Goal: Task Accomplishment & Management: Use online tool/utility

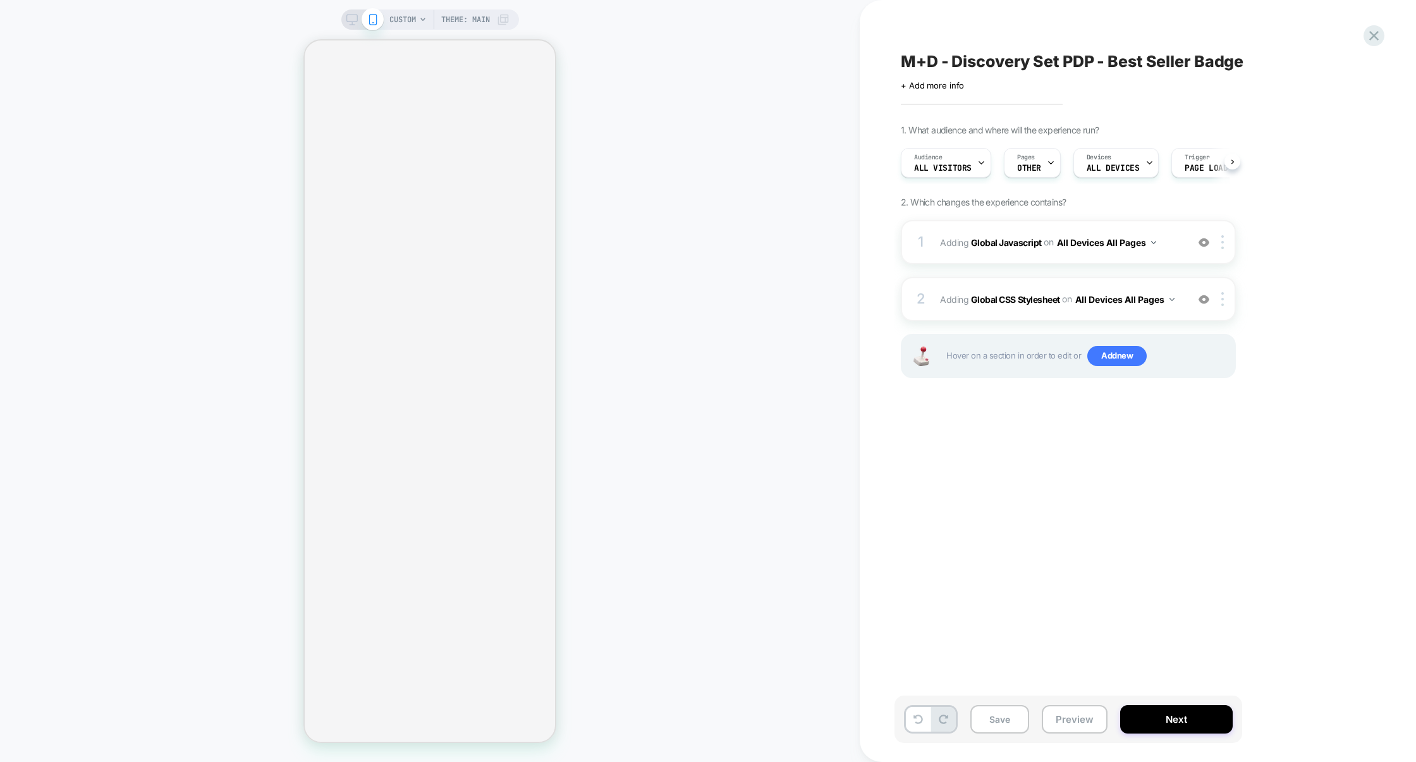
scroll to position [0, 1]
click at [985, 311] on div "2 Adding Global CSS Stylesheet on All Devices All Pages Add Before Add After Ta…" at bounding box center [1068, 299] width 335 height 44
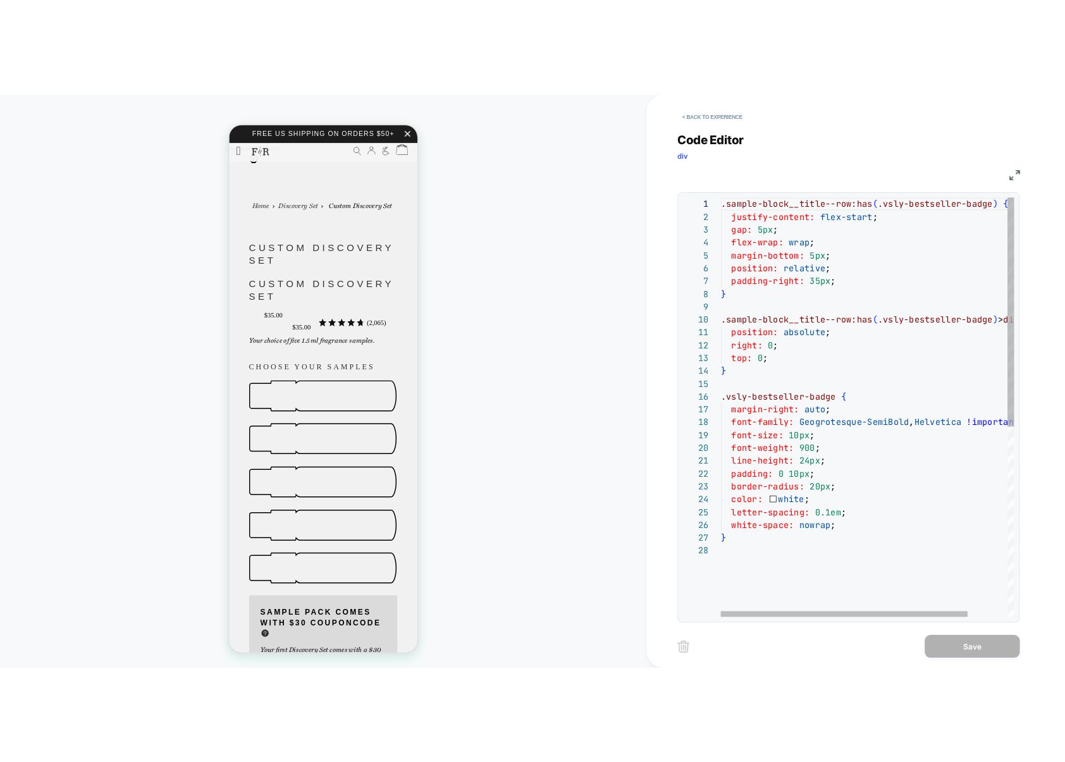
scroll to position [573, 0]
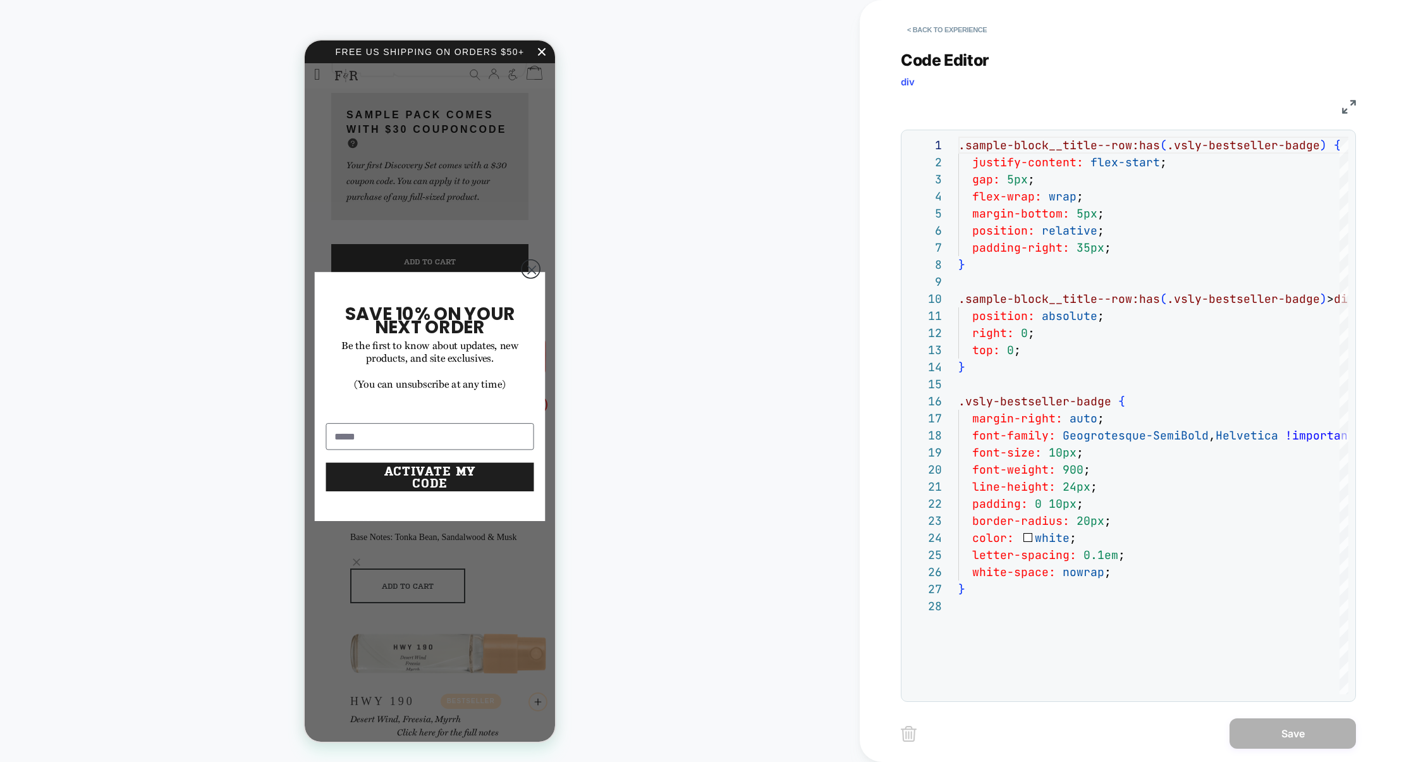
click at [529, 278] on circle "Close dialog" at bounding box center [532, 270] width 18 height 18
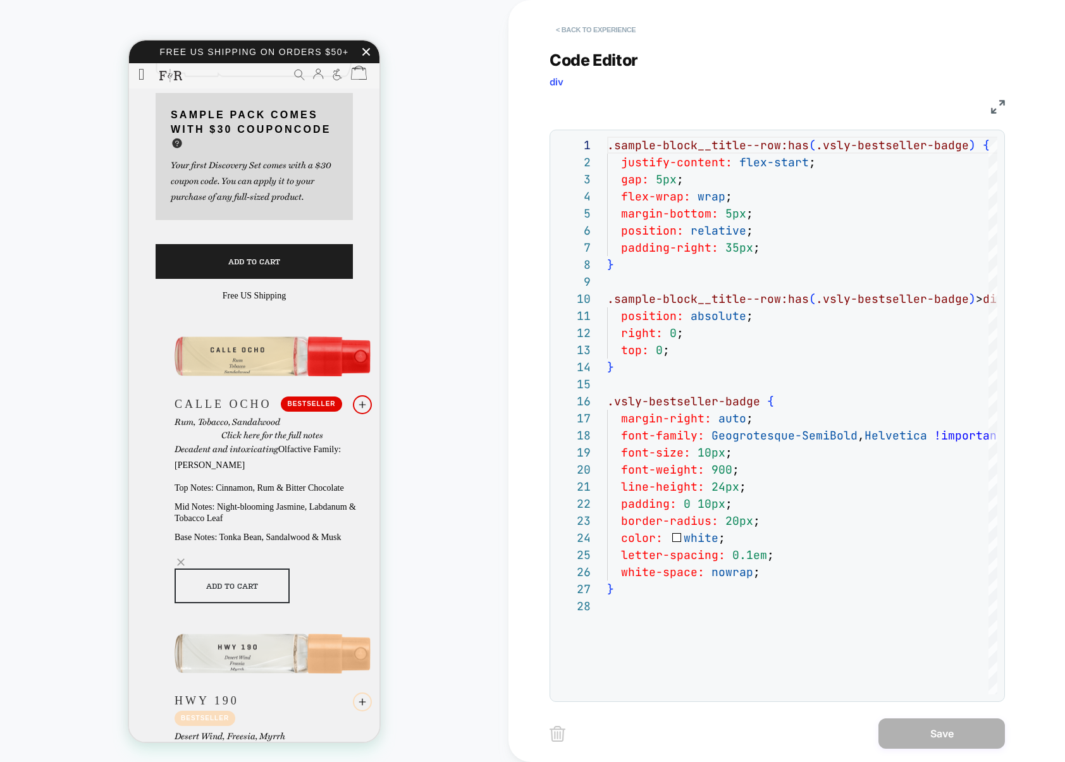
click at [618, 32] on button "< Back to experience" at bounding box center [595, 30] width 92 height 20
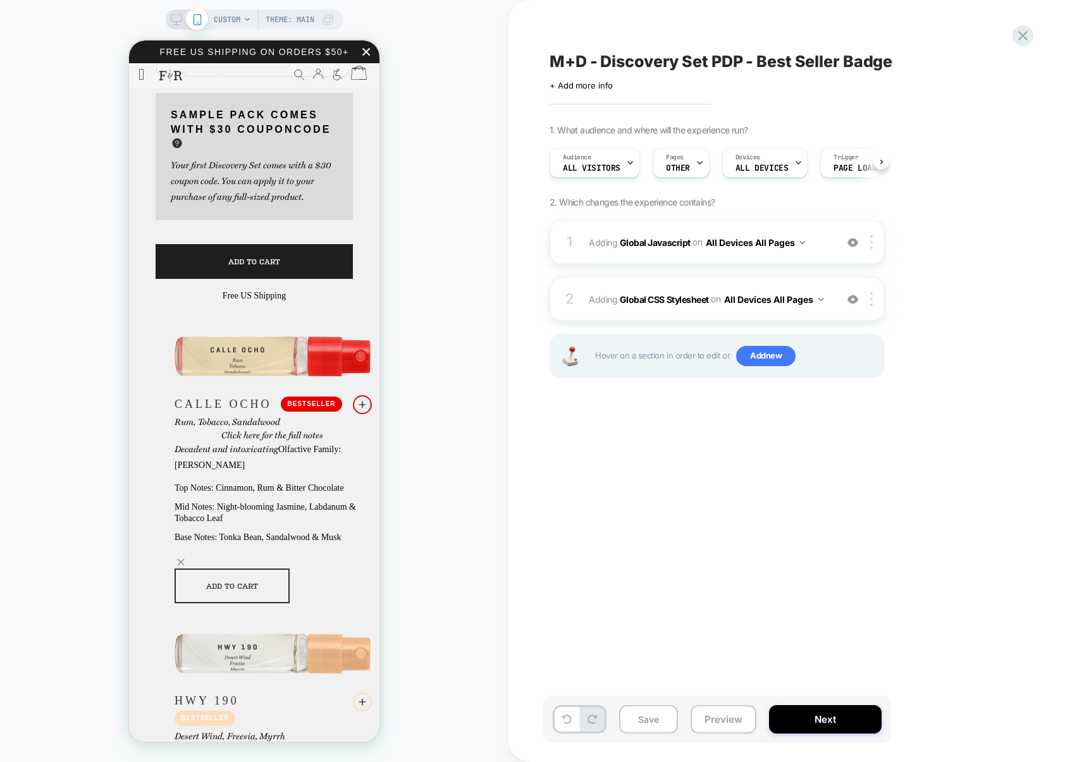
scroll to position [0, 1]
click at [1030, 42] on icon at bounding box center [1022, 35] width 17 height 17
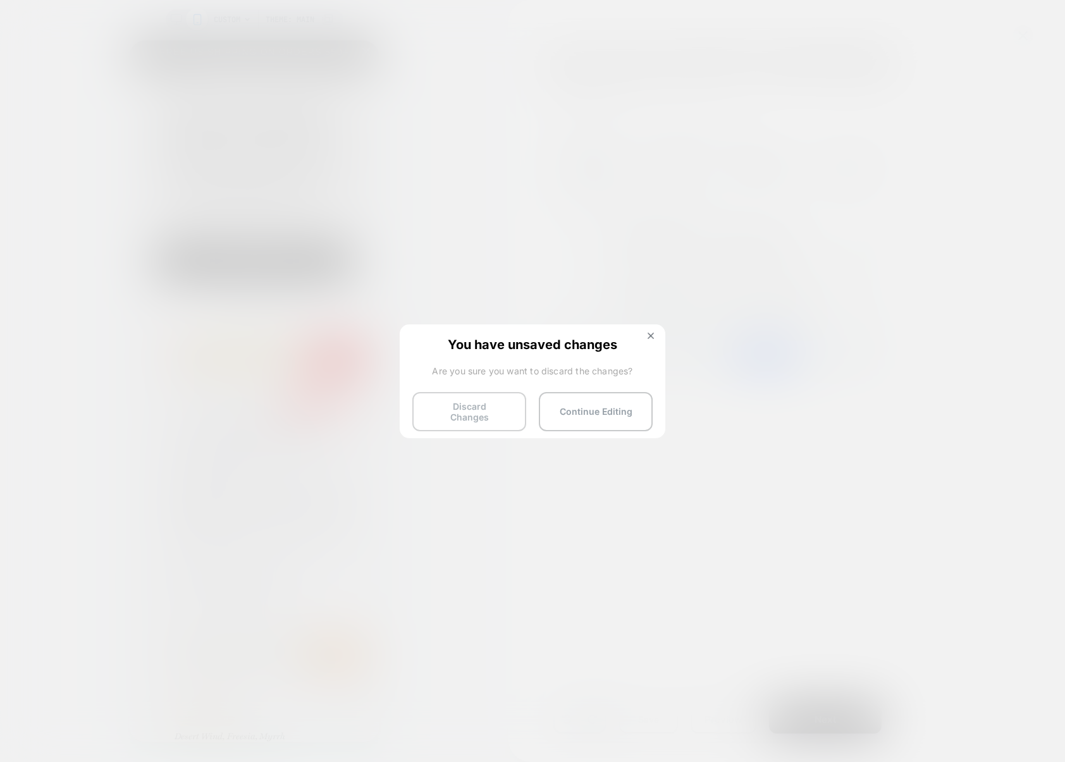
click at [457, 422] on div "Discard Changes Continue Editing" at bounding box center [532, 408] width 240 height 32
click at [463, 410] on button "Discard Changes" at bounding box center [469, 411] width 114 height 39
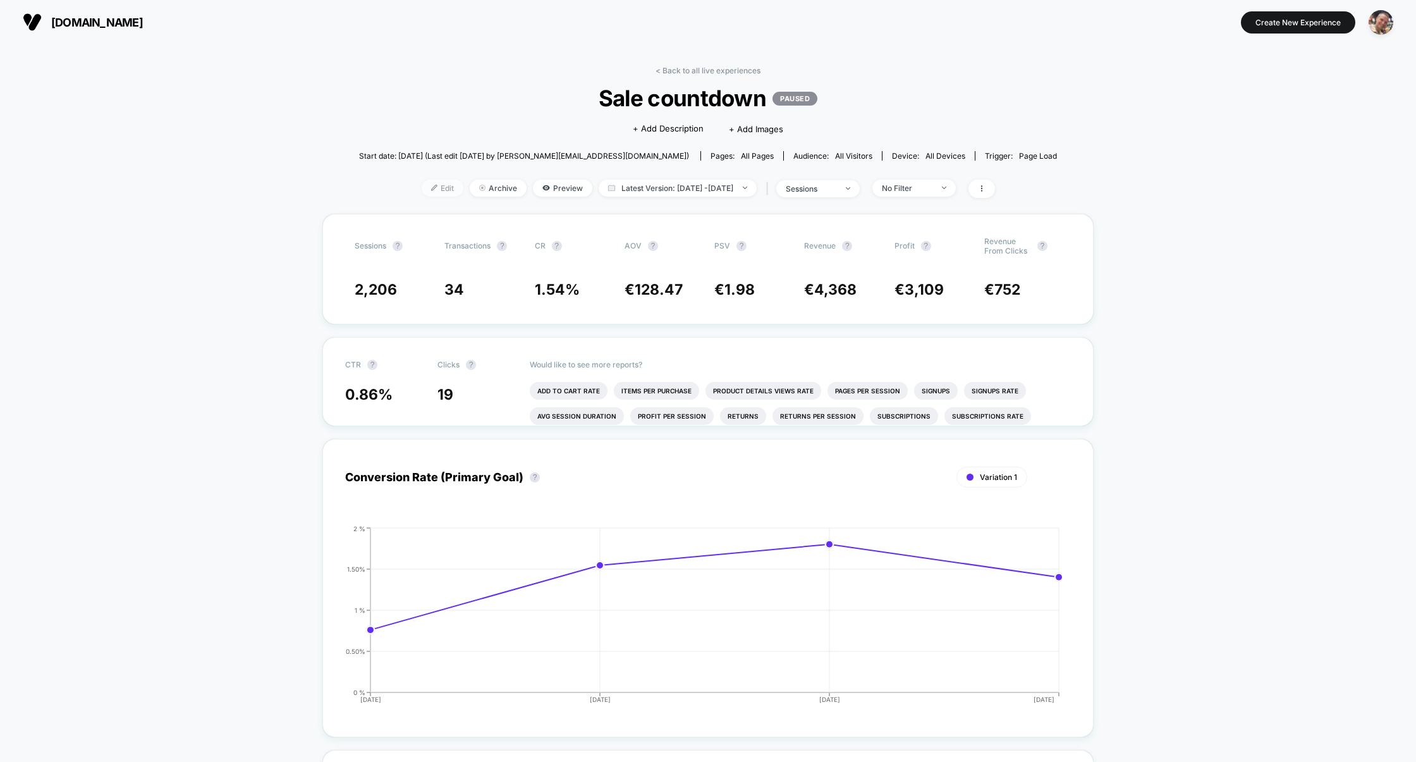
click at [422, 192] on span "Edit" at bounding box center [443, 188] width 42 height 17
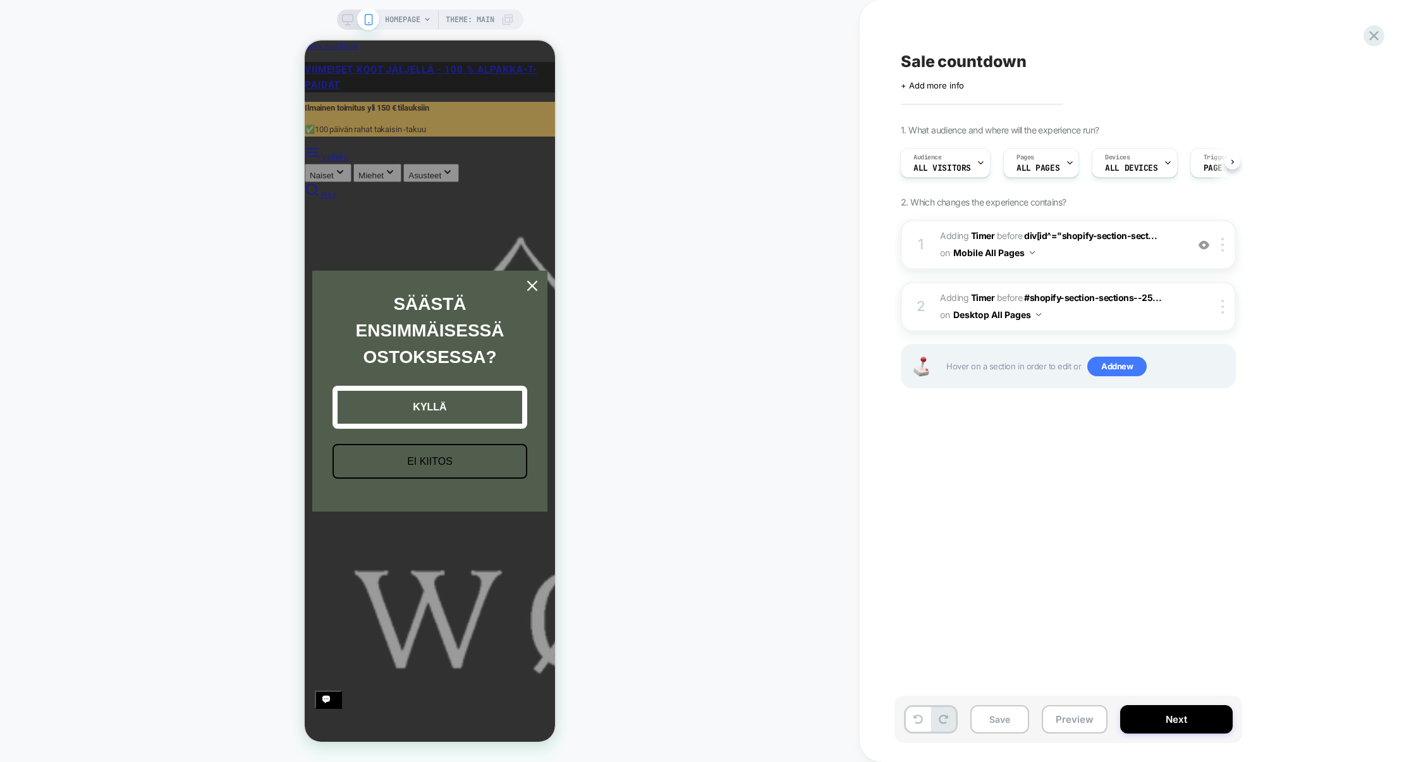
scroll to position [0, 251]
click at [536, 288] on icon "close icon" at bounding box center [532, 286] width 10 height 10
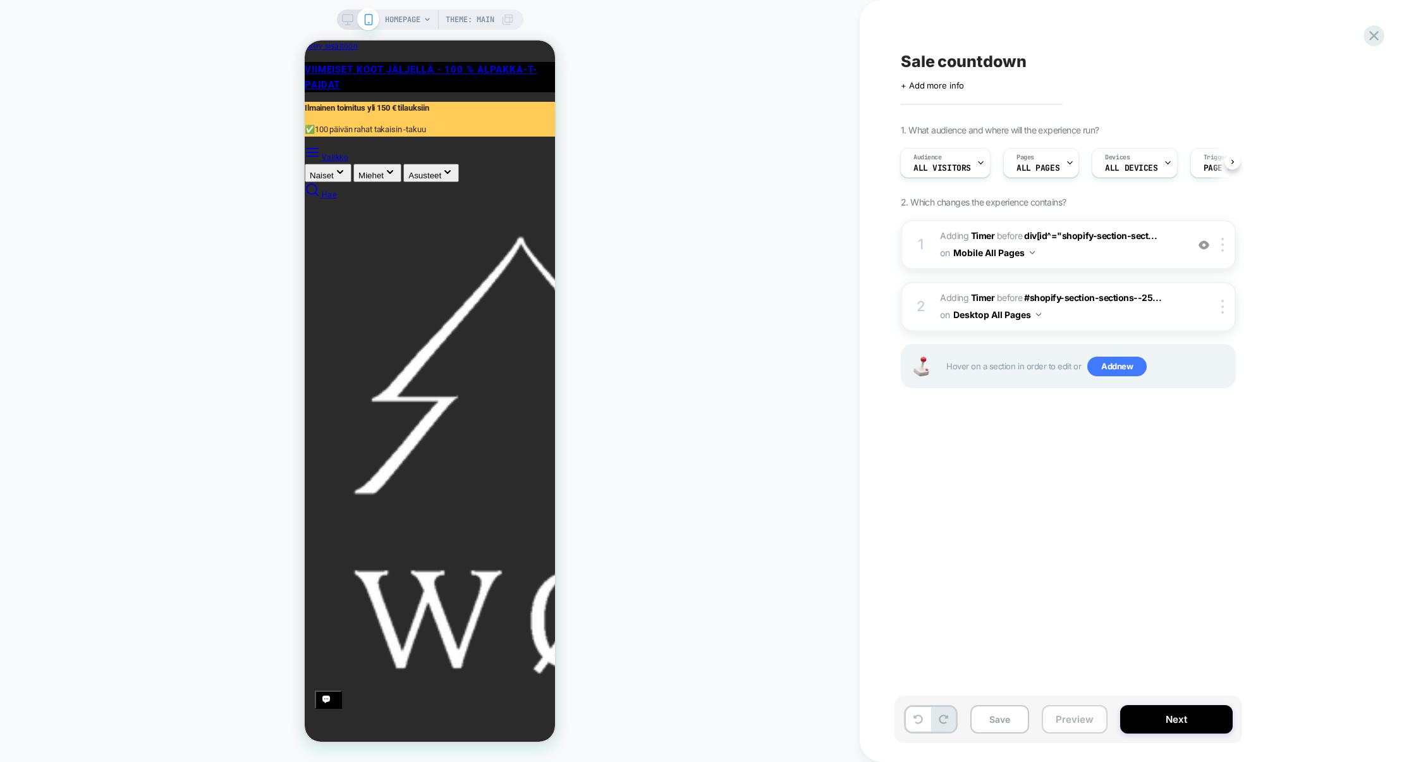
scroll to position [0, 3]
click at [1074, 713] on button "Preview" at bounding box center [1075, 719] width 66 height 28
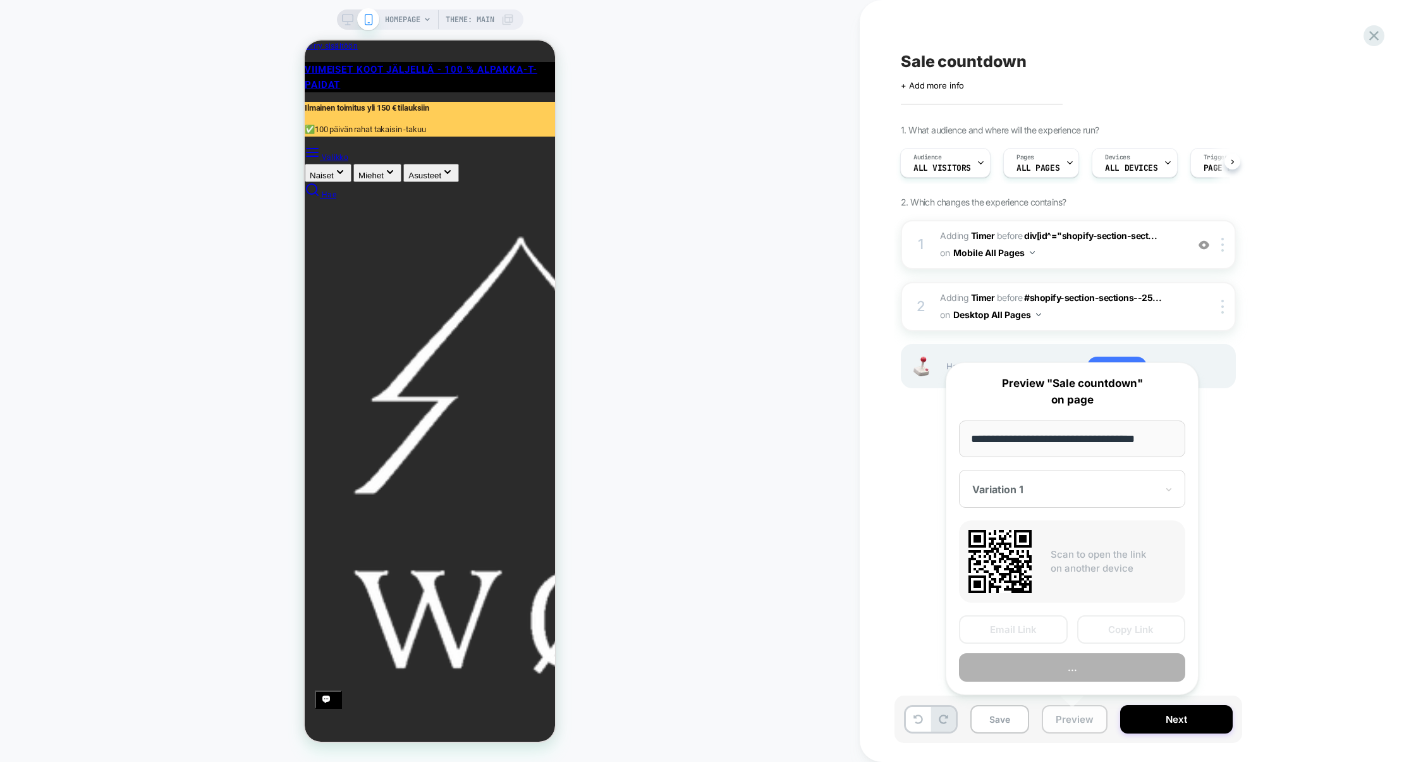
scroll to position [0, 0]
click at [1058, 678] on button "Preview" at bounding box center [1072, 667] width 226 height 28
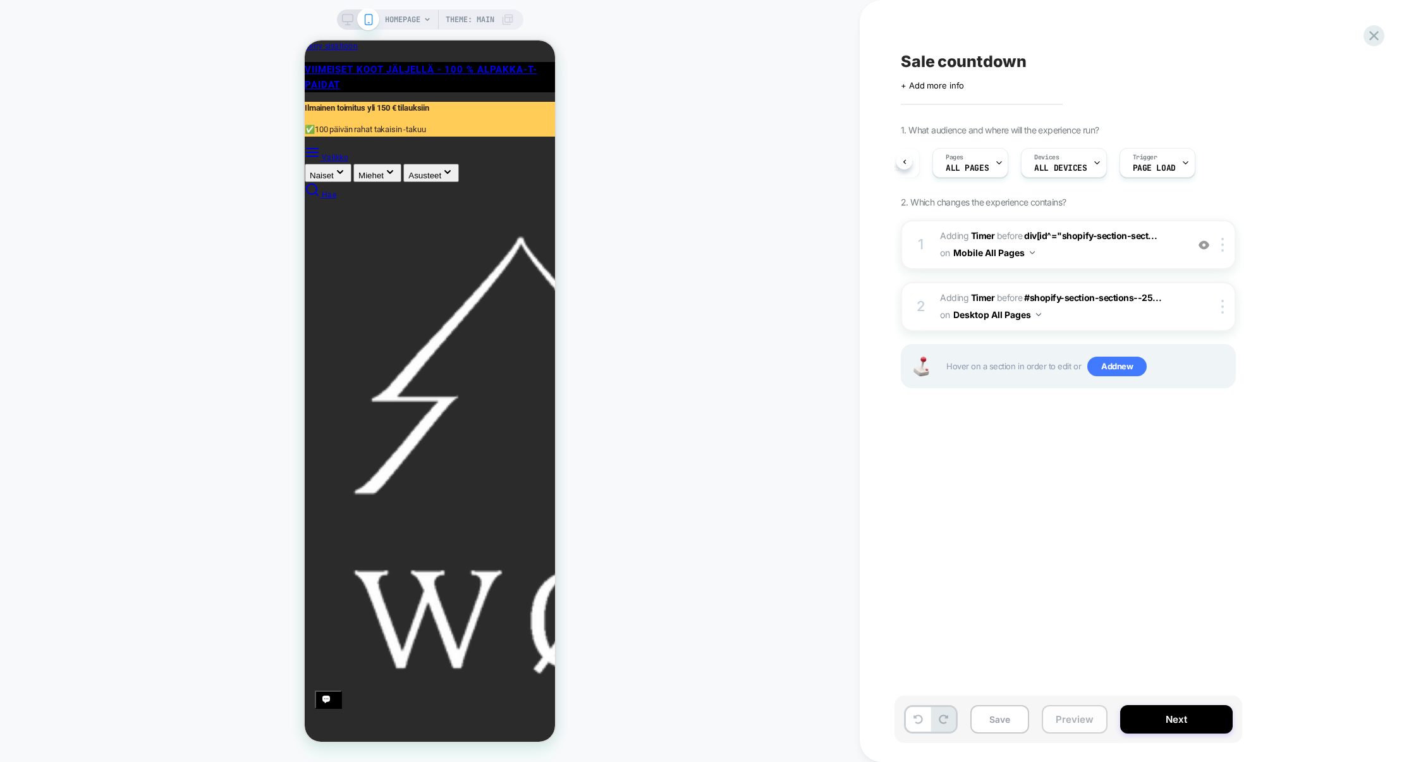
click at [1088, 715] on button "Preview" at bounding box center [1075, 719] width 66 height 28
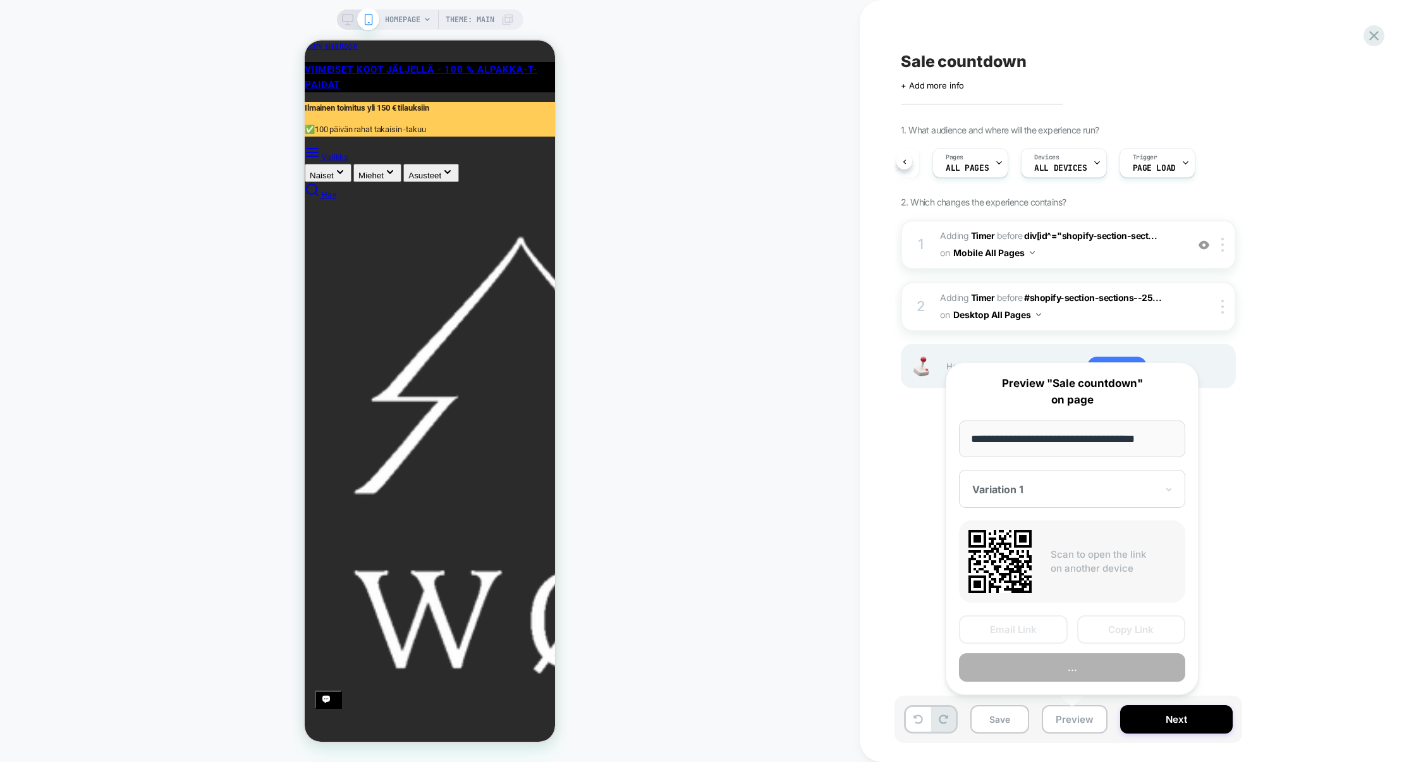
scroll to position [0, 251]
click at [1057, 673] on button "Preview" at bounding box center [1072, 667] width 226 height 28
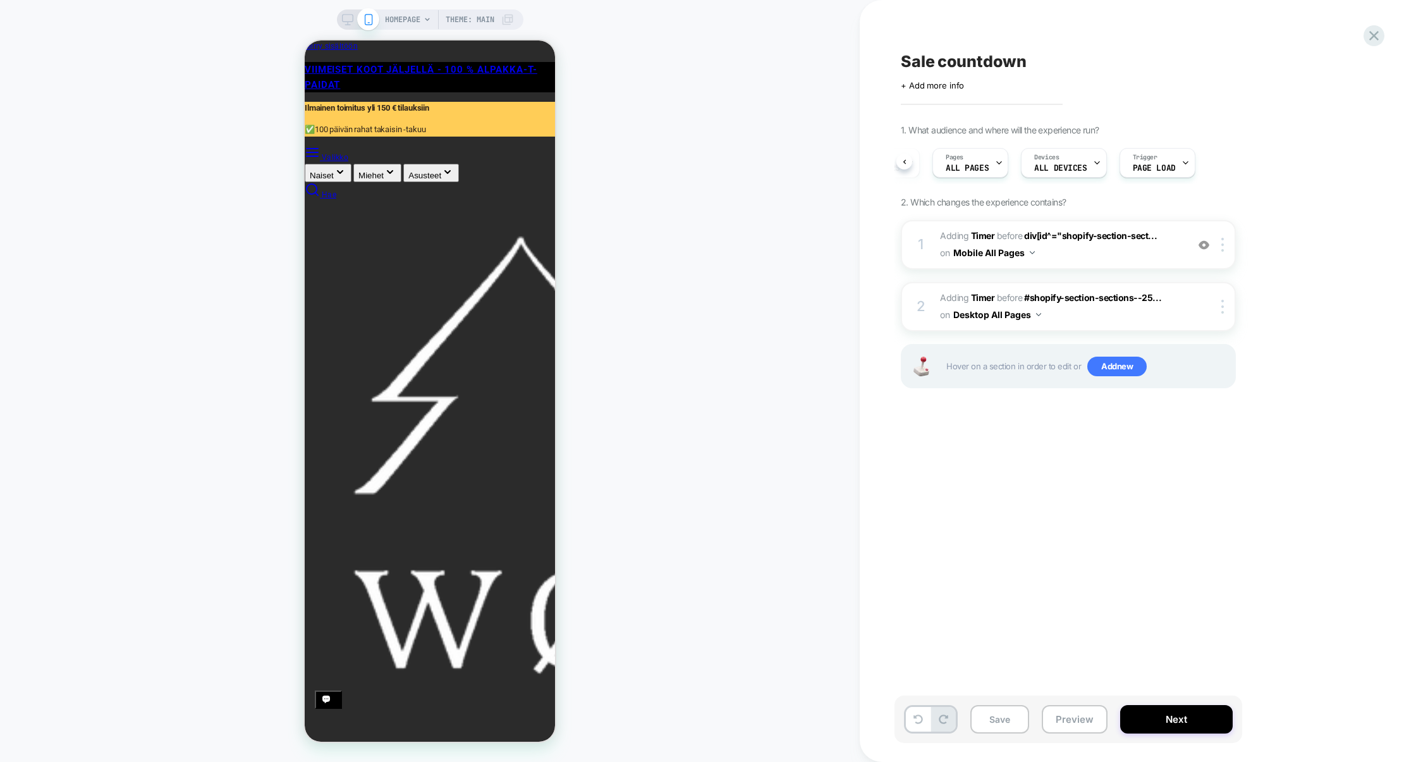
scroll to position [0, 0]
click at [1227, 242] on div at bounding box center [1225, 245] width 21 height 14
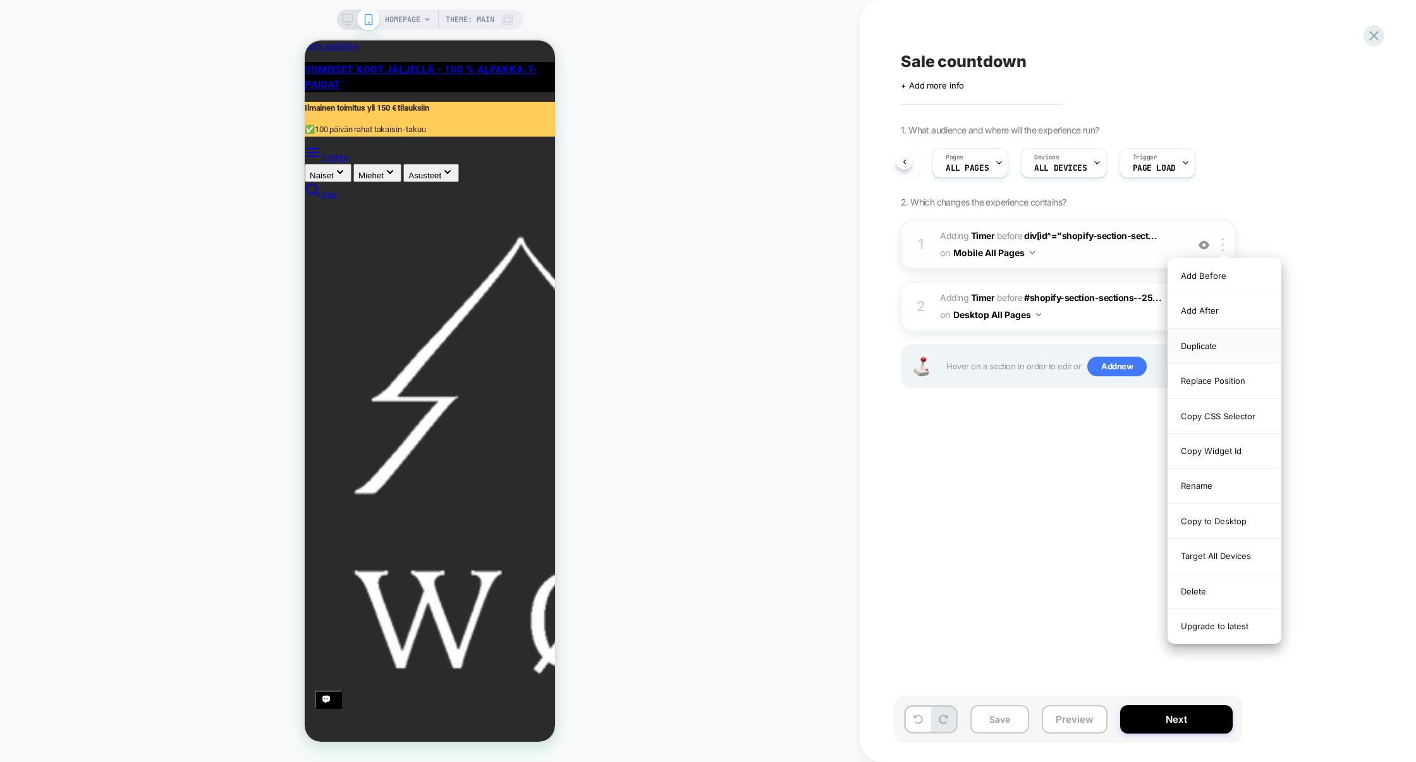
scroll to position [0, 251]
click at [1234, 383] on div "Replace Position" at bounding box center [1225, 381] width 113 height 35
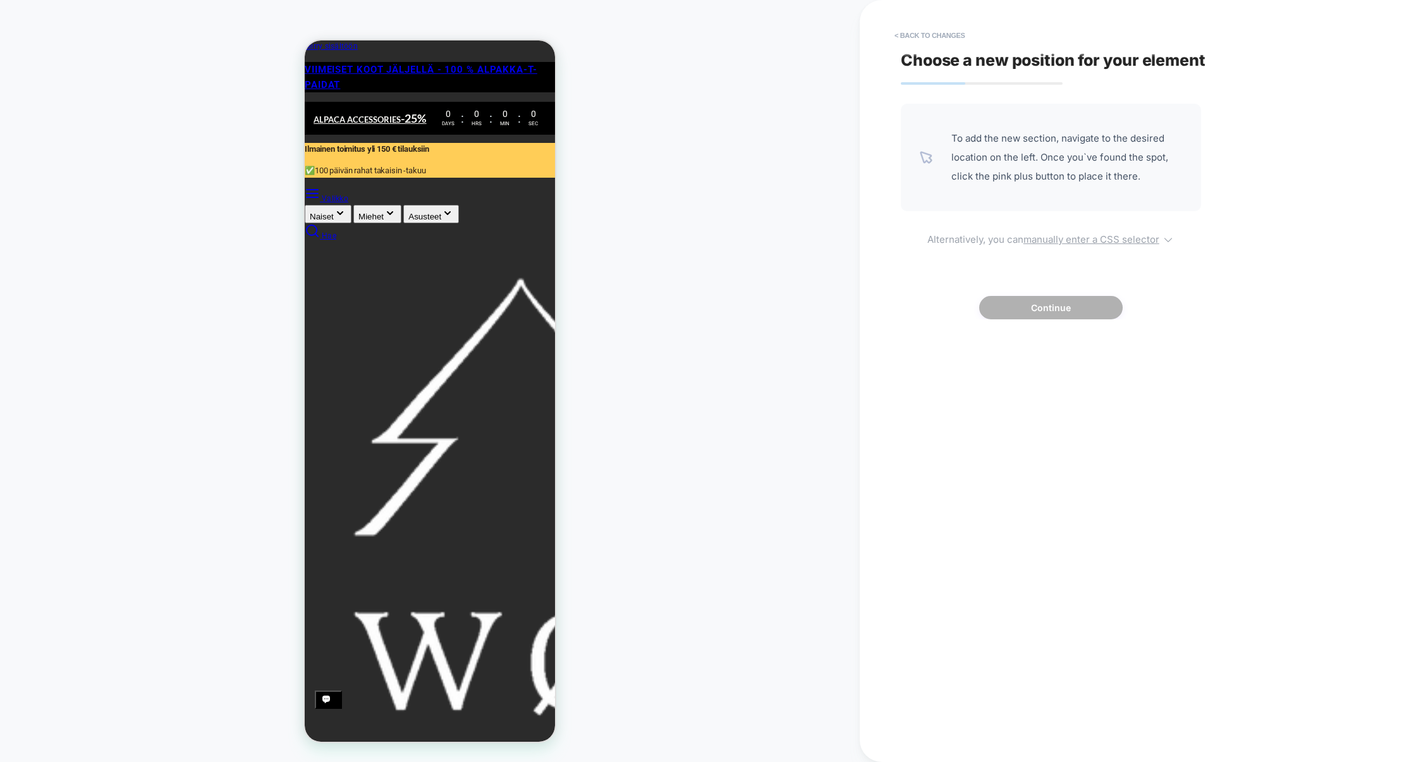
click at [1078, 244] on u "manually enter a CSS selector" at bounding box center [1092, 239] width 136 height 12
select select "*******"
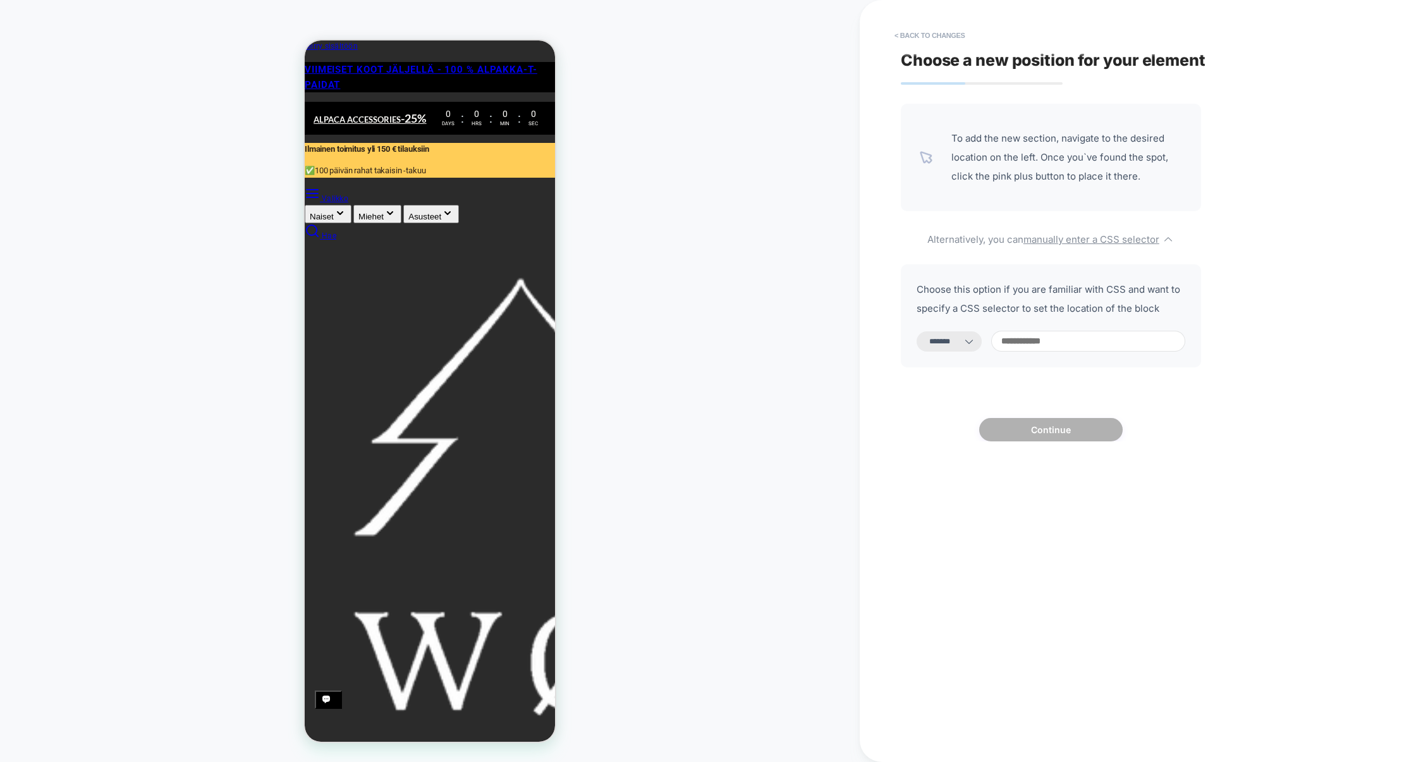
click at [1035, 338] on input at bounding box center [1088, 341] width 194 height 21
paste input "**********"
type input "**********"
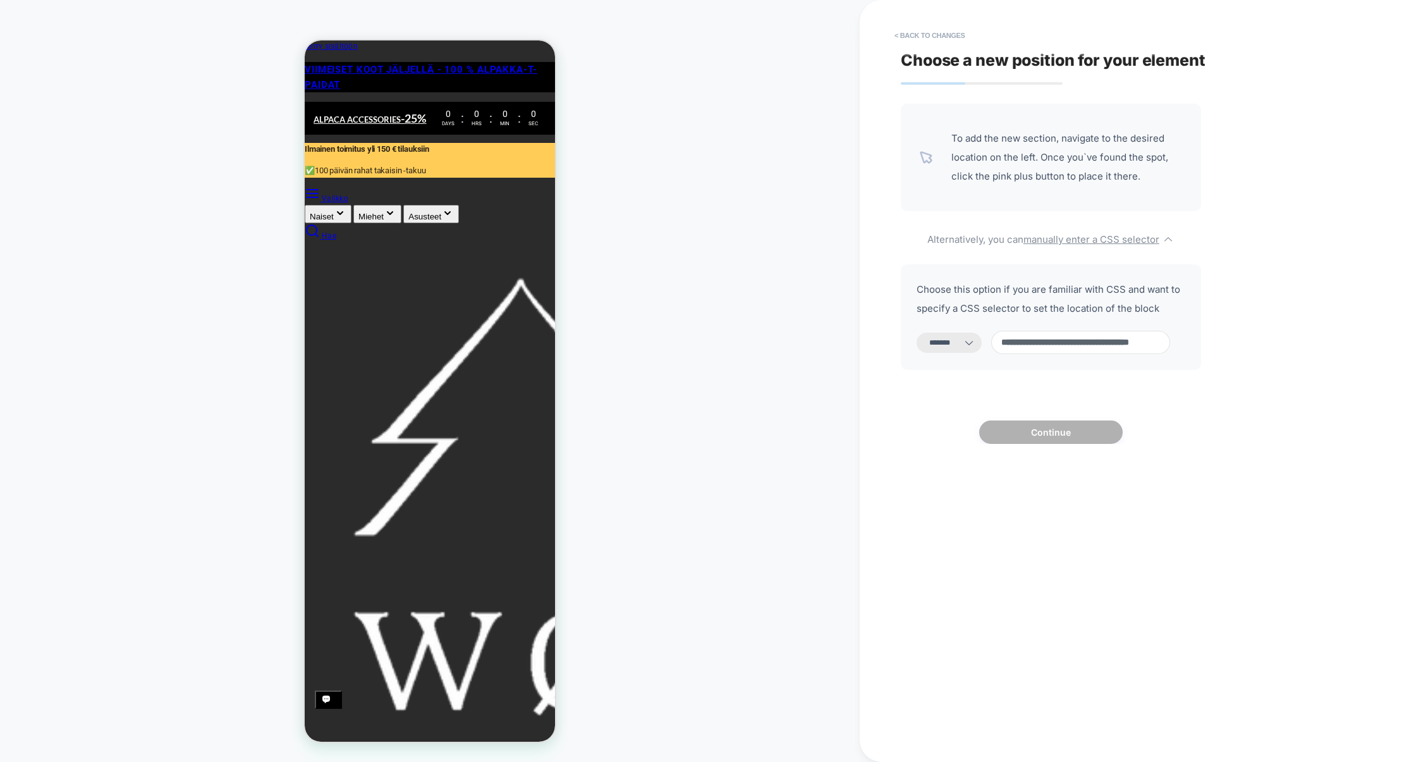
select select "*********"
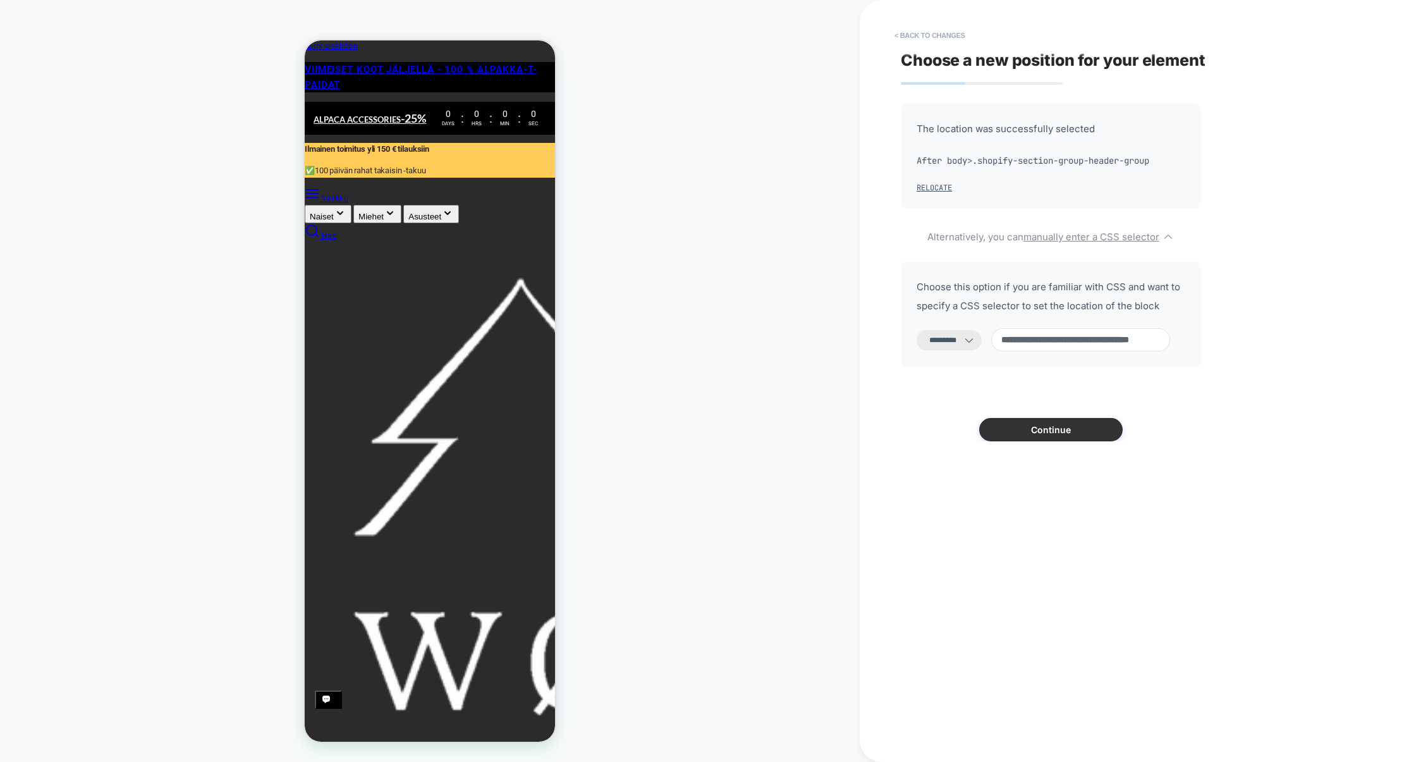
type input "**********"
click at [1062, 432] on button "Continue" at bounding box center [1051, 429] width 144 height 23
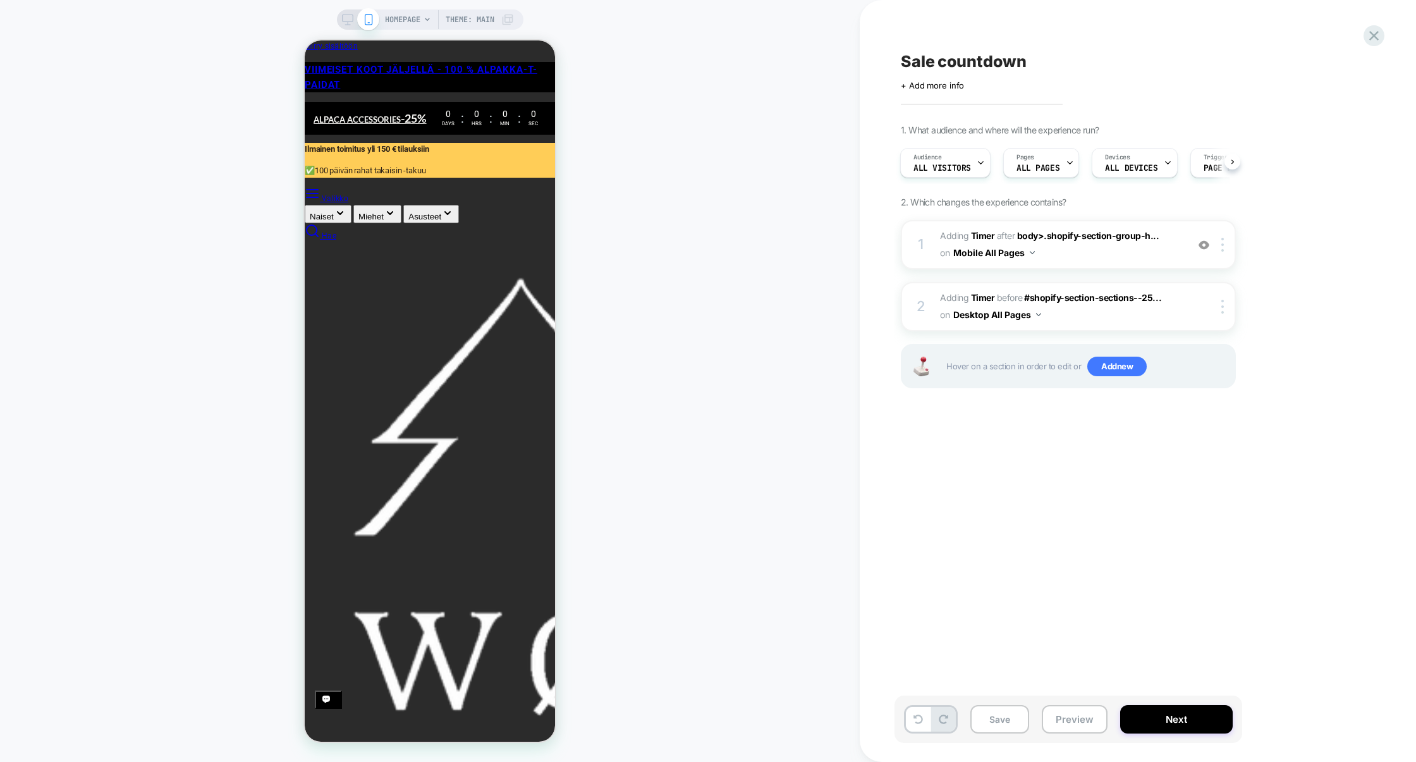
scroll to position [0, 251]
click at [349, 21] on icon at bounding box center [347, 19] width 11 height 11
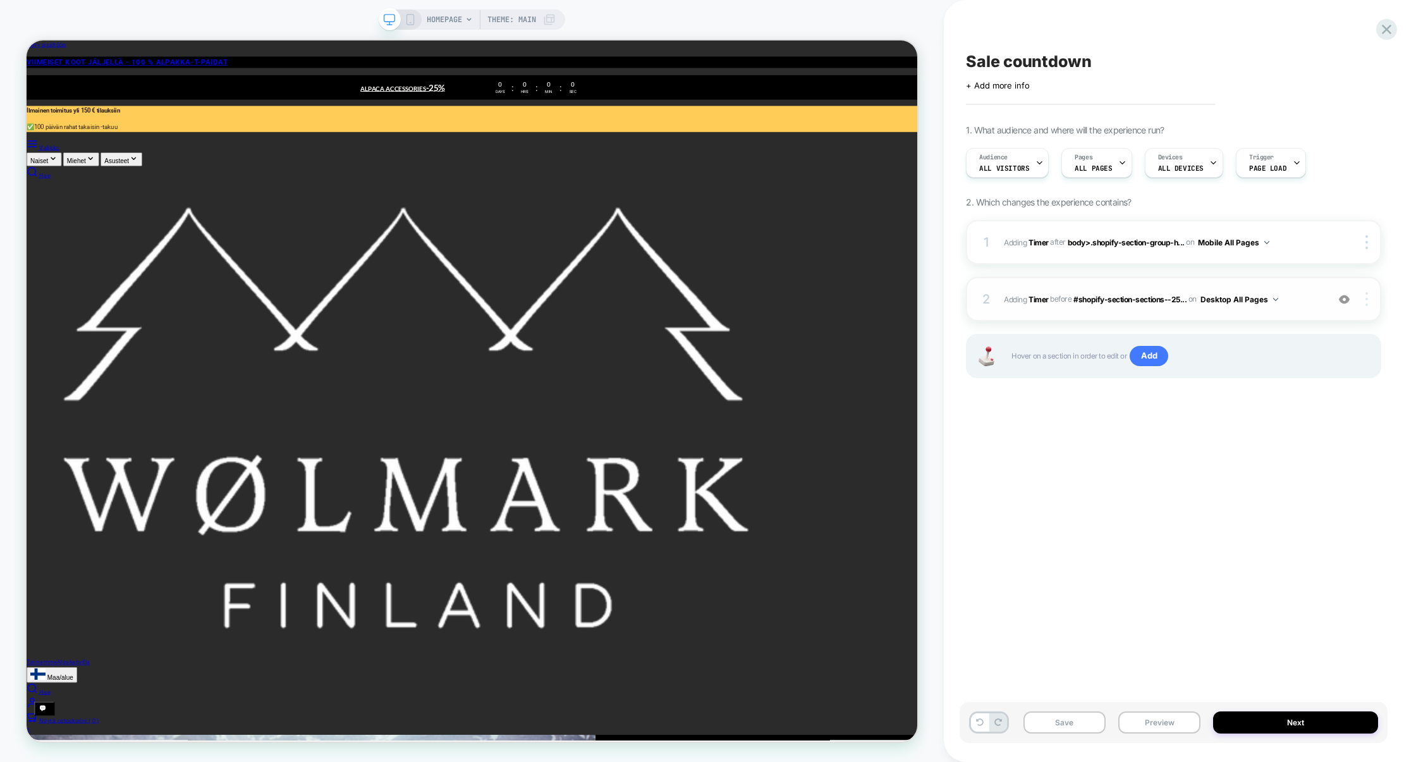
click at [1370, 300] on div at bounding box center [1369, 299] width 24 height 14
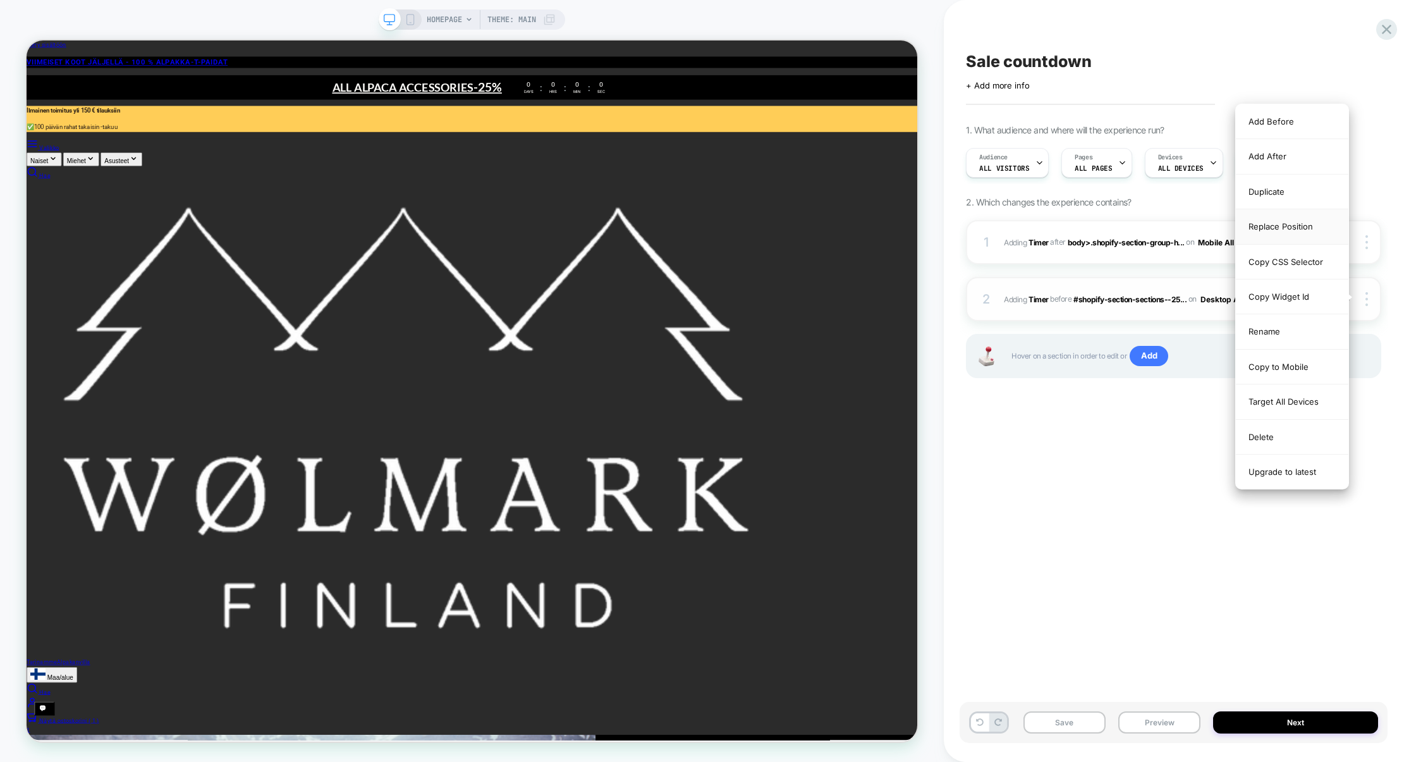
click at [1296, 235] on div "Replace Position" at bounding box center [1292, 226] width 113 height 35
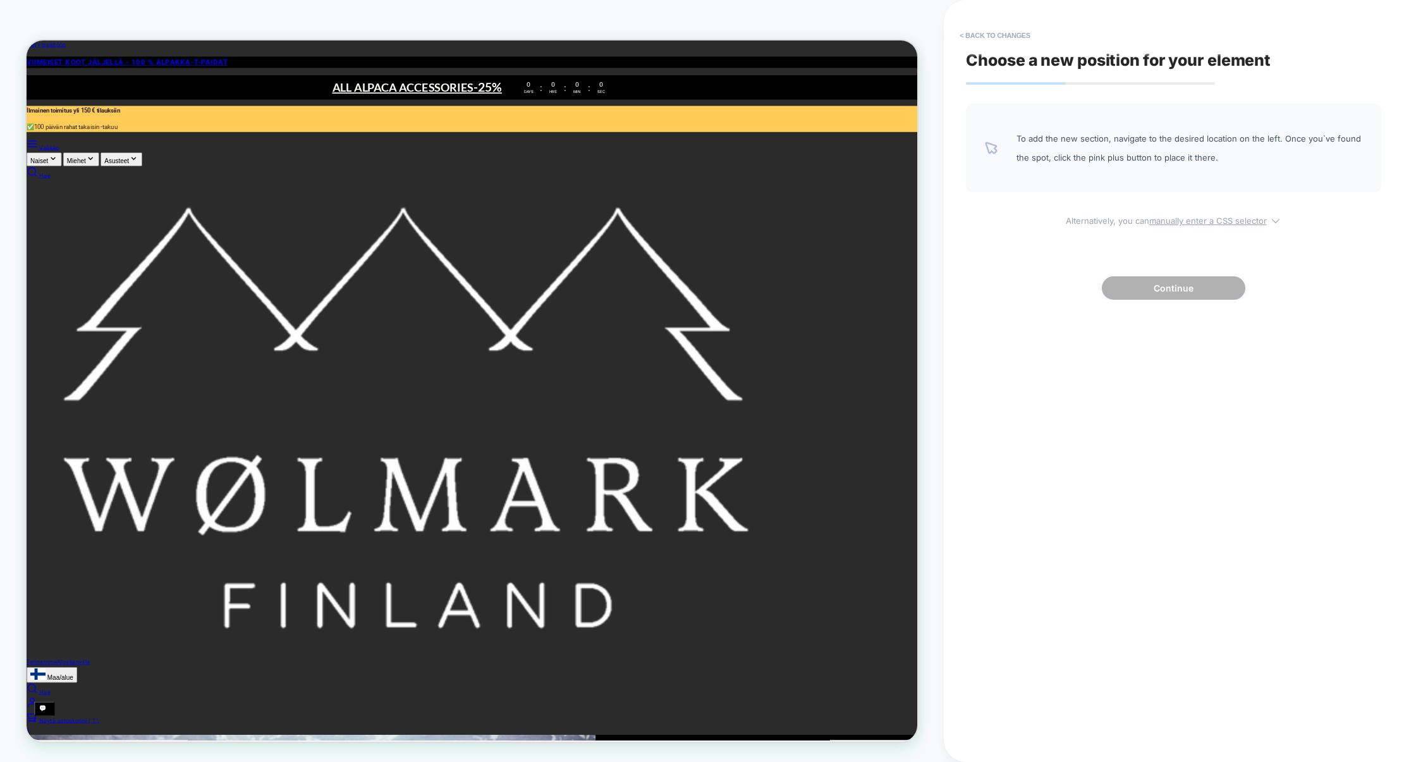
click at [1212, 219] on u "manually enter a CSS selector" at bounding box center [1209, 221] width 118 height 10
select select "*******"
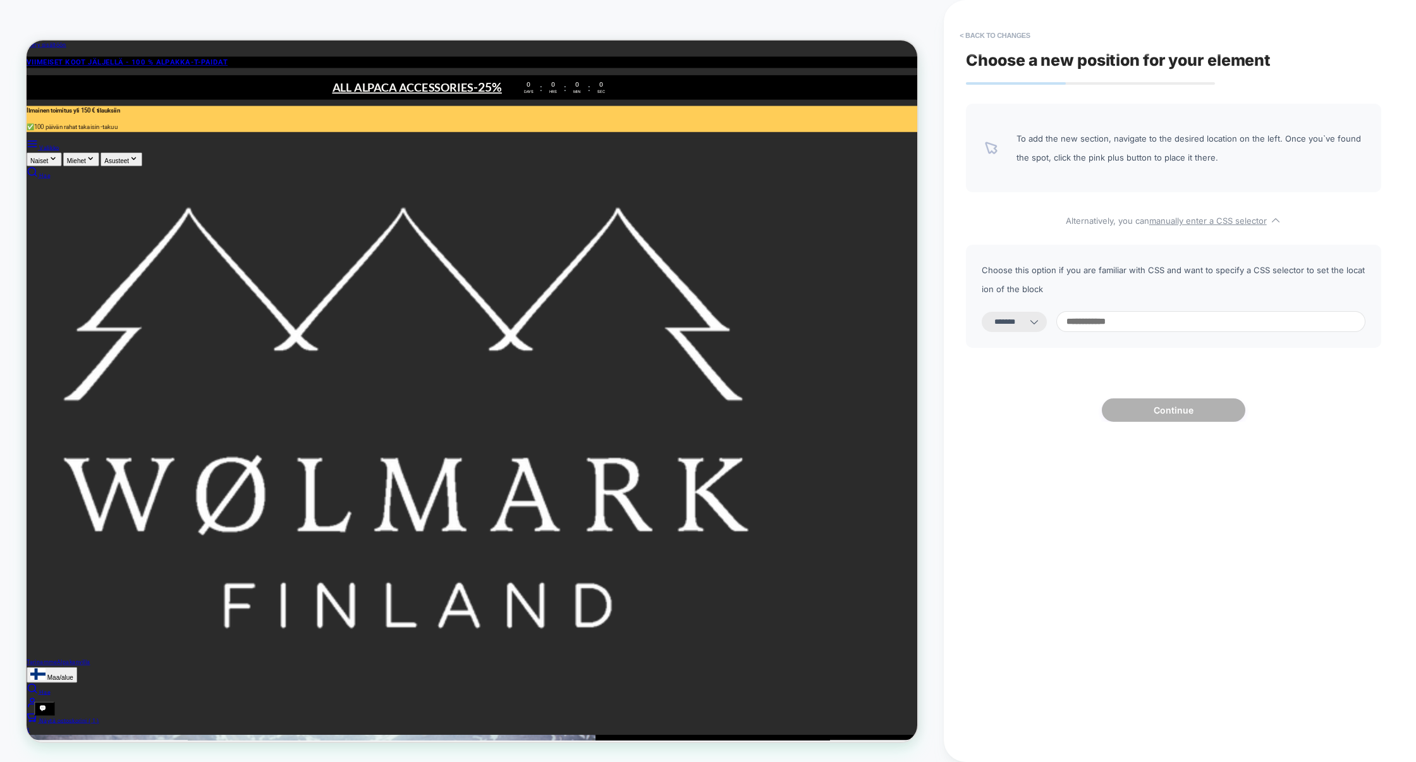
click at [1086, 316] on input at bounding box center [1211, 321] width 309 height 21
paste input "**********"
type input "**********"
select select "*********"
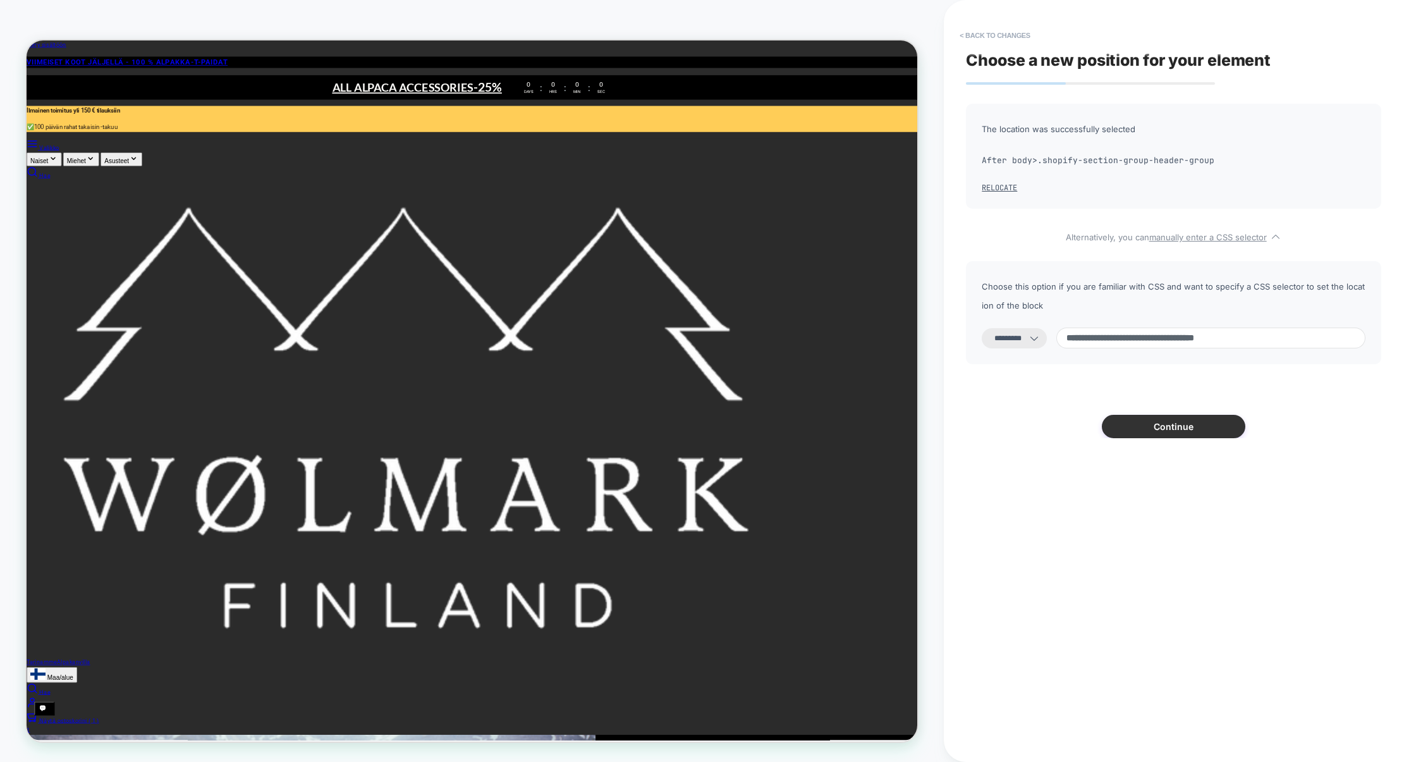
type input "**********"
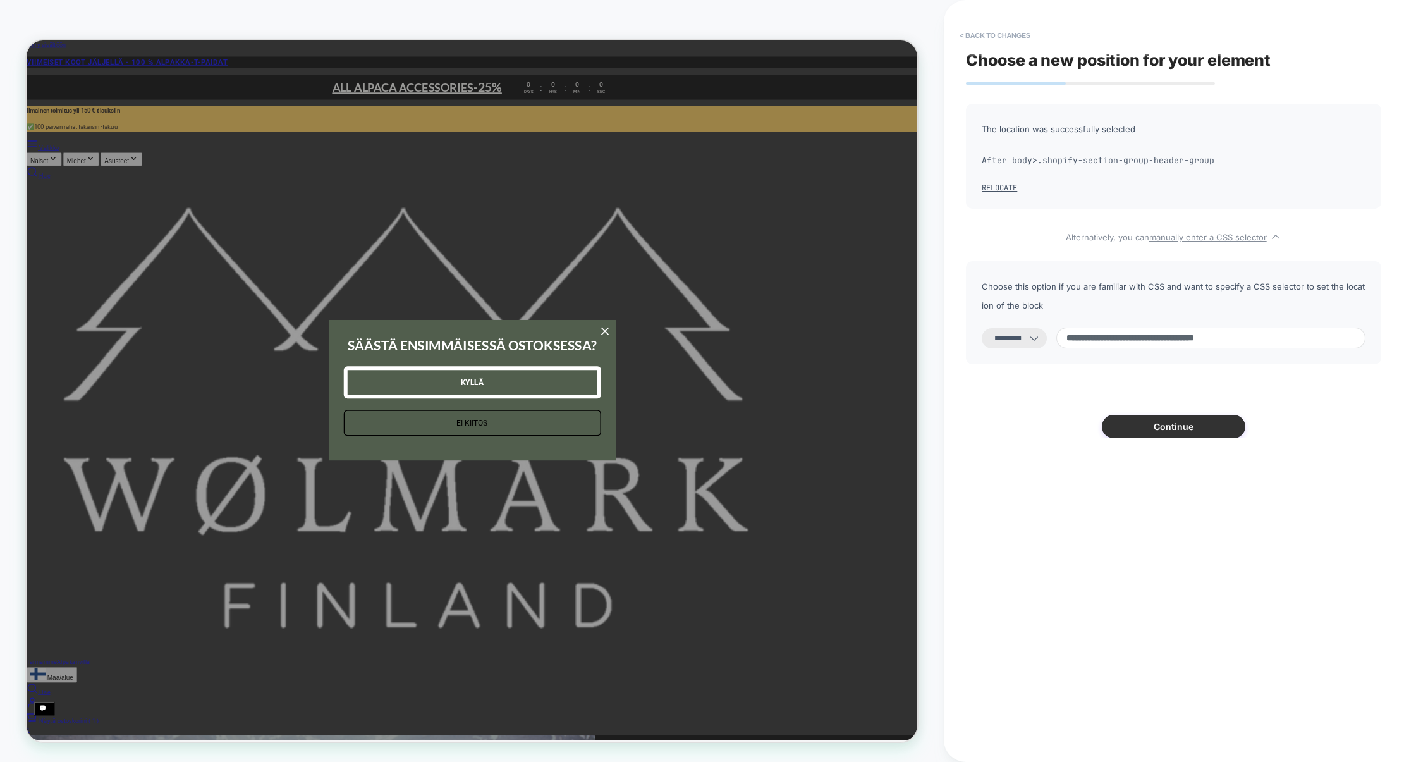
click at [1198, 429] on button "Continue" at bounding box center [1174, 426] width 144 height 23
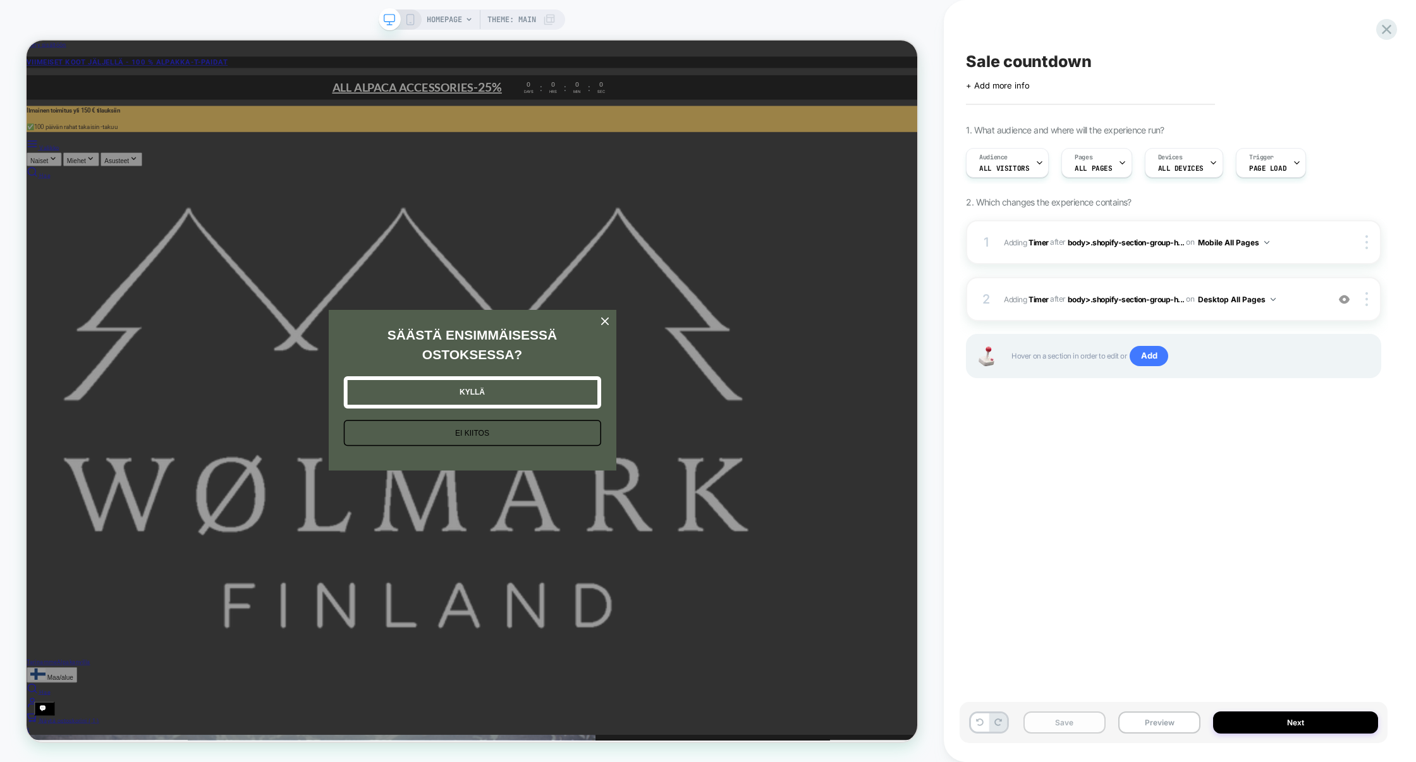
click at [1076, 718] on button "Save" at bounding box center [1065, 722] width 82 height 22
click at [1165, 718] on button "Preview" at bounding box center [1160, 722] width 82 height 22
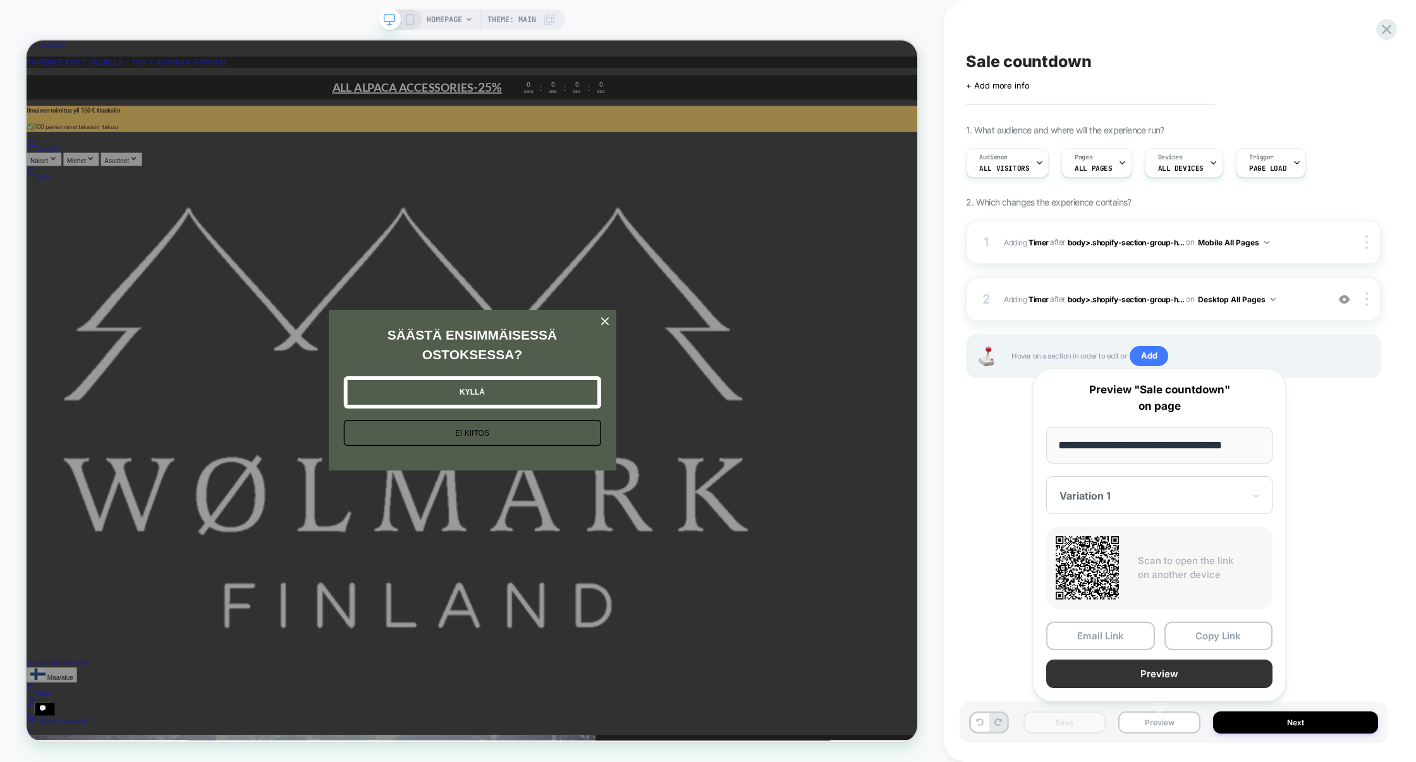
click at [1170, 675] on button "Preview" at bounding box center [1159, 674] width 226 height 28
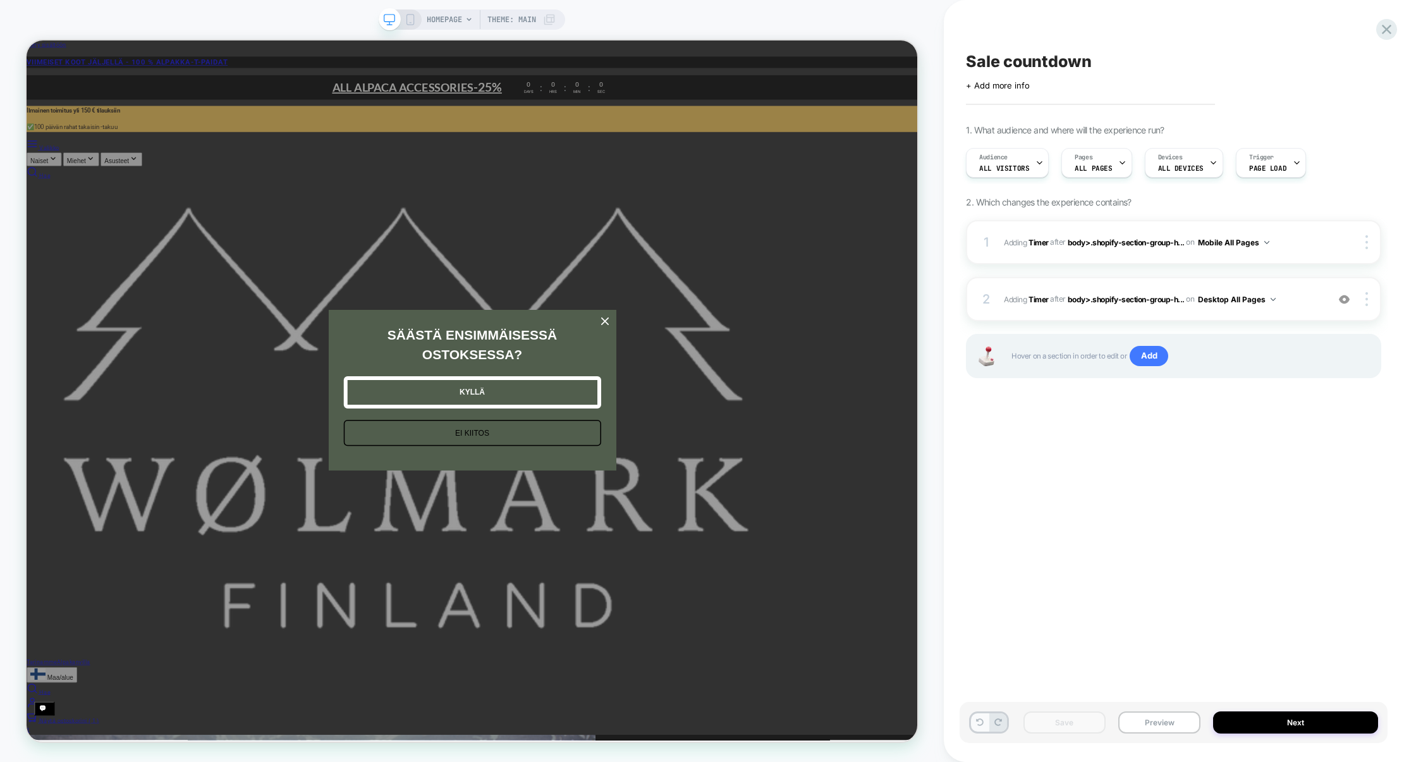
click at [980, 721] on icon at bounding box center [980, 722] width 8 height 8
click at [981, 724] on icon at bounding box center [980, 722] width 8 height 8
click at [1160, 729] on button "Preview" at bounding box center [1160, 722] width 82 height 22
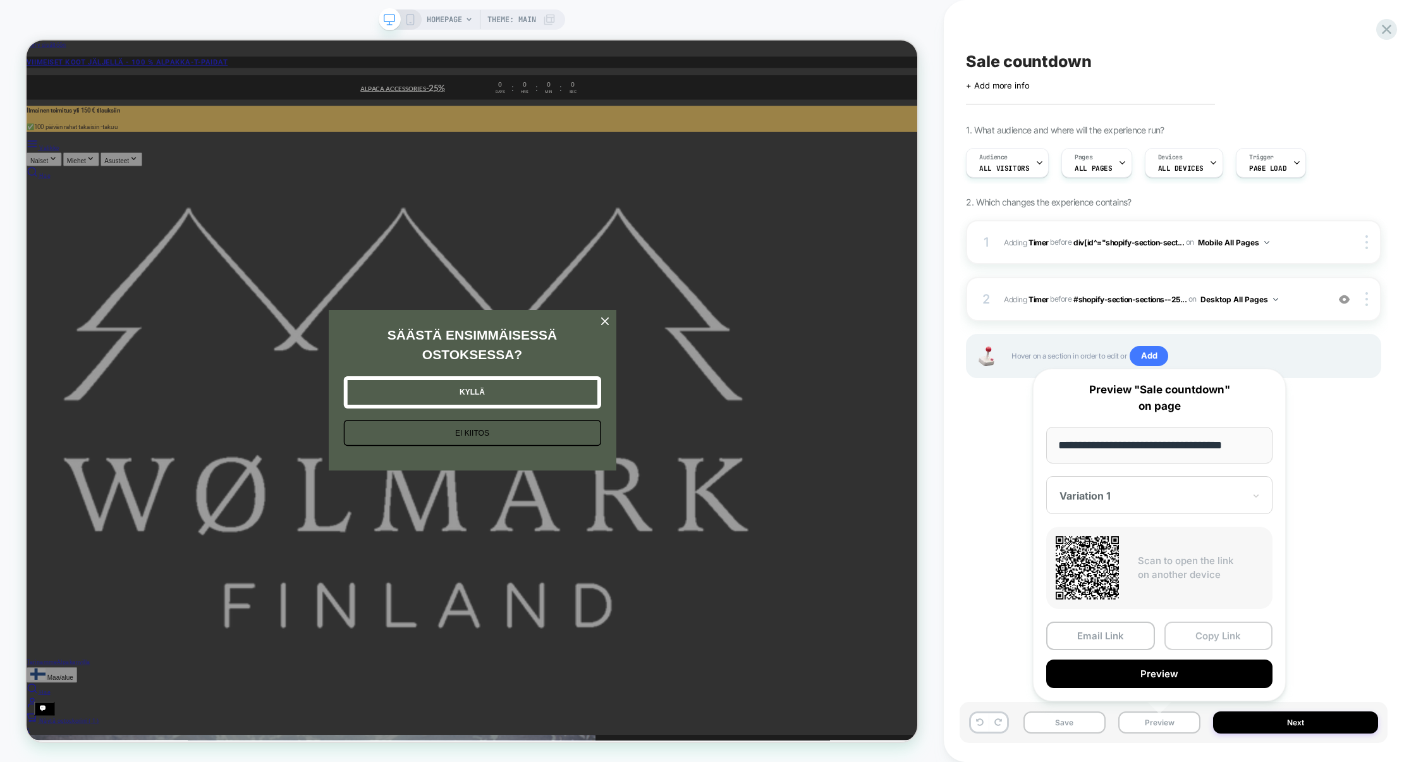
click at [1205, 642] on button "Copy Link" at bounding box center [1219, 636] width 109 height 28
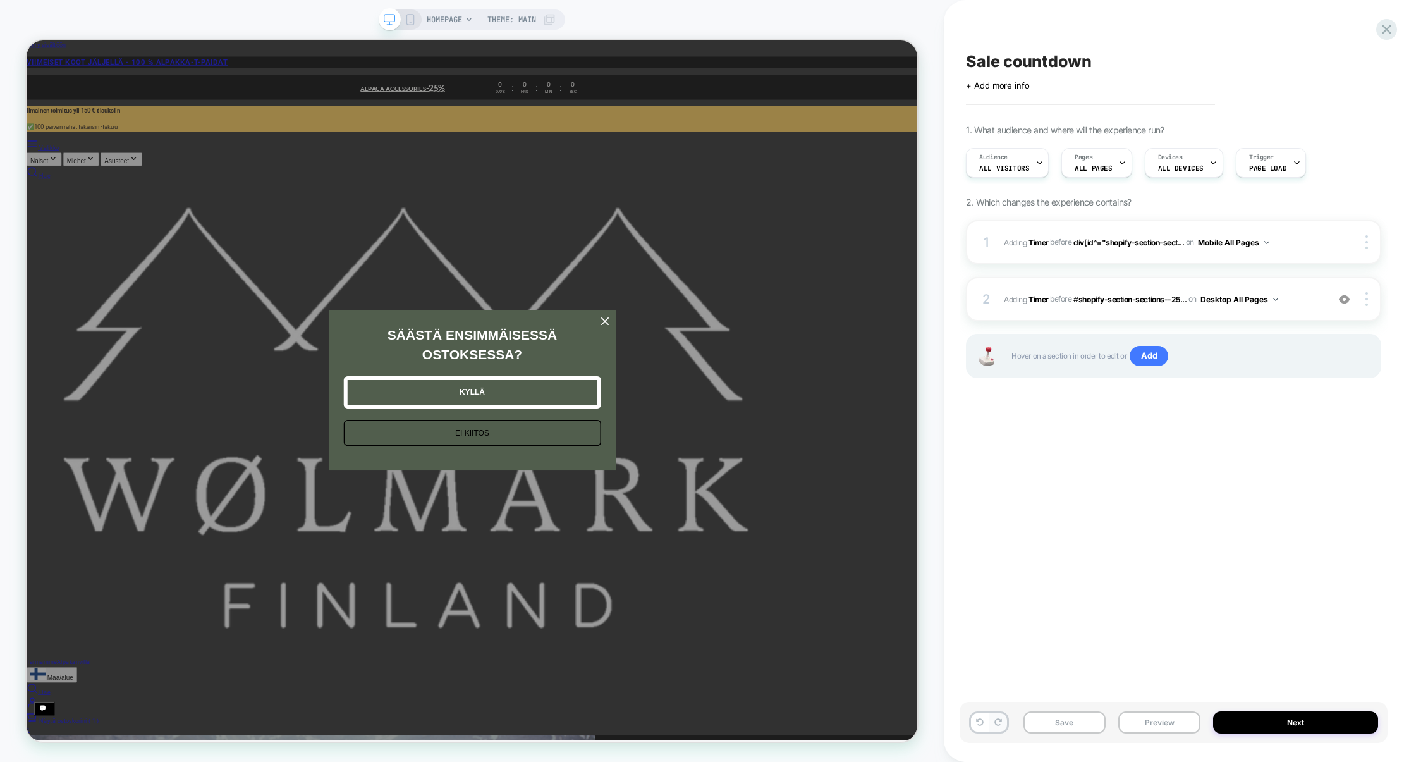
click at [1000, 719] on icon at bounding box center [999, 722] width 8 height 8
click at [1138, 717] on button "Preview" at bounding box center [1160, 722] width 82 height 22
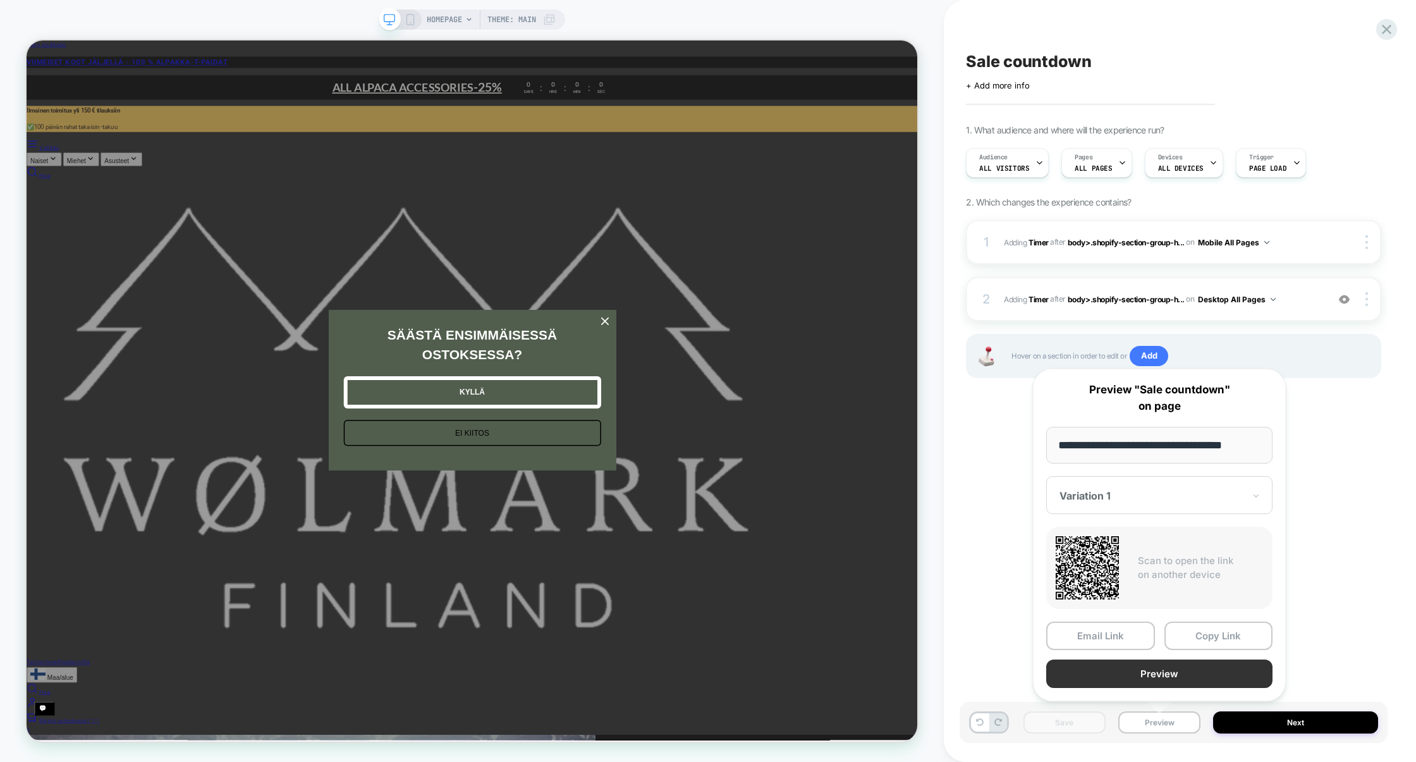
click at [1151, 675] on button "Preview" at bounding box center [1159, 674] width 226 height 28
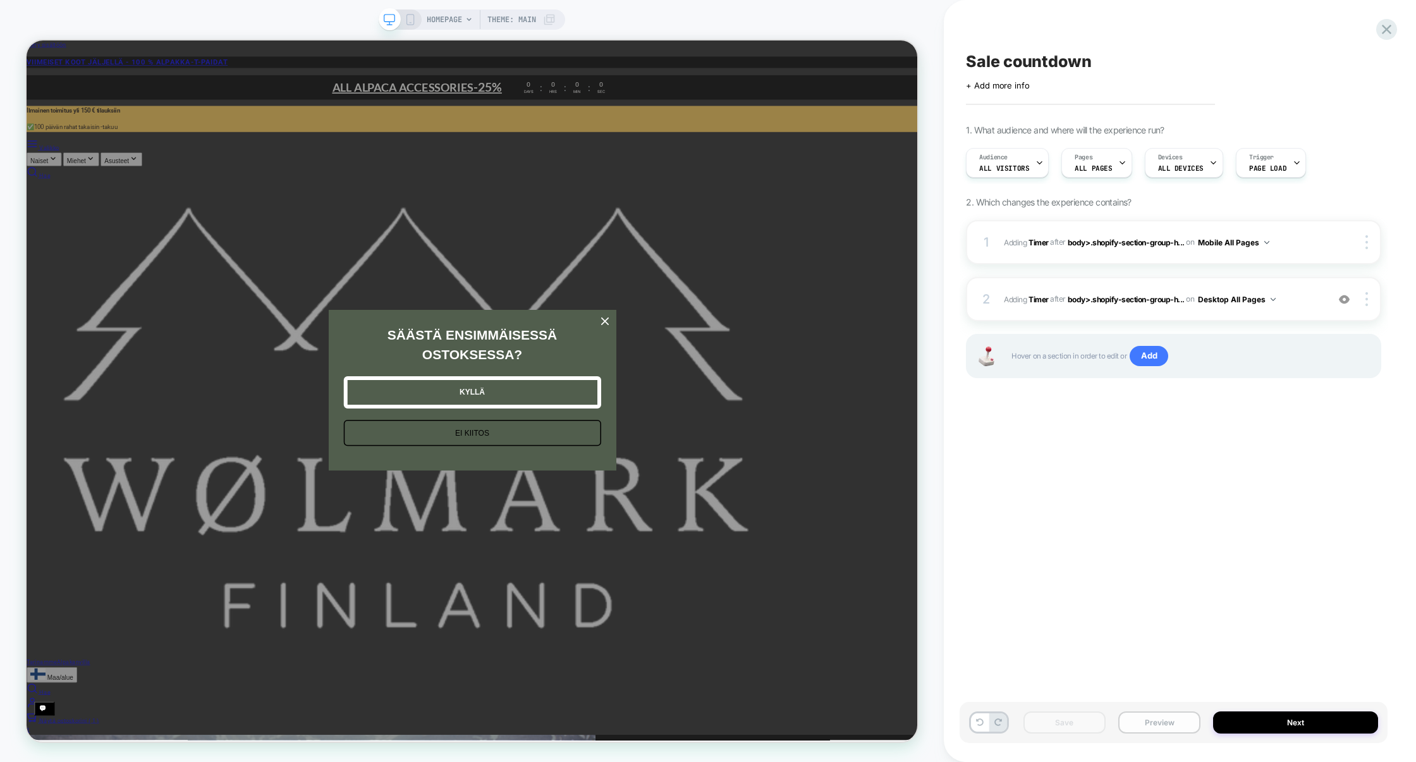
click at [1151, 721] on button "Preview" at bounding box center [1160, 722] width 82 height 22
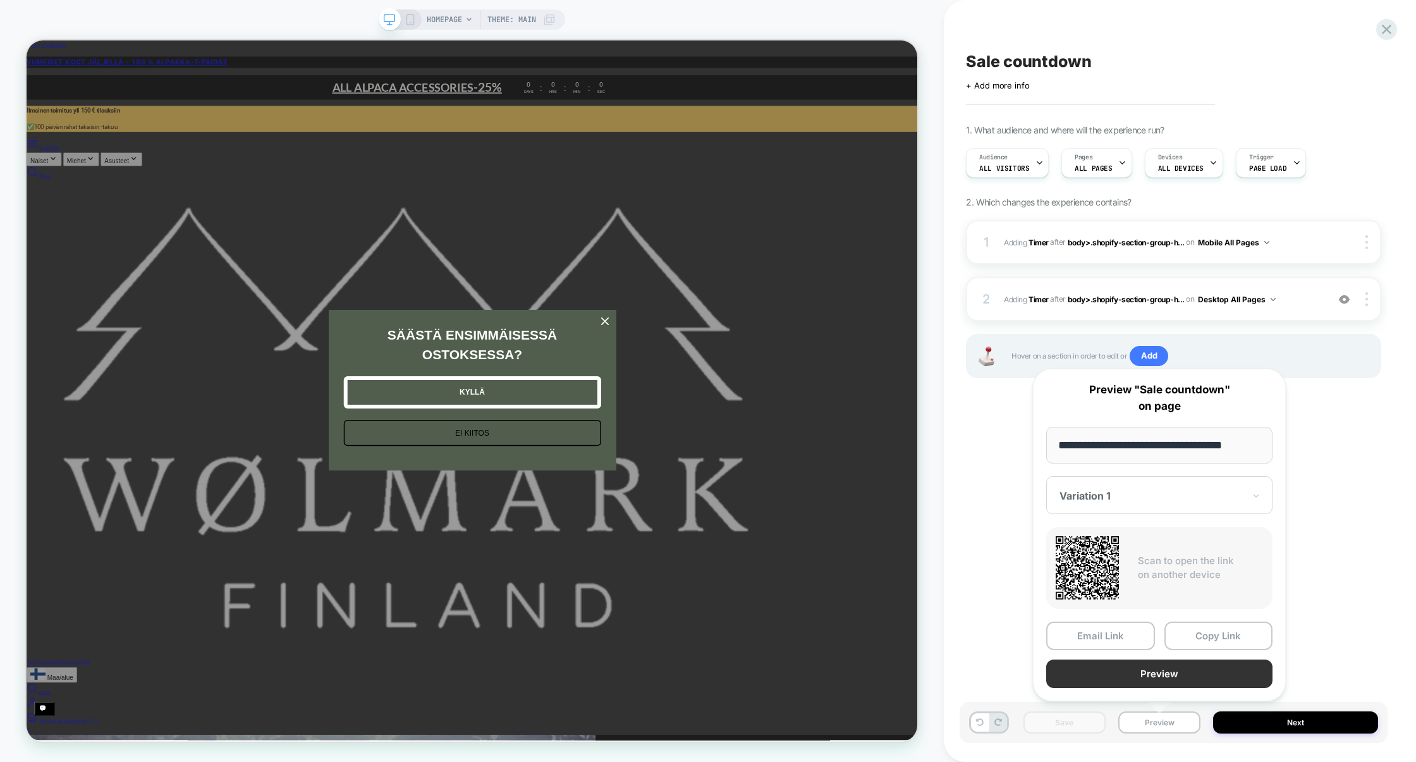
click at [1163, 677] on button "Preview" at bounding box center [1159, 674] width 226 height 28
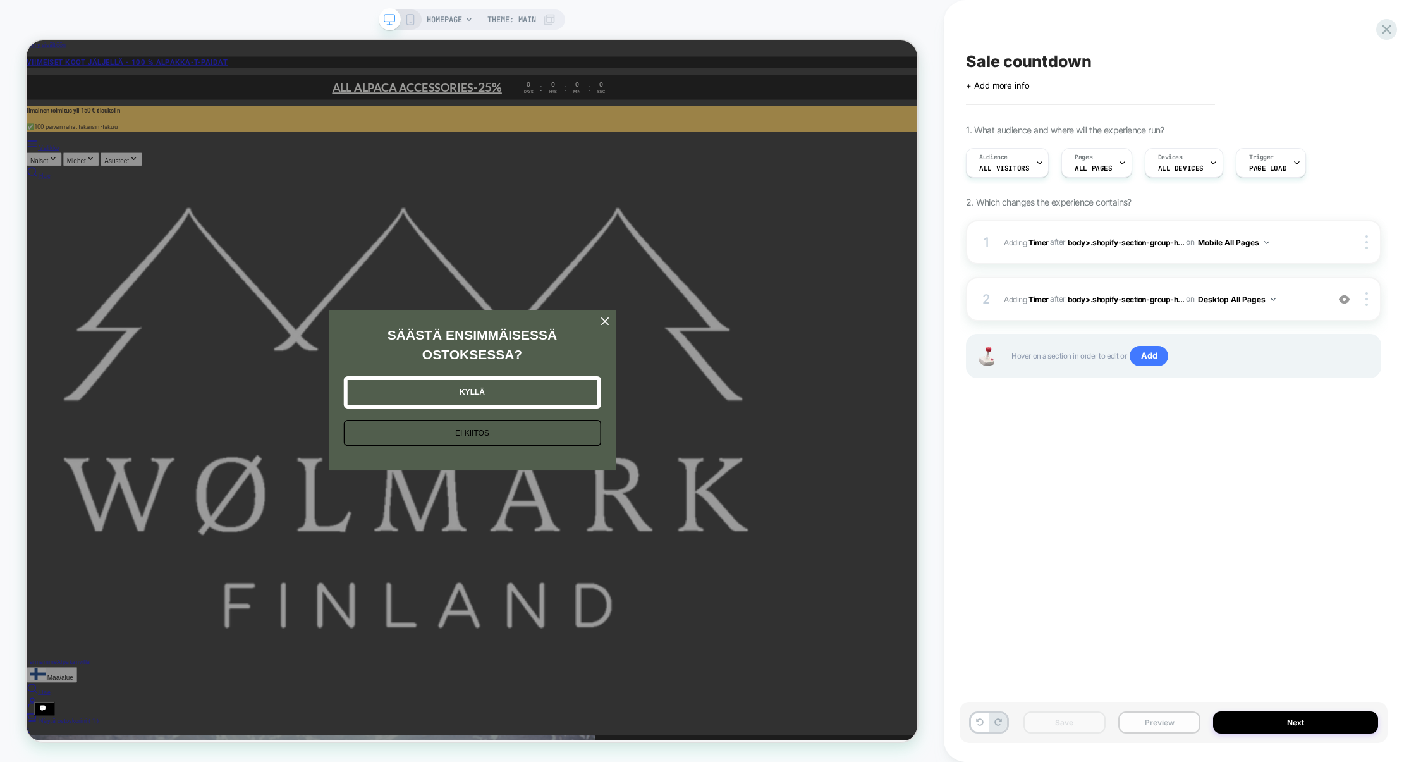
click at [1153, 725] on button "Preview" at bounding box center [1160, 722] width 82 height 22
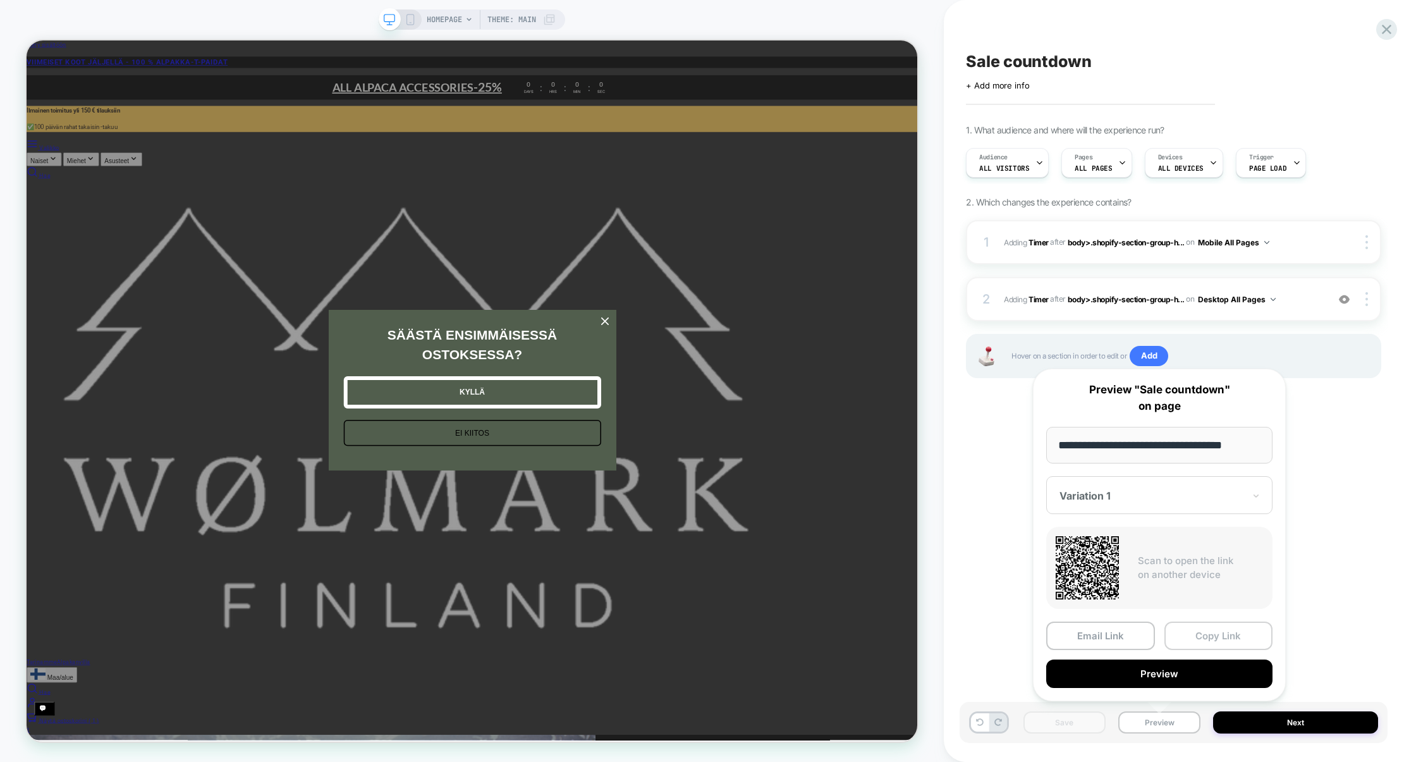
click at [1209, 640] on button "Copy Link" at bounding box center [1219, 636] width 109 height 28
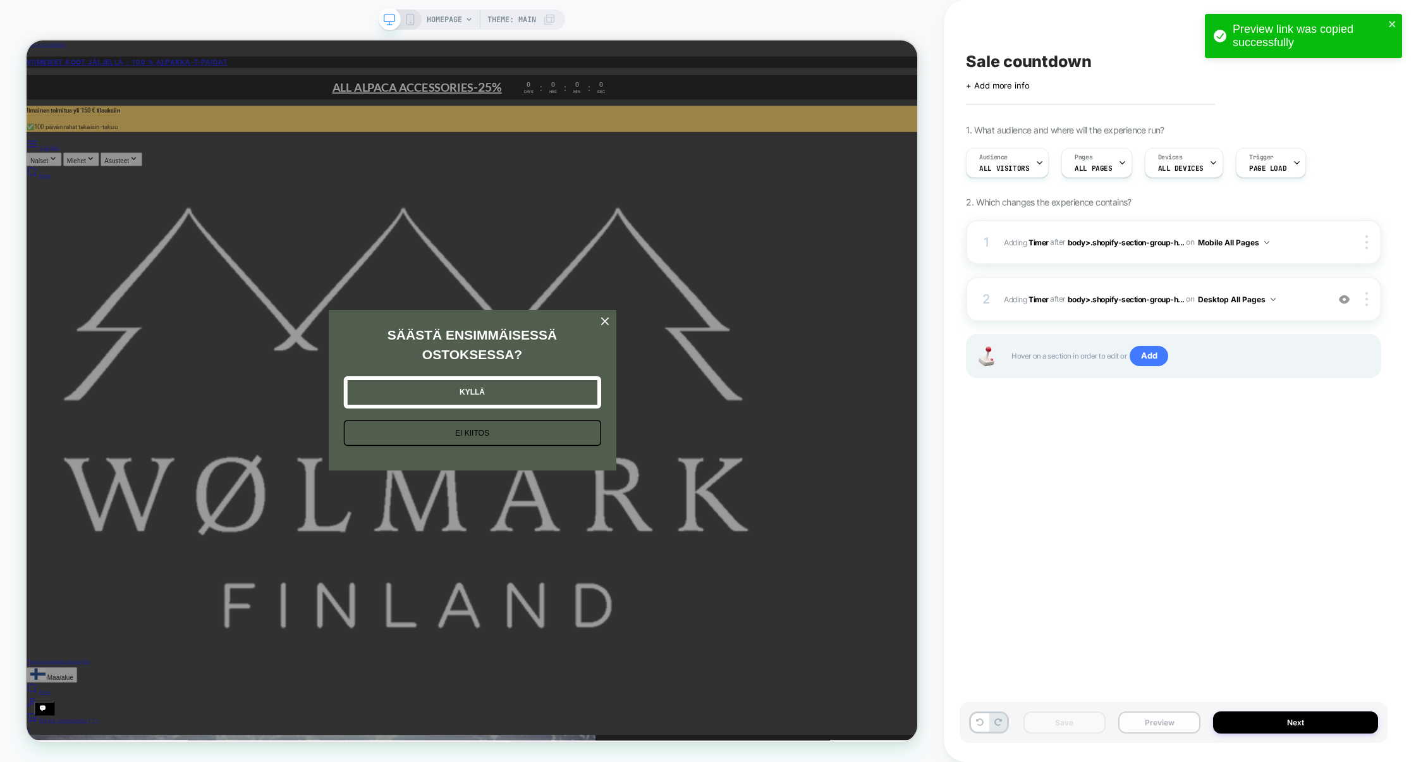
click at [1187, 728] on button "Preview" at bounding box center [1160, 722] width 82 height 22
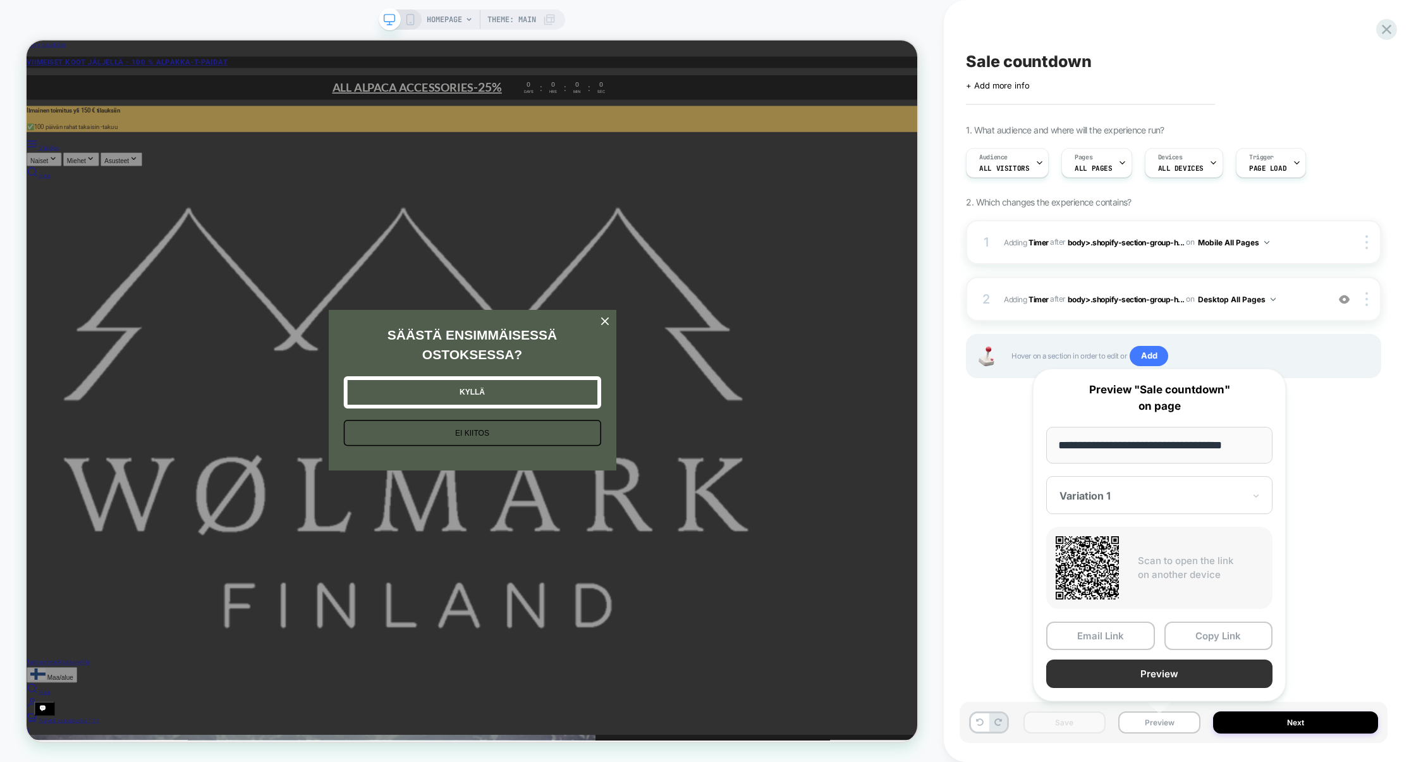
click at [1132, 666] on button "Preview" at bounding box center [1159, 674] width 226 height 28
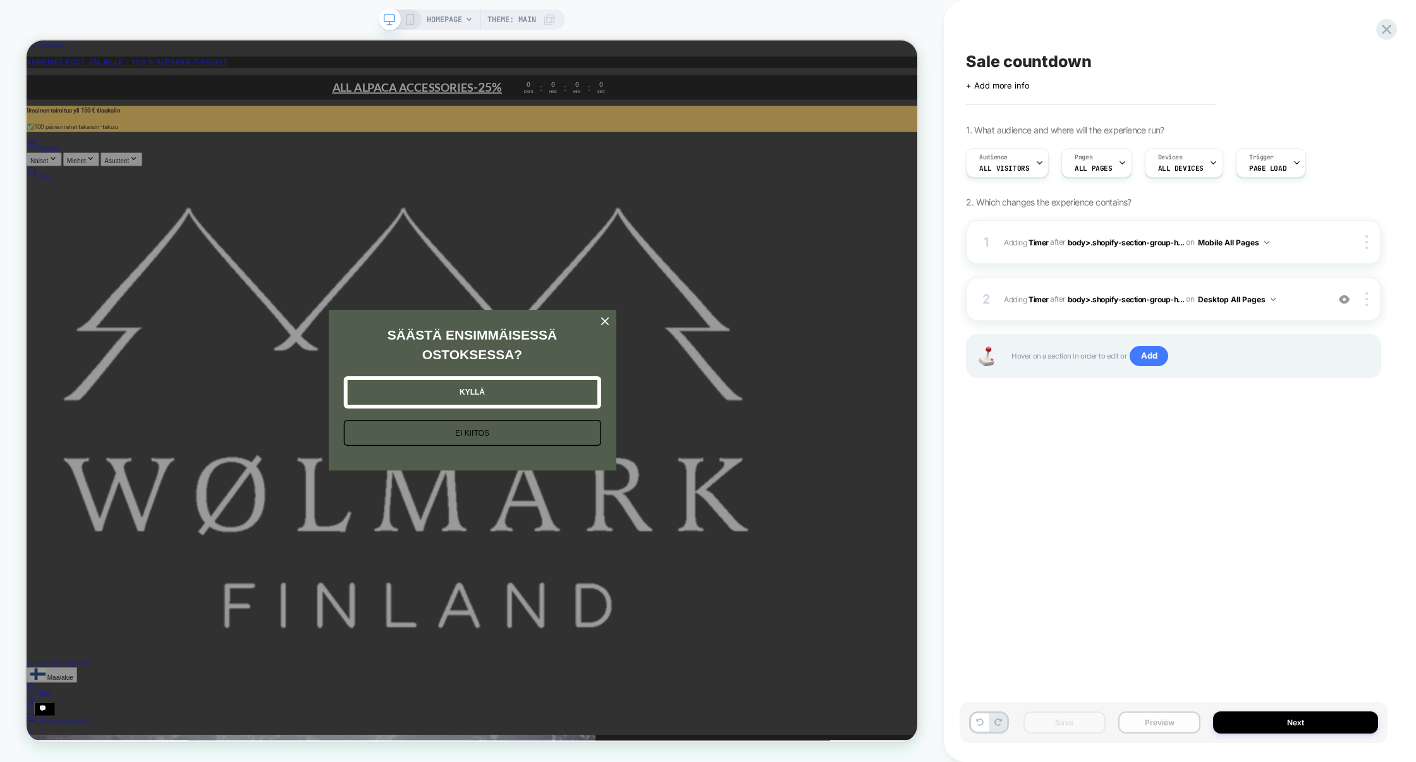
click at [1156, 719] on button "Preview" at bounding box center [1160, 722] width 82 height 22
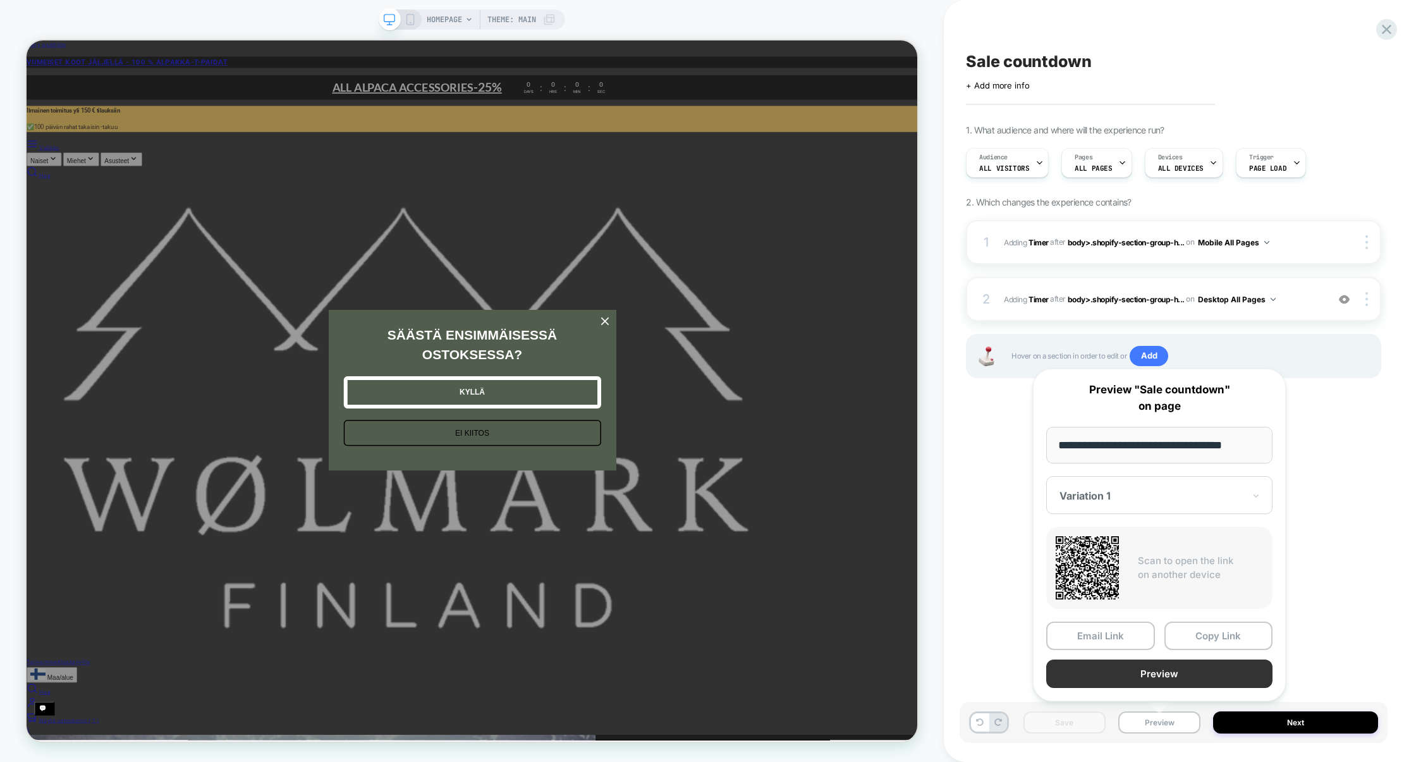
click at [1146, 678] on button "Preview" at bounding box center [1159, 674] width 226 height 28
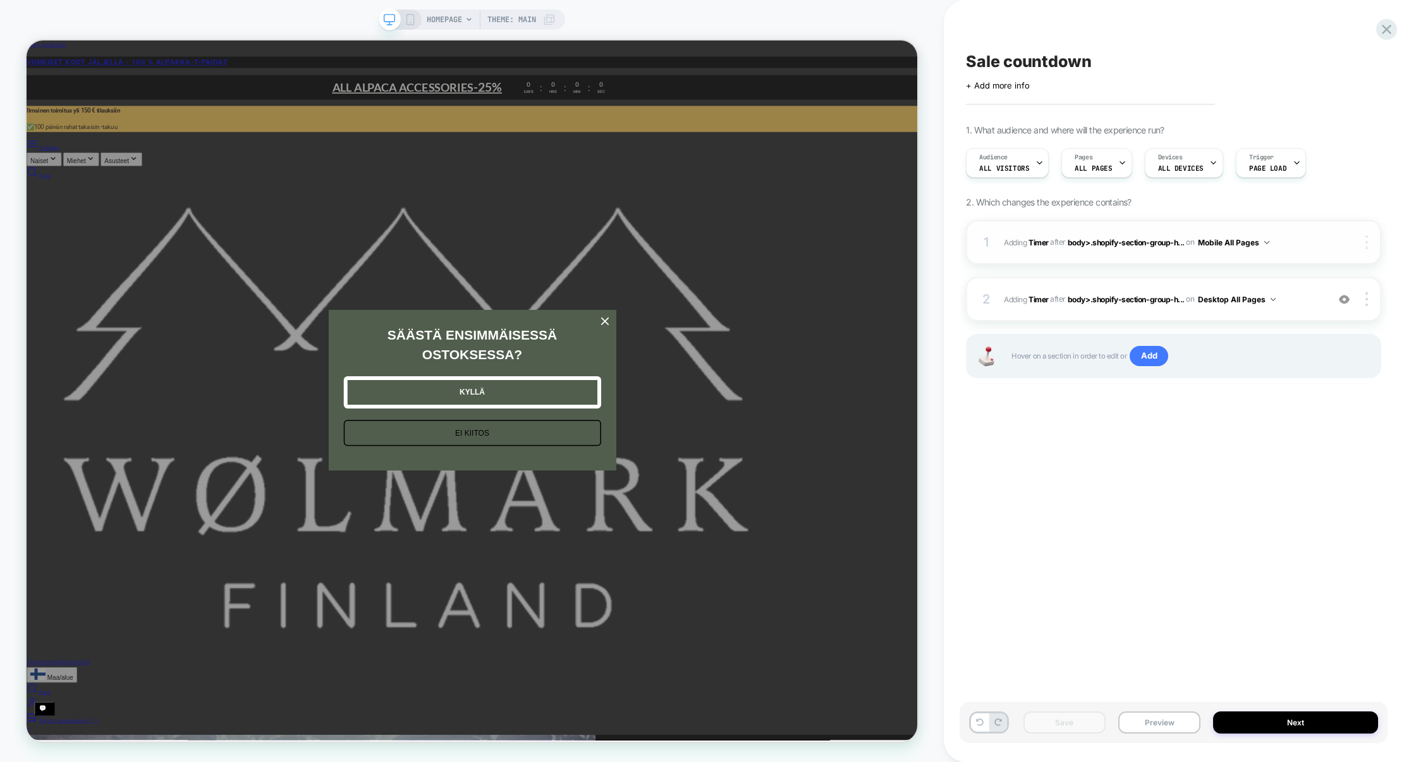
click at [1371, 240] on div at bounding box center [1369, 242] width 24 height 14
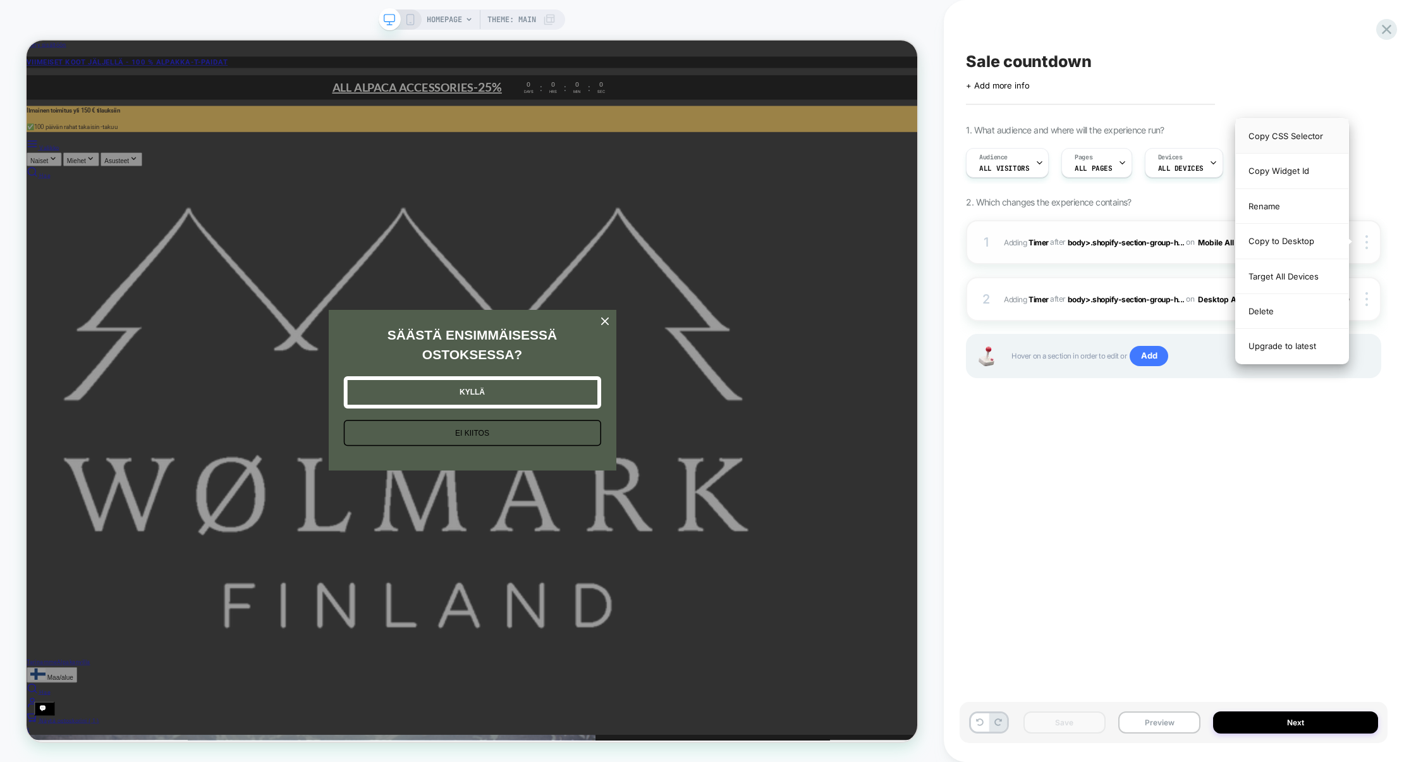
click at [1289, 140] on div "Copy CSS Selector" at bounding box center [1292, 136] width 113 height 35
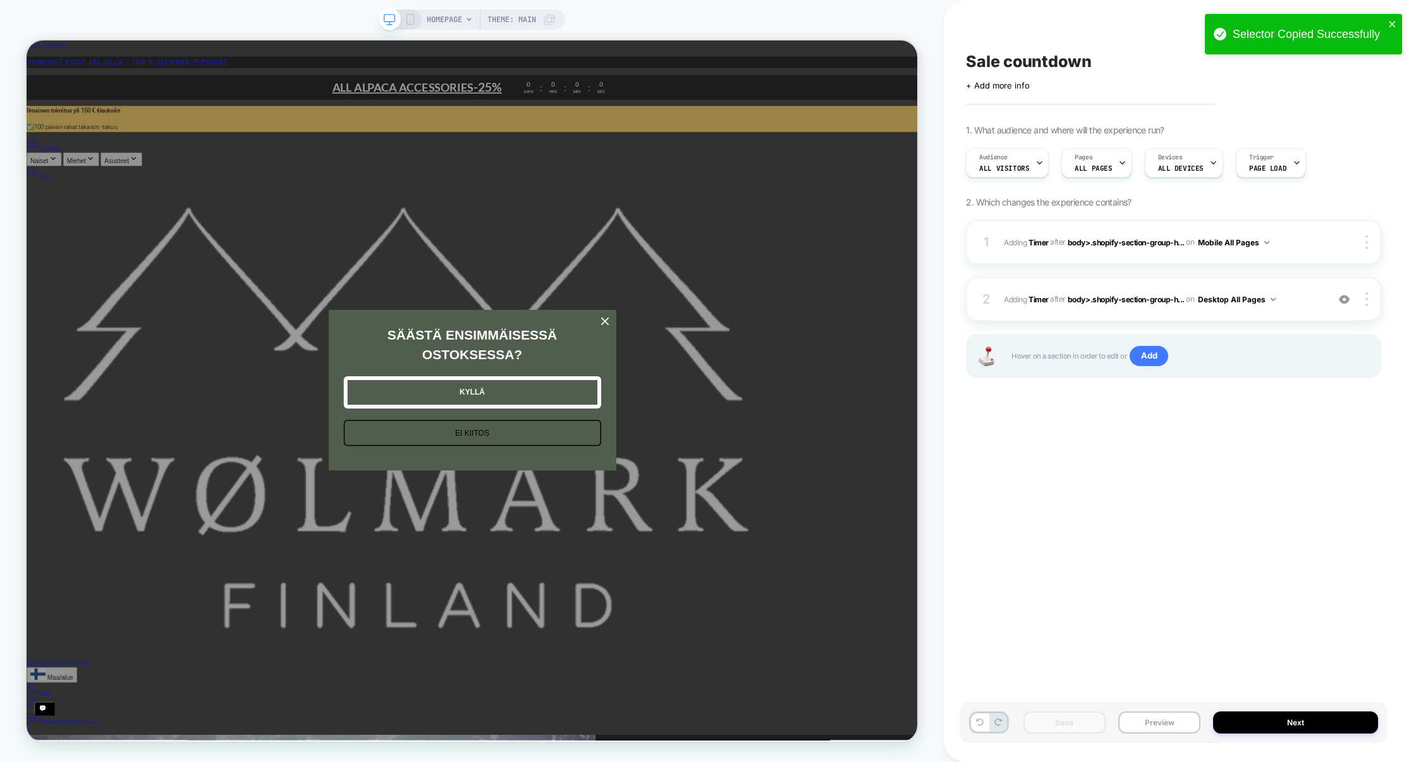
click at [1373, 118] on div "Sale countdown Click to edit experience details + Add more info 1. What audienc…" at bounding box center [1174, 381] width 428 height 737
click at [1158, 716] on button "Preview" at bounding box center [1160, 722] width 82 height 22
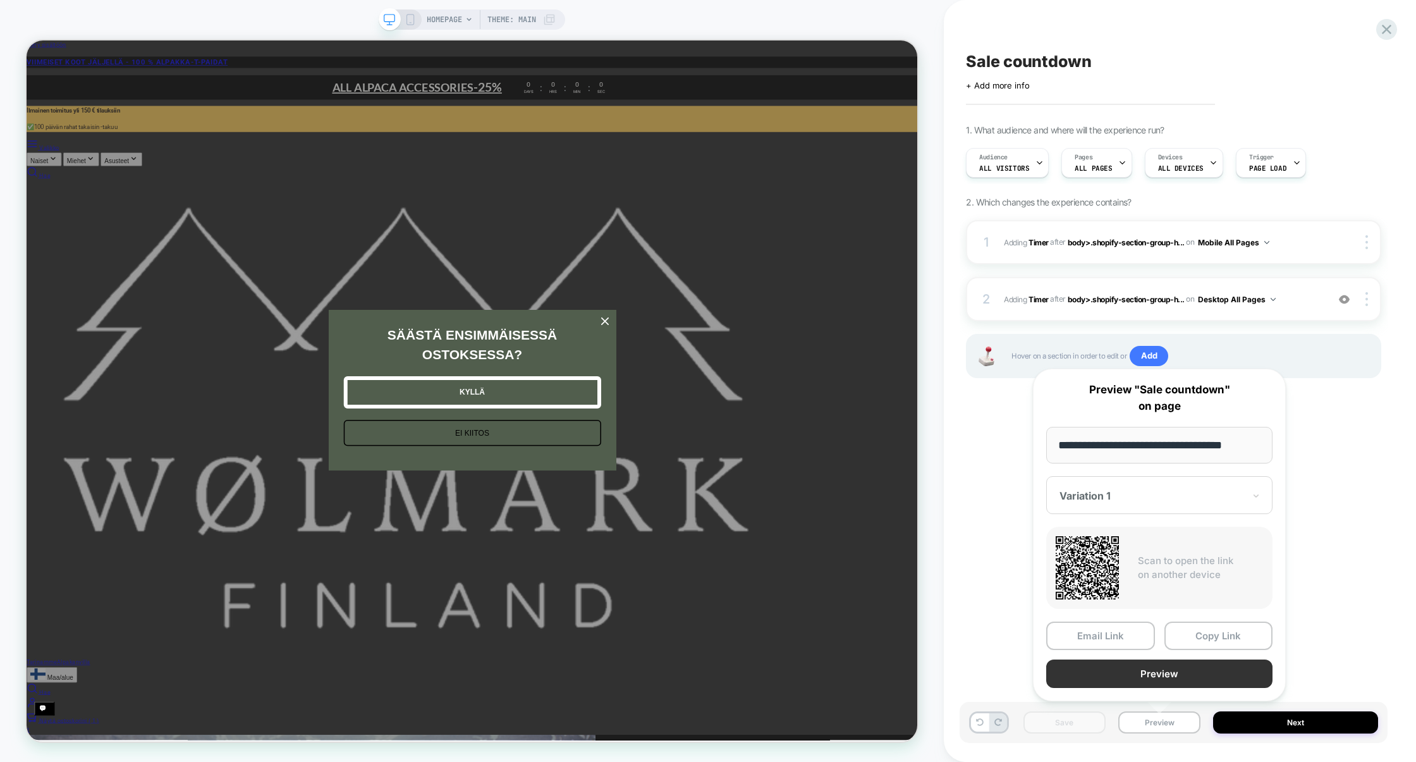
click at [1141, 678] on button "Preview" at bounding box center [1159, 674] width 226 height 28
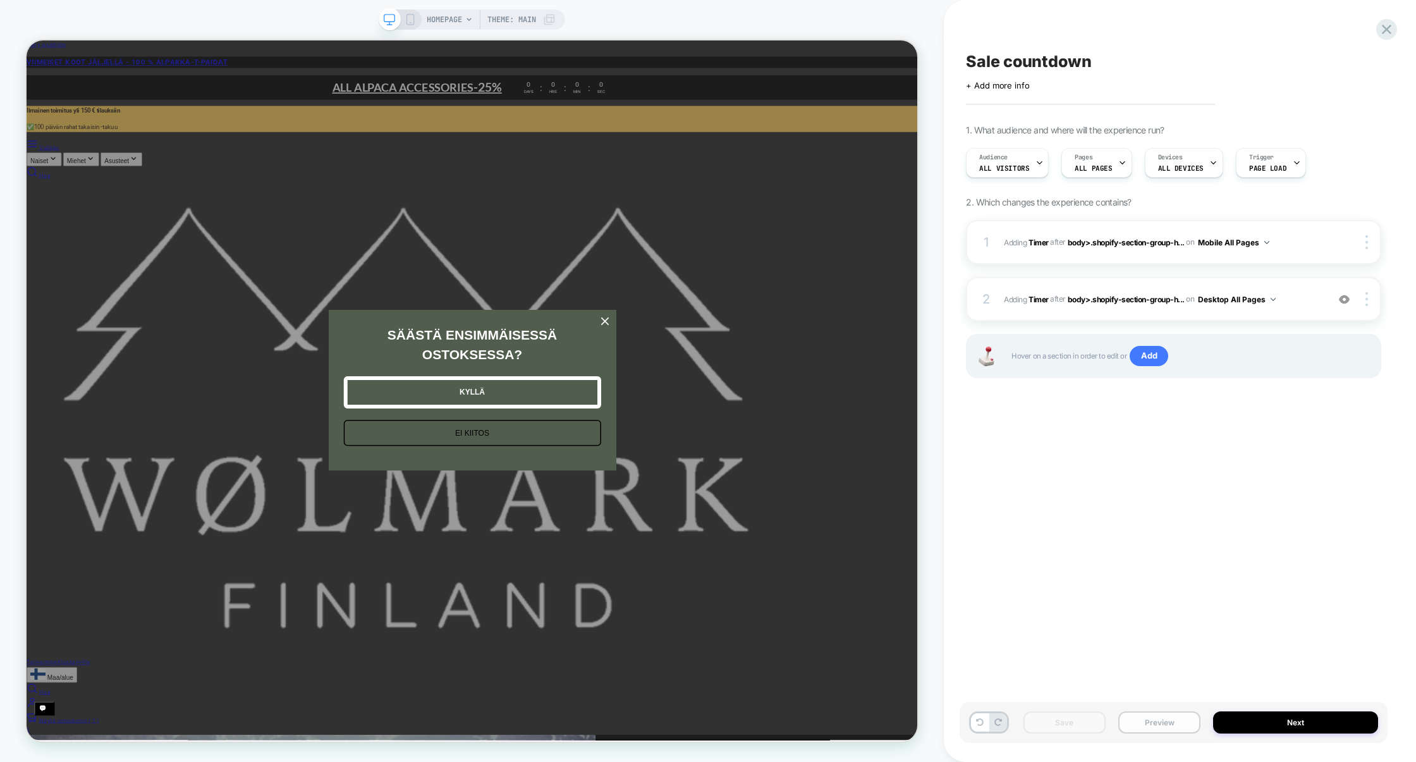
click at [1158, 721] on button "Preview" at bounding box center [1160, 722] width 82 height 22
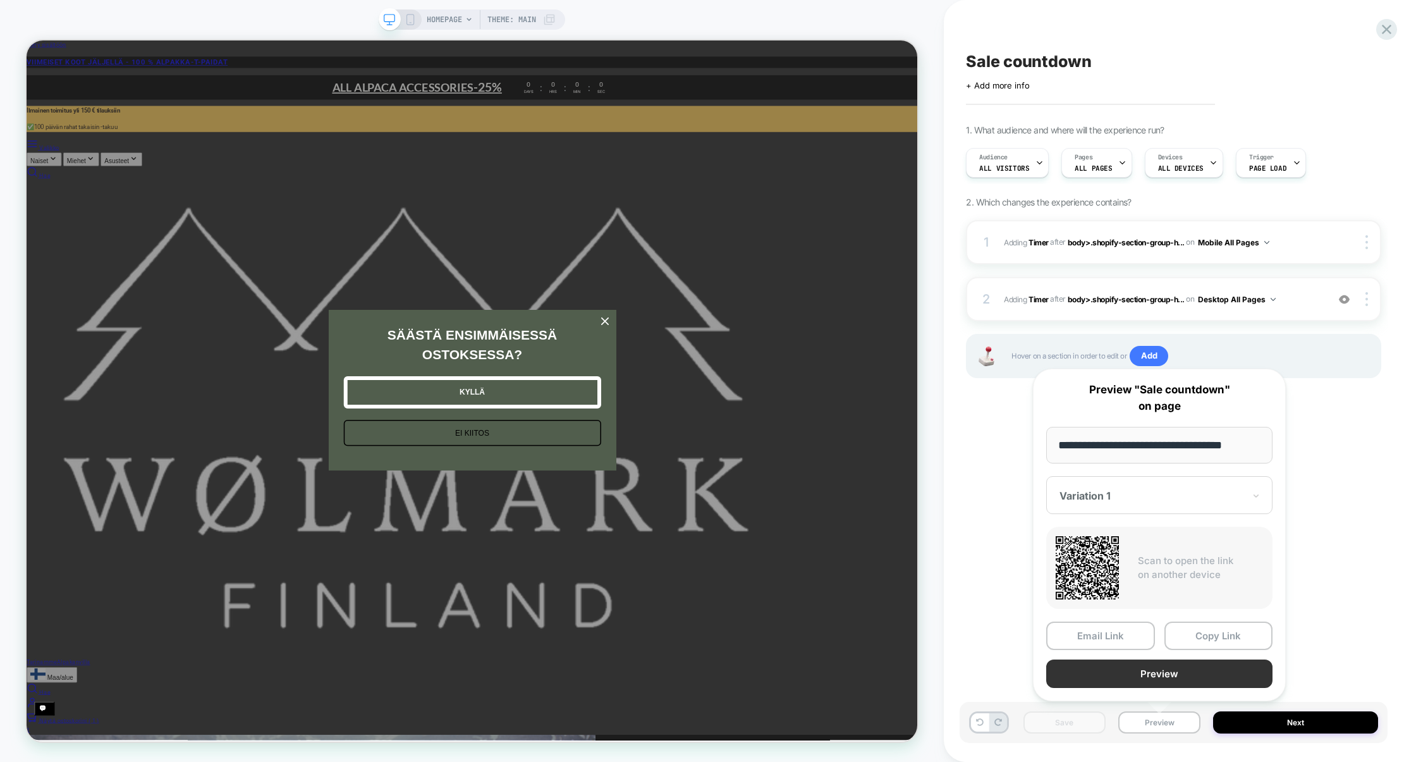
click at [1151, 678] on button "Preview" at bounding box center [1159, 674] width 226 height 28
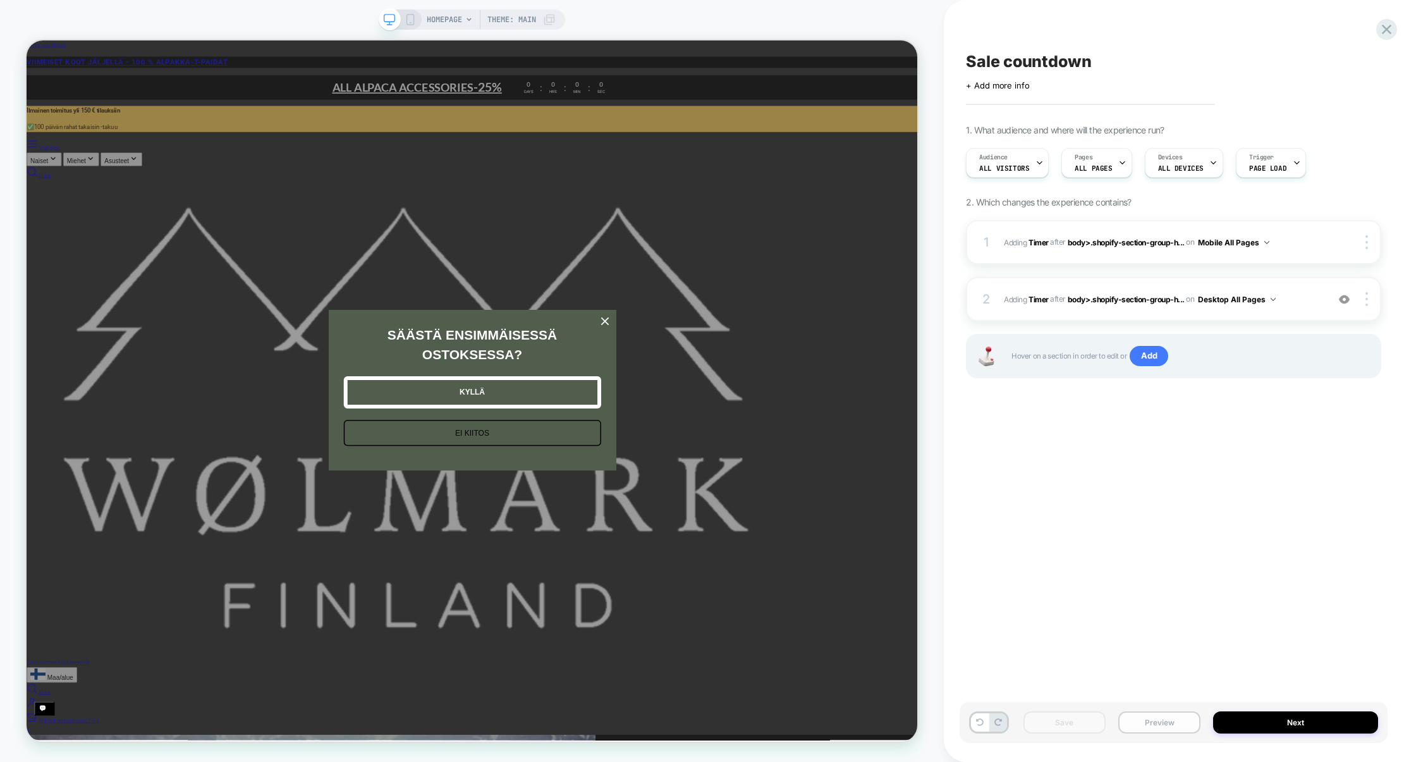
click at [1150, 723] on button "Preview" at bounding box center [1160, 722] width 82 height 22
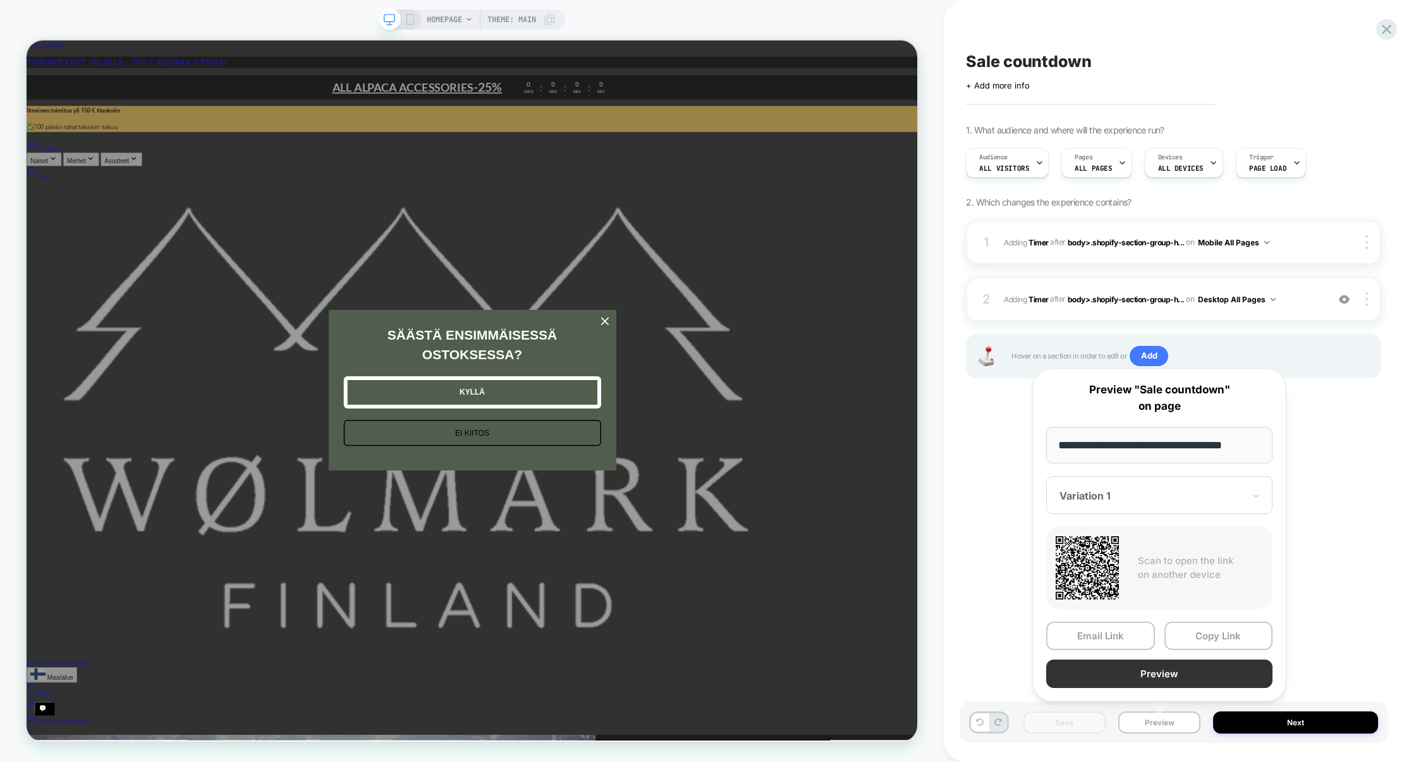
click at [1150, 678] on button "Preview" at bounding box center [1159, 674] width 226 height 28
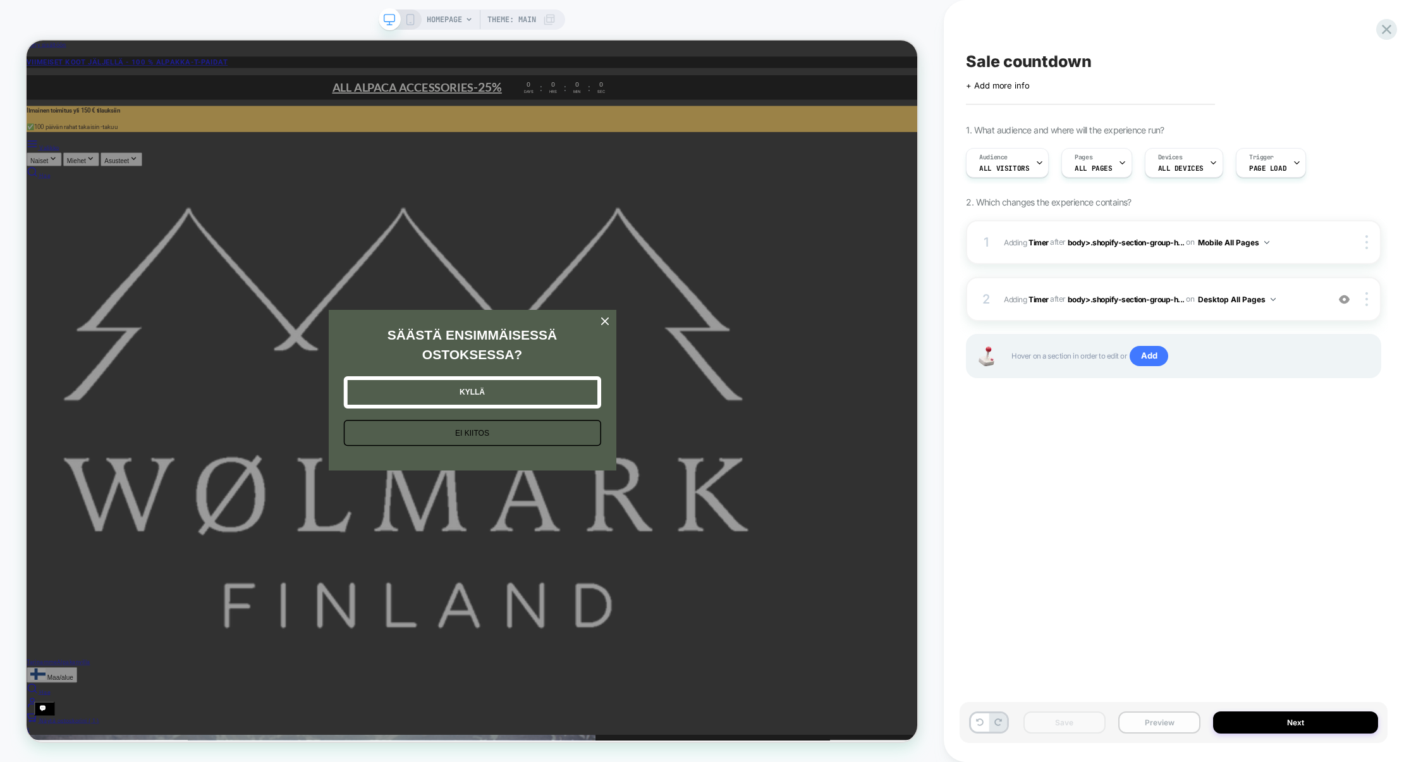
click at [1153, 729] on button "Preview" at bounding box center [1160, 722] width 82 height 22
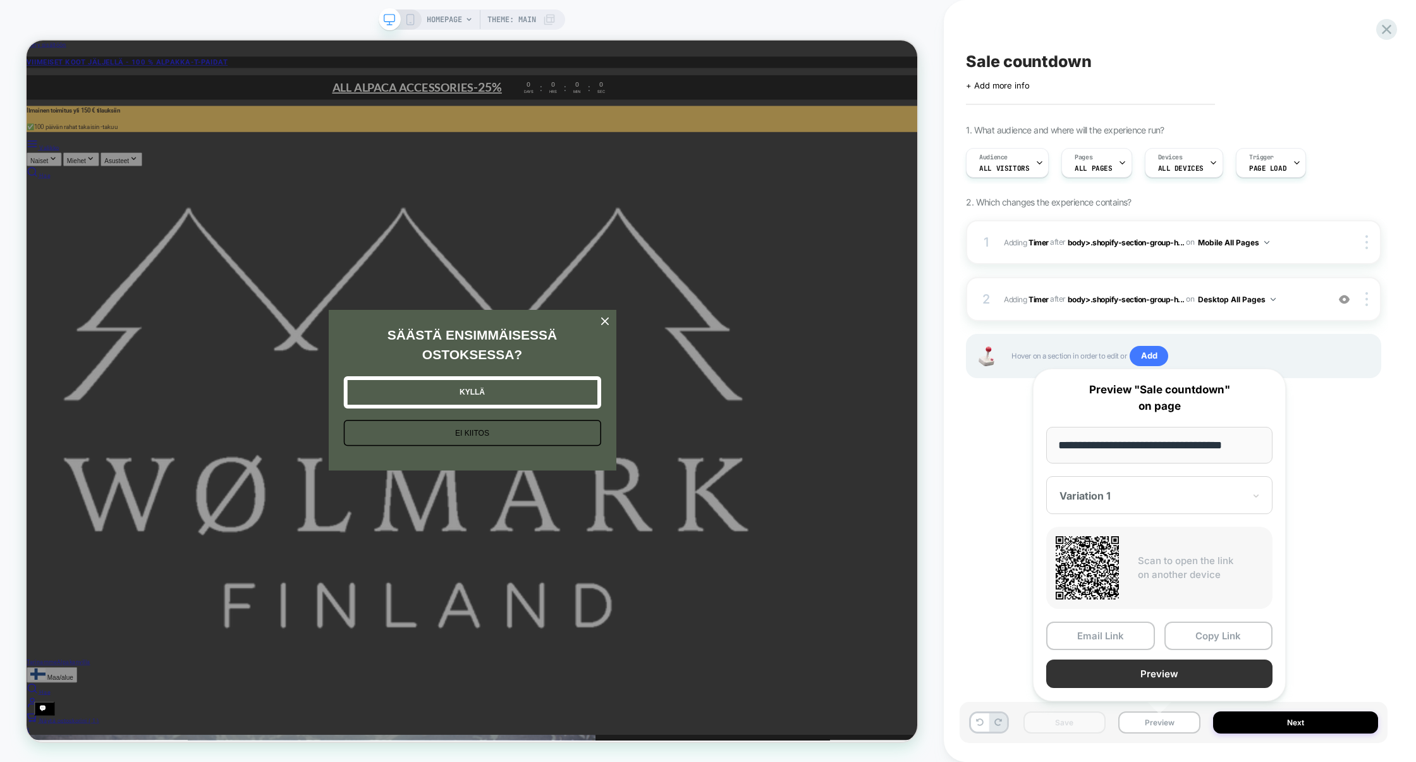
click at [1155, 680] on button "Preview" at bounding box center [1159, 674] width 226 height 28
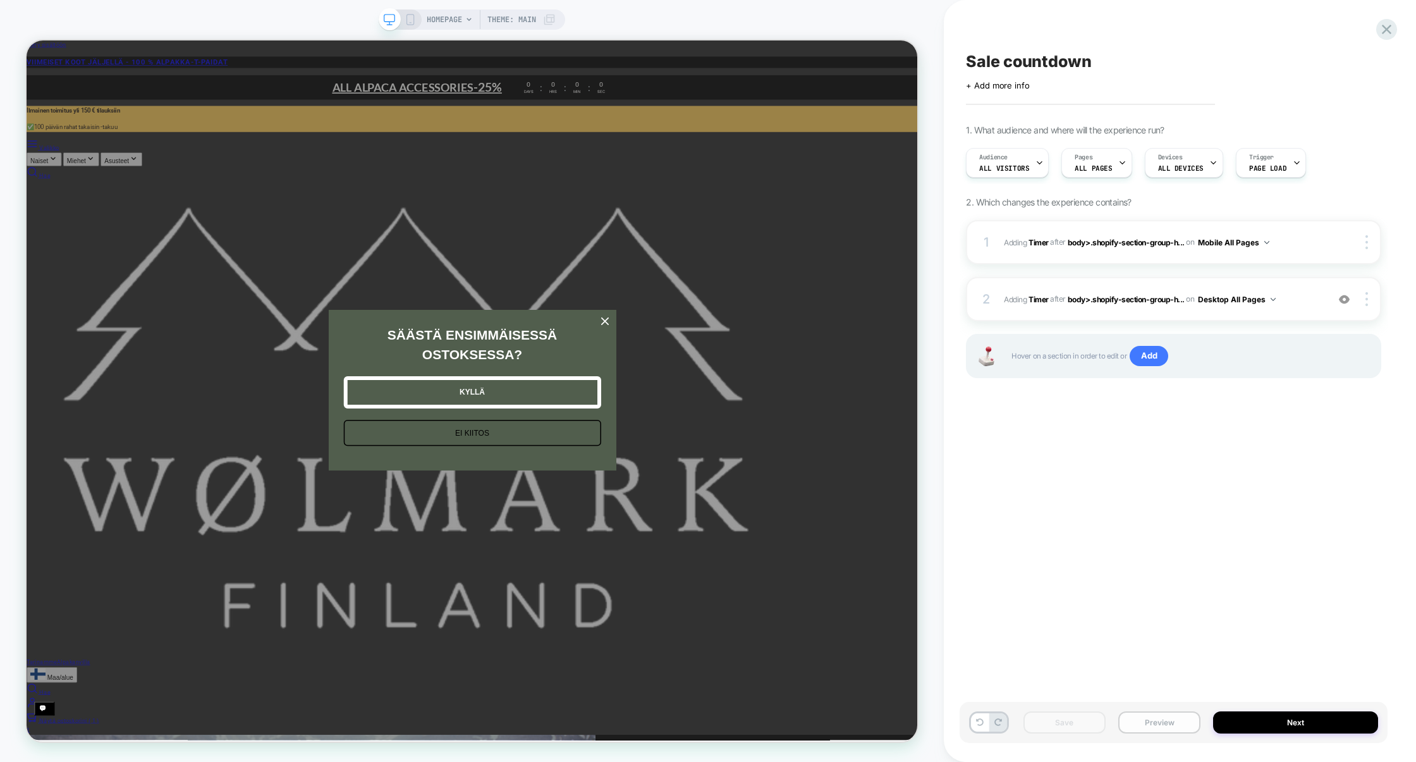
click at [1158, 726] on button "Preview" at bounding box center [1160, 722] width 82 height 22
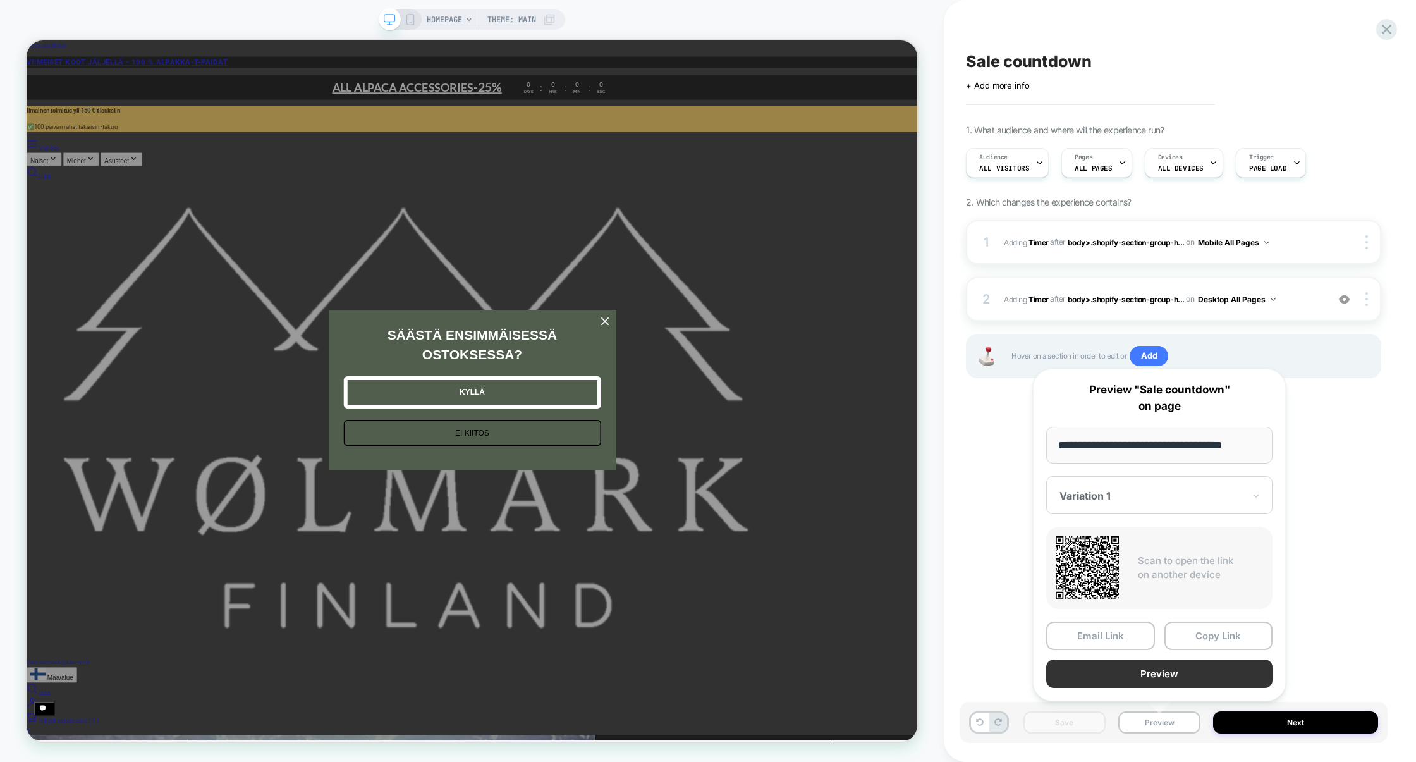
click at [1156, 676] on button "Preview" at bounding box center [1159, 674] width 226 height 28
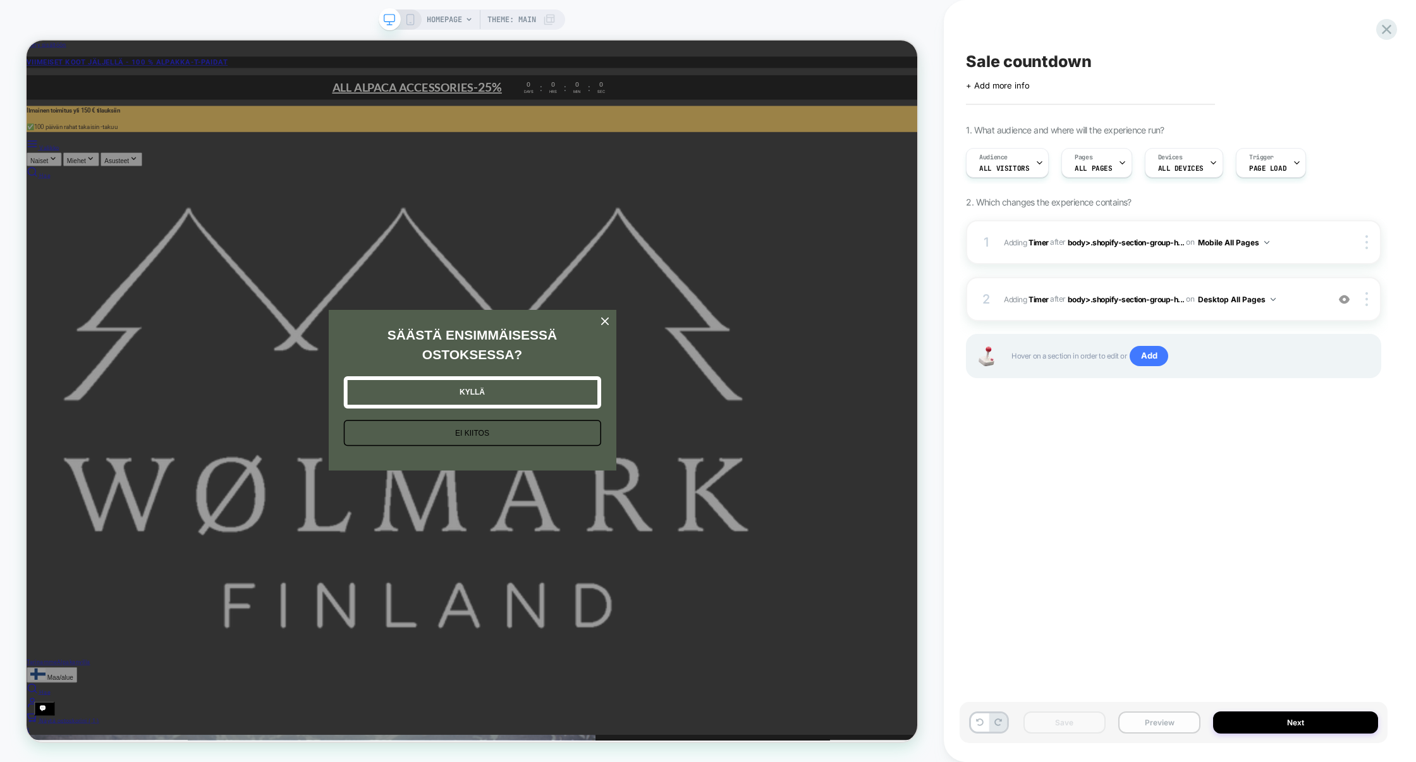
click at [1144, 723] on button "Preview" at bounding box center [1160, 722] width 82 height 22
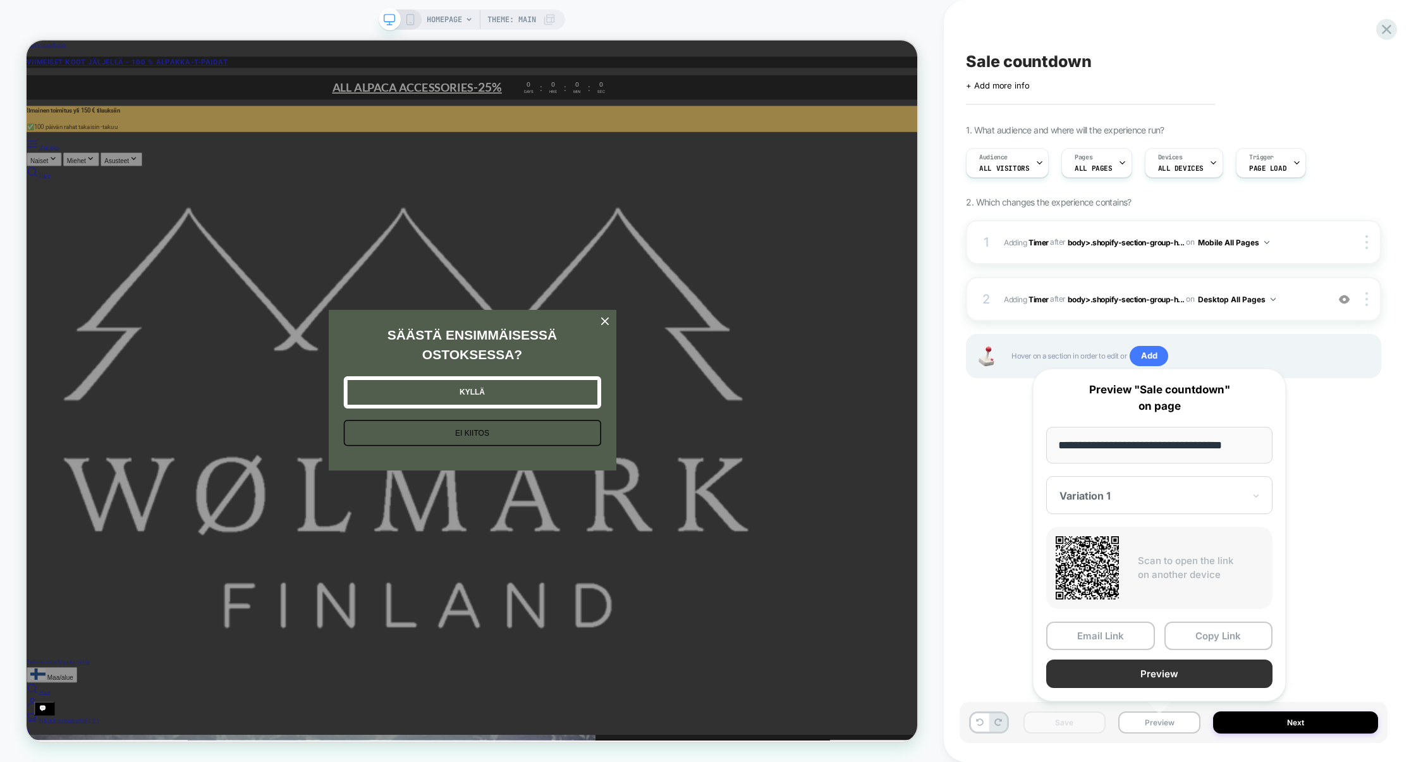
click at [1117, 677] on button "Preview" at bounding box center [1159, 674] width 226 height 28
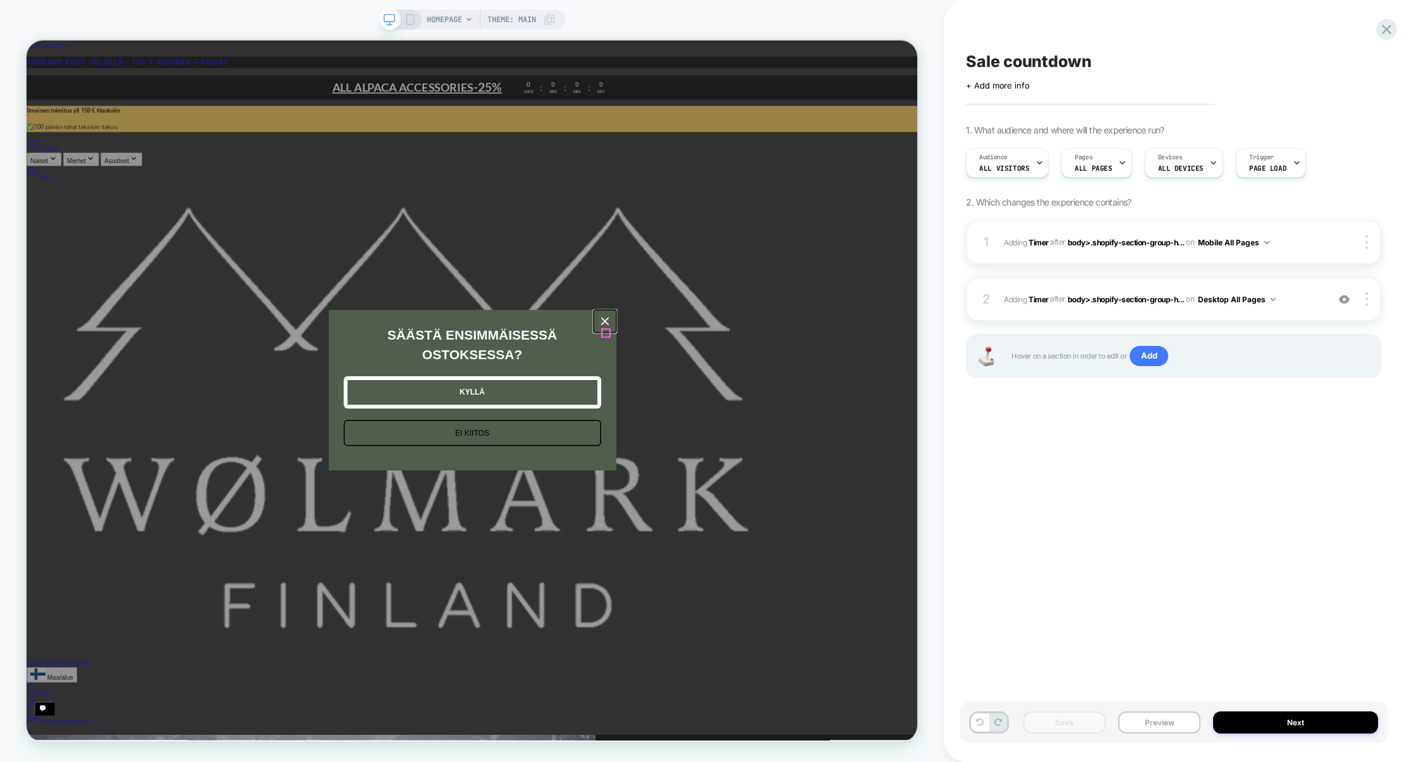
click at [802, 420] on icon "close icon" at bounding box center [798, 415] width 10 height 10
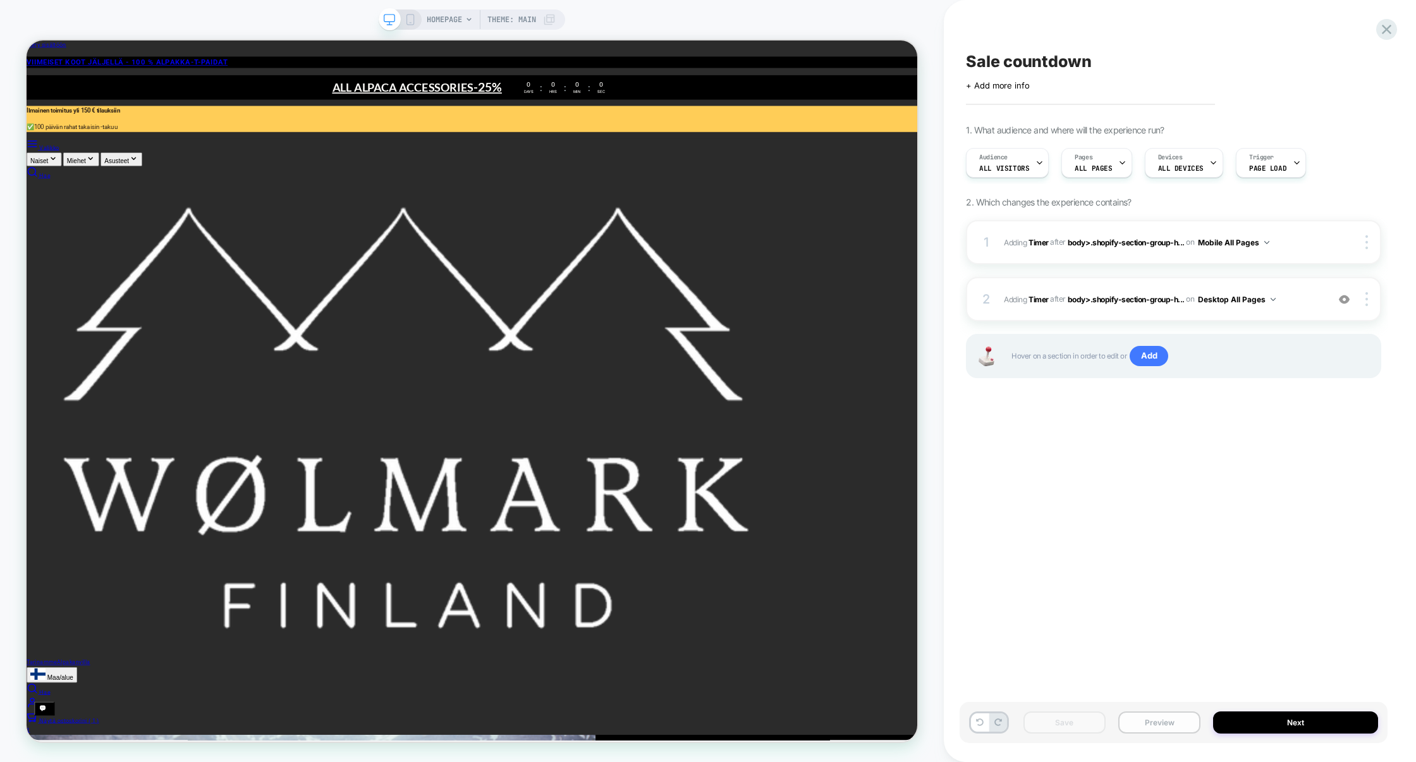
click at [1167, 732] on button "Preview" at bounding box center [1160, 722] width 82 height 22
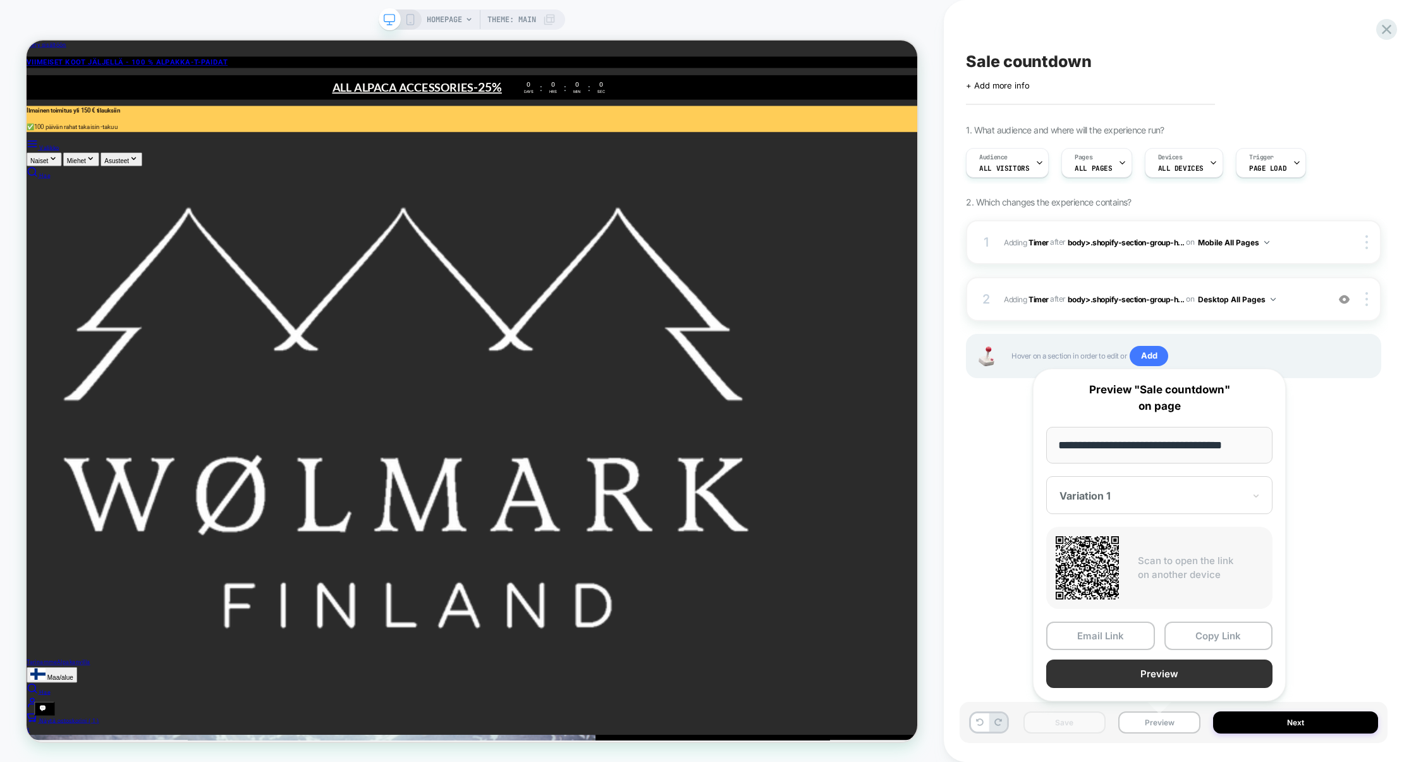
click at [1137, 672] on button "Preview" at bounding box center [1159, 674] width 226 height 28
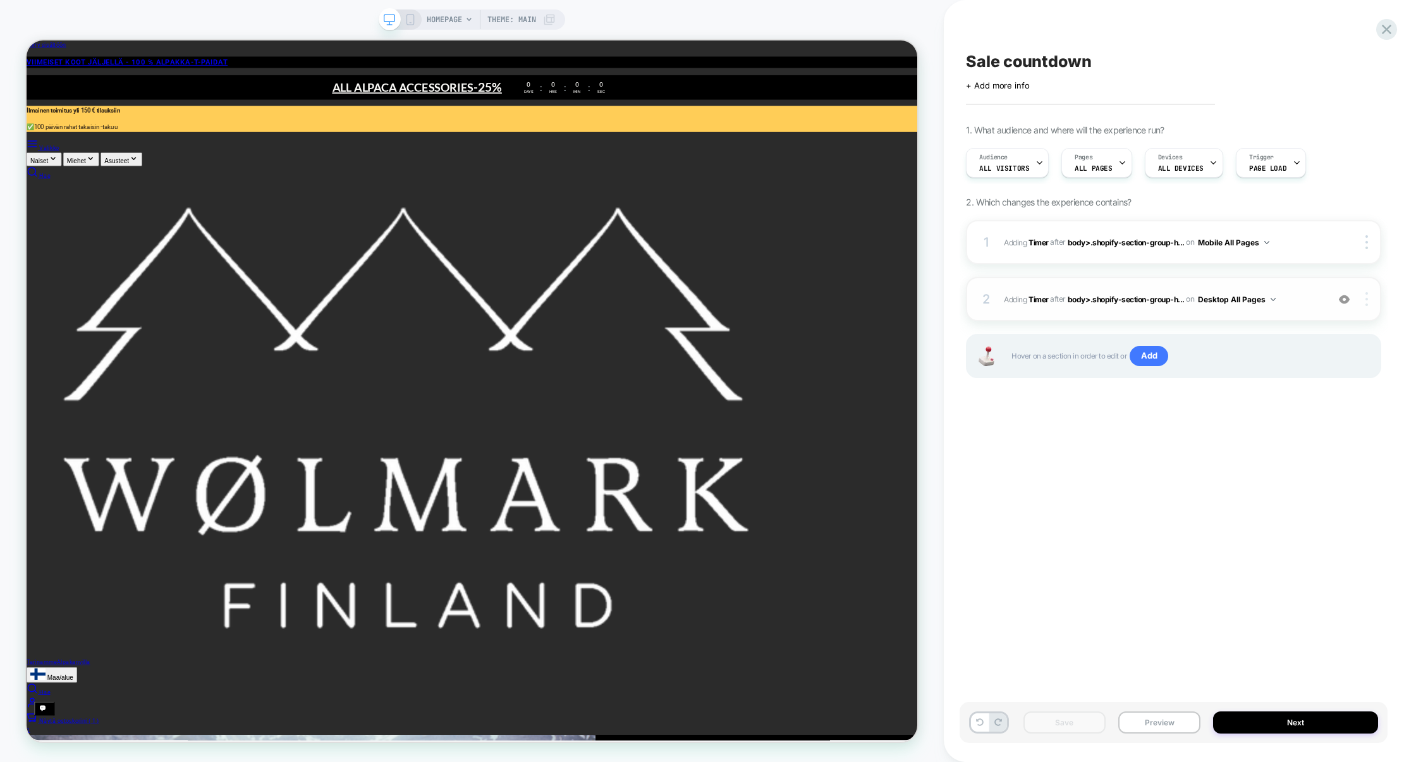
click at [1366, 300] on img at bounding box center [1367, 299] width 3 height 14
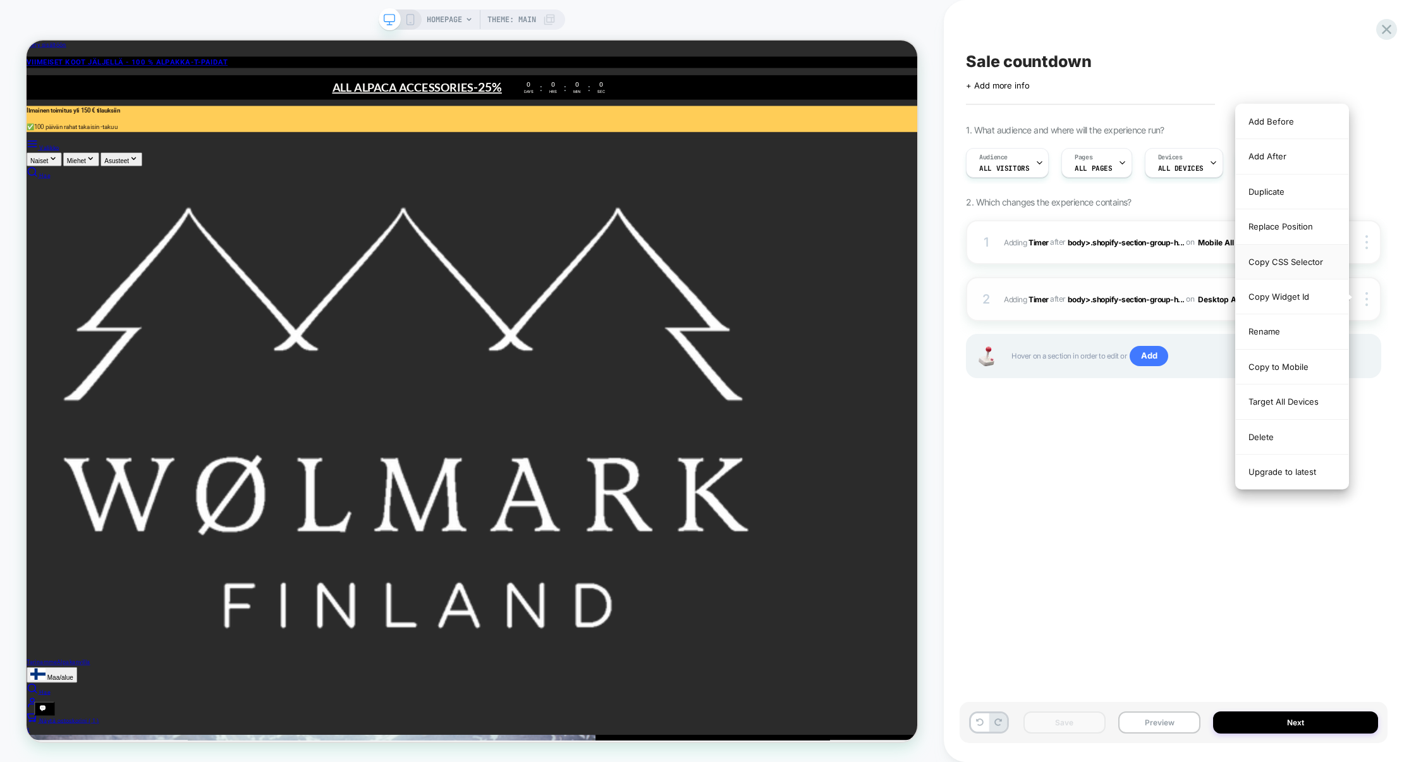
click at [1289, 259] on div "Copy CSS Selector" at bounding box center [1292, 262] width 113 height 35
click at [1291, 231] on div "Replace Position" at bounding box center [1292, 226] width 113 height 35
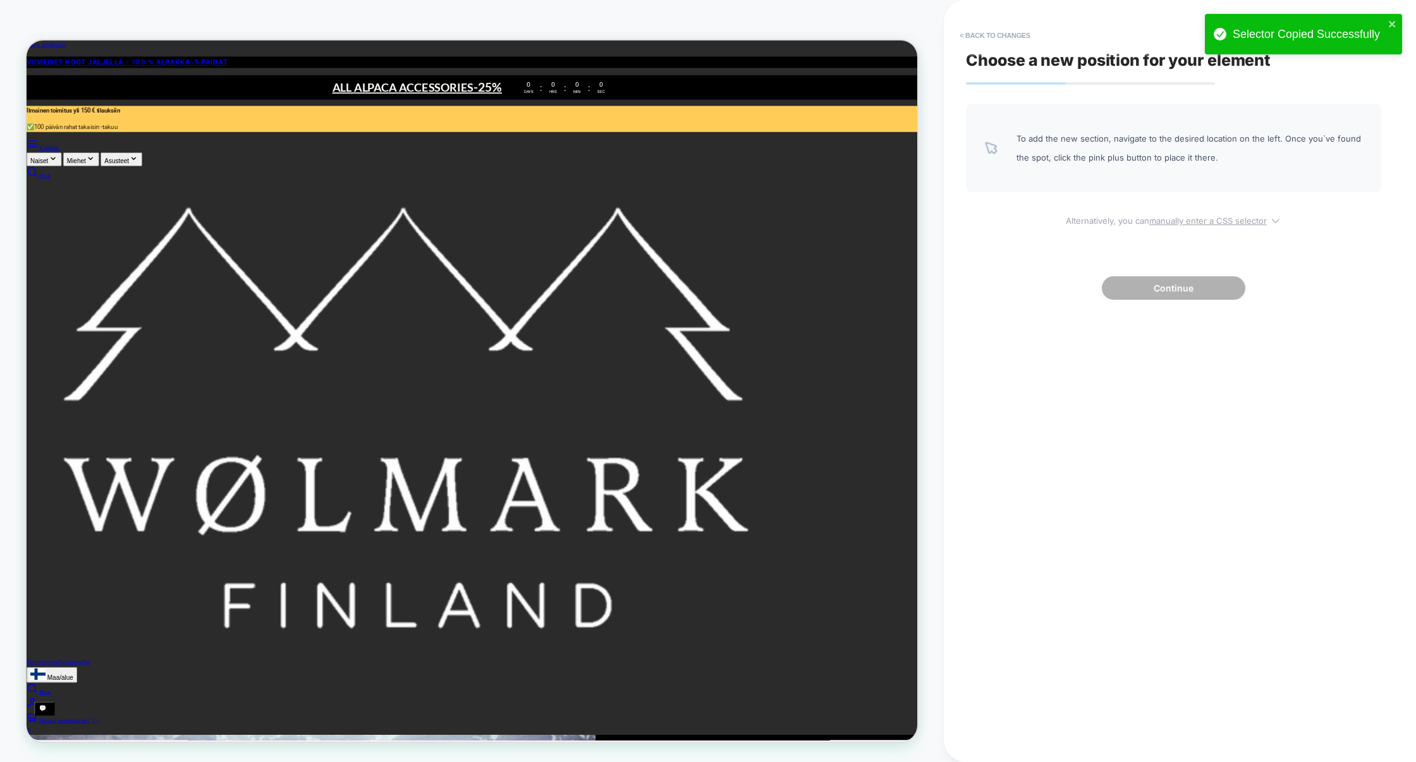
click at [1170, 221] on u "manually enter a CSS selector" at bounding box center [1209, 221] width 118 height 10
select select "*******"
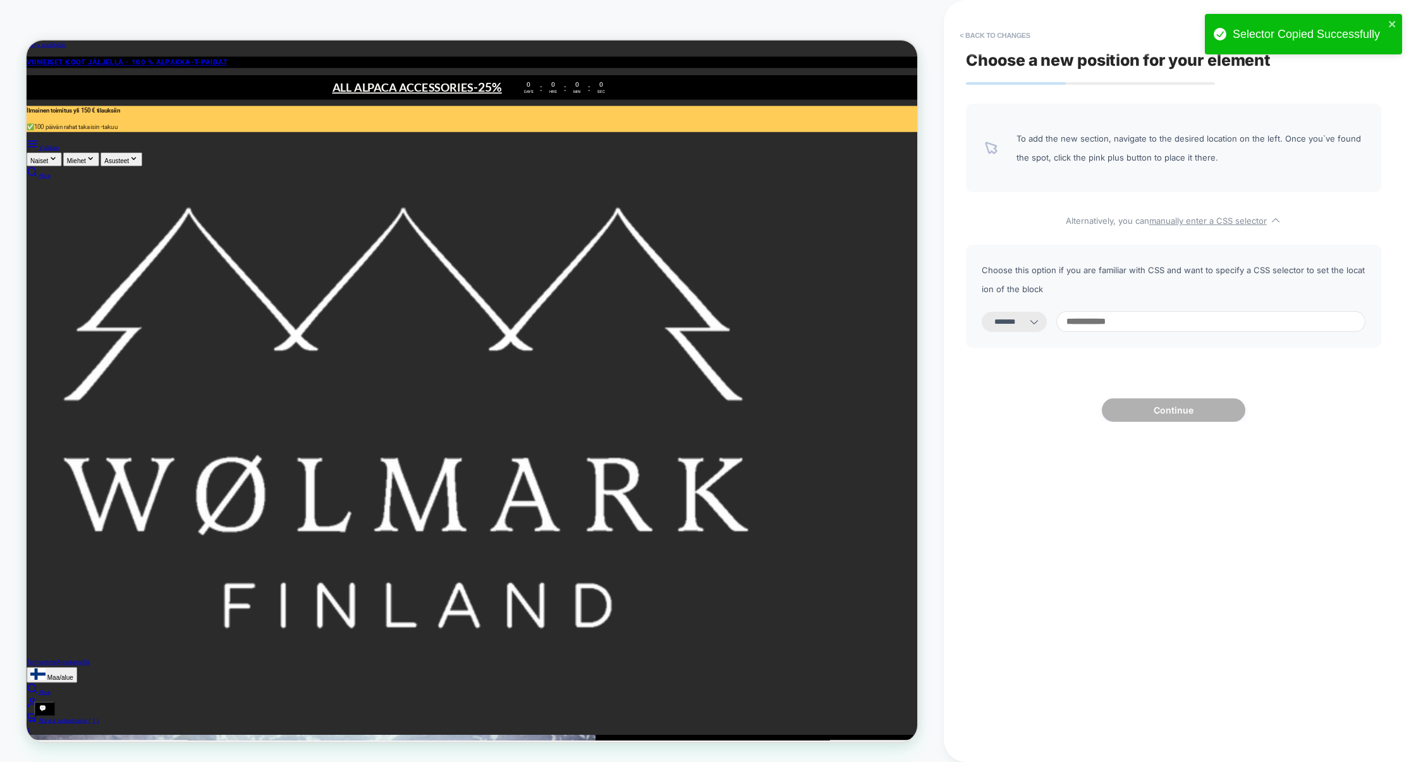
click at [1120, 321] on input at bounding box center [1211, 321] width 309 height 21
type input "****"
select select "*********"
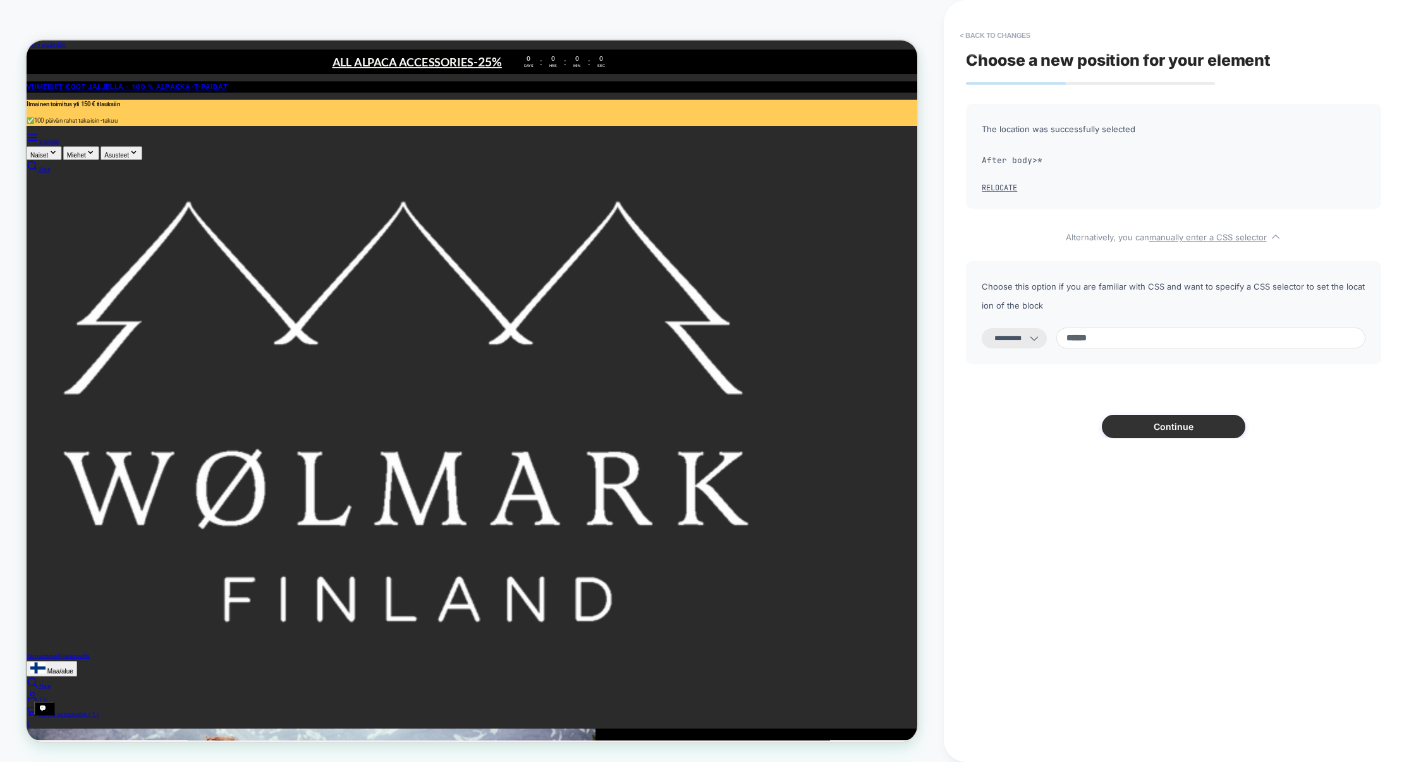
type input "******"
click at [1154, 427] on button "Continue" at bounding box center [1174, 426] width 144 height 23
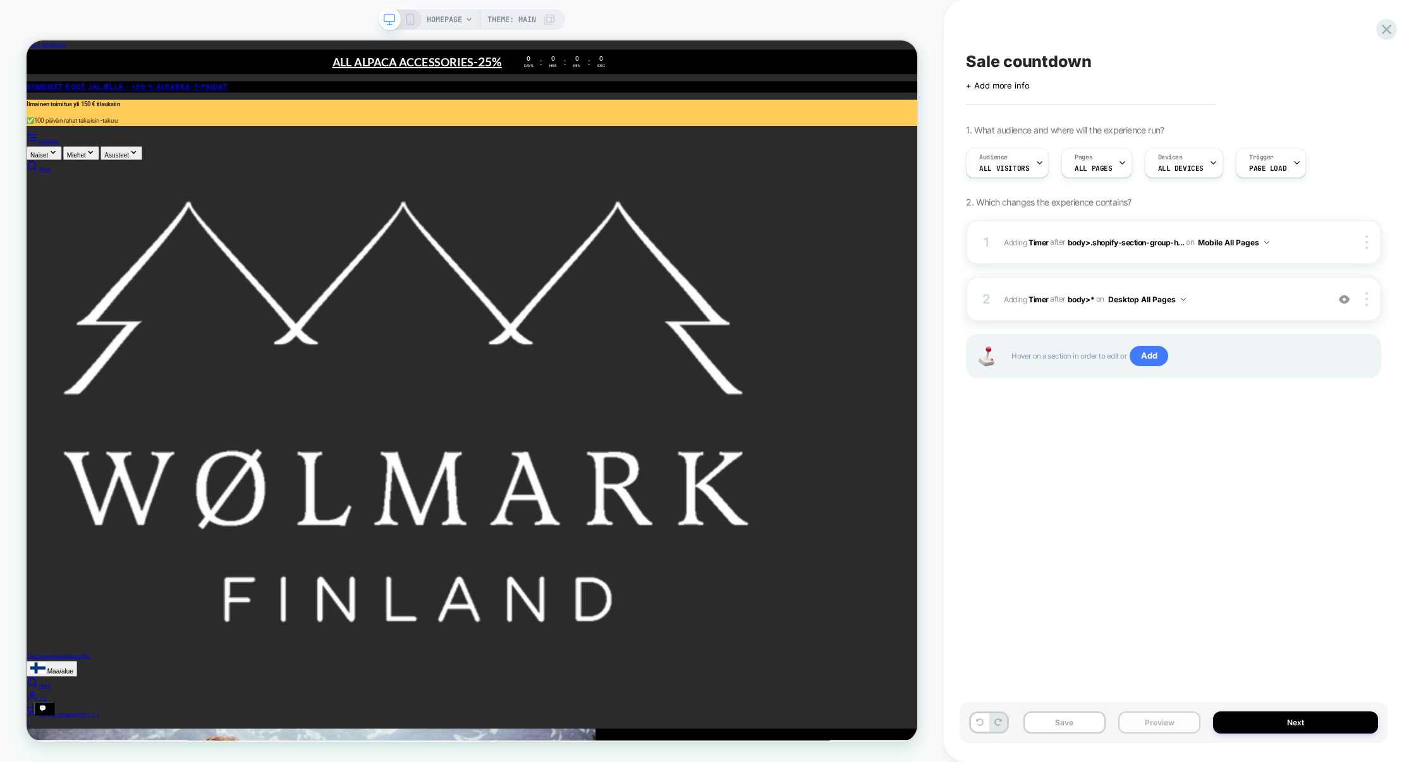
click at [1167, 724] on button "Preview" at bounding box center [1160, 722] width 82 height 22
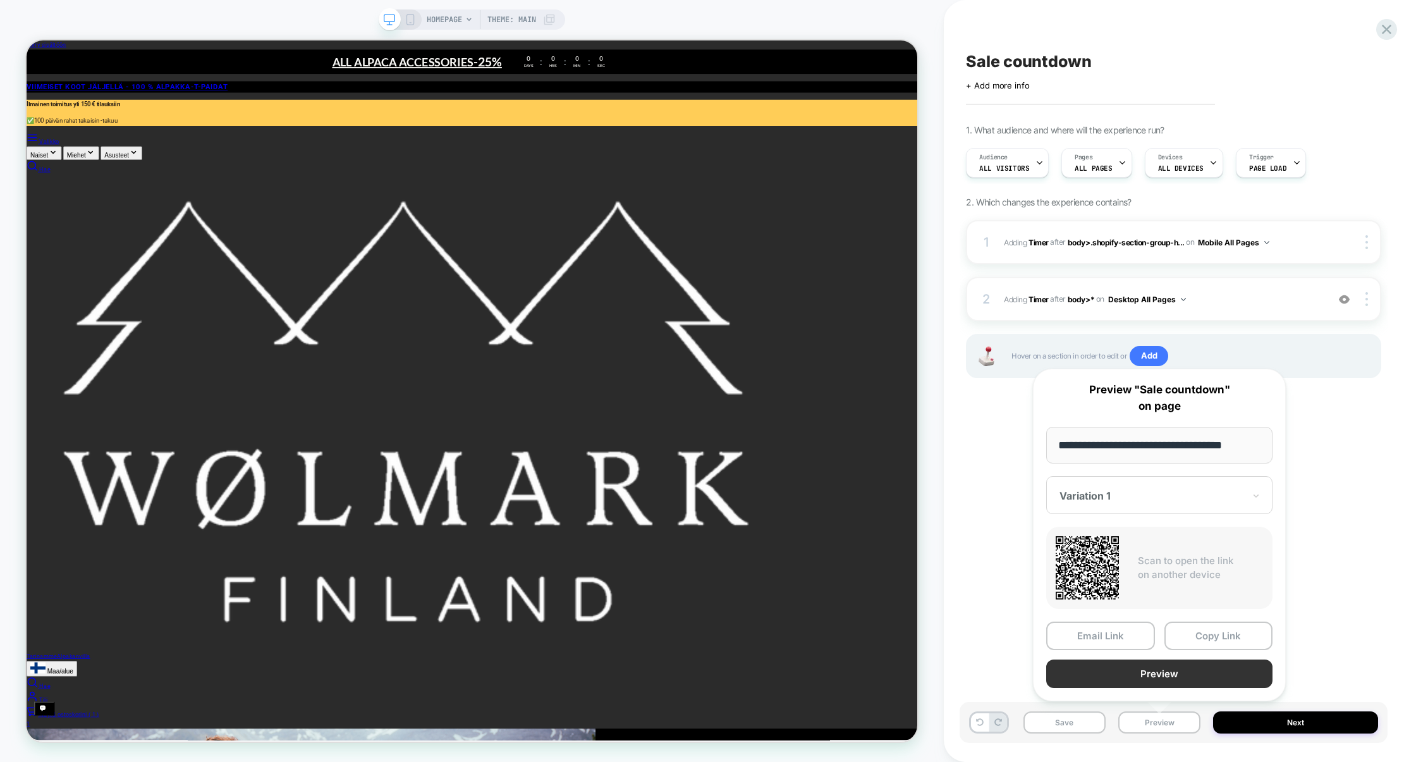
click at [1177, 675] on button "Preview" at bounding box center [1159, 674] width 226 height 28
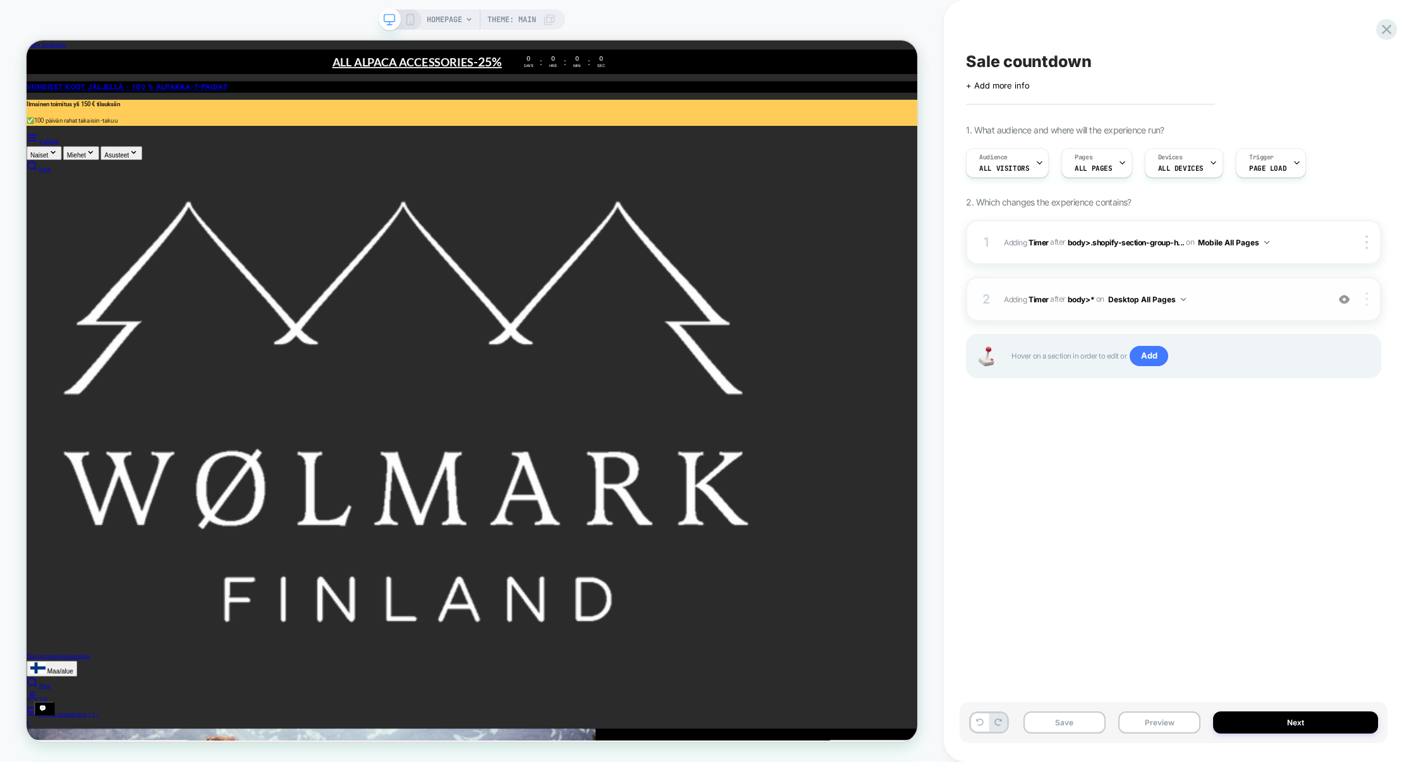
click at [1368, 301] on div at bounding box center [1369, 299] width 24 height 14
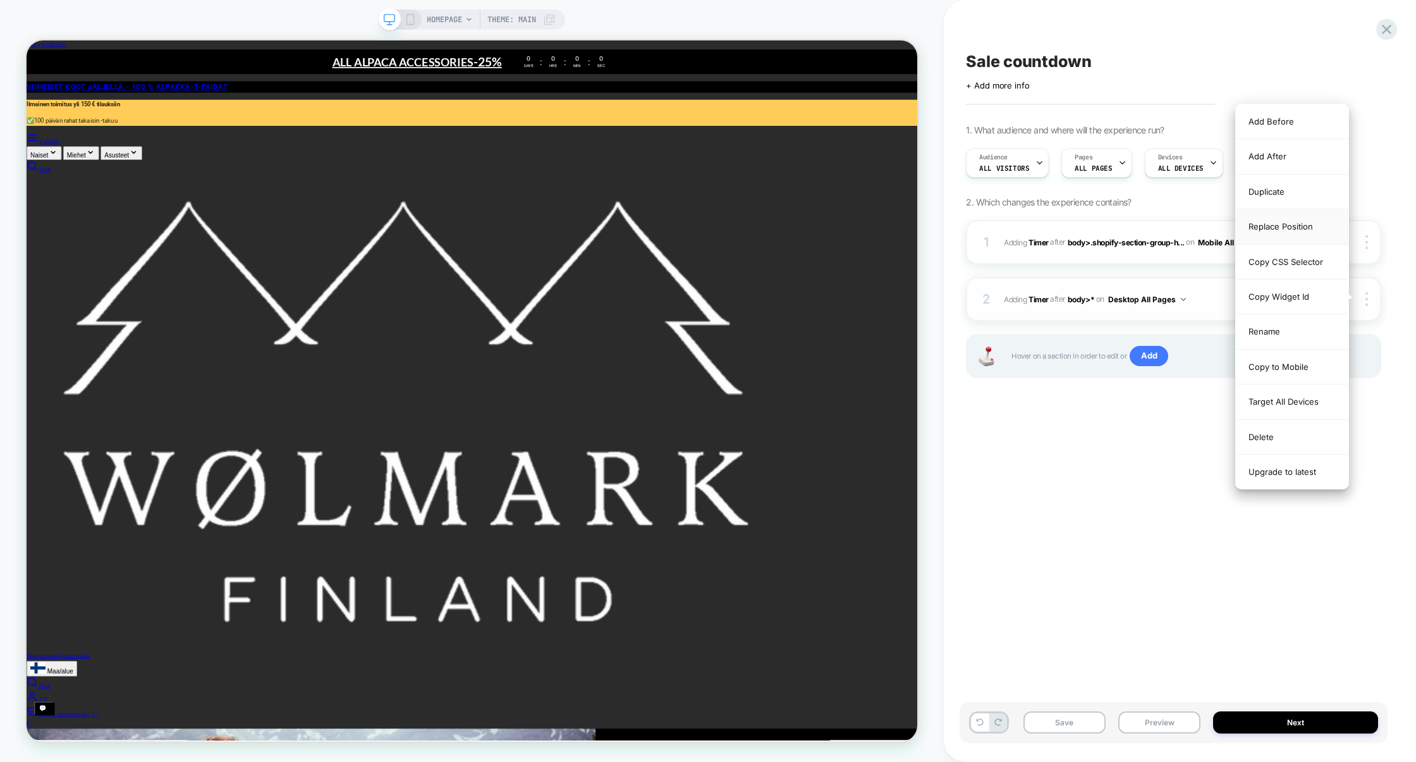
click at [1282, 235] on div "Replace Position" at bounding box center [1292, 226] width 113 height 35
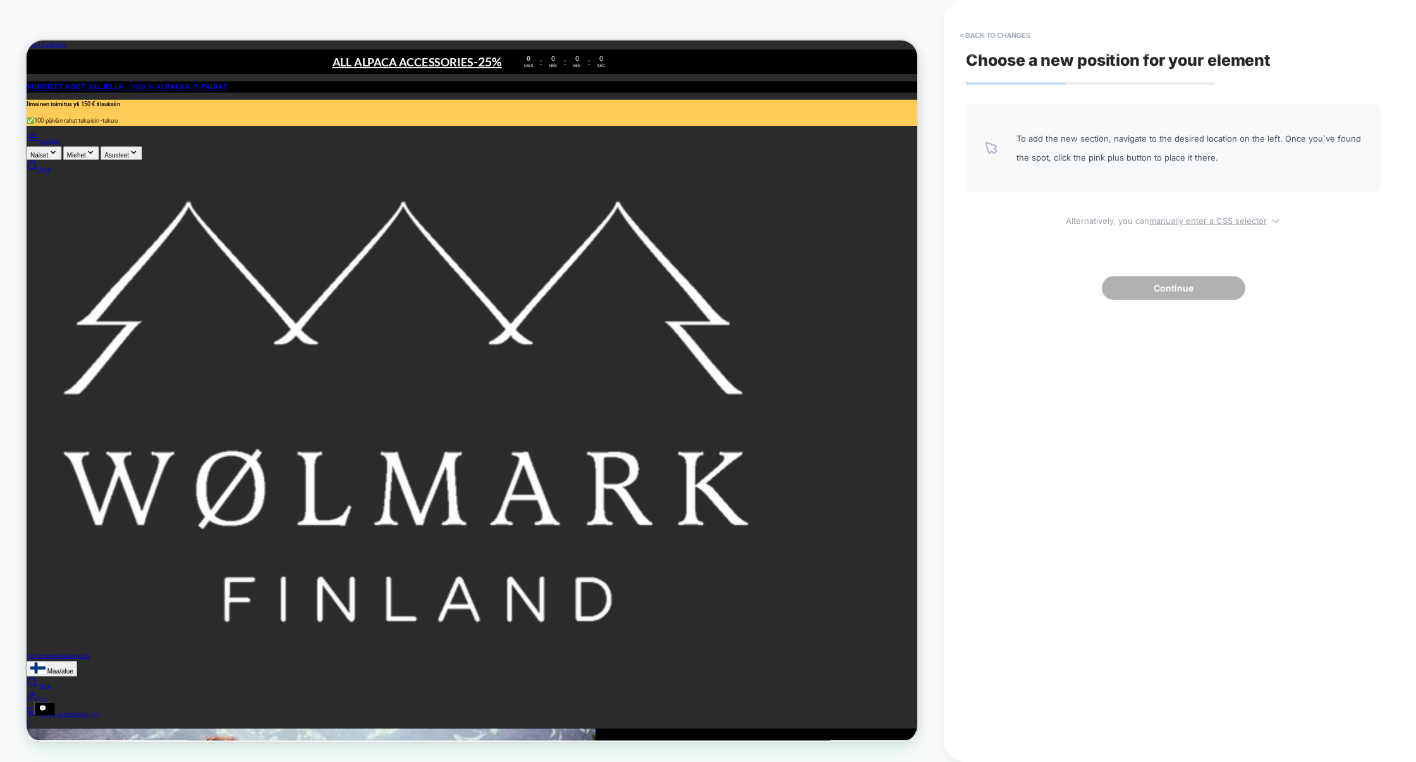
click at [1163, 216] on u "manually enter a CSS selector" at bounding box center [1209, 221] width 118 height 10
select select "*******"
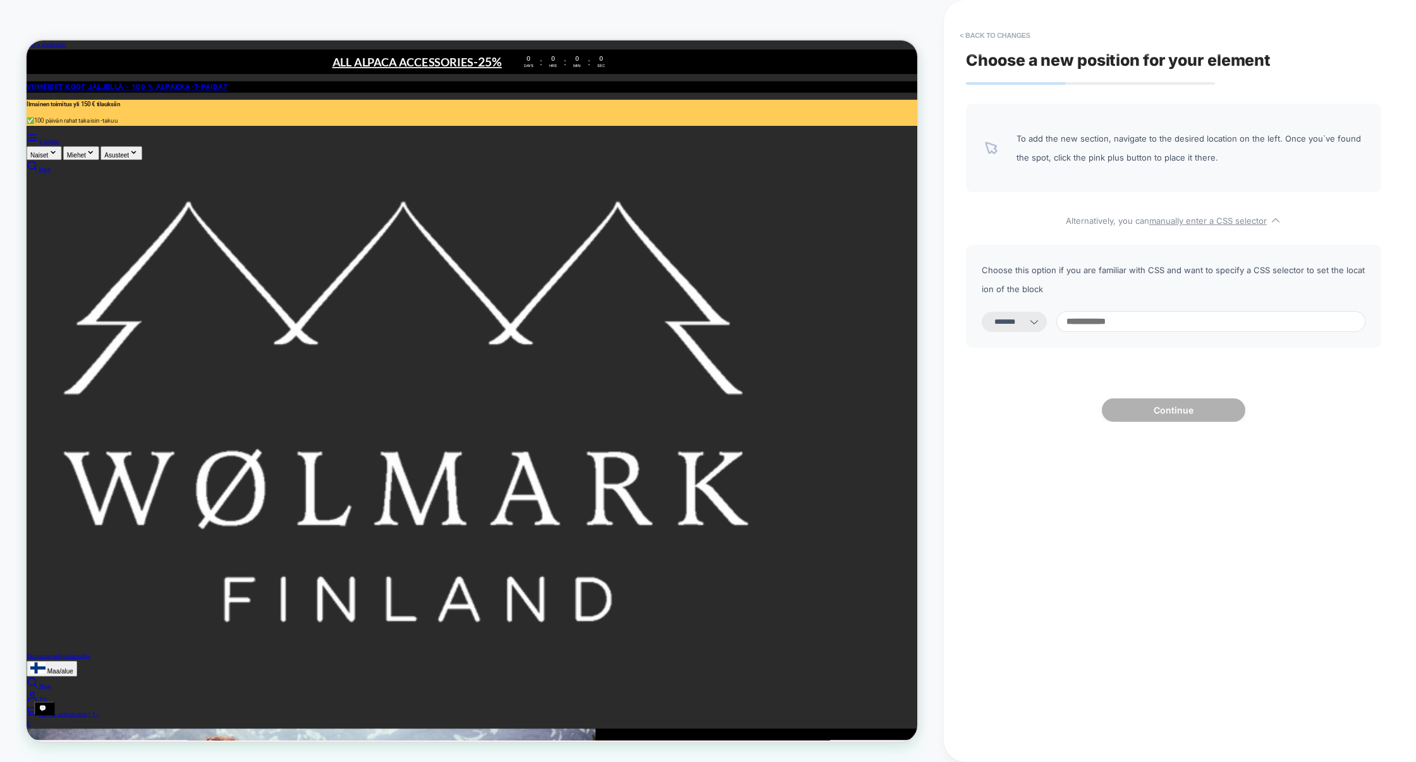
click at [1103, 332] on input at bounding box center [1211, 321] width 309 height 21
paste input "**********"
type input "**********"
select select "*********"
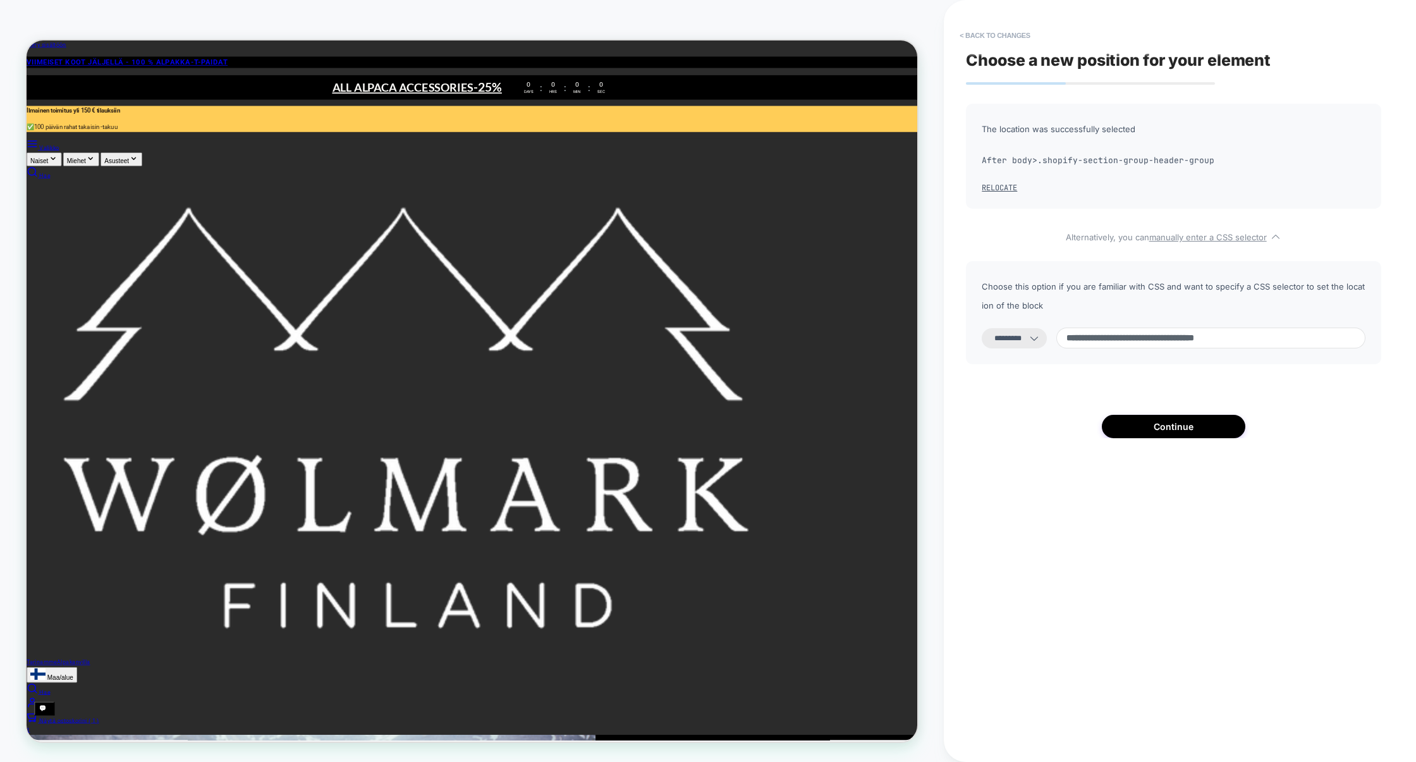
type input "**********"
click at [1190, 414] on div "**********" at bounding box center [1173, 271] width 415 height 334
click at [1187, 424] on button "Continue" at bounding box center [1174, 426] width 144 height 23
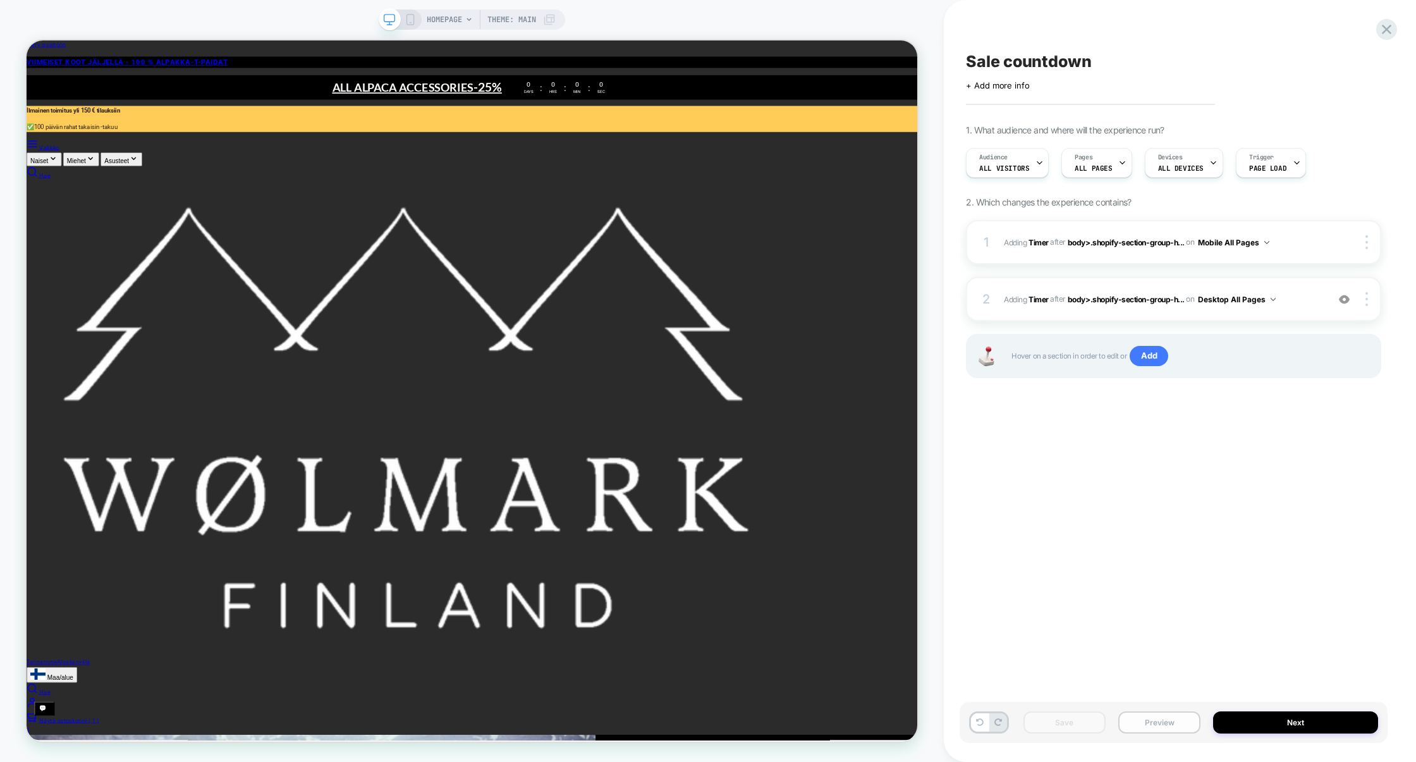
click at [1150, 714] on button "Preview" at bounding box center [1160, 722] width 82 height 22
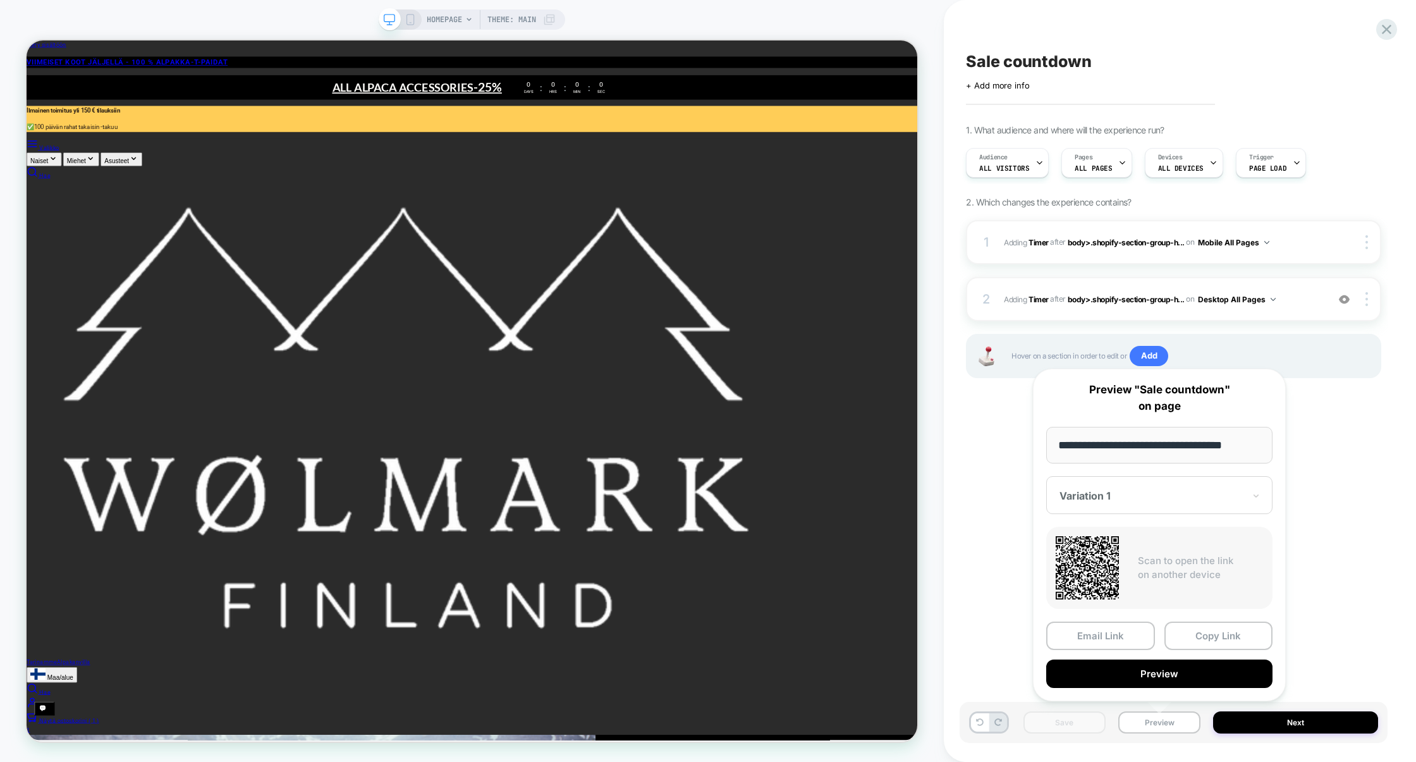
click at [1136, 686] on div "**********" at bounding box center [1159, 535] width 253 height 333
click at [1136, 682] on button "Preview" at bounding box center [1159, 674] width 226 height 28
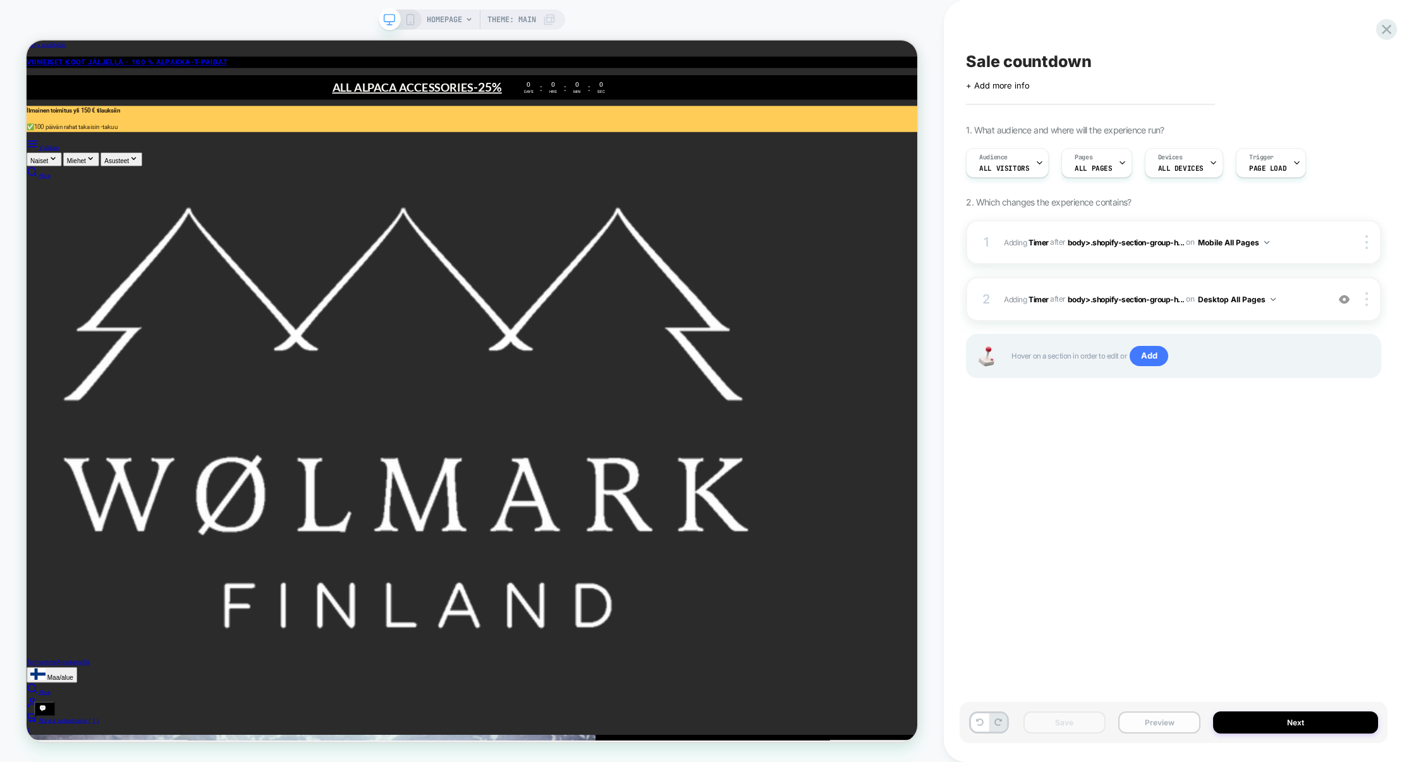
click at [1146, 716] on button "Preview" at bounding box center [1160, 722] width 82 height 22
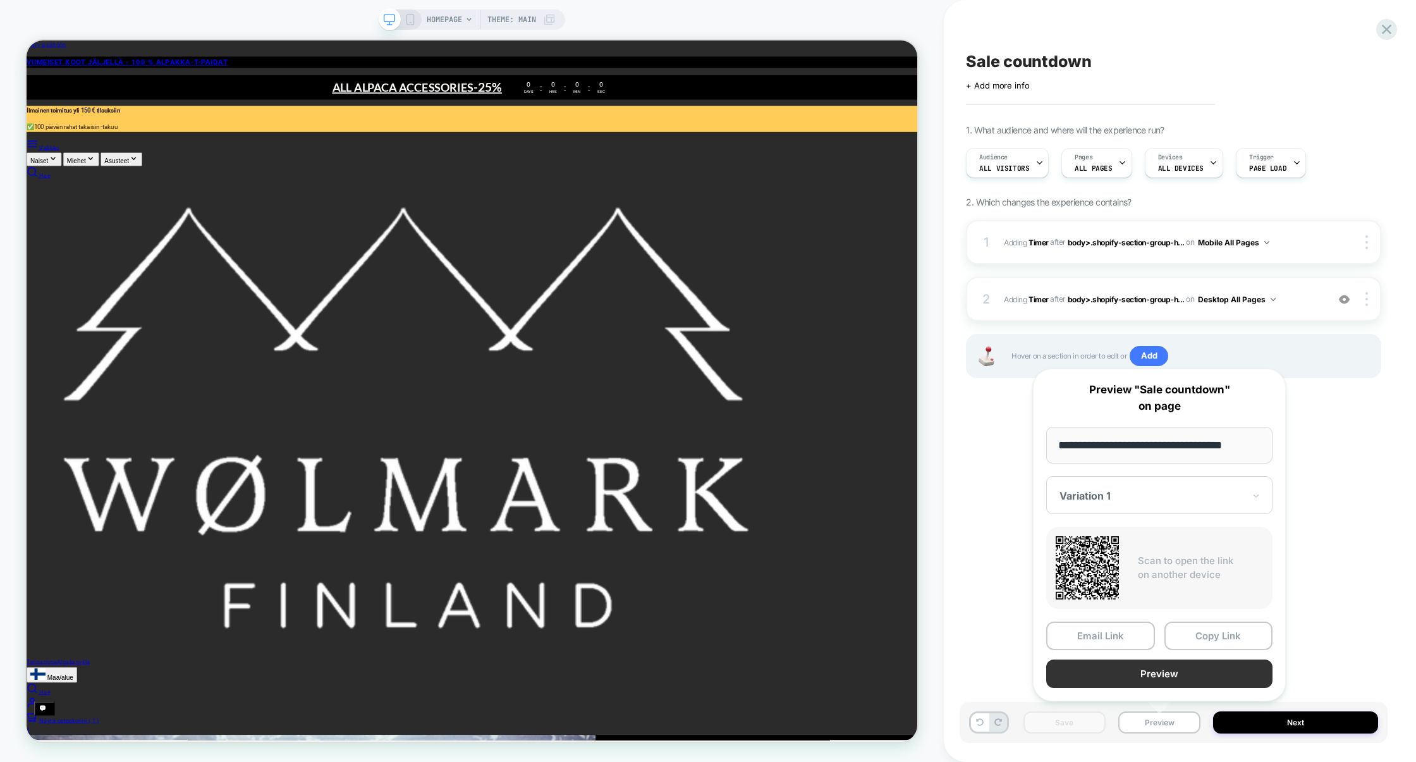
click at [1151, 683] on button "Preview" at bounding box center [1159, 674] width 226 height 28
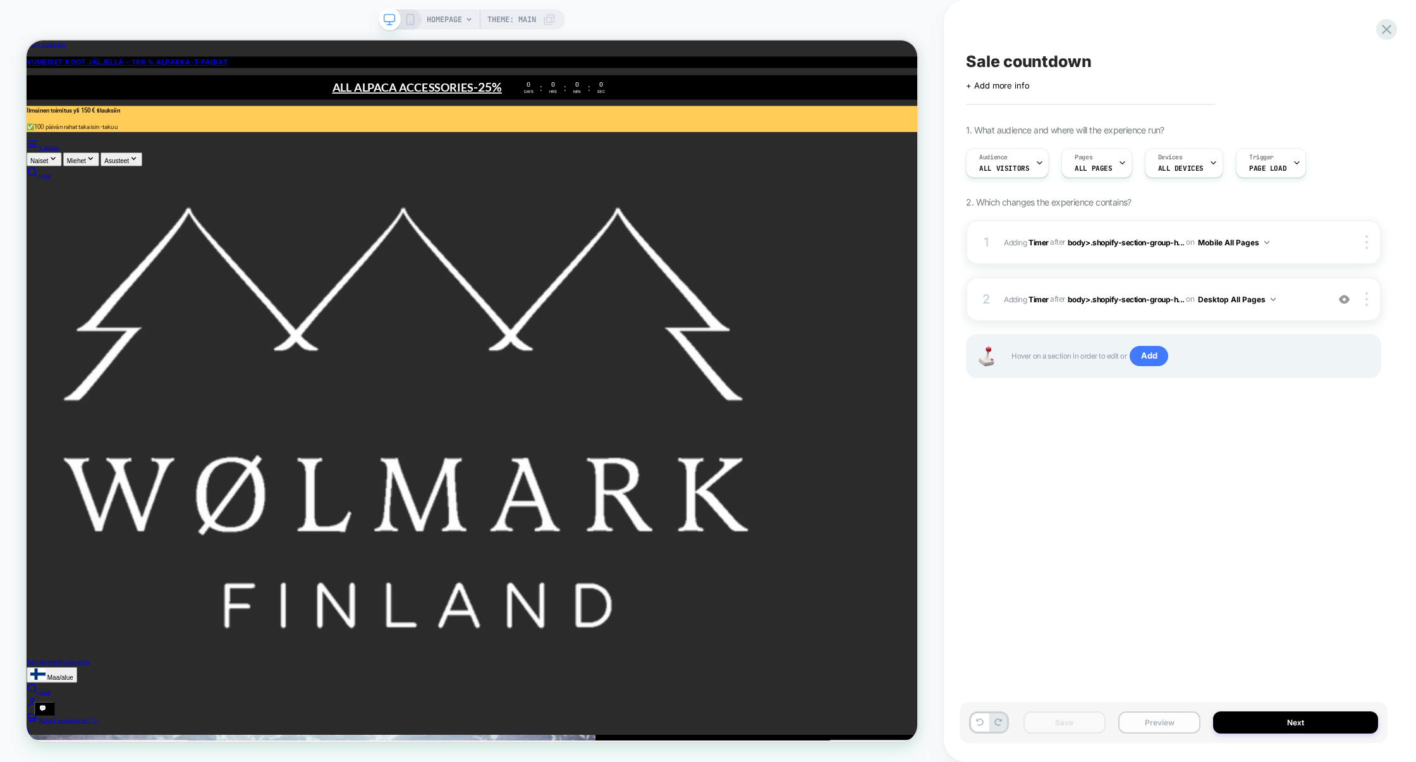
click at [1171, 716] on button "Preview" at bounding box center [1160, 722] width 82 height 22
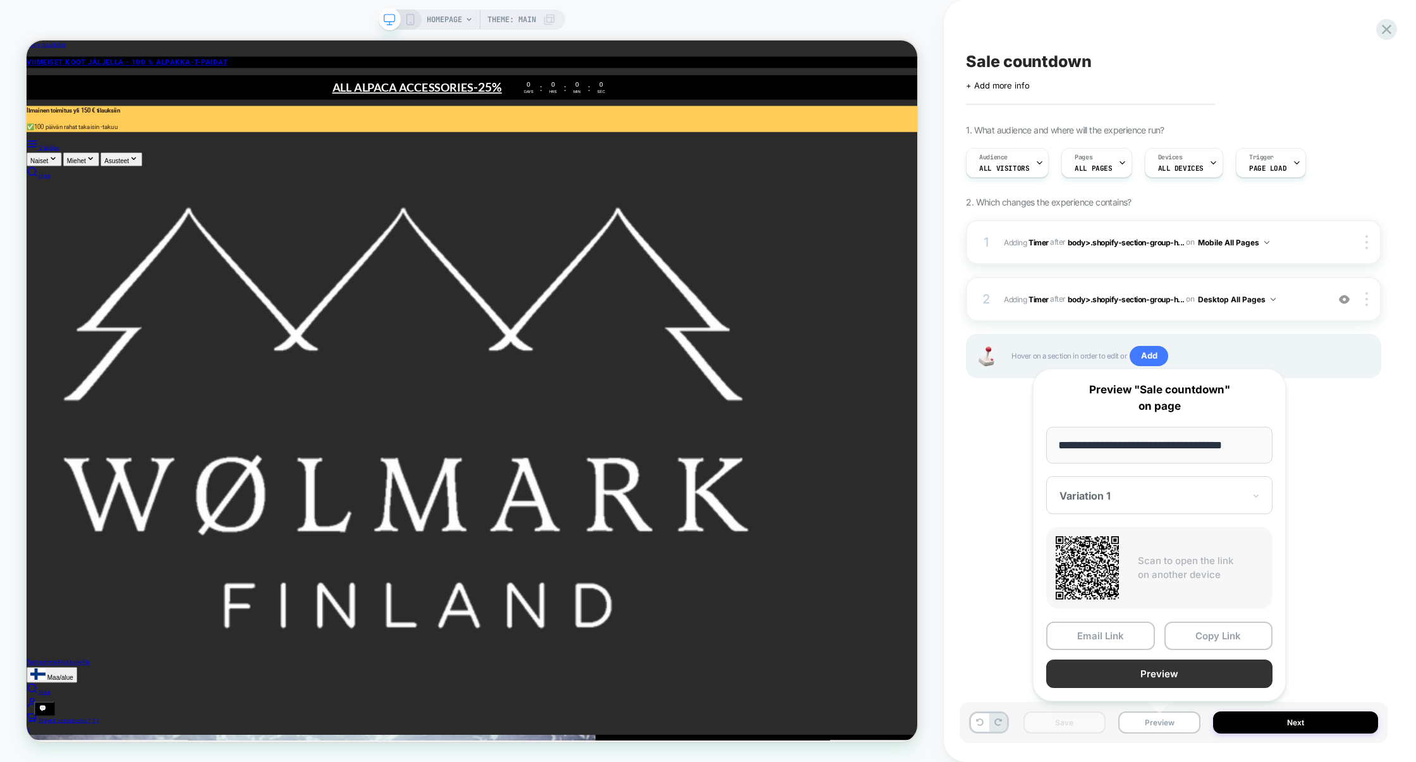
click at [1156, 678] on button "Preview" at bounding box center [1159, 674] width 226 height 28
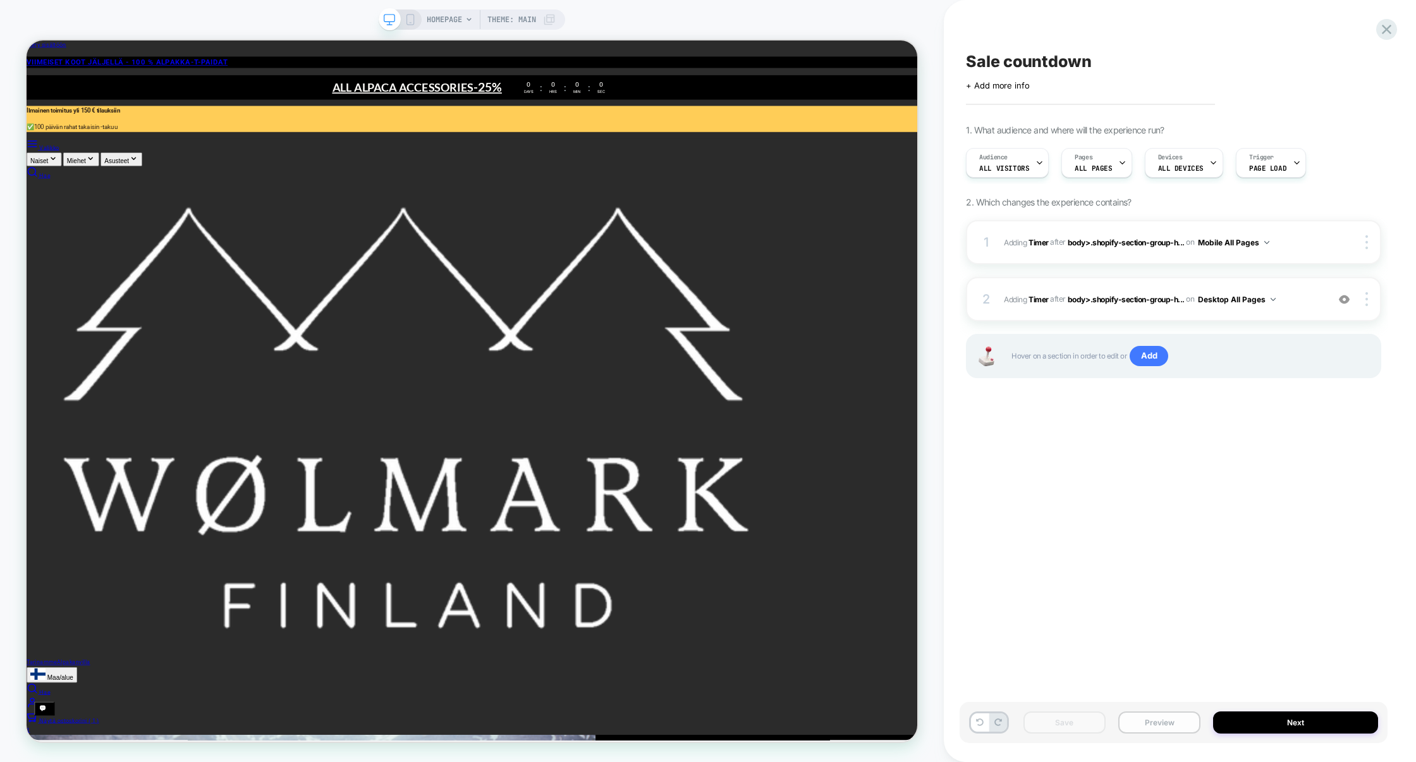
click at [1170, 725] on button "Preview" at bounding box center [1160, 722] width 82 height 22
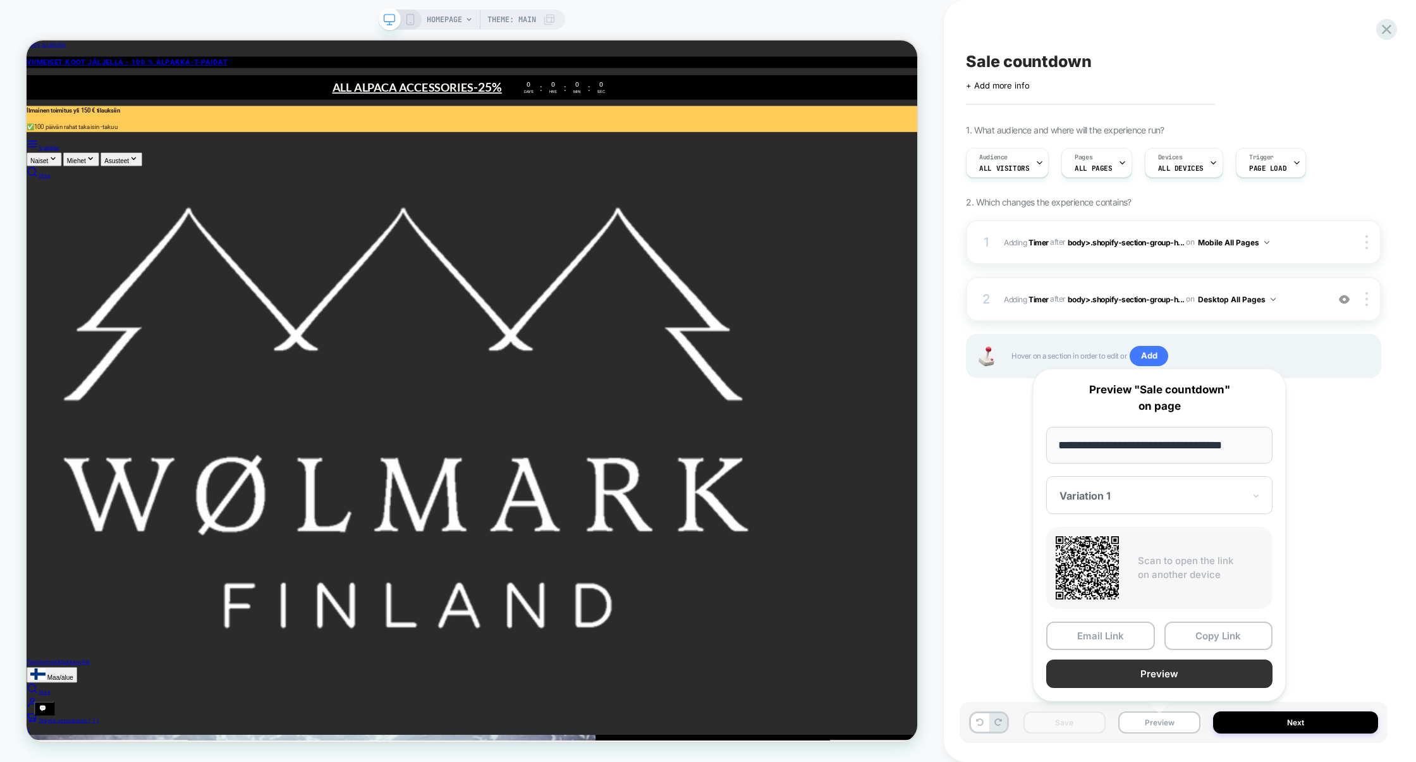
click at [1169, 682] on button "Preview" at bounding box center [1159, 674] width 226 height 28
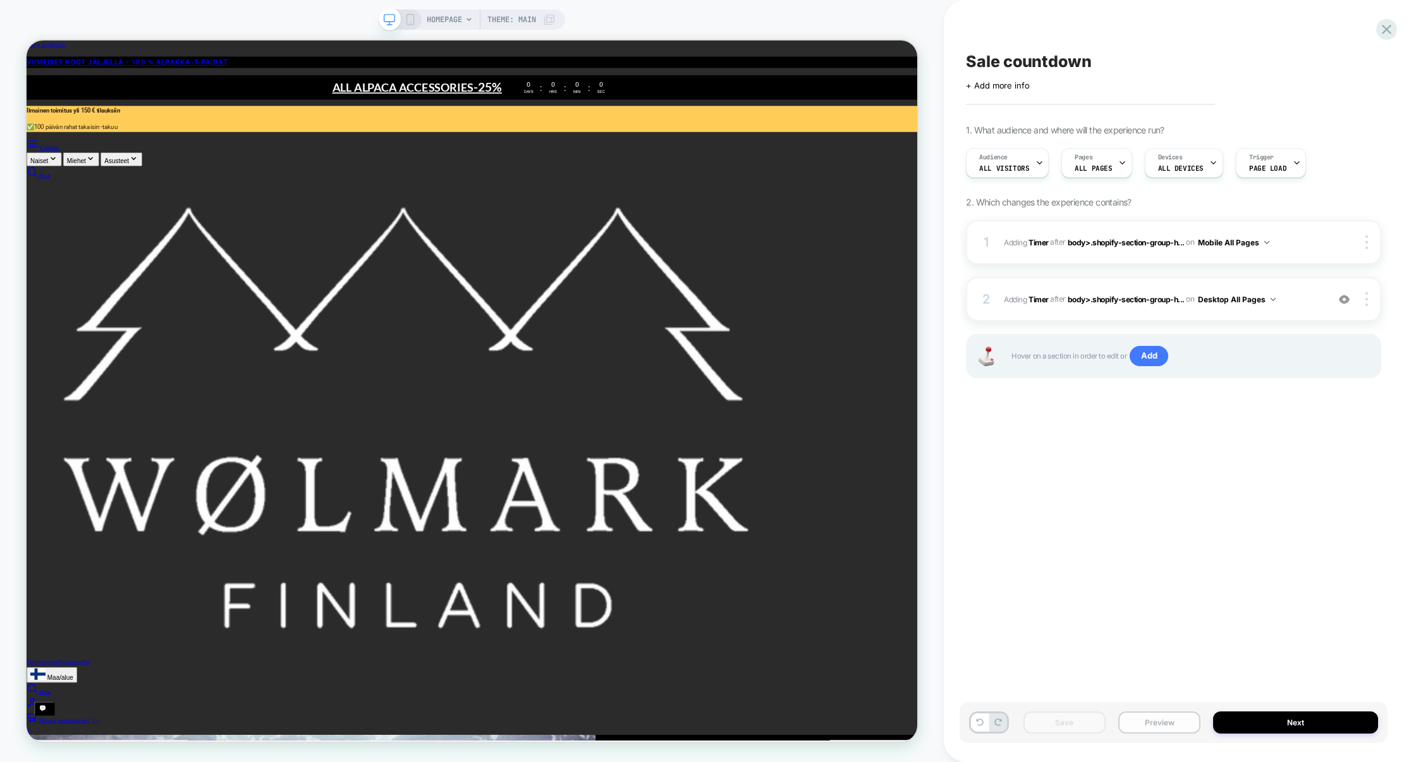
click at [1160, 721] on button "Preview" at bounding box center [1160, 722] width 82 height 22
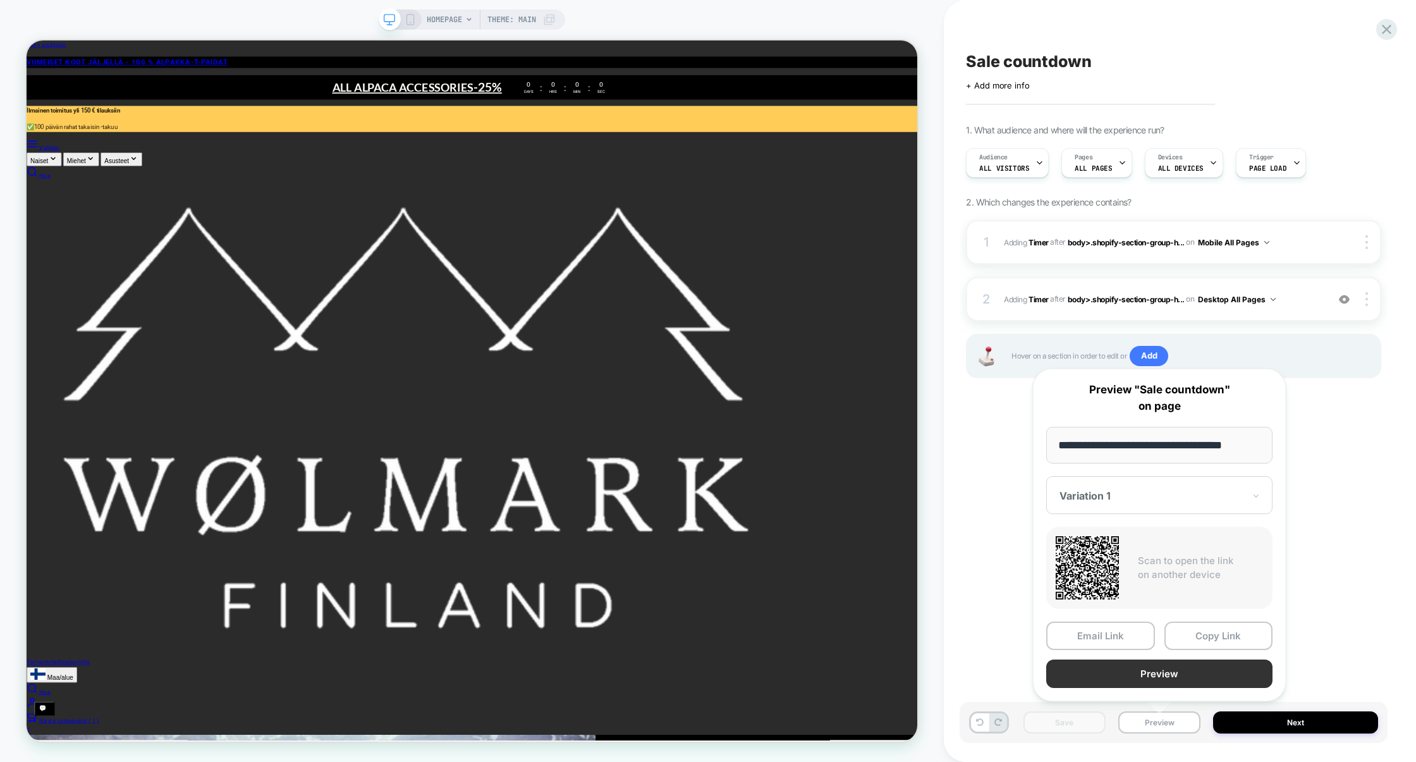
click at [1167, 682] on button "Preview" at bounding box center [1159, 674] width 226 height 28
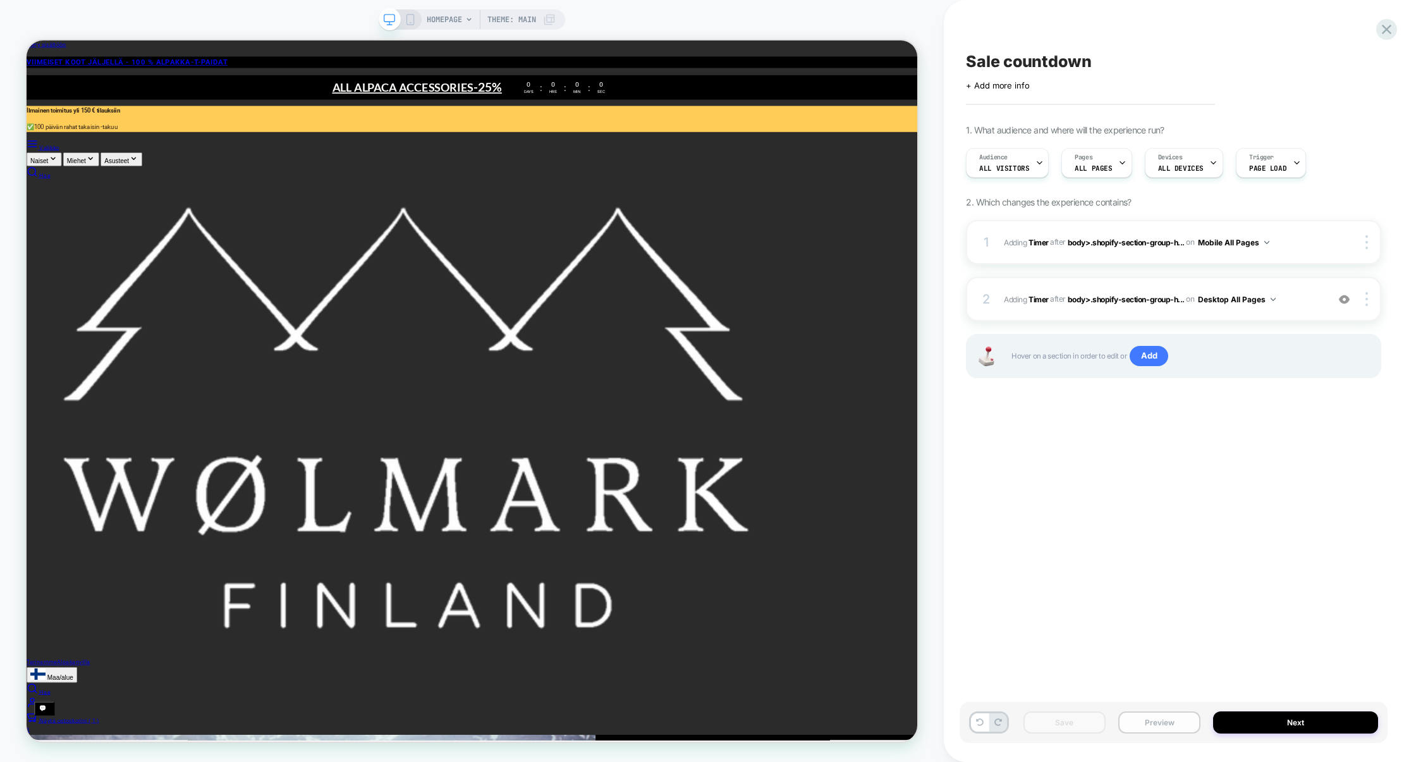
click at [1190, 726] on button "Preview" at bounding box center [1160, 722] width 82 height 22
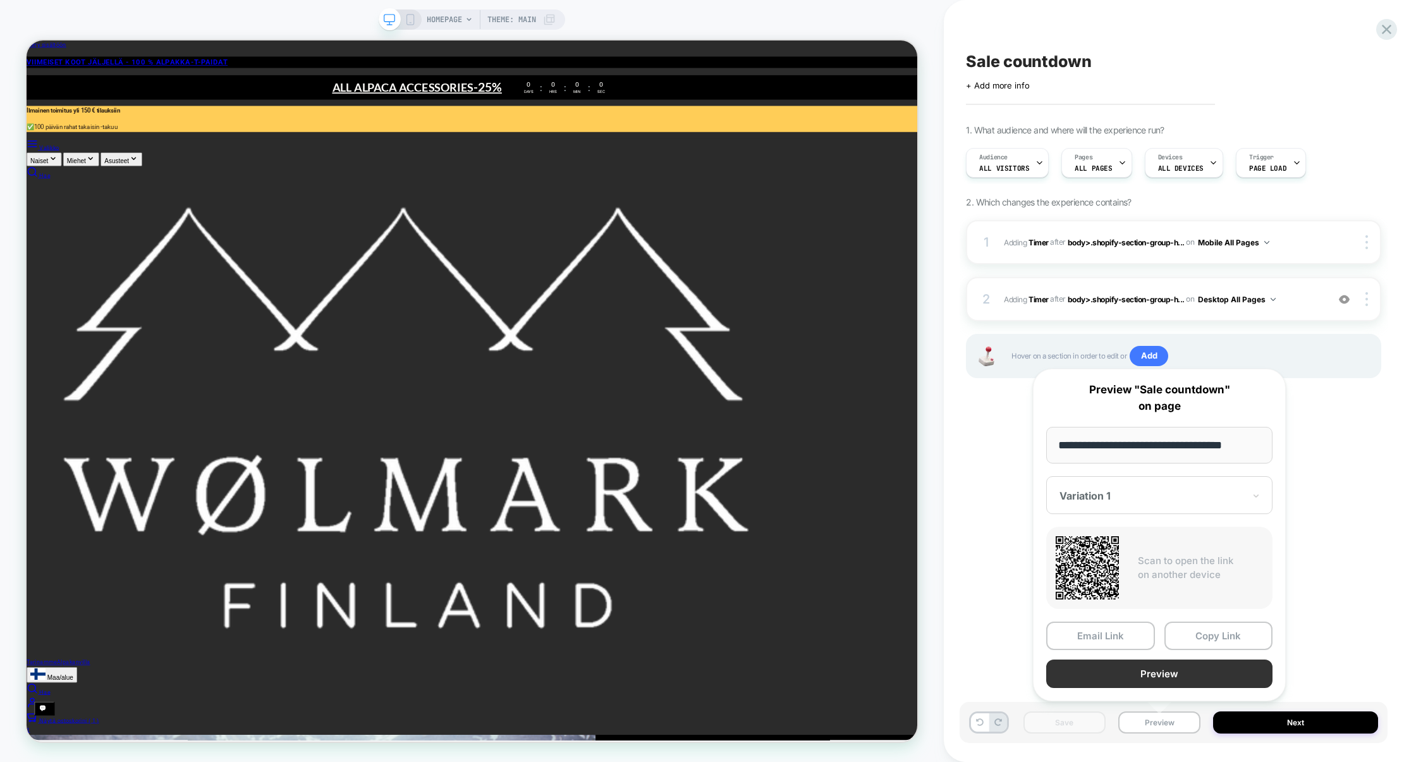
click at [1165, 679] on button "Preview" at bounding box center [1159, 674] width 226 height 28
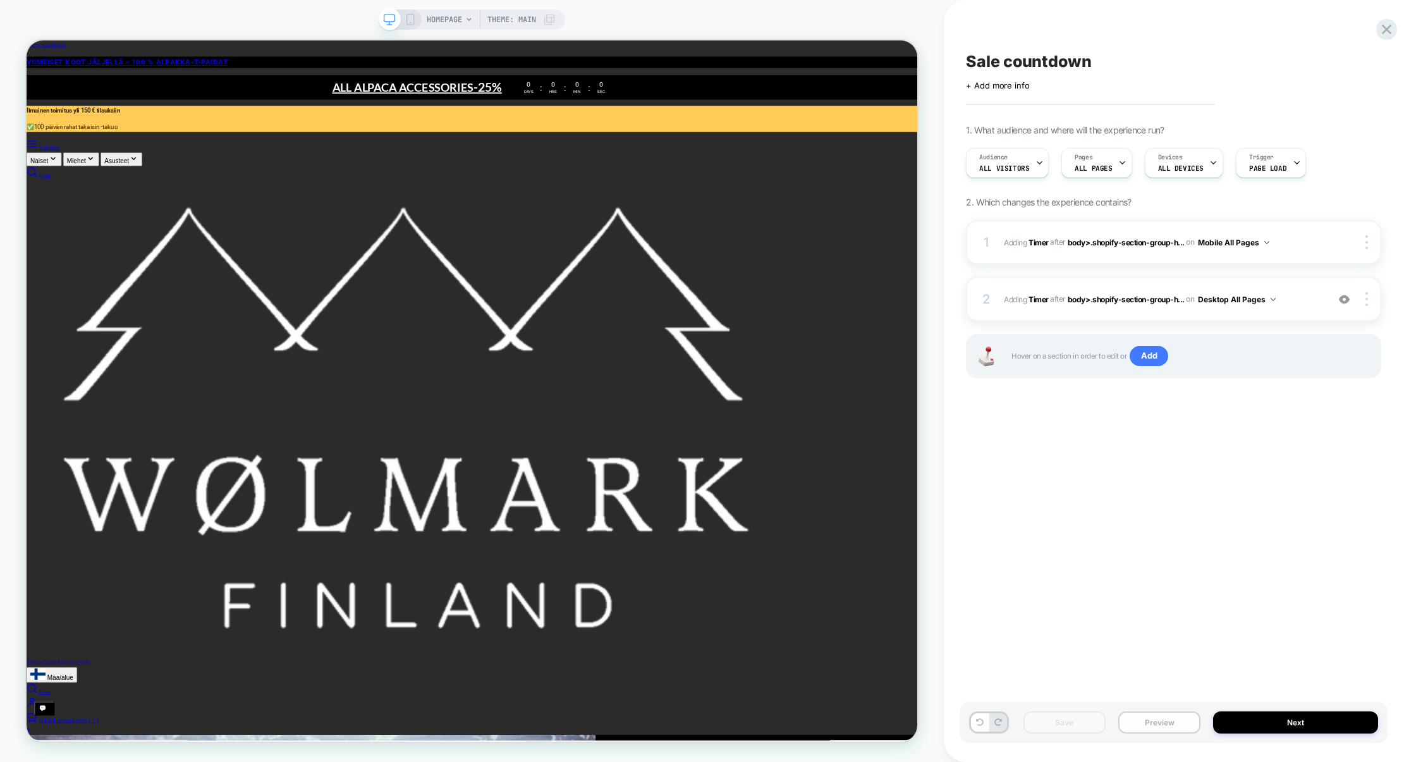
click at [1173, 725] on button "Preview" at bounding box center [1160, 722] width 82 height 22
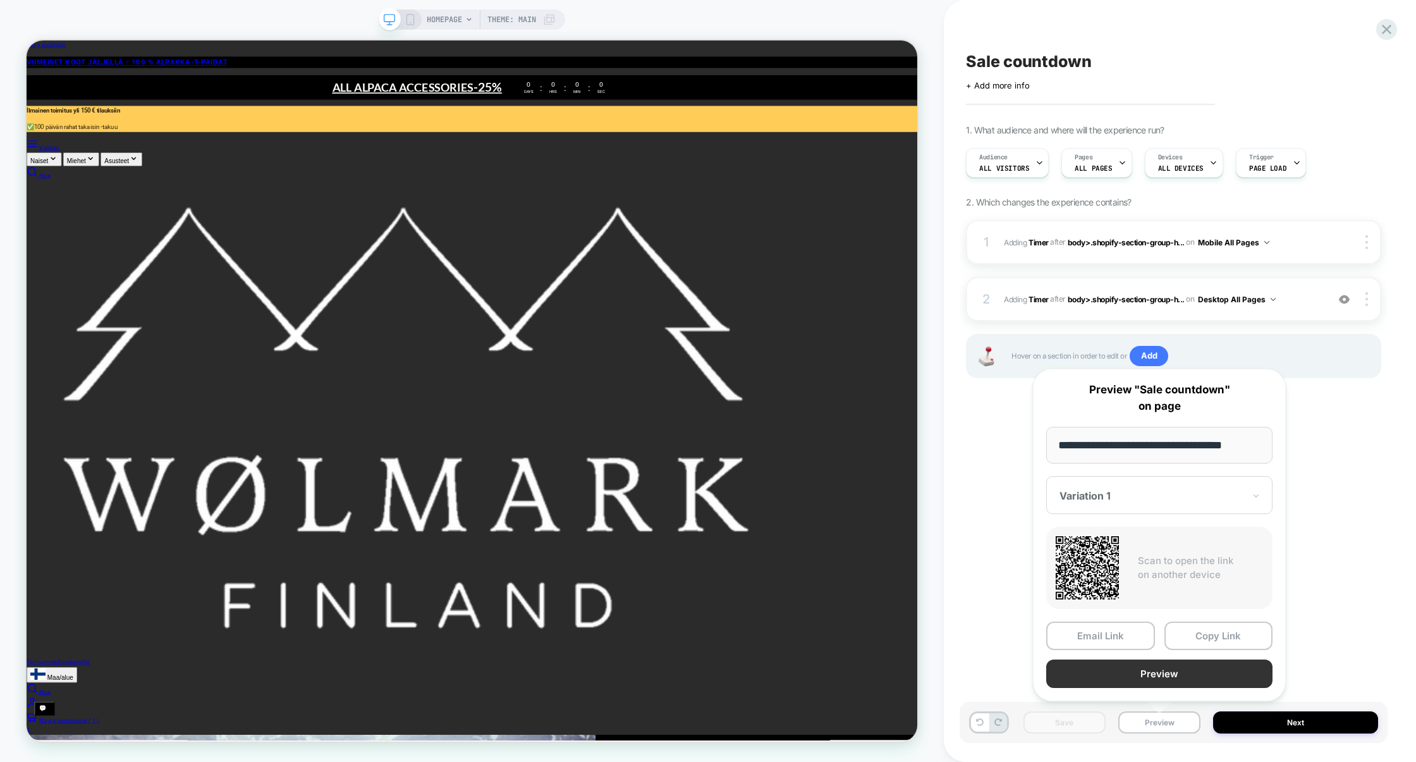
click at [1178, 677] on button "Preview" at bounding box center [1159, 674] width 226 height 28
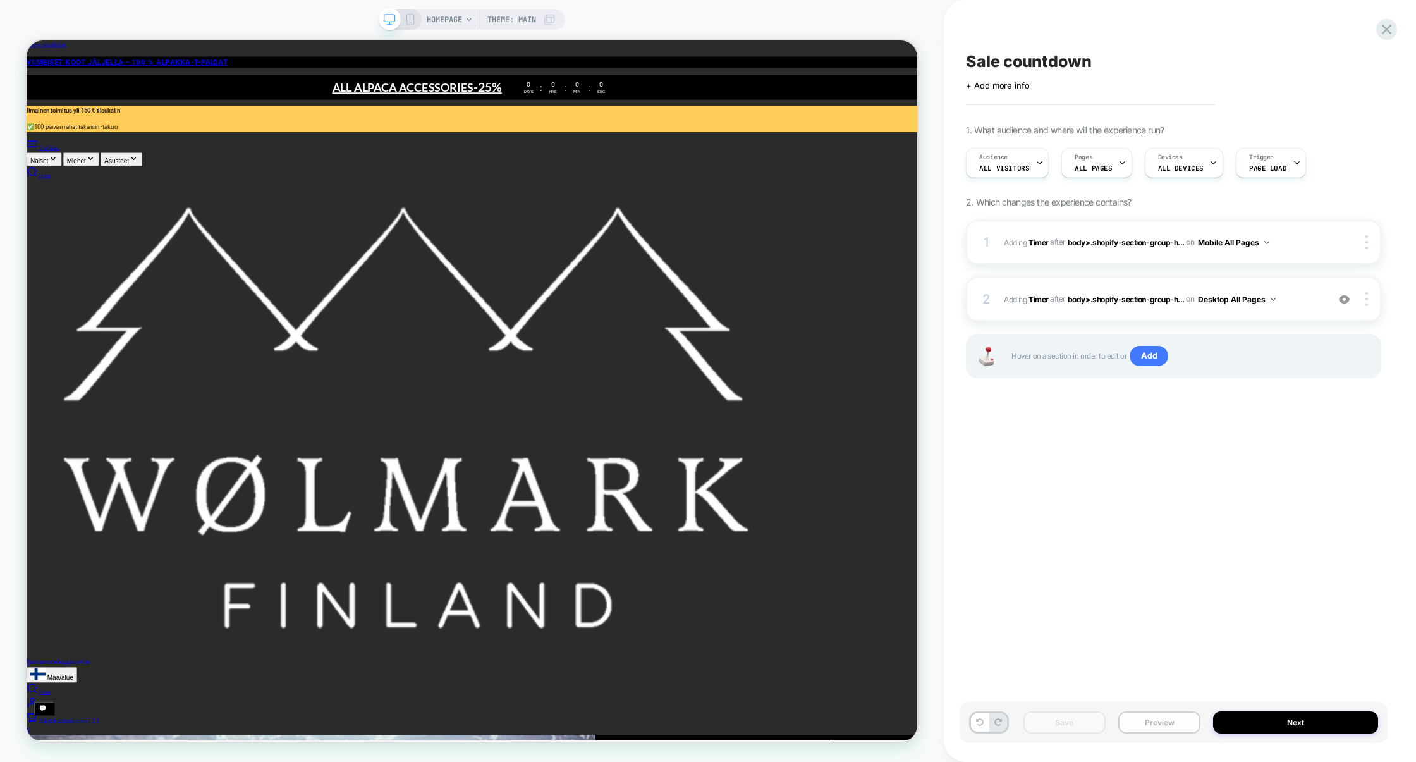
click at [1155, 722] on button "Preview" at bounding box center [1160, 722] width 82 height 22
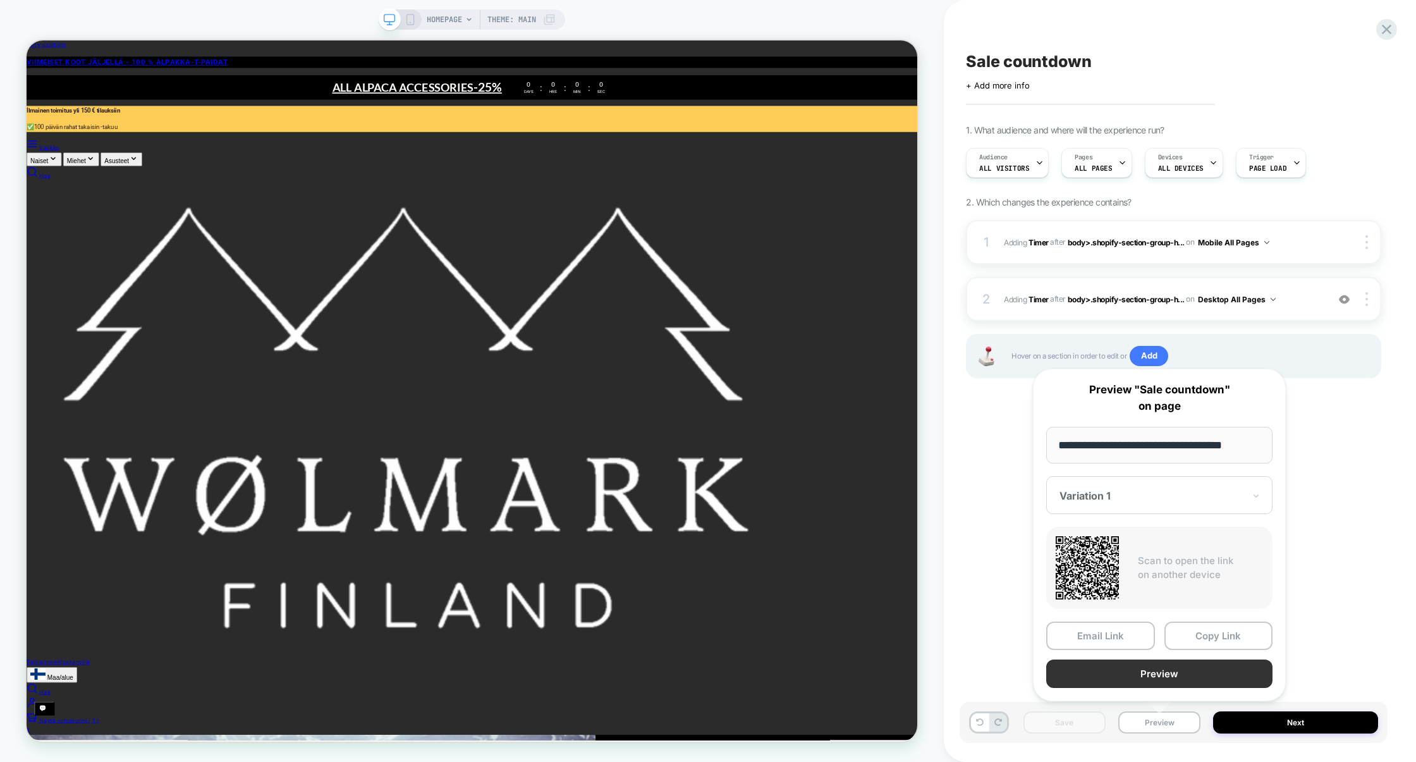
click at [1153, 672] on button "Preview" at bounding box center [1159, 674] width 226 height 28
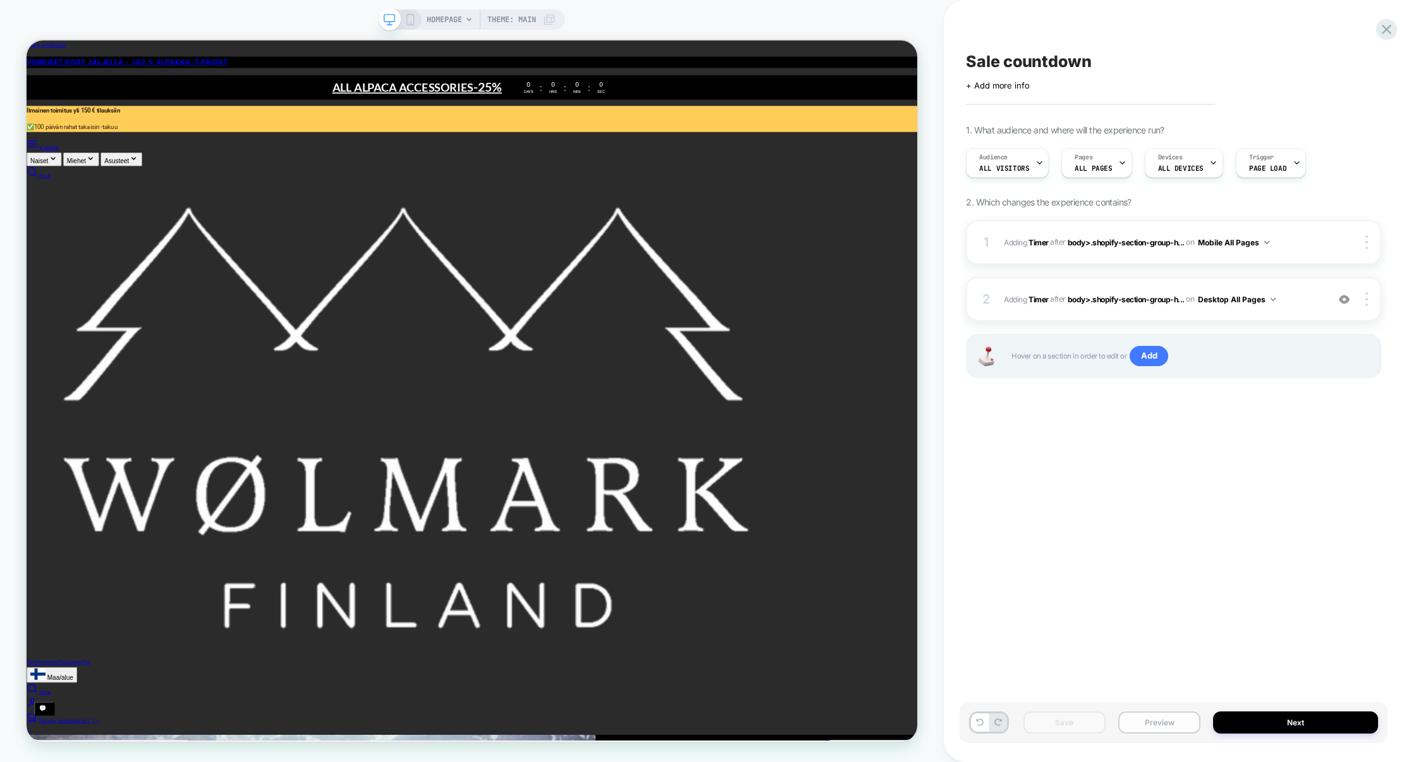
click at [1172, 722] on button "Preview" at bounding box center [1160, 722] width 82 height 22
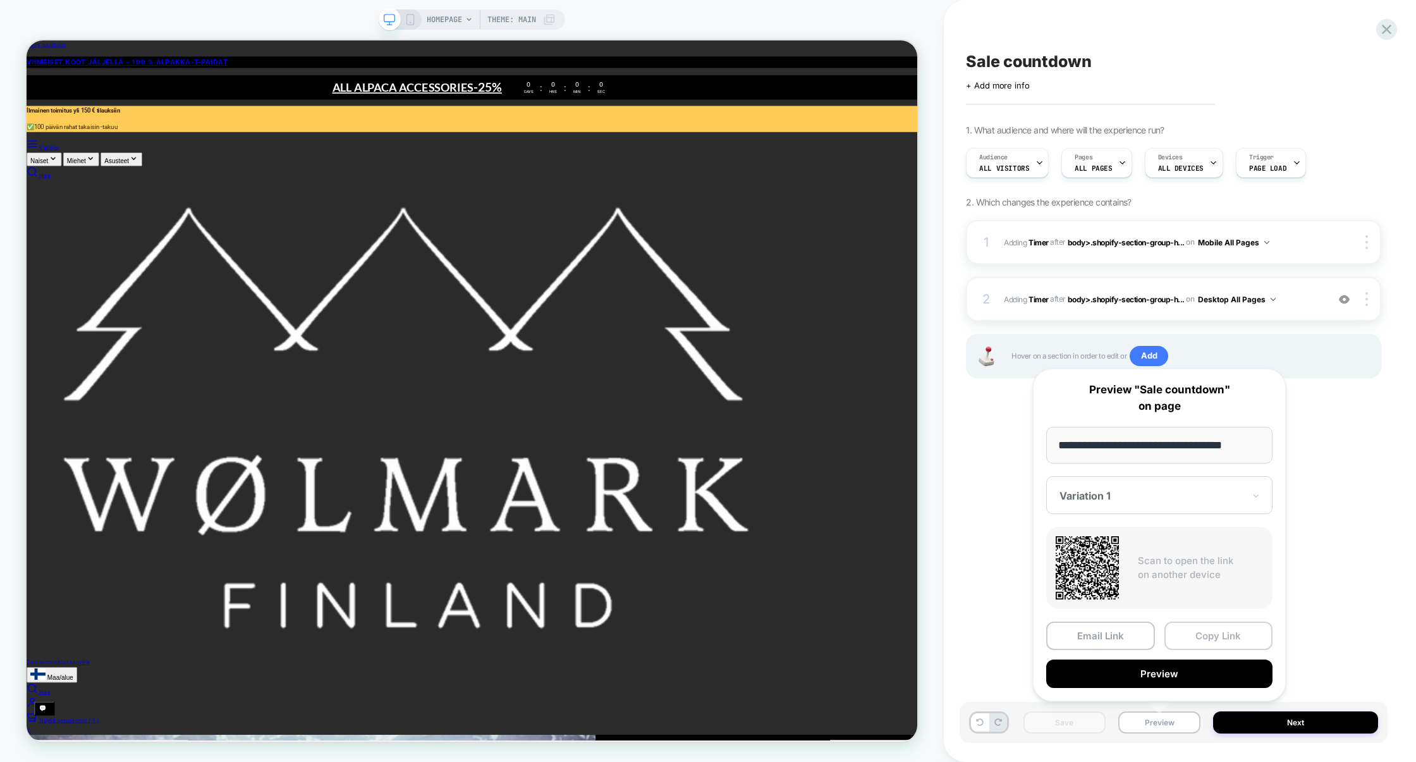
click at [1191, 634] on button "Copy Link" at bounding box center [1219, 636] width 109 height 28
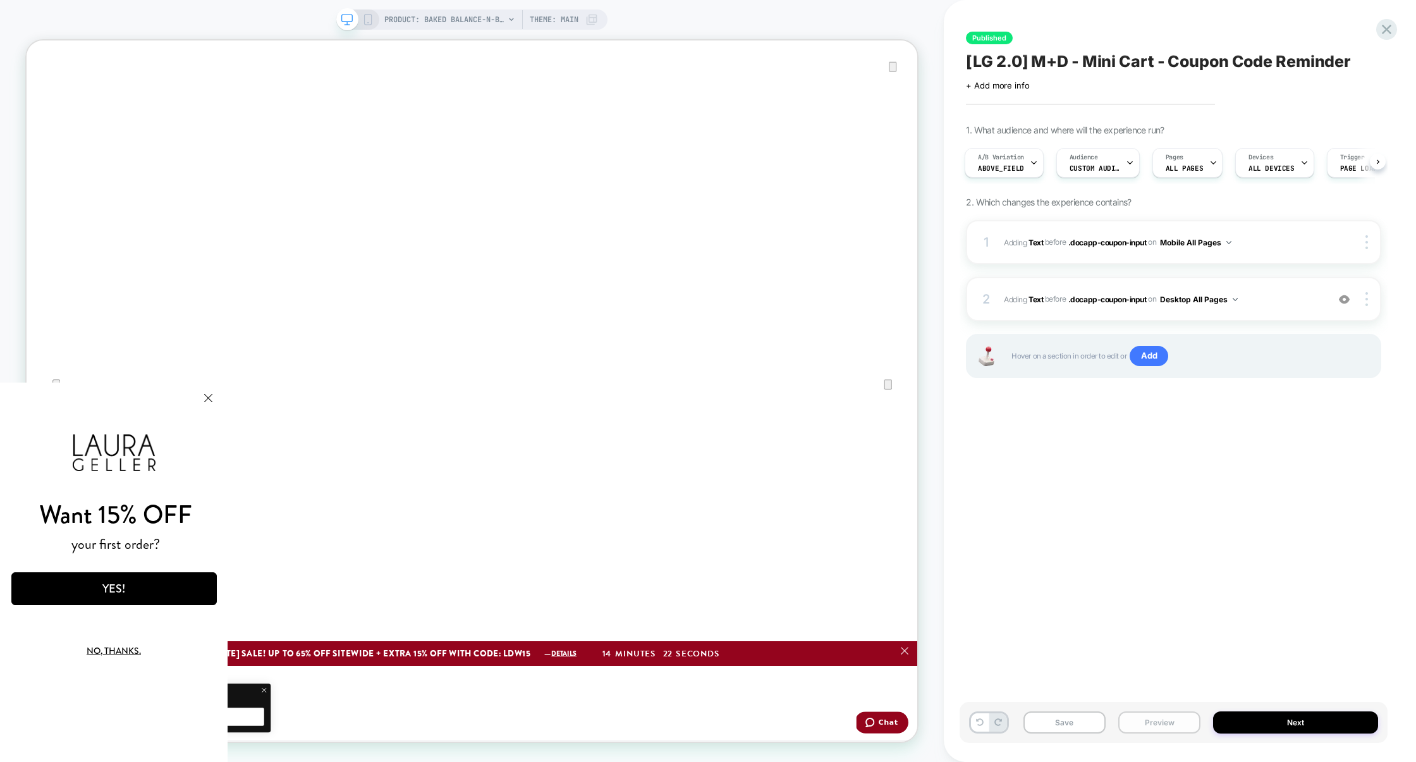
click at [1152, 720] on button "Preview" at bounding box center [1160, 722] width 82 height 22
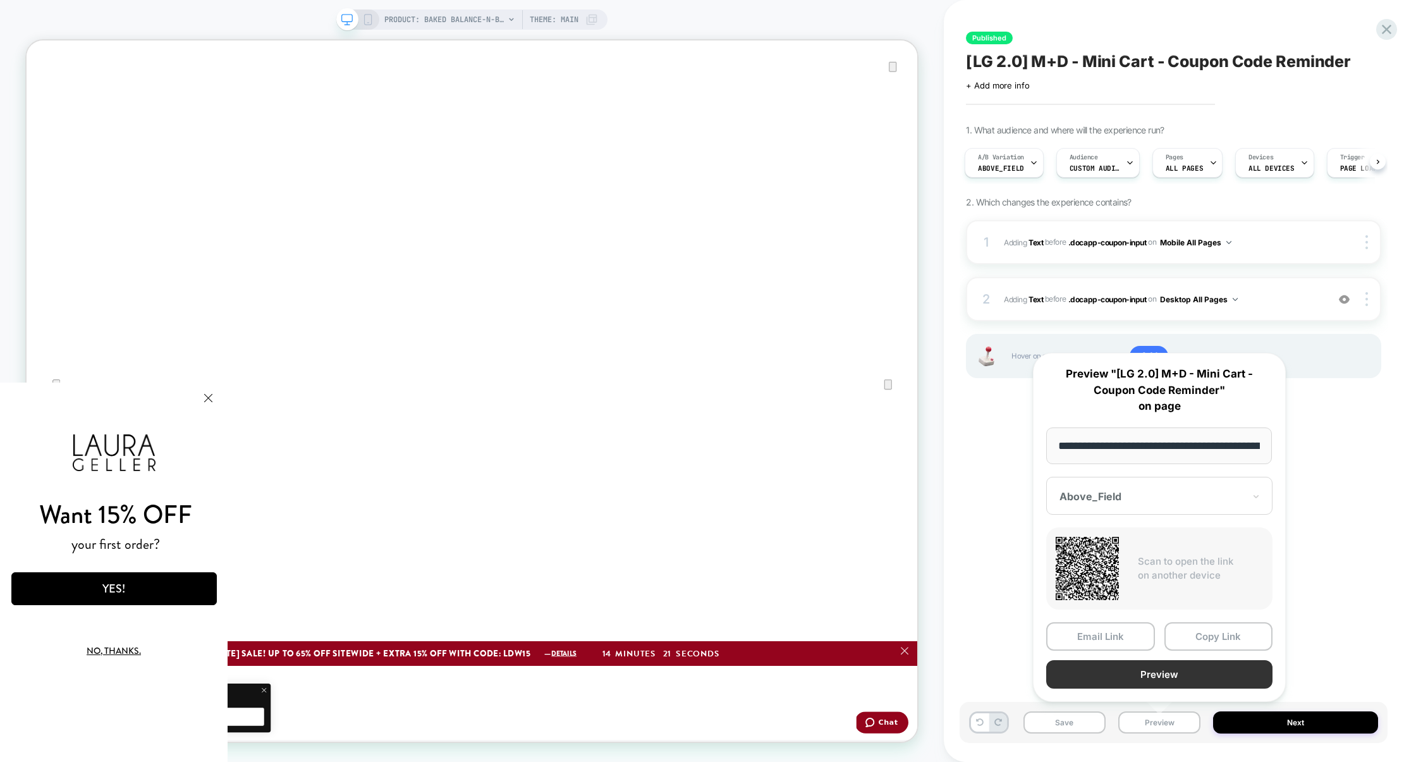
click at [1136, 678] on button "Preview" at bounding box center [1159, 674] width 226 height 28
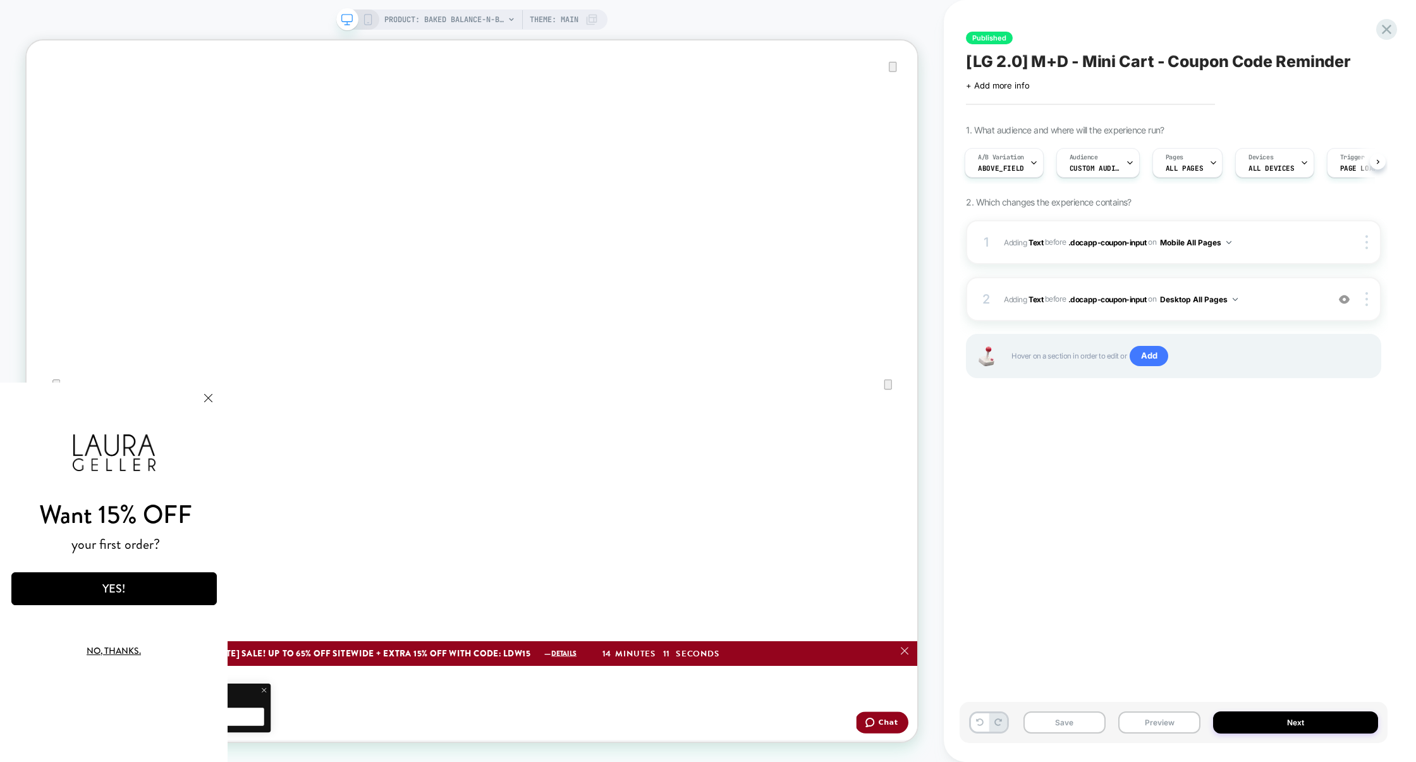
click at [1007, 146] on div "A/B Variation Above_Field Audience Custom Audience Pages ALL PAGES Devices ALL …" at bounding box center [1167, 163] width 415 height 42
click at [1007, 155] on span "A/B Variation" at bounding box center [1001, 157] width 46 height 9
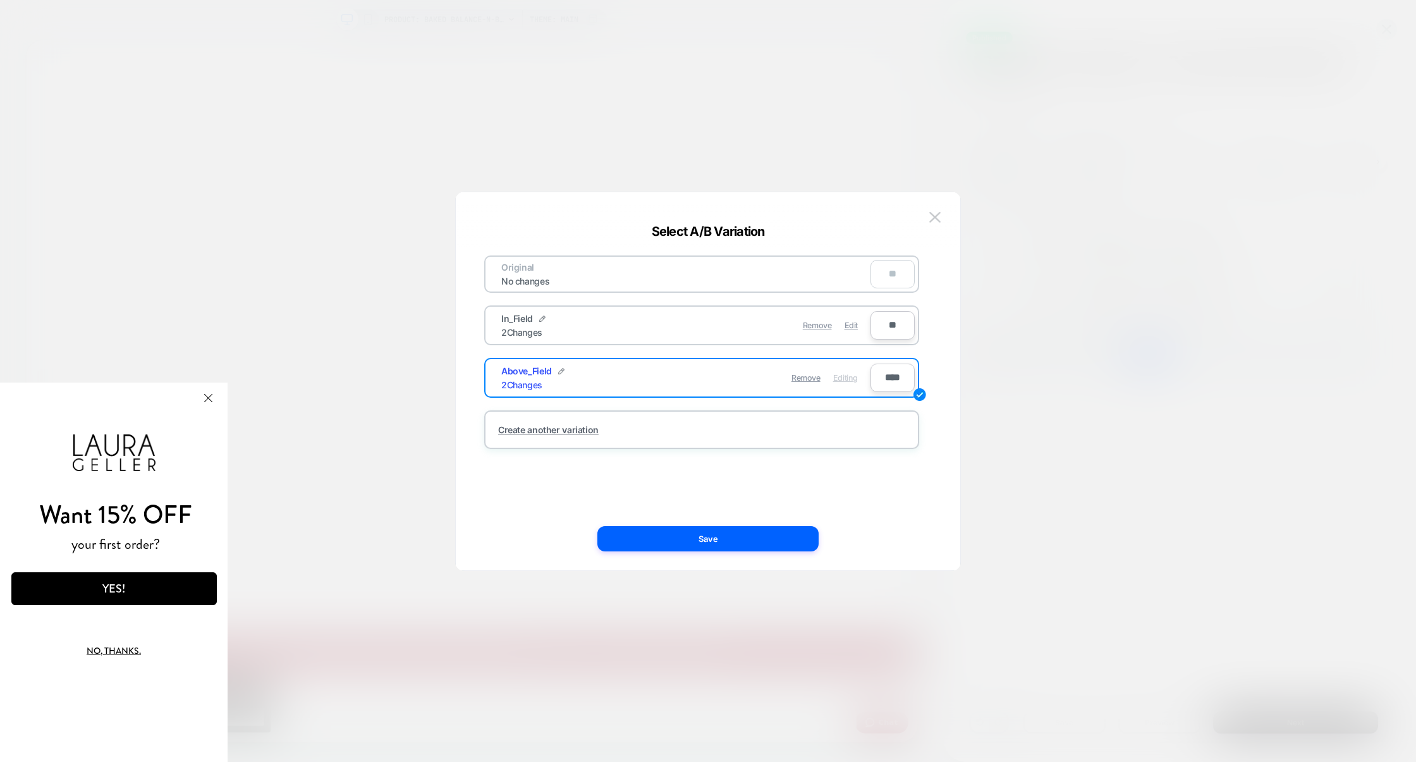
click at [1169, 228] on div at bounding box center [708, 381] width 1416 height 762
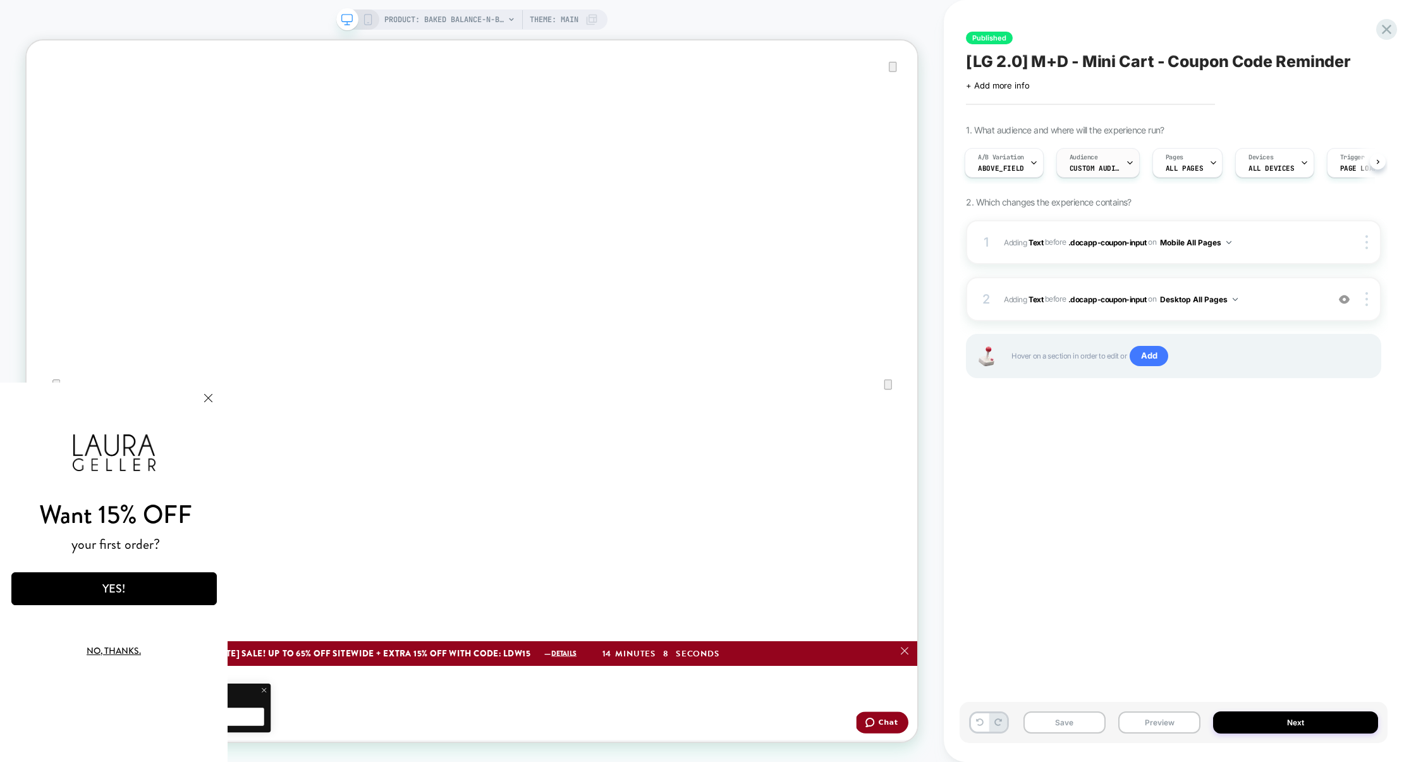
click at [1095, 157] on span "Audience" at bounding box center [1084, 157] width 28 height 9
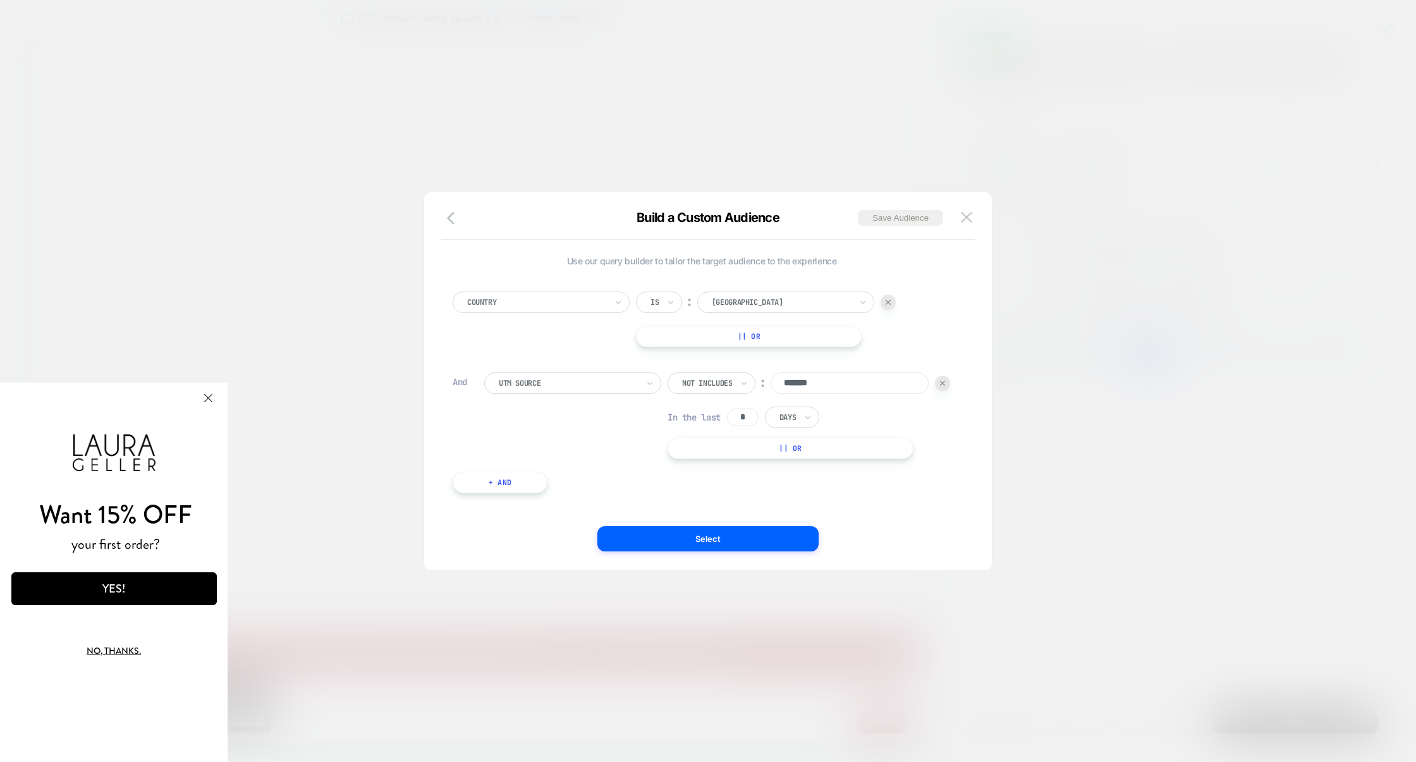
click at [1069, 371] on div at bounding box center [708, 381] width 1416 height 762
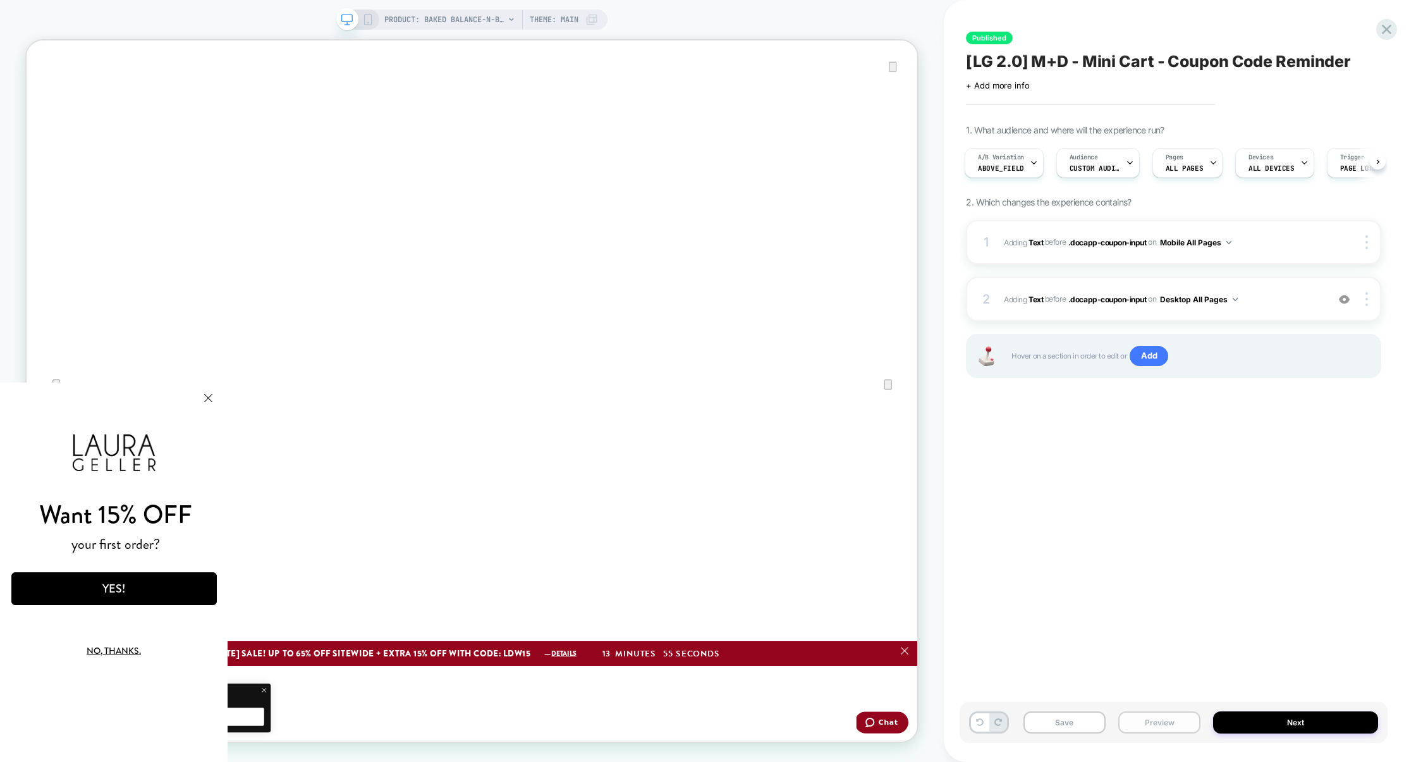
click at [1174, 724] on button "Preview" at bounding box center [1160, 722] width 82 height 22
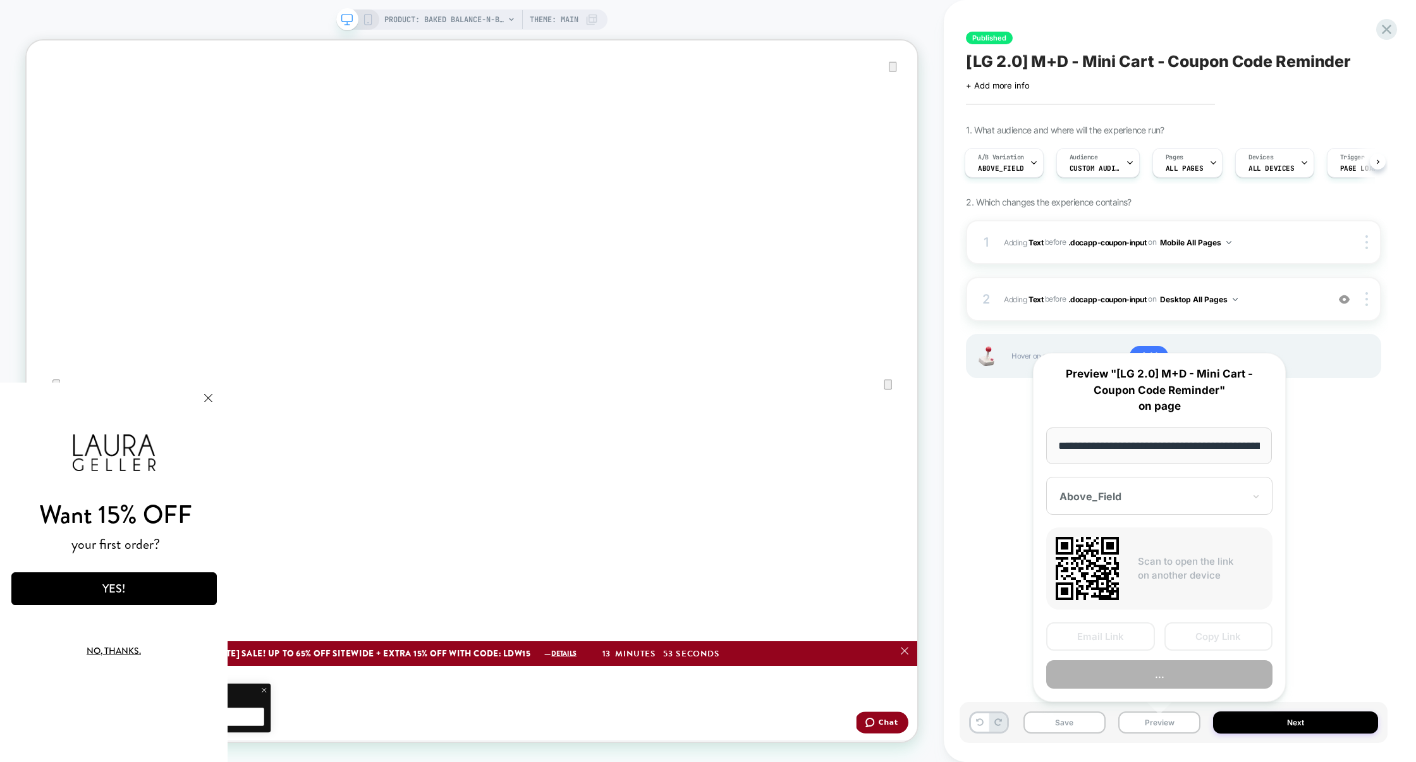
click at [1354, 645] on div "Published [LG 2.0] M+D - Mini Cart - Coupon Code Reminder Click to edit experie…" at bounding box center [1174, 381] width 428 height 737
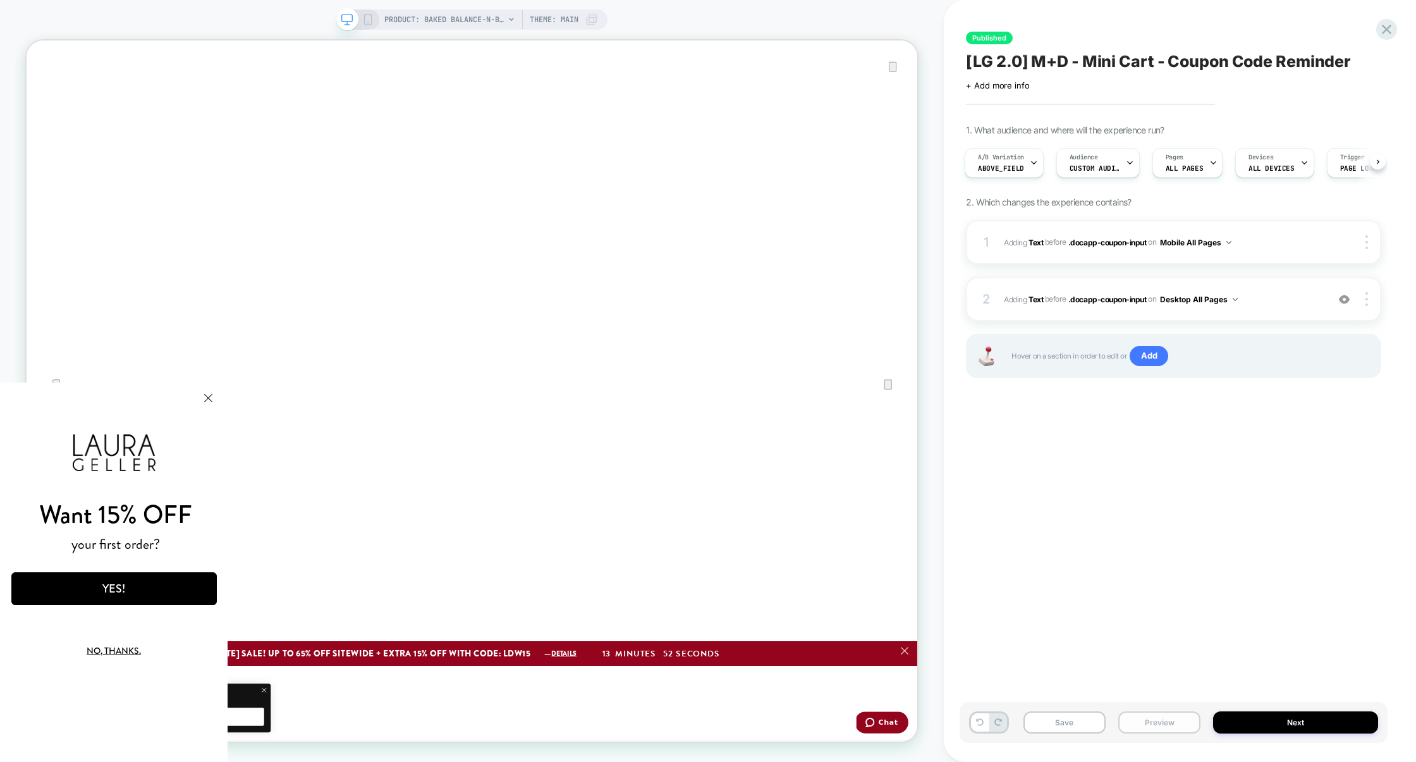
click at [1146, 721] on button "Preview" at bounding box center [1160, 722] width 82 height 22
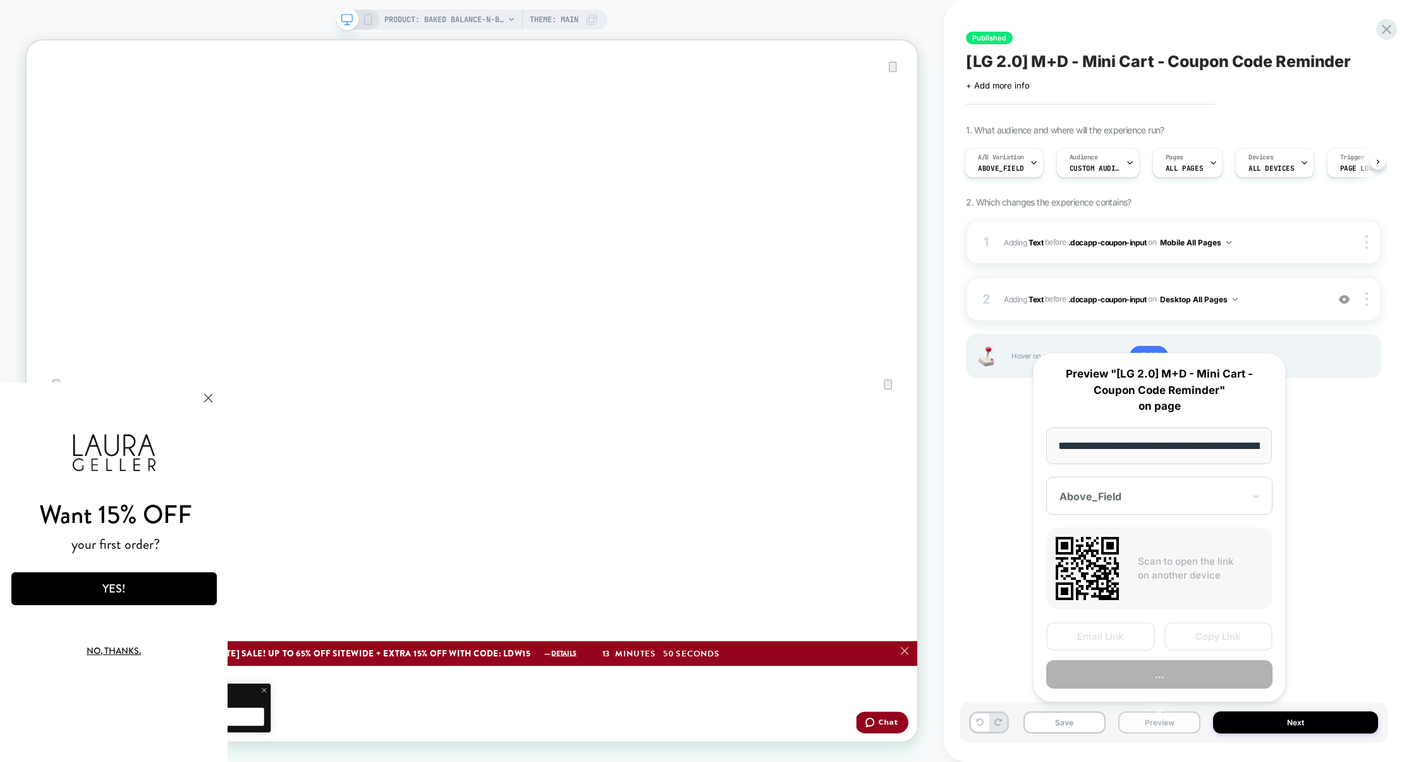
click at [1147, 722] on button "Preview" at bounding box center [1160, 722] width 82 height 22
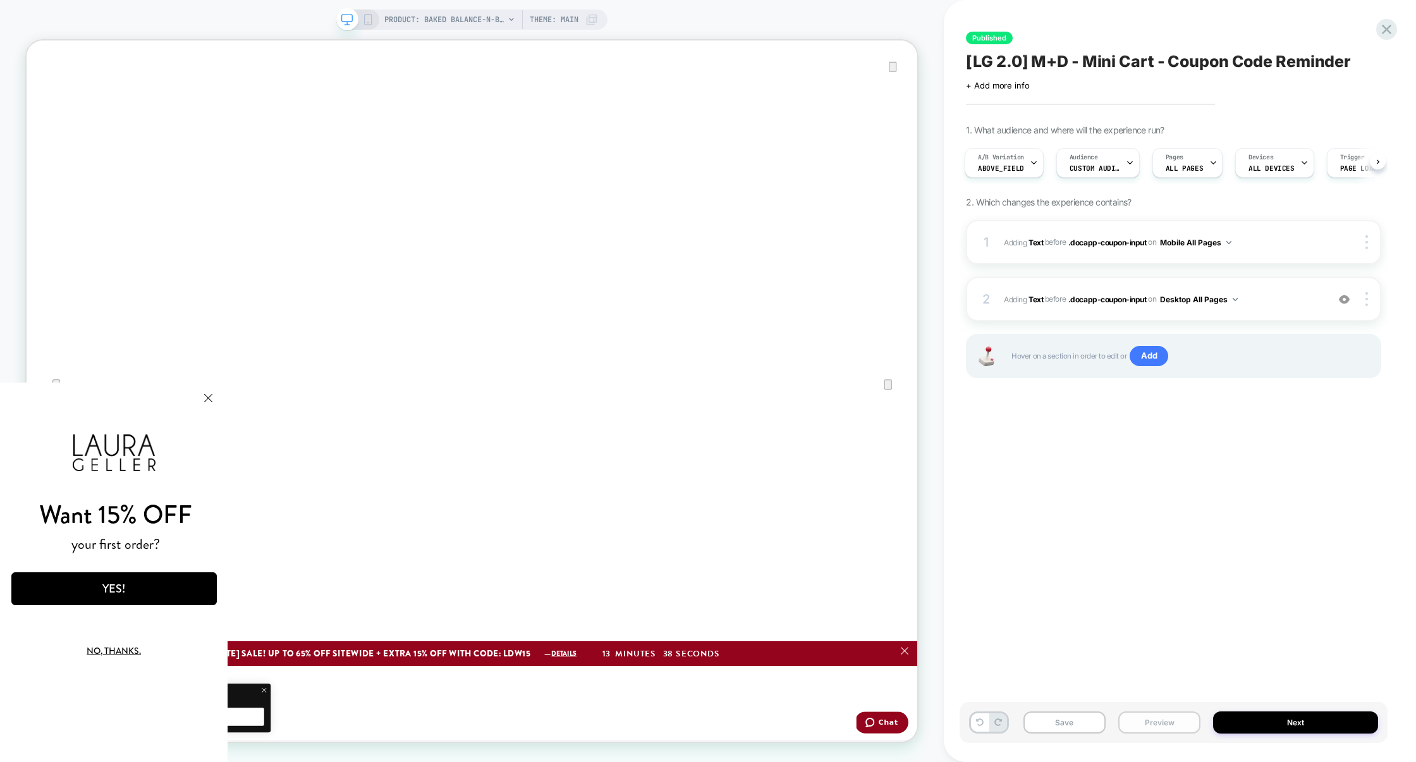
click at [1154, 728] on button "Preview" at bounding box center [1160, 722] width 82 height 22
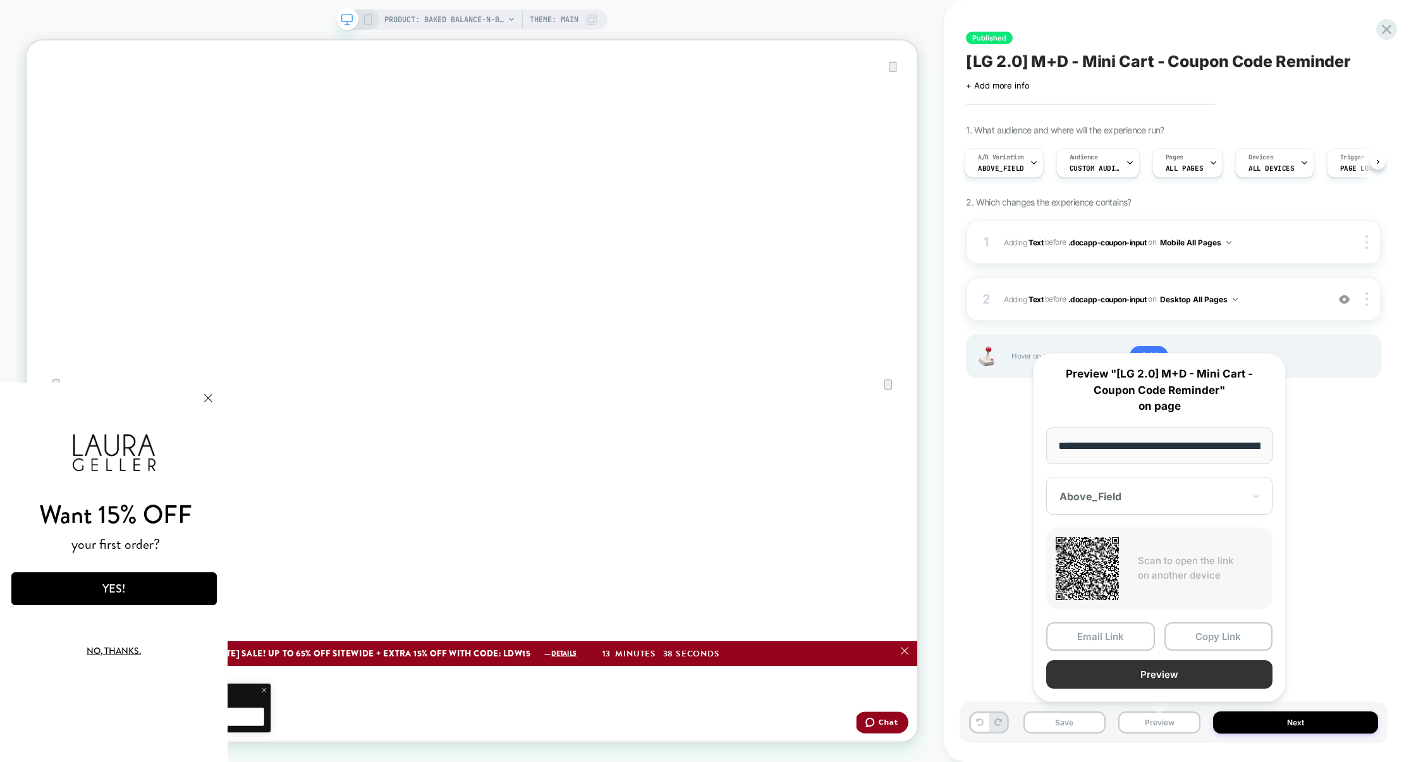
scroll to position [0, 362]
click at [1169, 678] on button "Preview" at bounding box center [1159, 674] width 226 height 28
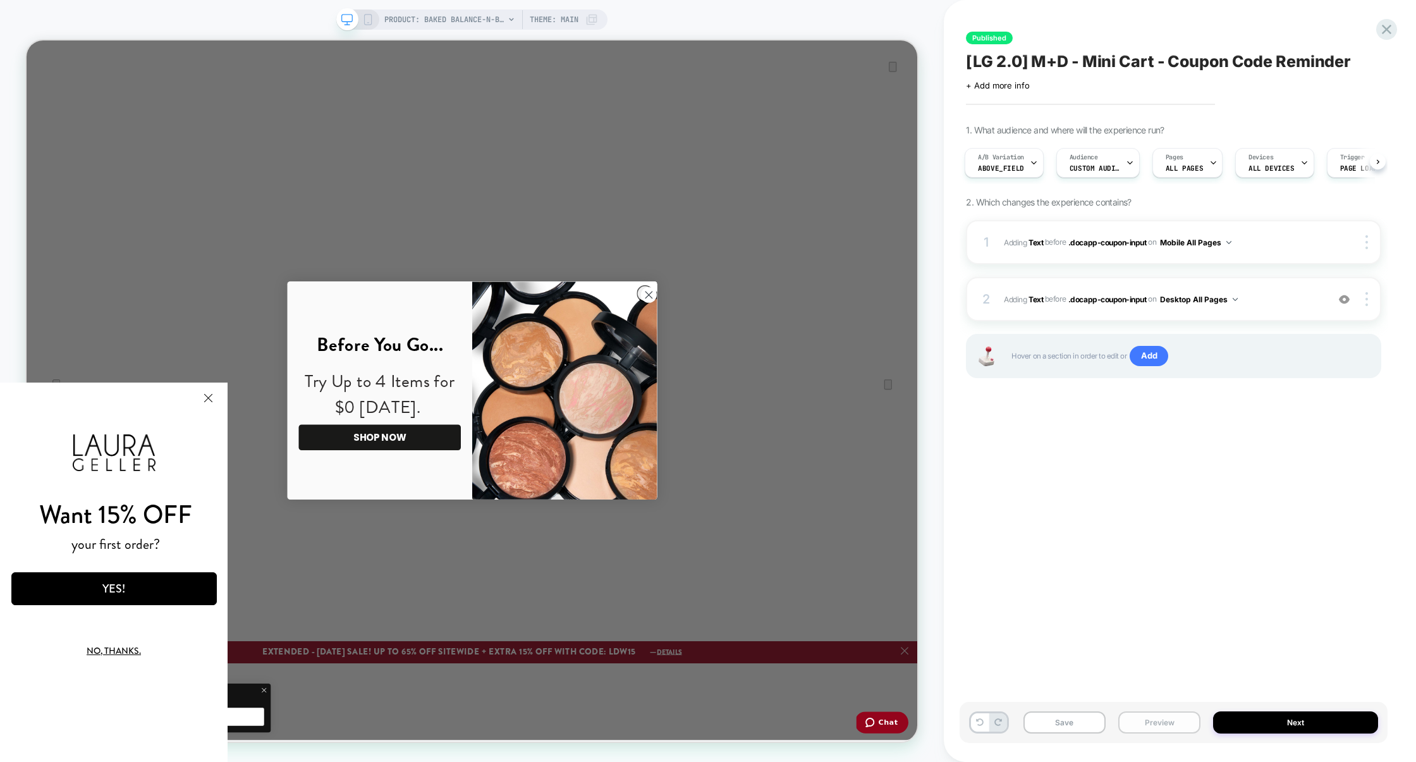
click at [1159, 724] on button "Preview" at bounding box center [1160, 722] width 82 height 22
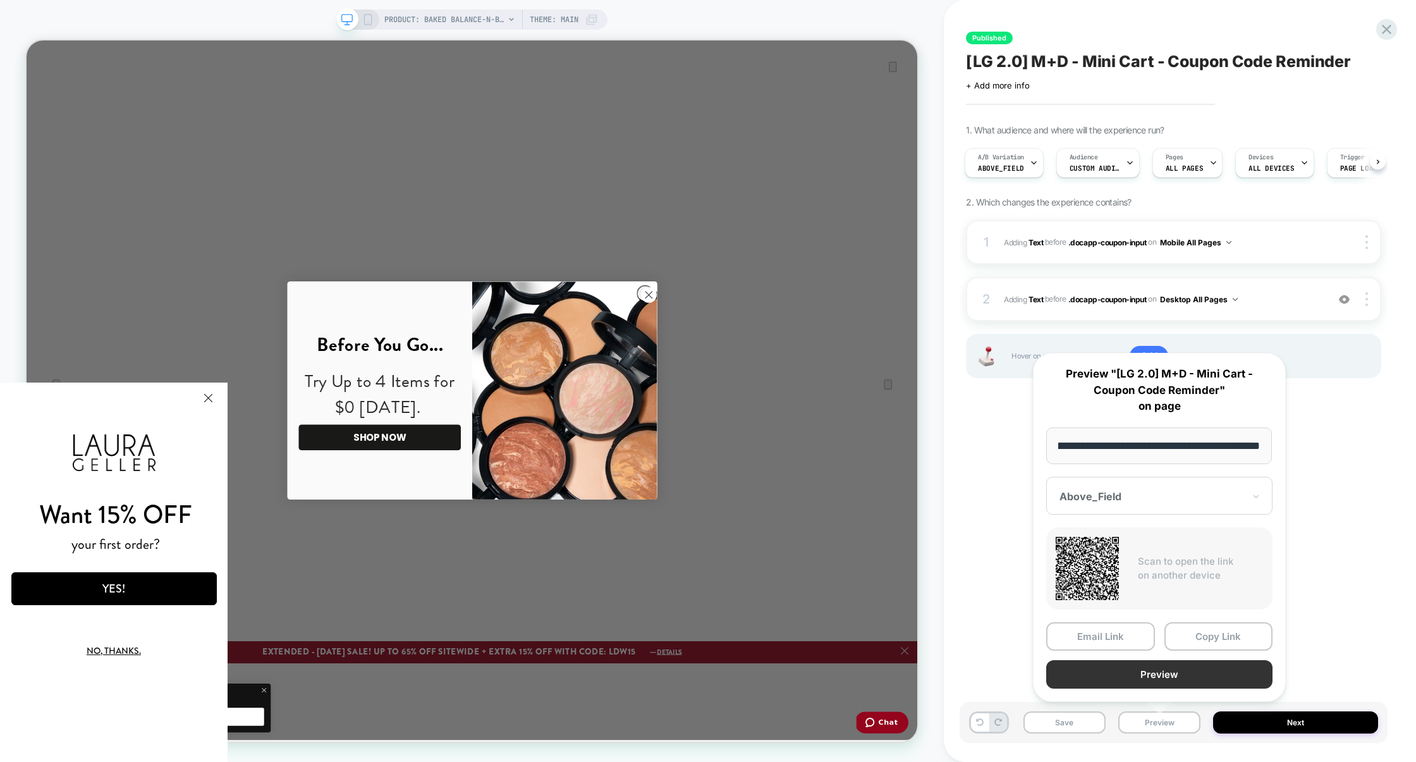
click at [1159, 680] on button "Preview" at bounding box center [1159, 674] width 226 height 28
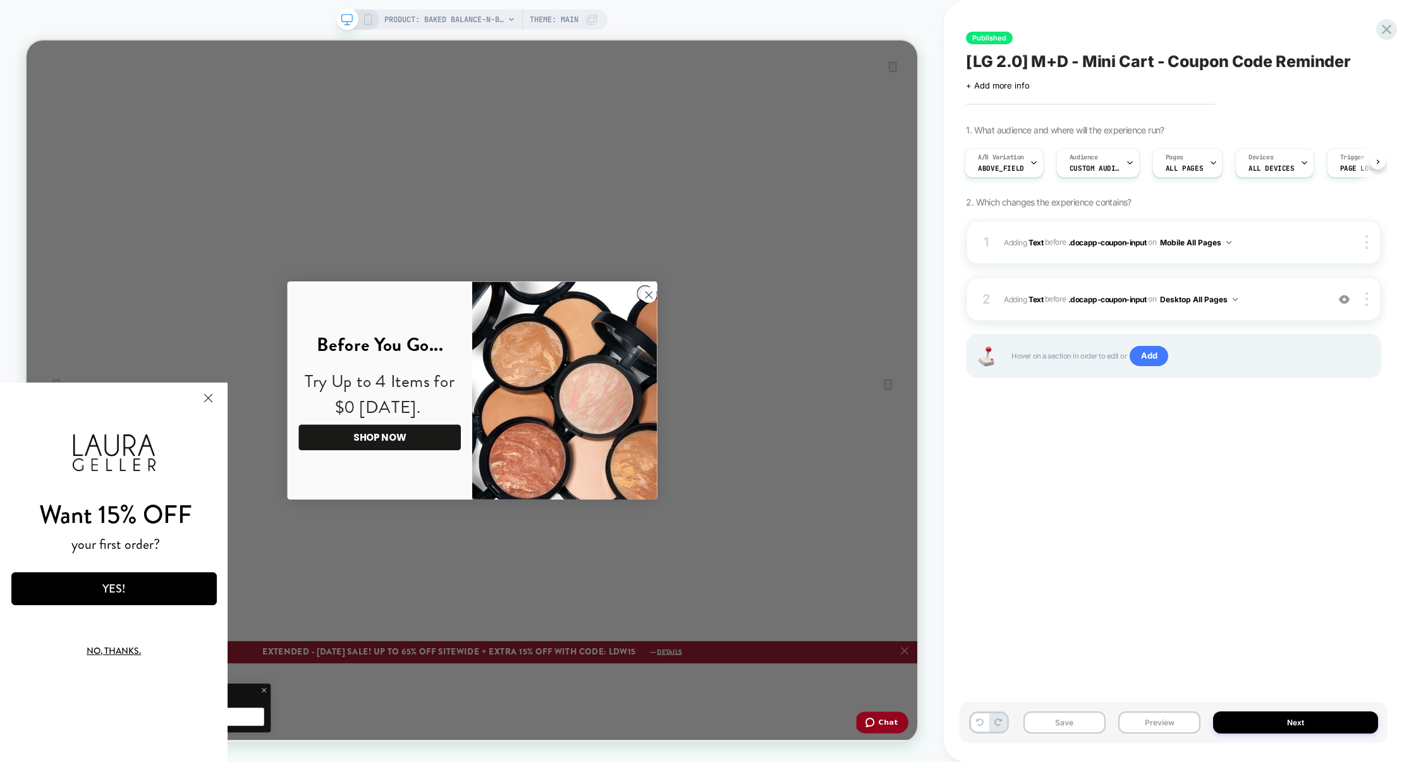
click at [1089, 267] on div "1 #_loomi_addon_1755204626820 Adding Text BEFORE .docapp-coupon-input .docapp-c…" at bounding box center [1173, 315] width 415 height 190
click at [1127, 286] on div "2 #_loomi_addon_1755543910874 Adding Text BEFORE .docapp-coupon-input .docapp-c…" at bounding box center [1173, 299] width 415 height 44
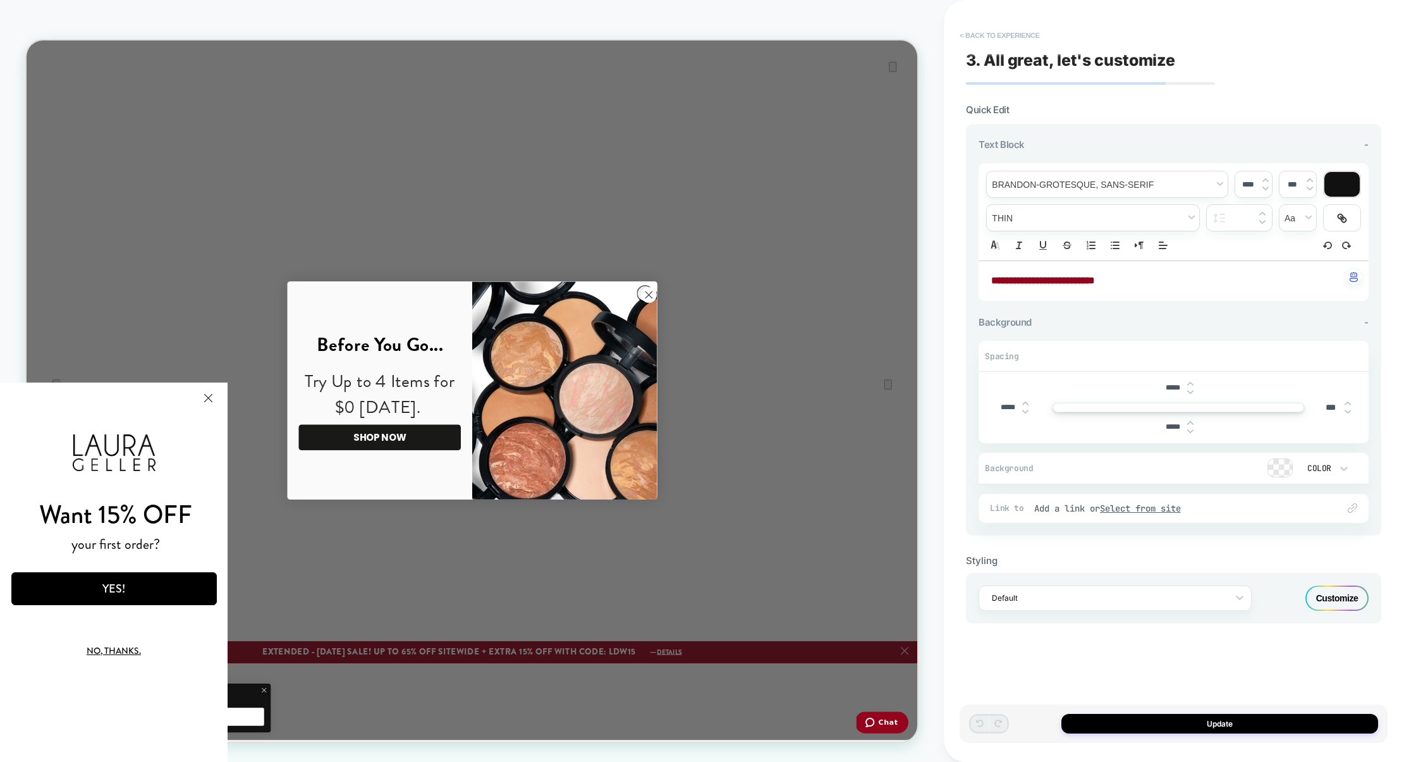
click at [988, 31] on button "< Back to experience" at bounding box center [1000, 35] width 92 height 20
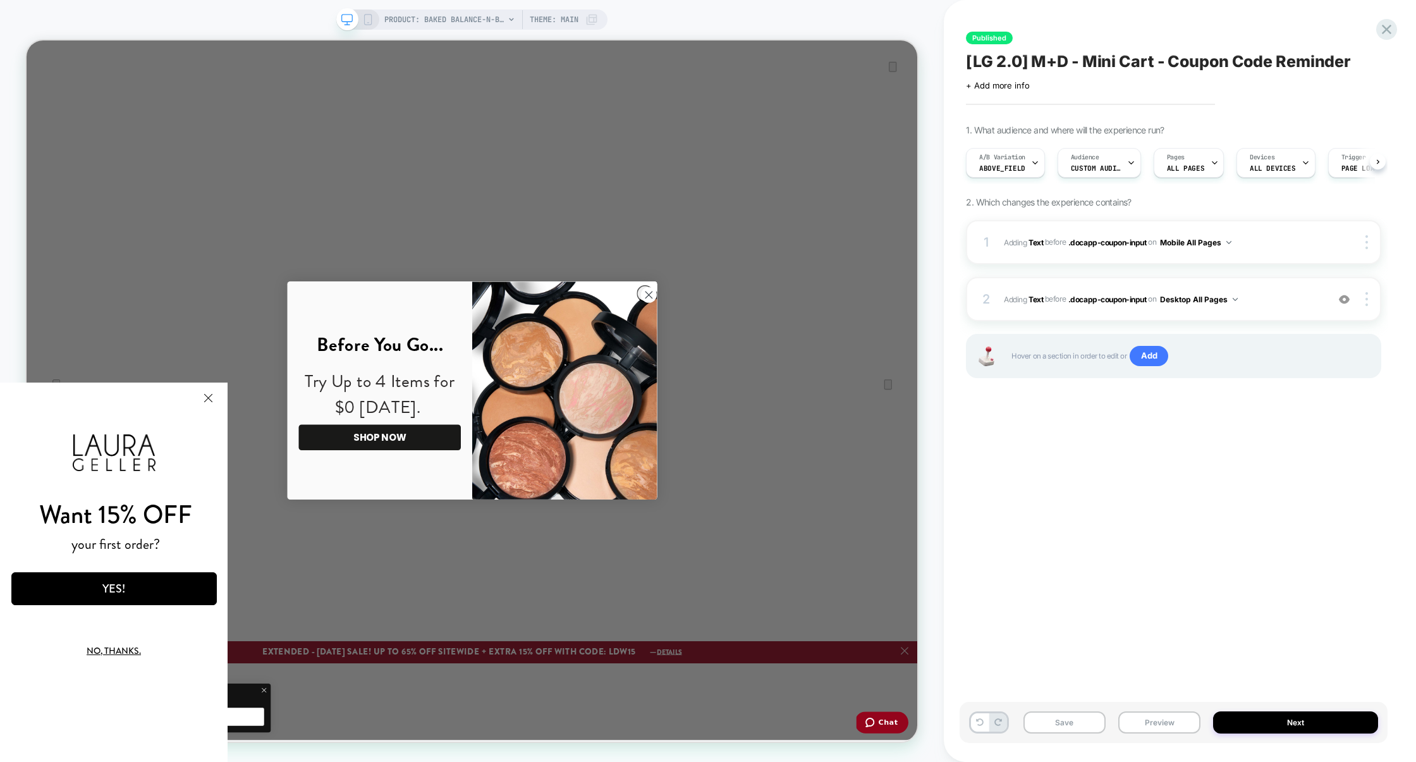
scroll to position [0, 1]
click at [1371, 300] on div at bounding box center [1369, 299] width 24 height 14
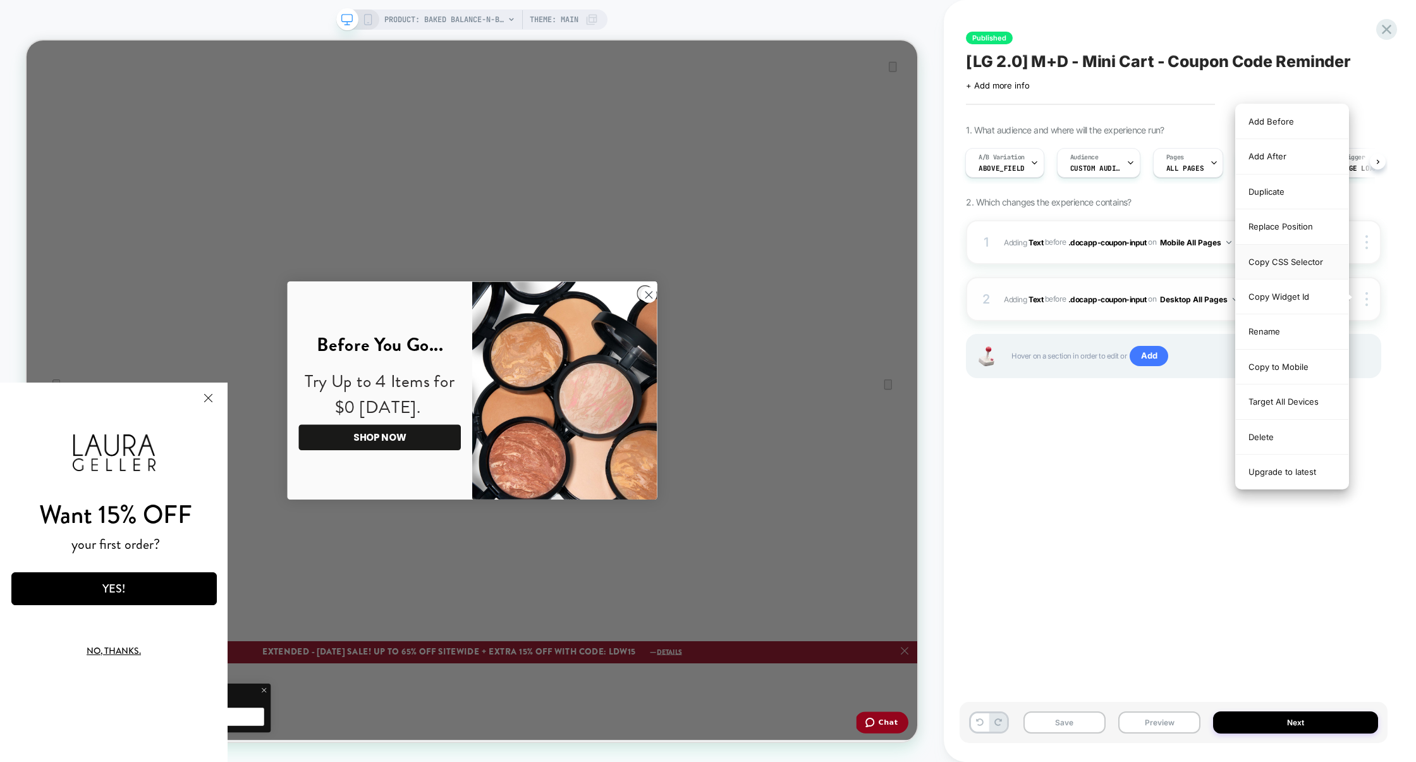
click at [1285, 258] on div "Copy CSS Selector" at bounding box center [1292, 262] width 113 height 35
click at [1284, 225] on div "Replace Position" at bounding box center [1292, 226] width 113 height 35
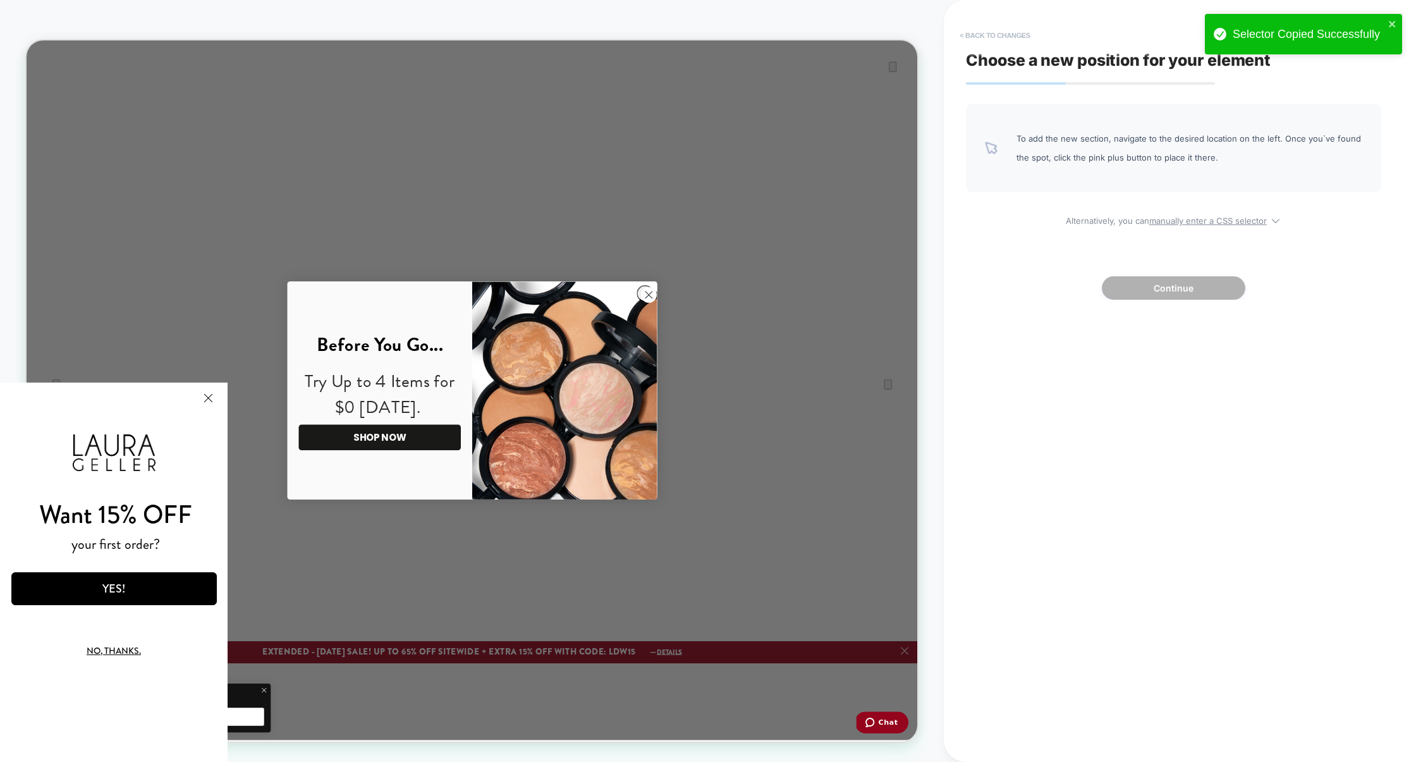
click at [1010, 28] on button "< Back to changes" at bounding box center [995, 35] width 83 height 20
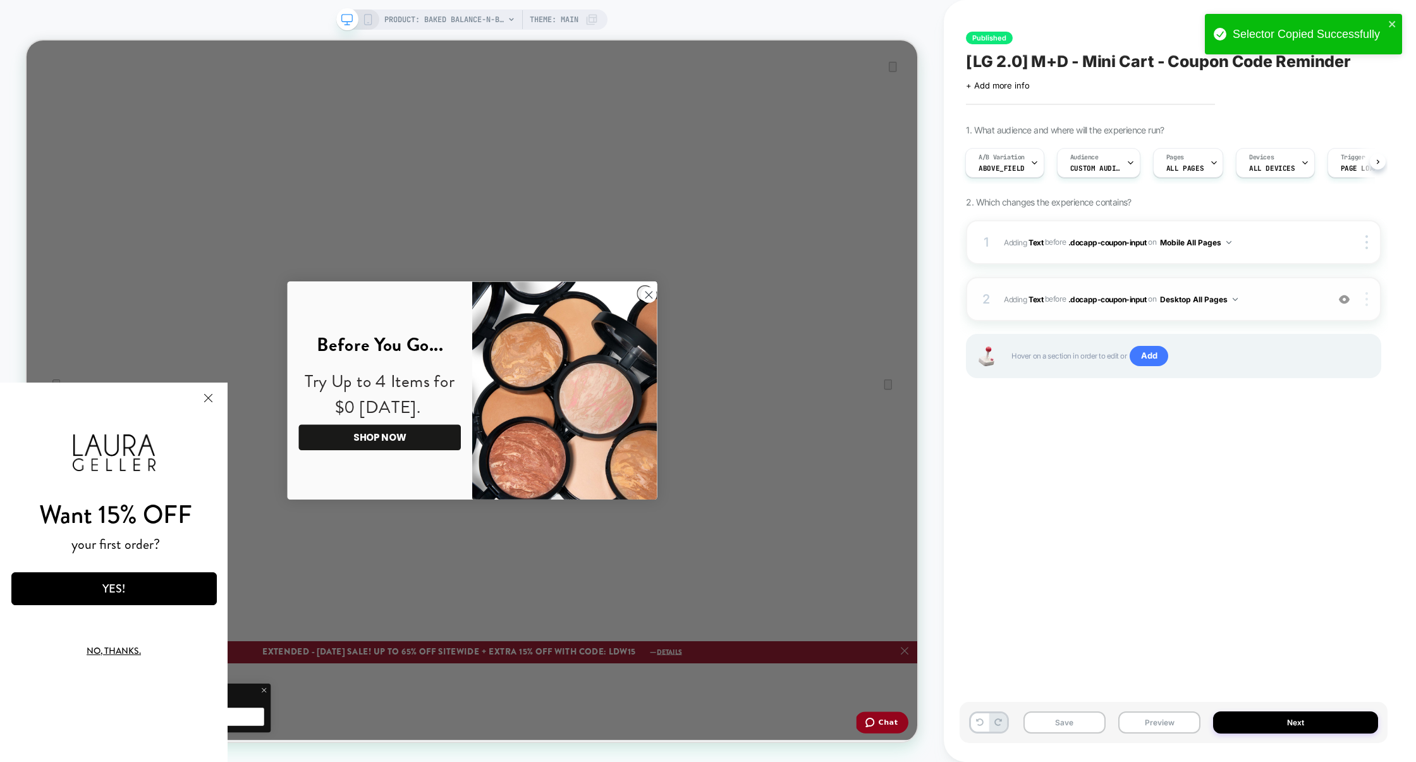
click at [1370, 302] on div at bounding box center [1369, 299] width 24 height 14
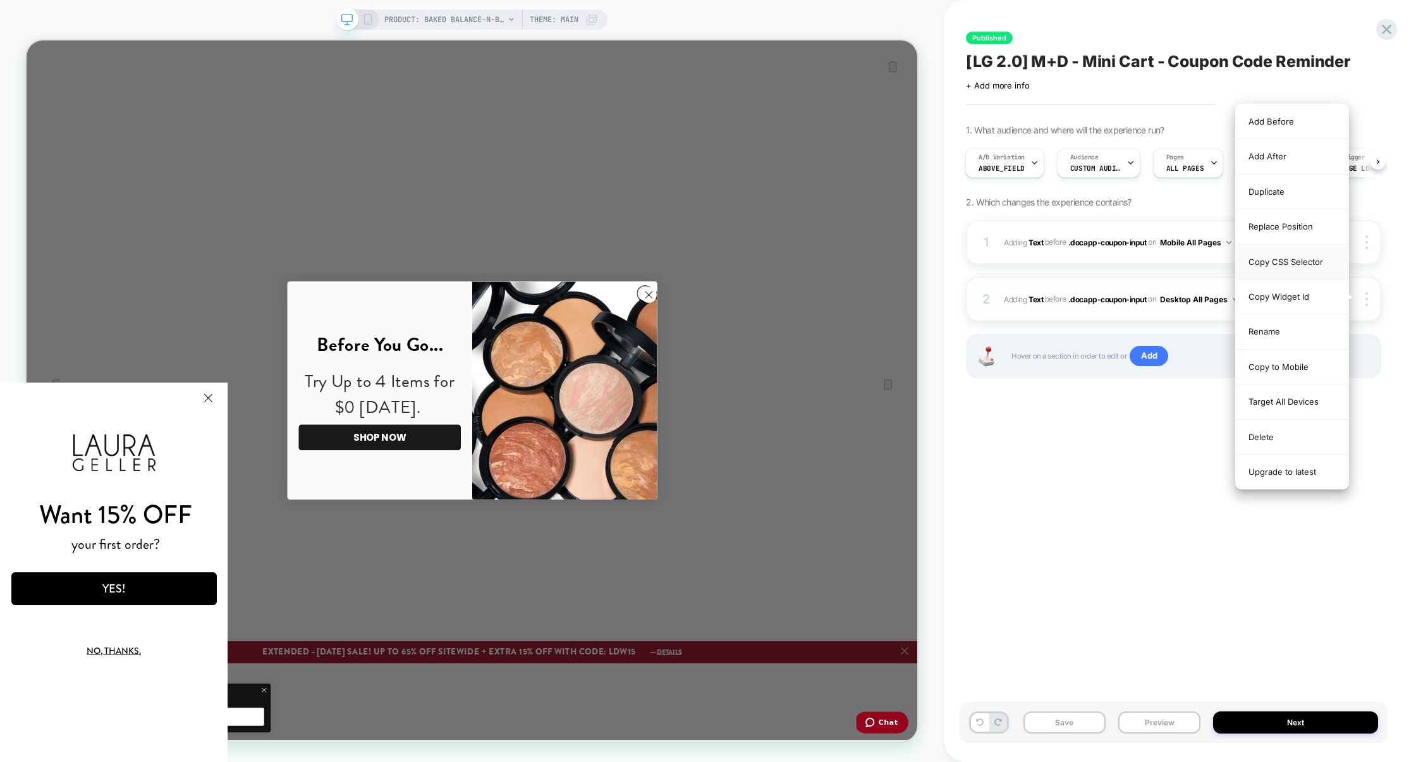
click at [1285, 266] on div "Copy CSS Selector" at bounding box center [1292, 262] width 113 height 35
click at [1284, 228] on div "Replace Position" at bounding box center [1292, 226] width 113 height 35
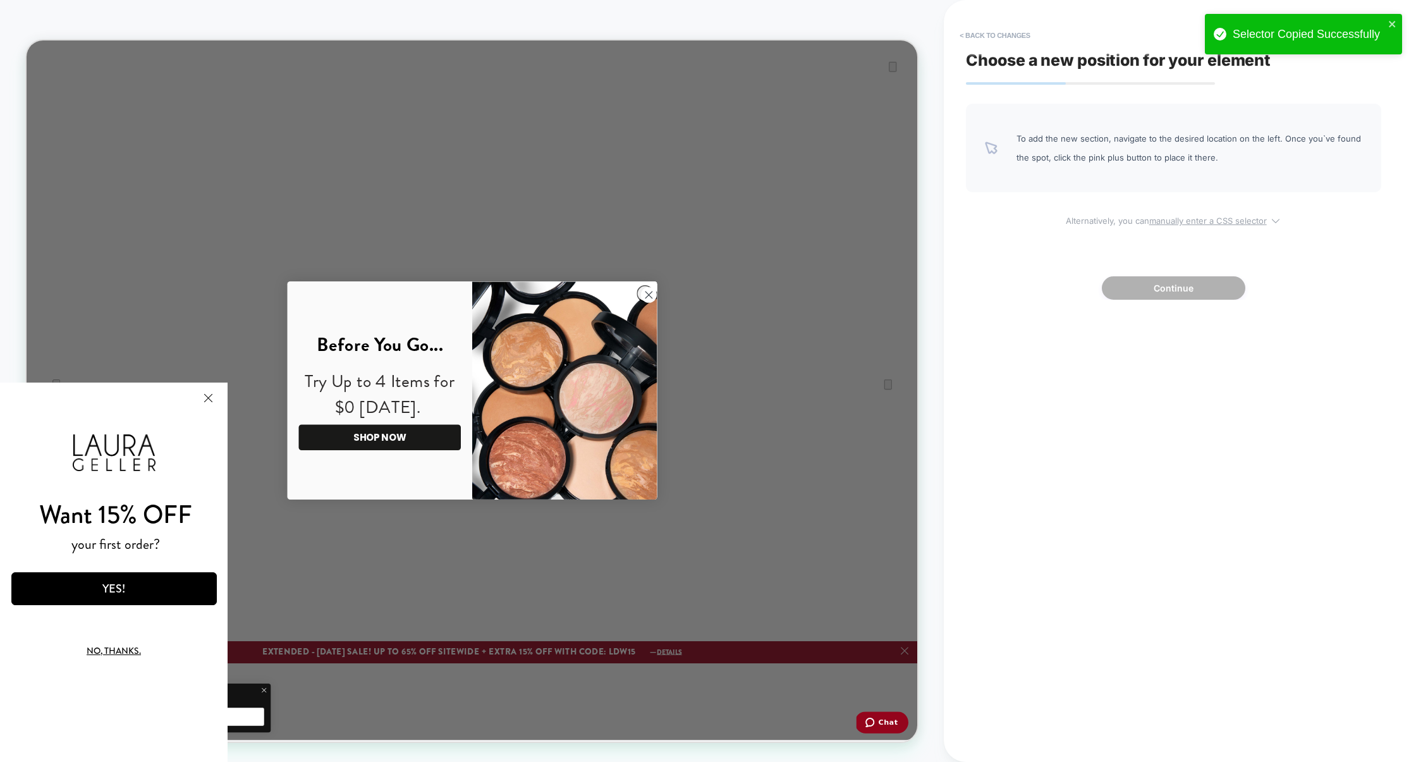
click at [1163, 224] on u "manually enter a CSS selector" at bounding box center [1209, 221] width 118 height 10
select select "*******"
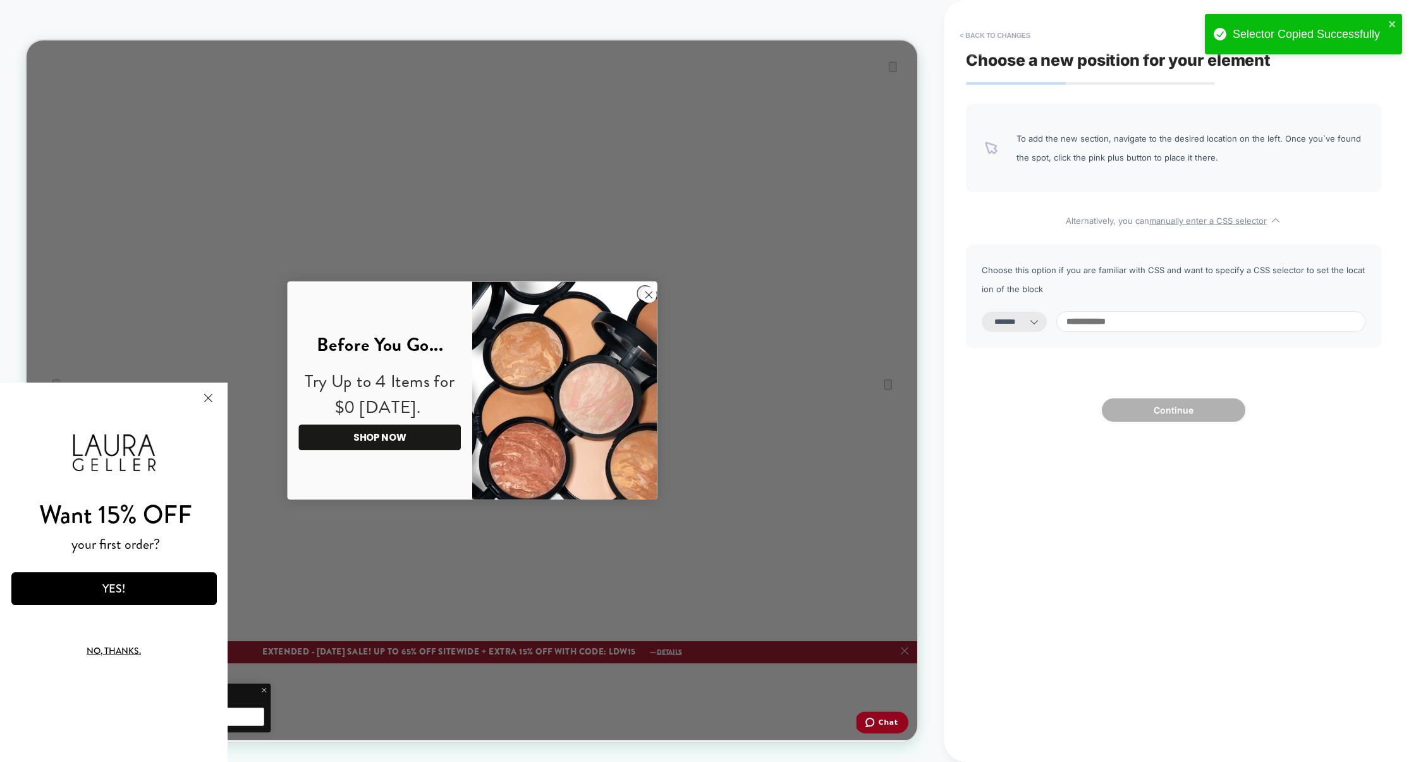
click at [1137, 318] on input at bounding box center [1211, 321] width 309 height 21
paste input "**********"
type input "**********"
select select "*********"
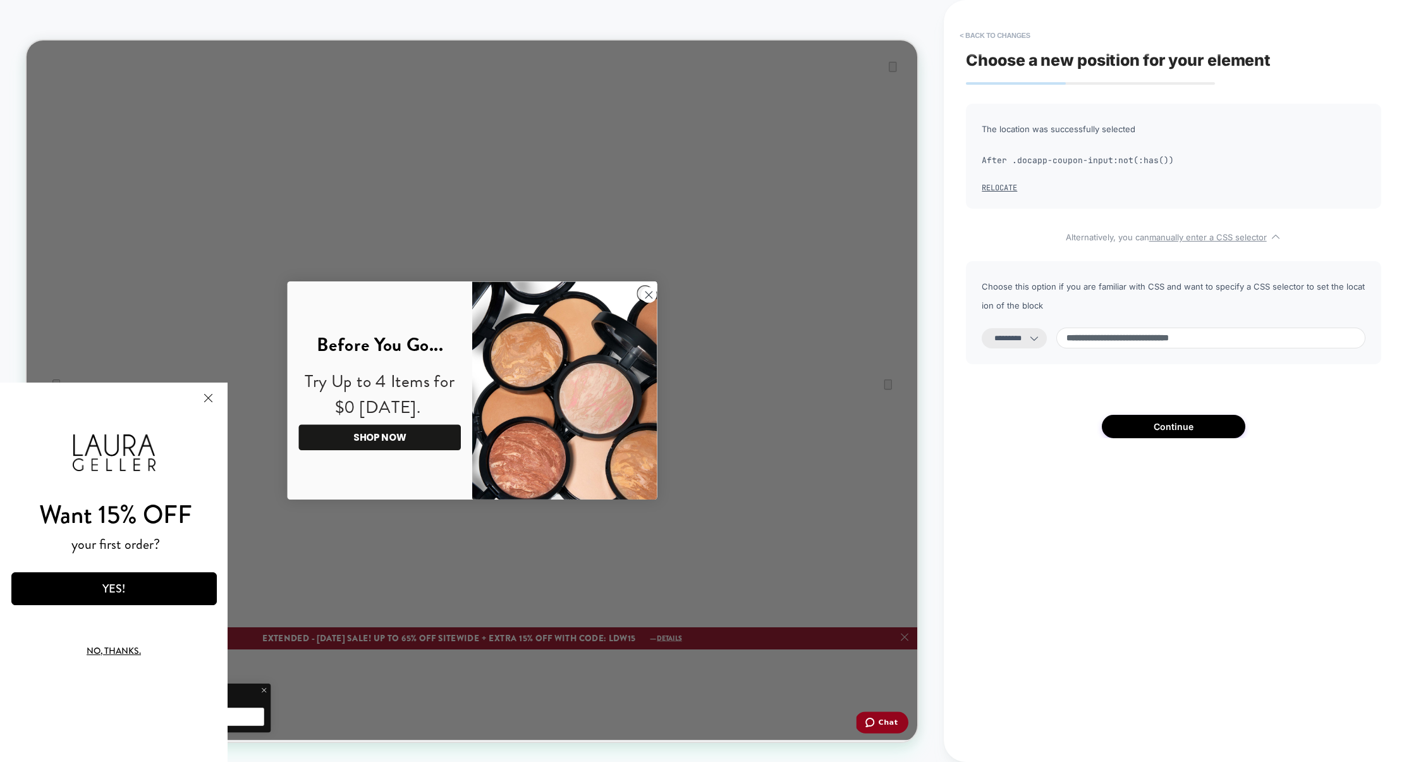
paste input "**********"
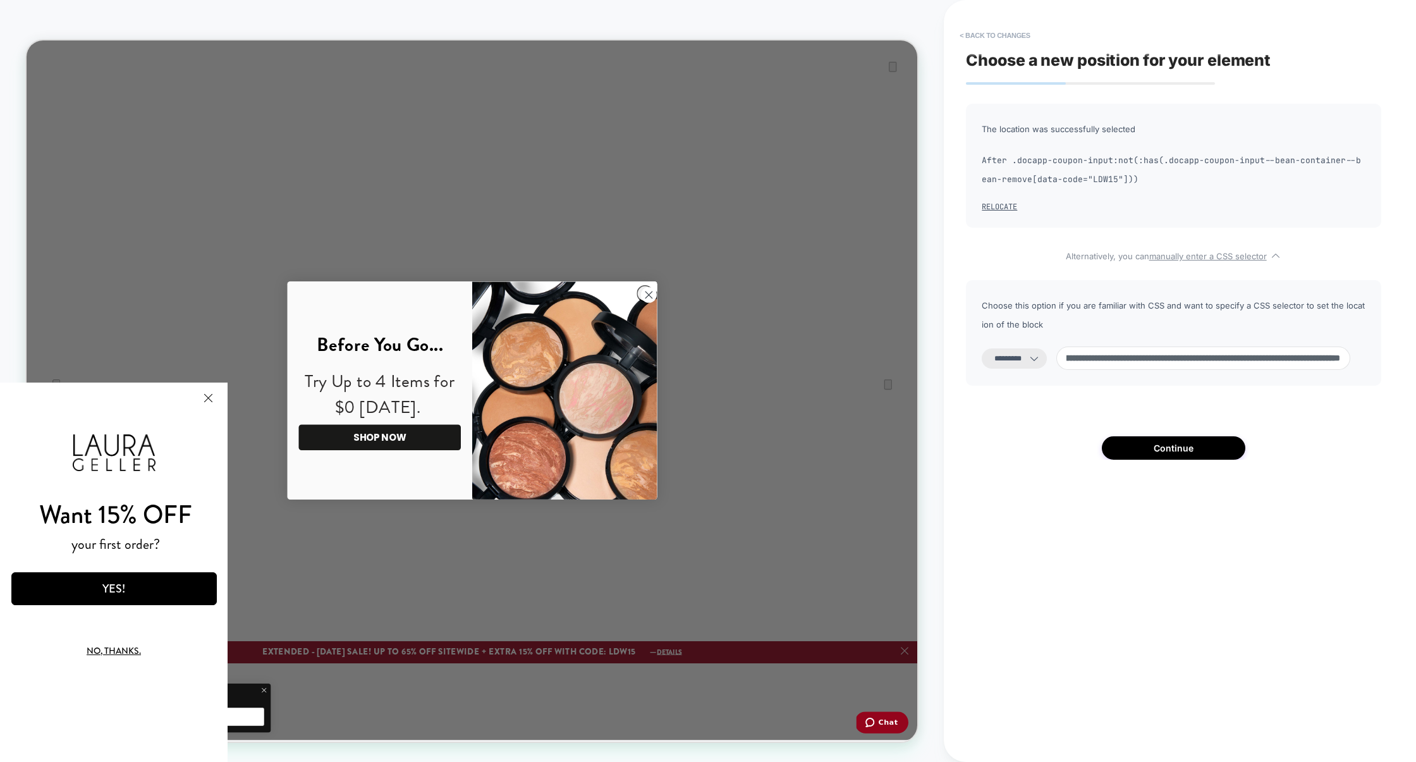
type input "**********"
click at [1011, 365] on select "**********" at bounding box center [1014, 358] width 65 height 20
select select "**********"
click at [982, 348] on select "**********" at bounding box center [1014, 358] width 65 height 20
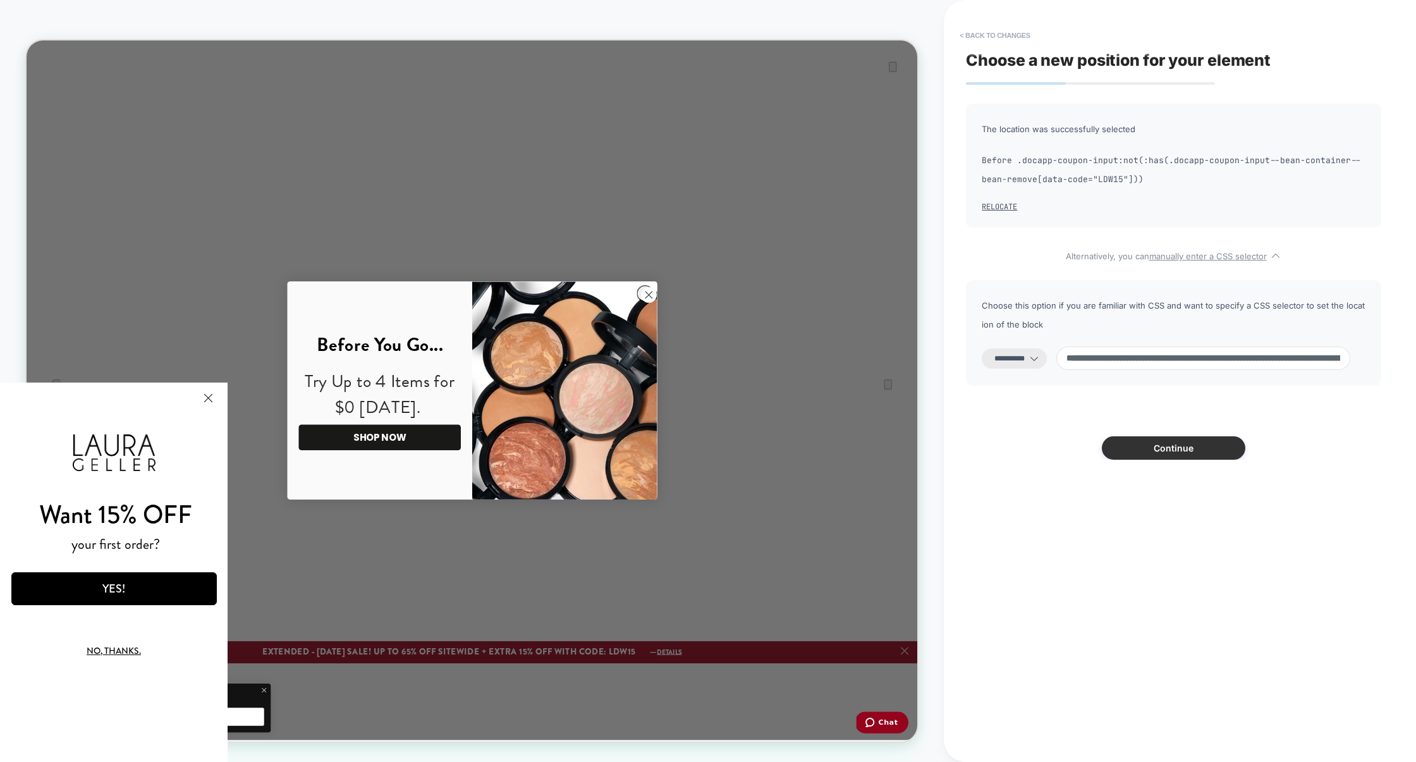
click at [1178, 440] on button "Continue" at bounding box center [1174, 447] width 144 height 23
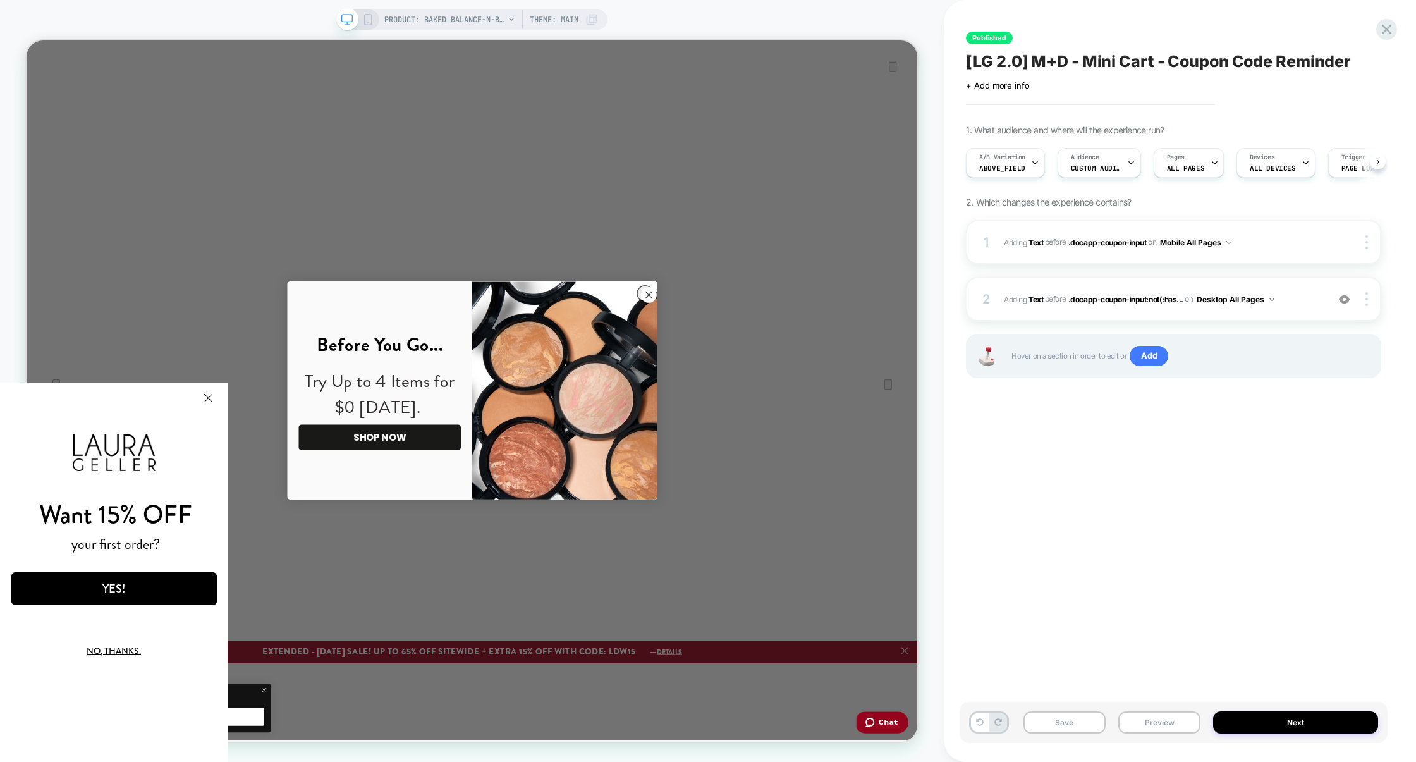
scroll to position [0, 1]
click at [1177, 726] on button "Preview" at bounding box center [1160, 722] width 82 height 22
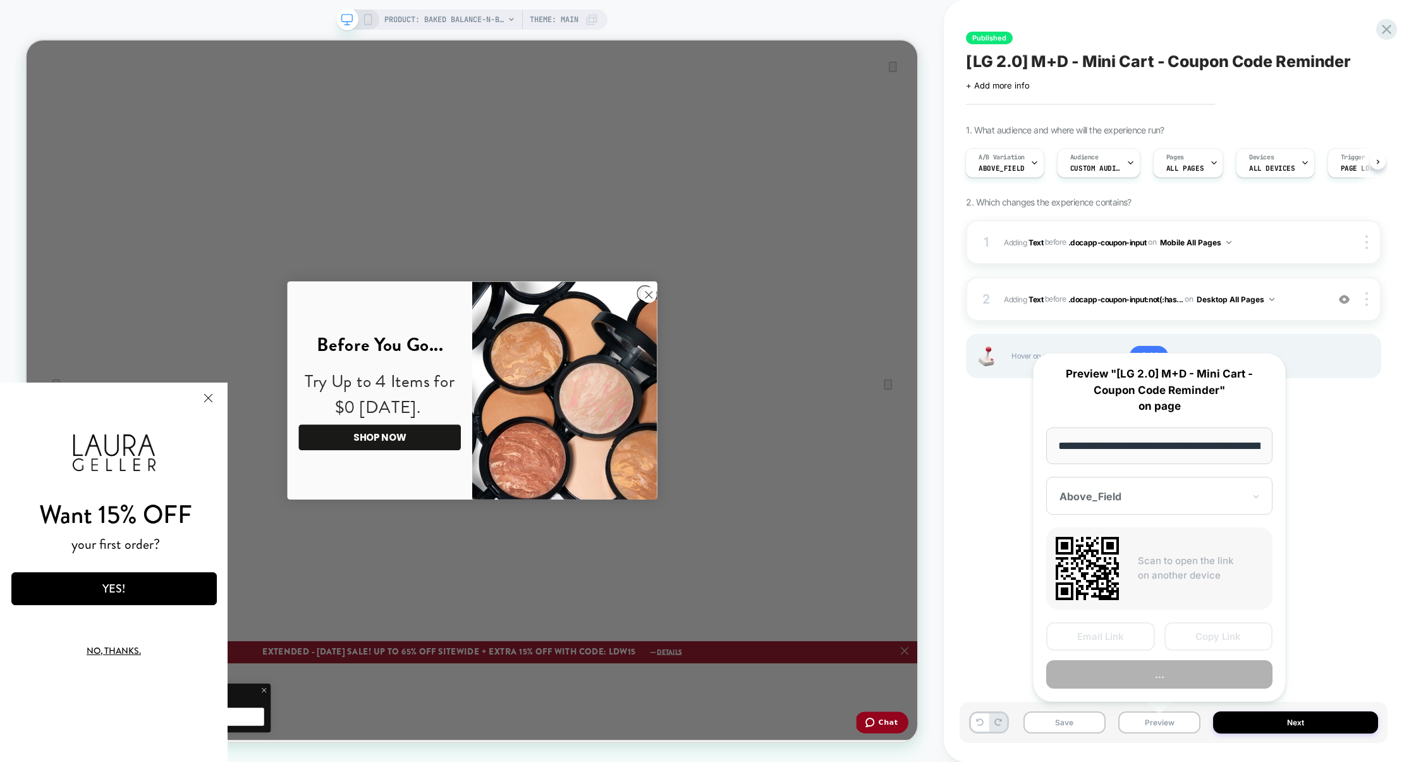
scroll to position [0, 362]
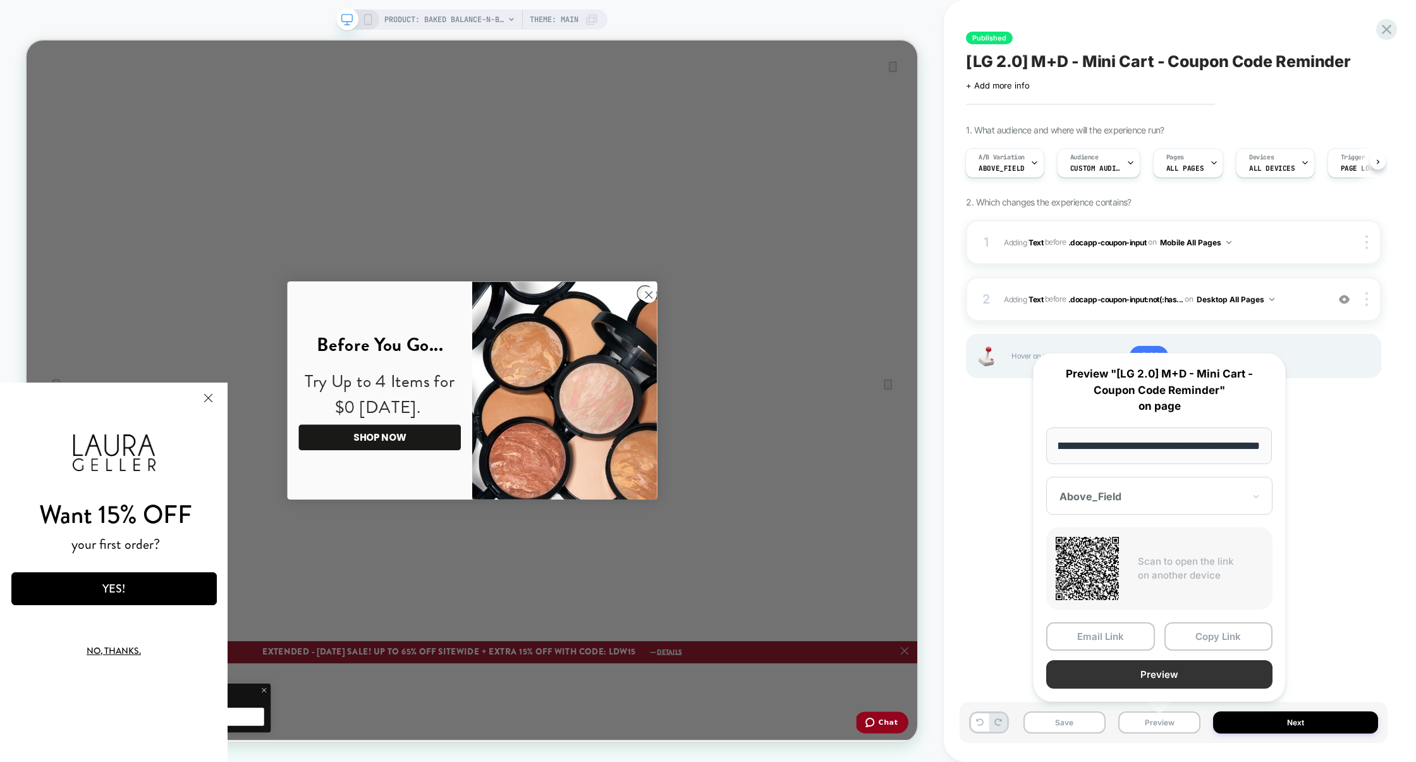
click at [1148, 681] on button "Preview" at bounding box center [1159, 674] width 226 height 28
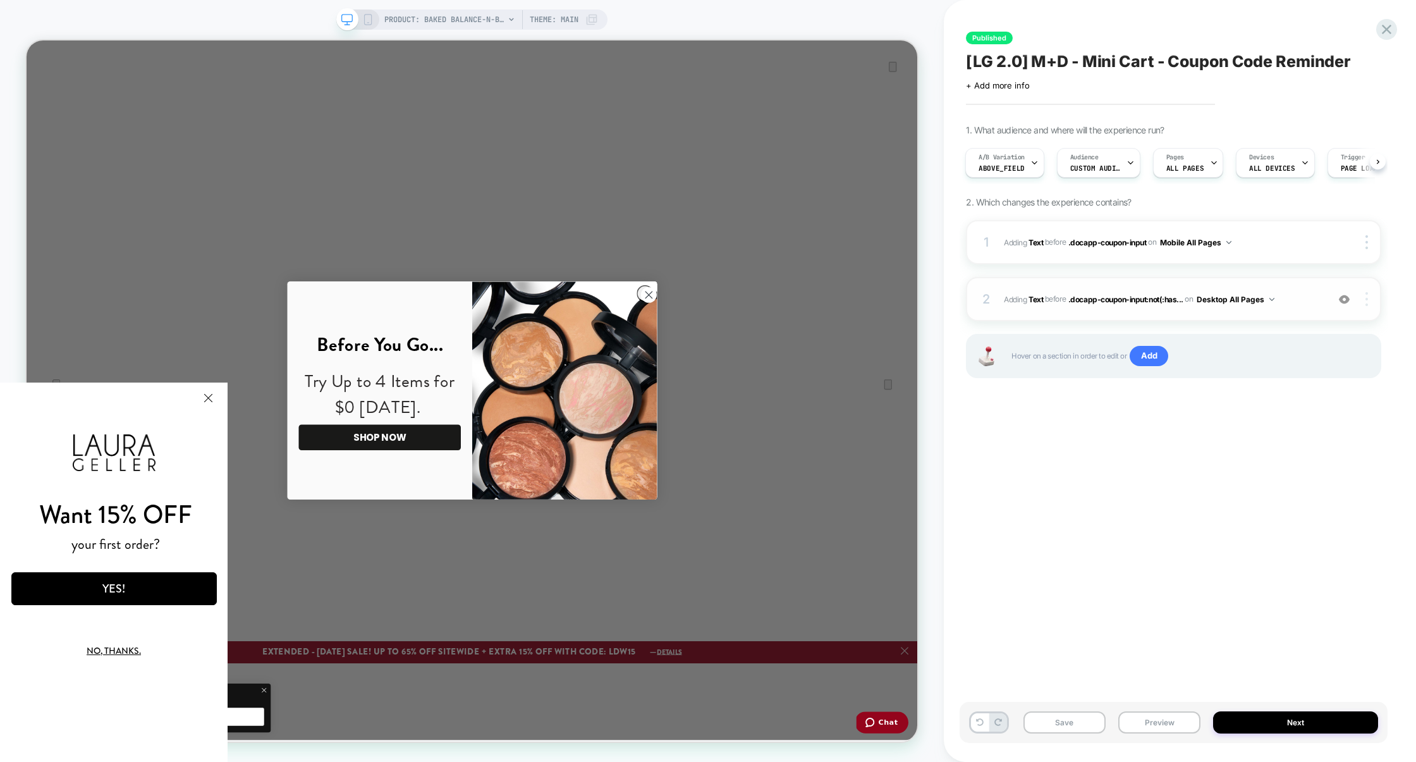
click at [1369, 300] on div at bounding box center [1369, 299] width 24 height 14
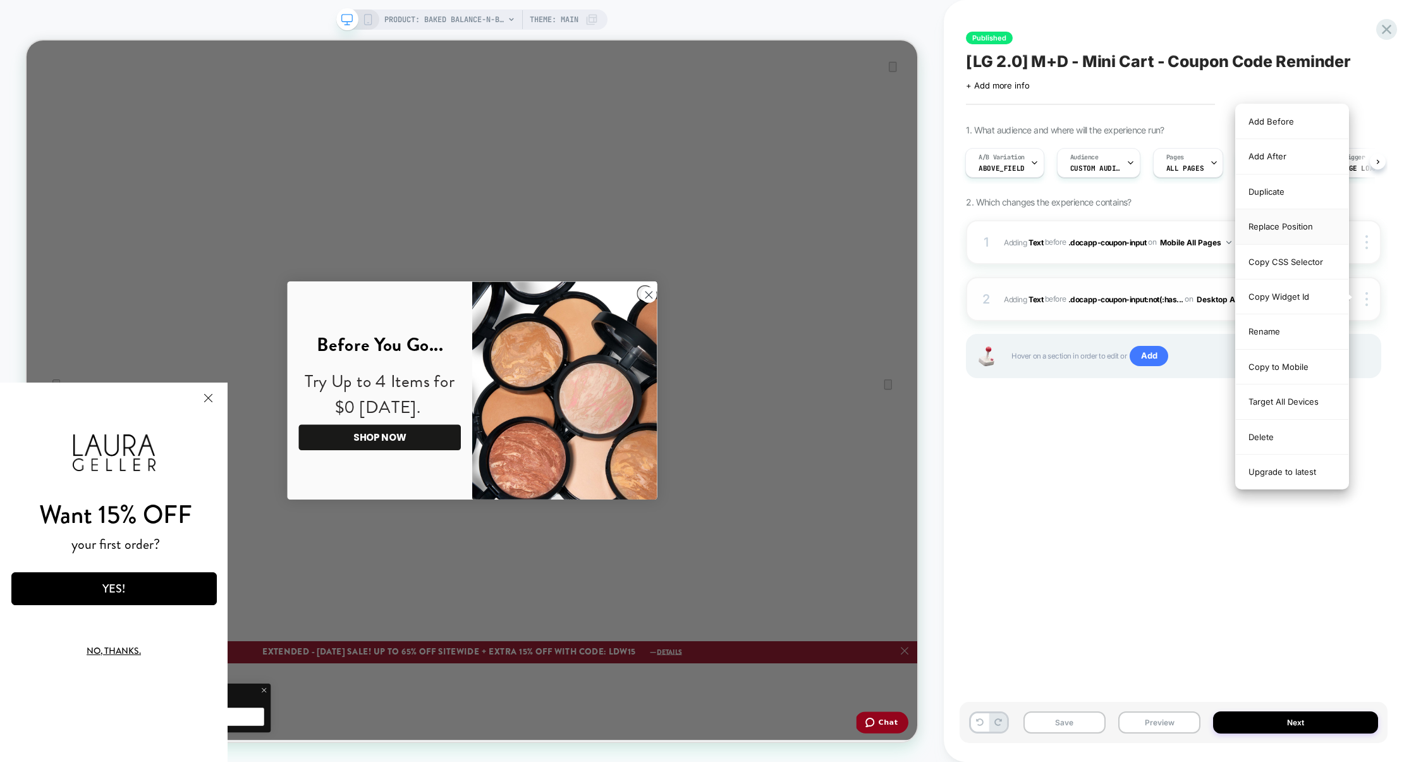
click at [1286, 237] on div "Replace Position" at bounding box center [1292, 226] width 113 height 35
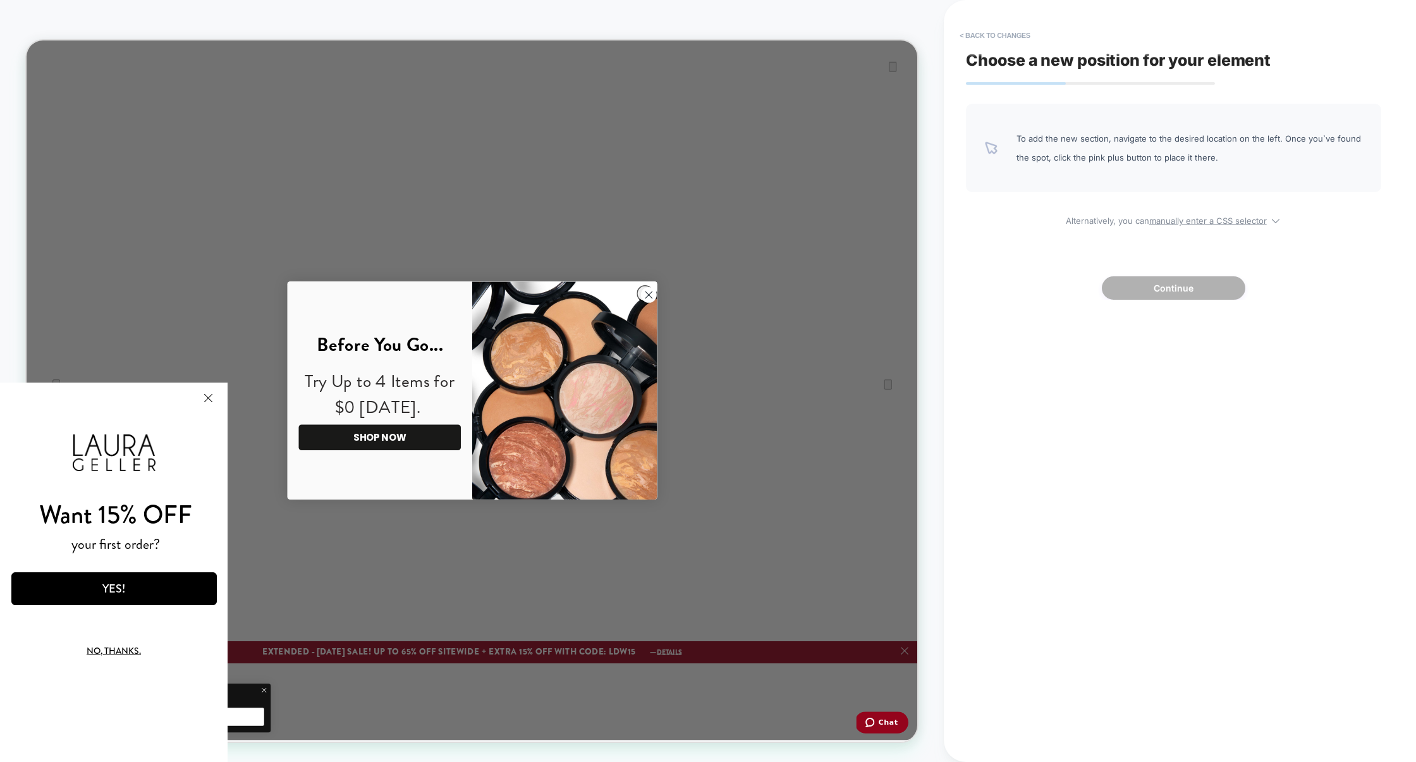
click at [1184, 226] on div "To add the new section, navigate to the desired location on the left. Once you`…" at bounding box center [1173, 202] width 415 height 196
click at [1168, 223] on u "manually enter a CSS selector" at bounding box center [1209, 221] width 118 height 10
select select "*******"
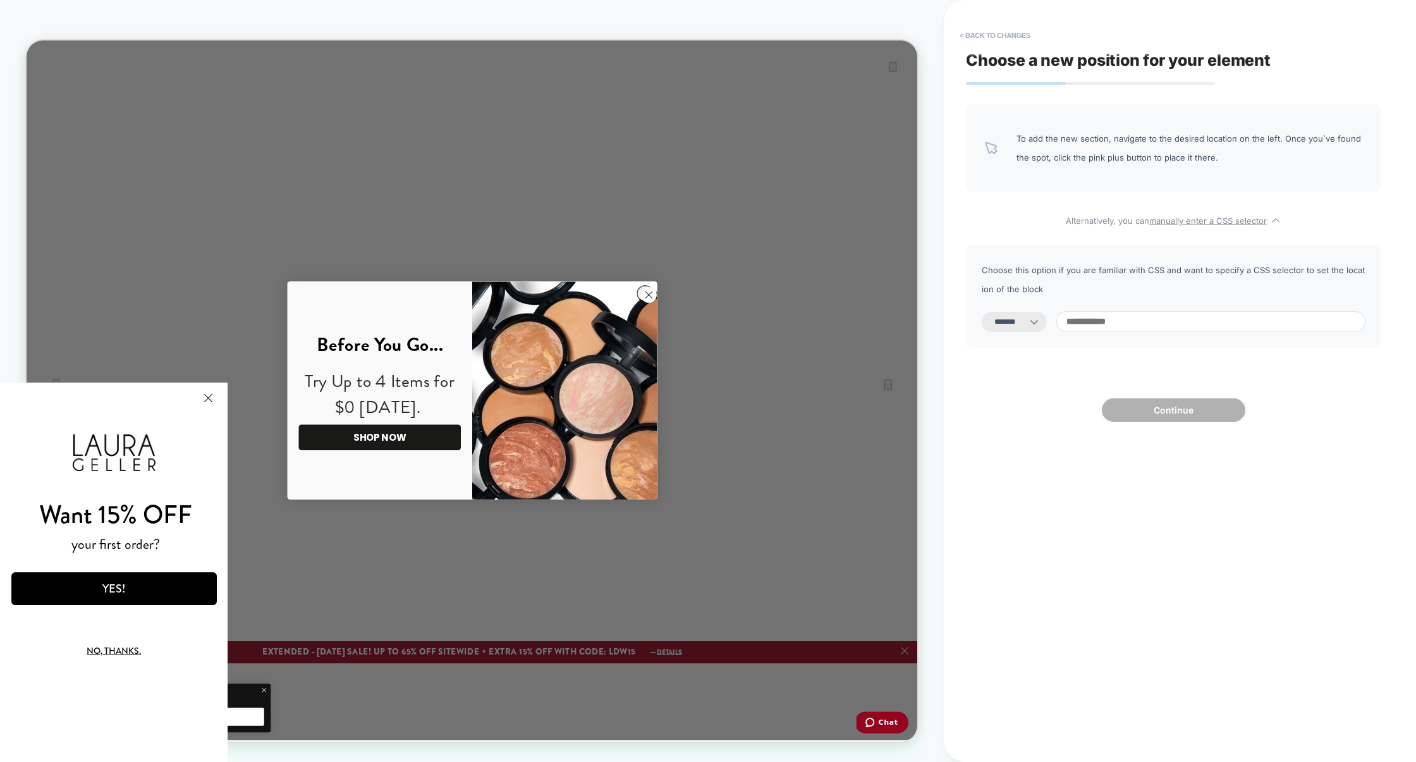
click at [1103, 325] on input at bounding box center [1211, 321] width 309 height 21
paste input "**********"
type input "**********"
select select "*********"
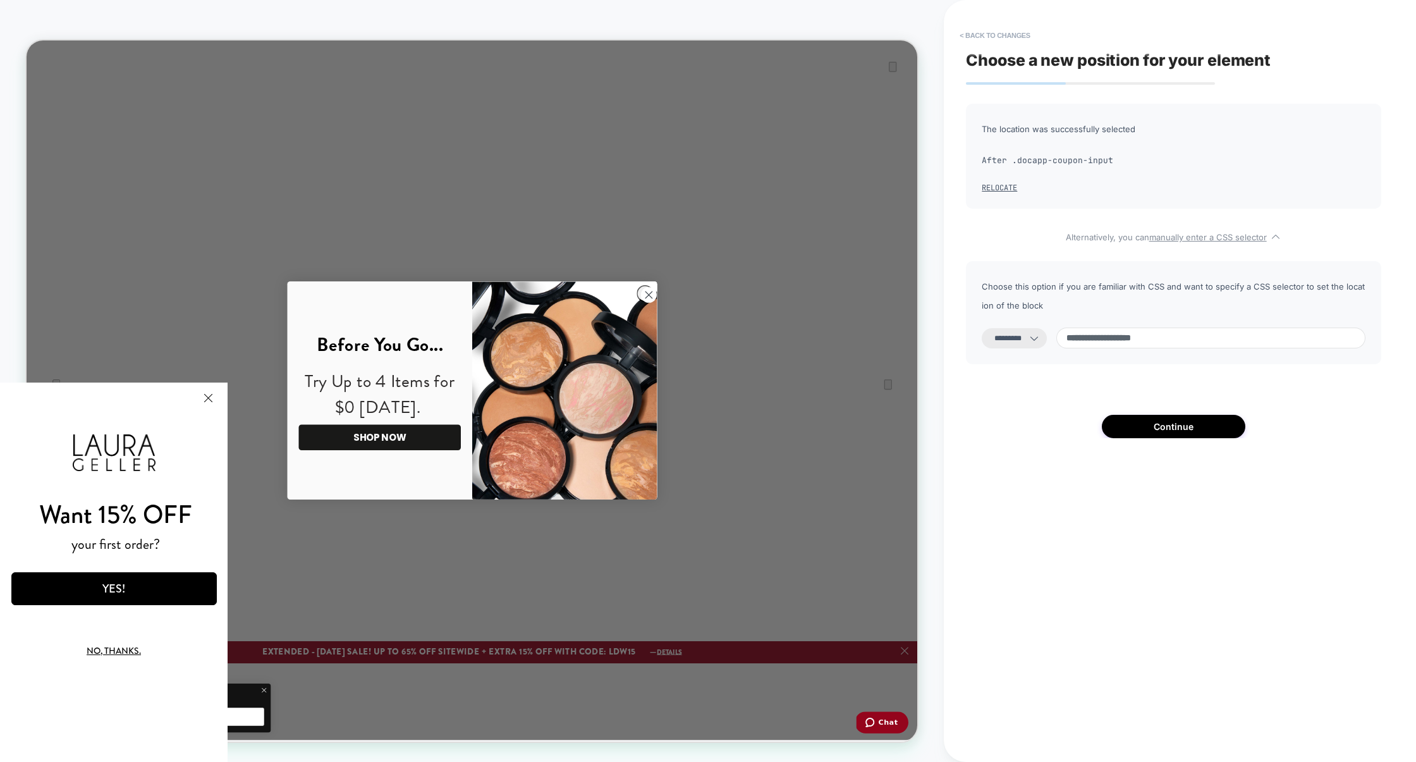
type input "**********"
click at [1031, 339] on select "**********" at bounding box center [1014, 338] width 65 height 20
select select "**********"
click at [982, 328] on select "**********" at bounding box center [1014, 338] width 65 height 20
click at [1141, 424] on button "Continue" at bounding box center [1174, 426] width 144 height 23
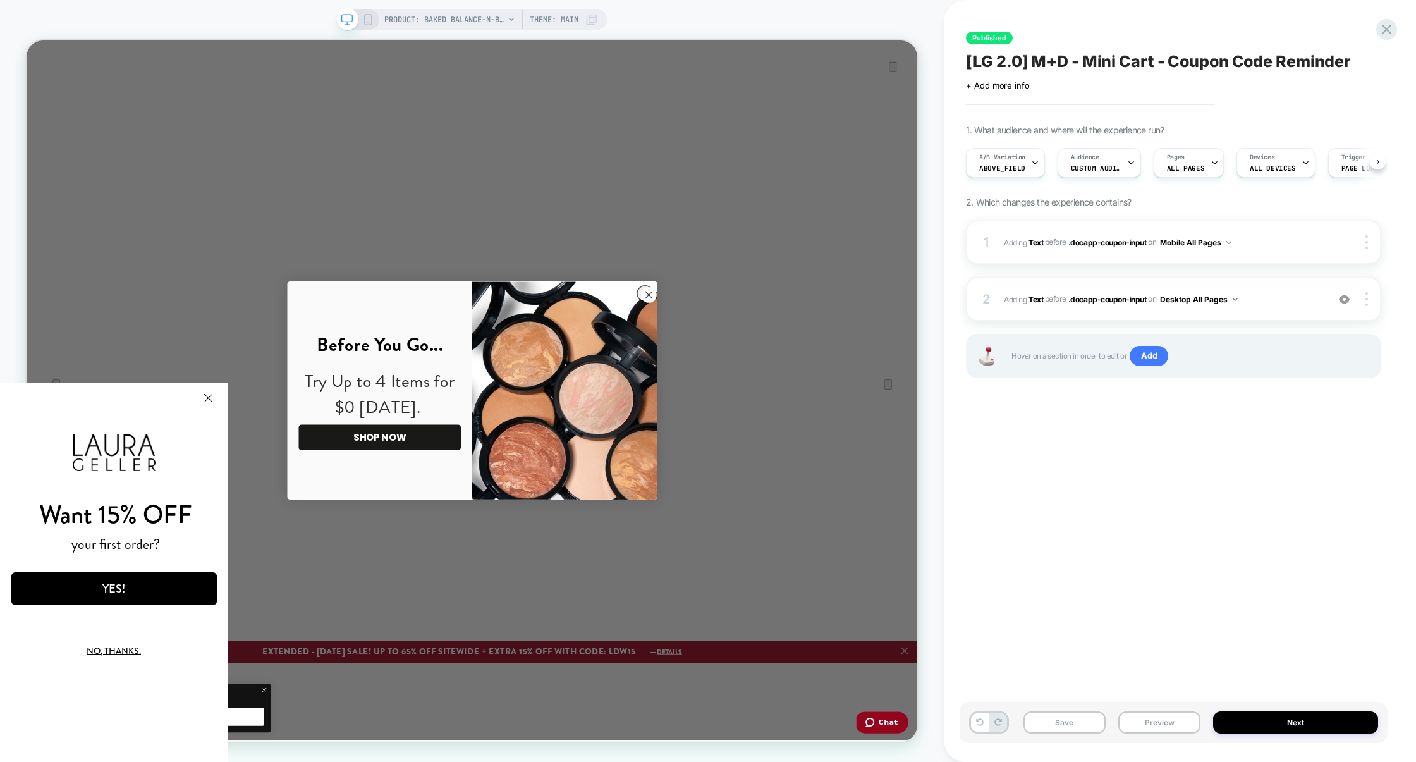
scroll to position [0, 1]
click at [1369, 300] on div at bounding box center [1369, 299] width 24 height 14
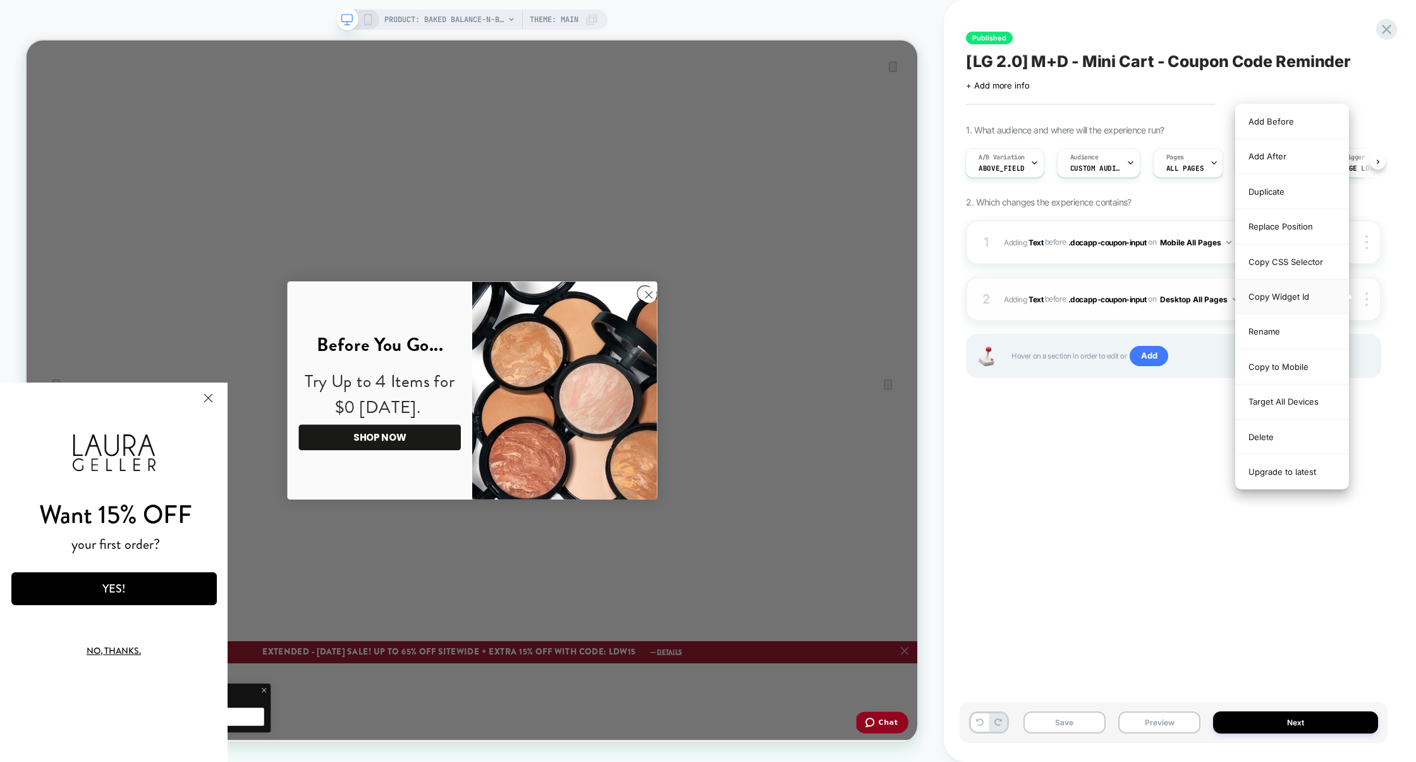
click at [1293, 303] on div "Copy Widget Id" at bounding box center [1292, 296] width 113 height 35
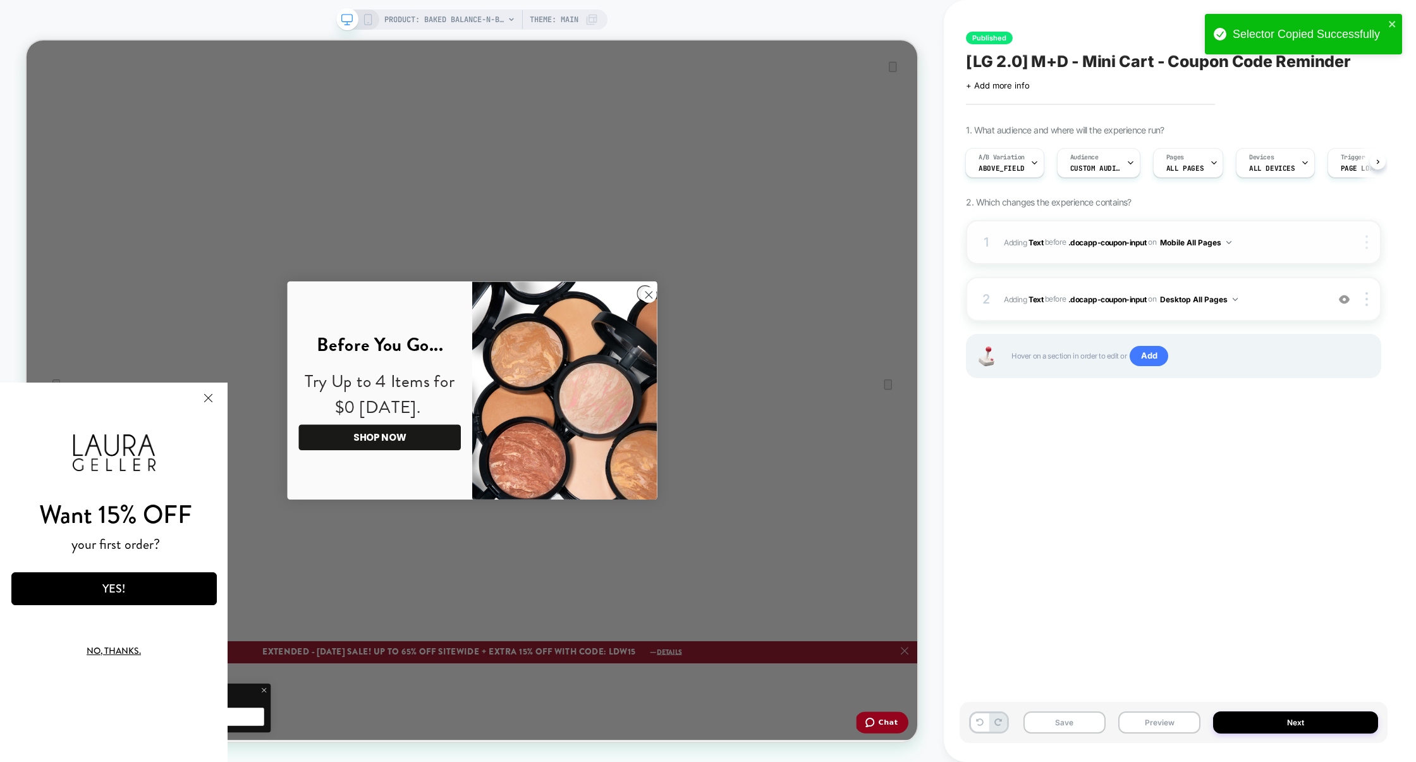
click at [1368, 243] on div at bounding box center [1369, 242] width 24 height 14
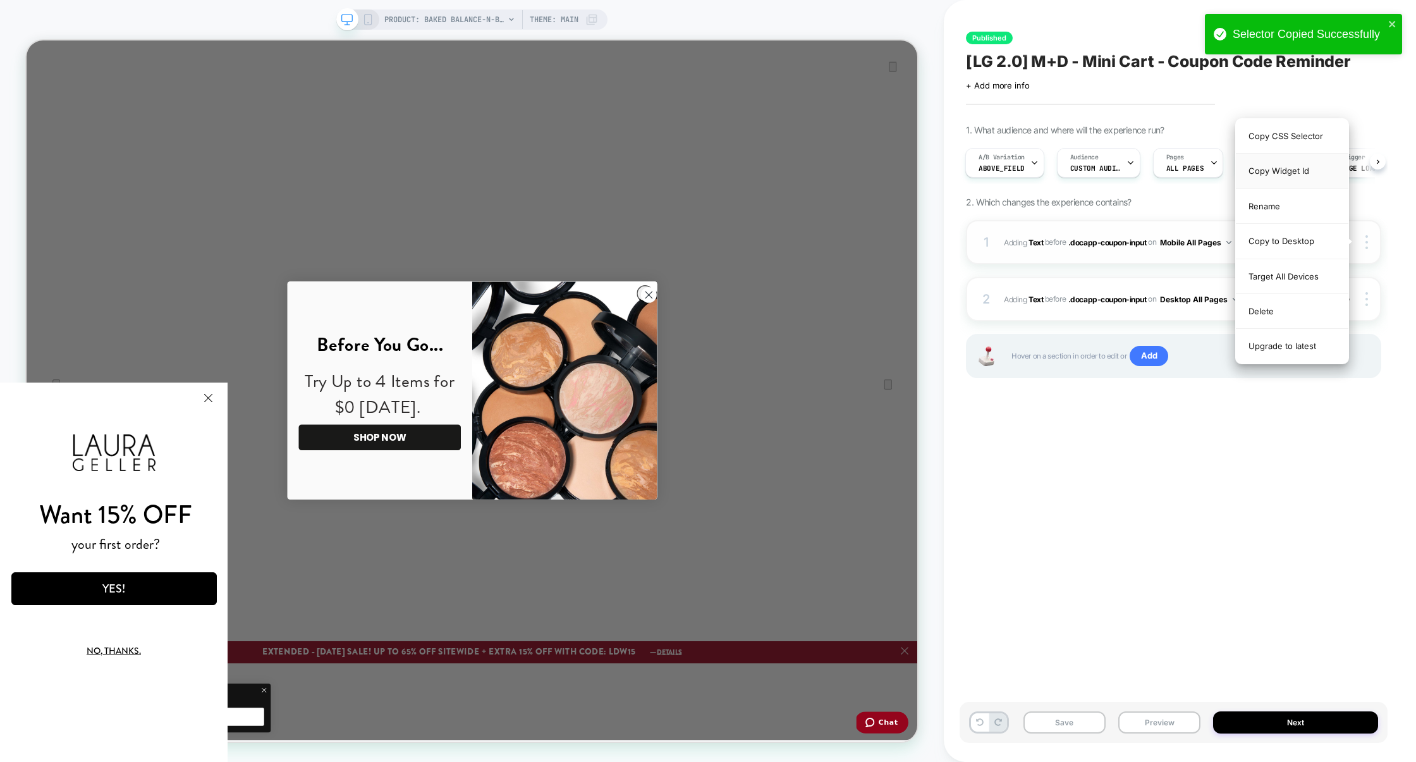
click at [1291, 176] on div "Copy Widget Id" at bounding box center [1292, 171] width 113 height 35
click at [1294, 143] on div "Copy CSS Selector" at bounding box center [1292, 136] width 113 height 35
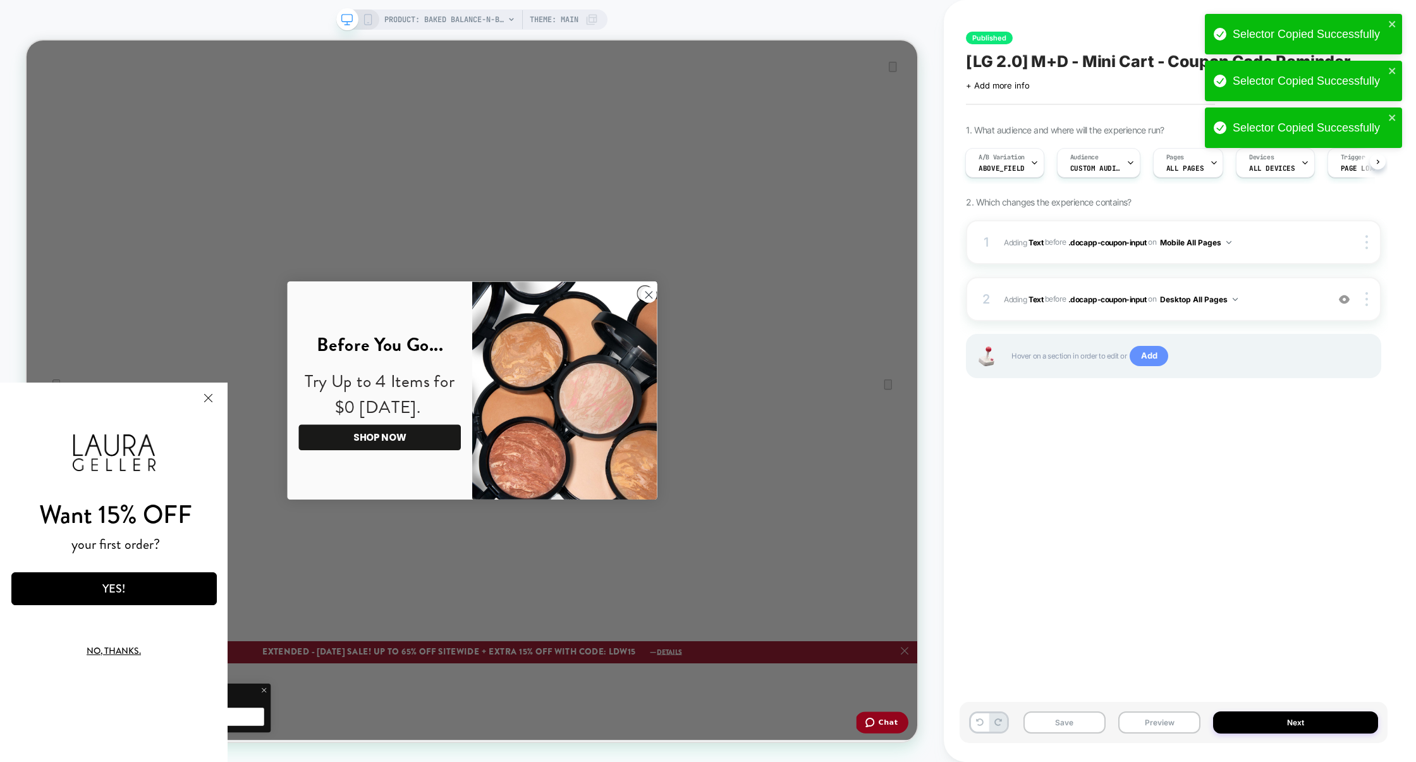
click at [1156, 357] on span "Add" at bounding box center [1149, 356] width 39 height 20
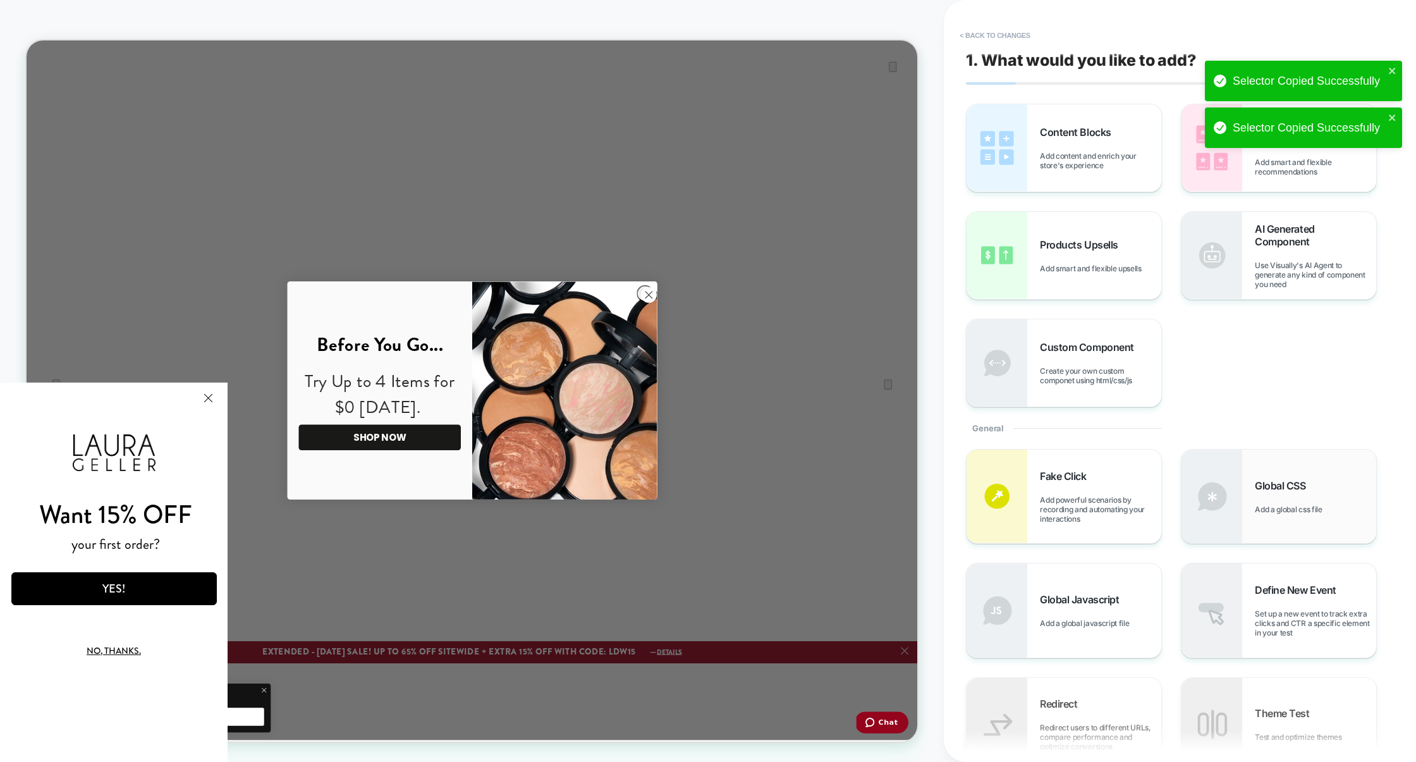
click at [1226, 482] on img at bounding box center [1212, 497] width 61 height 94
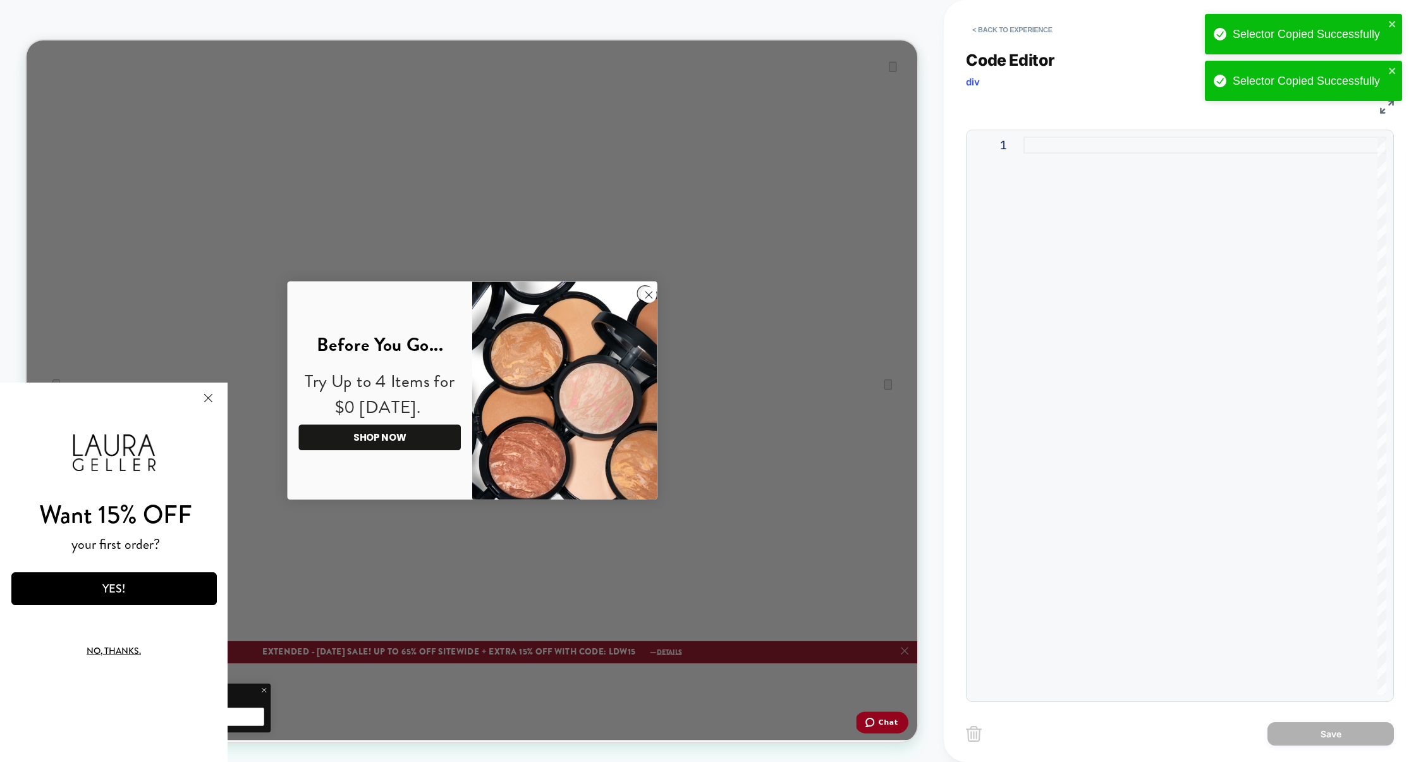
click at [1138, 340] on div at bounding box center [1205, 416] width 363 height 558
type textarea "*"
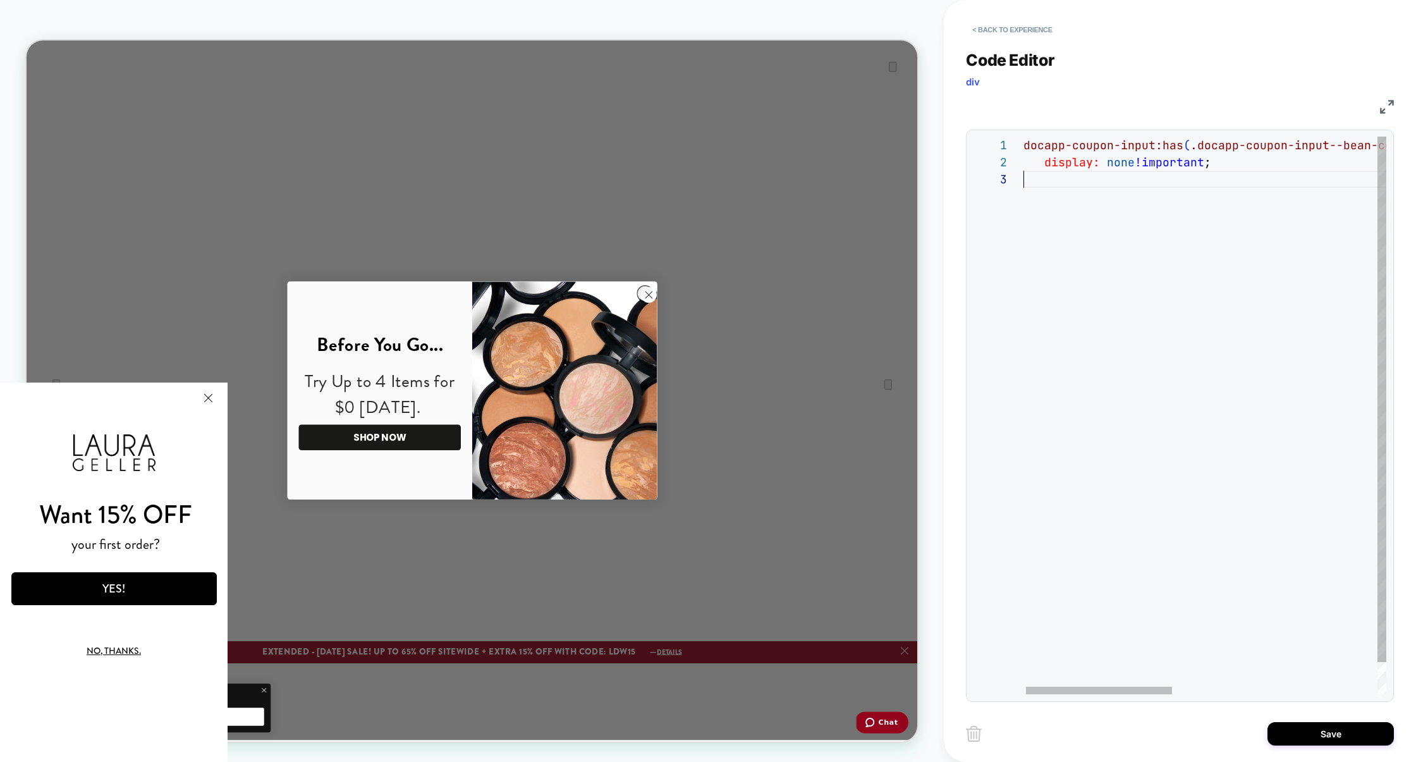
scroll to position [0, 0]
drag, startPoint x: 1152, startPoint y: 264, endPoint x: 934, endPoint y: 89, distance: 279.8
click at [934, 87] on div "**********" at bounding box center [708, 381] width 1416 height 762
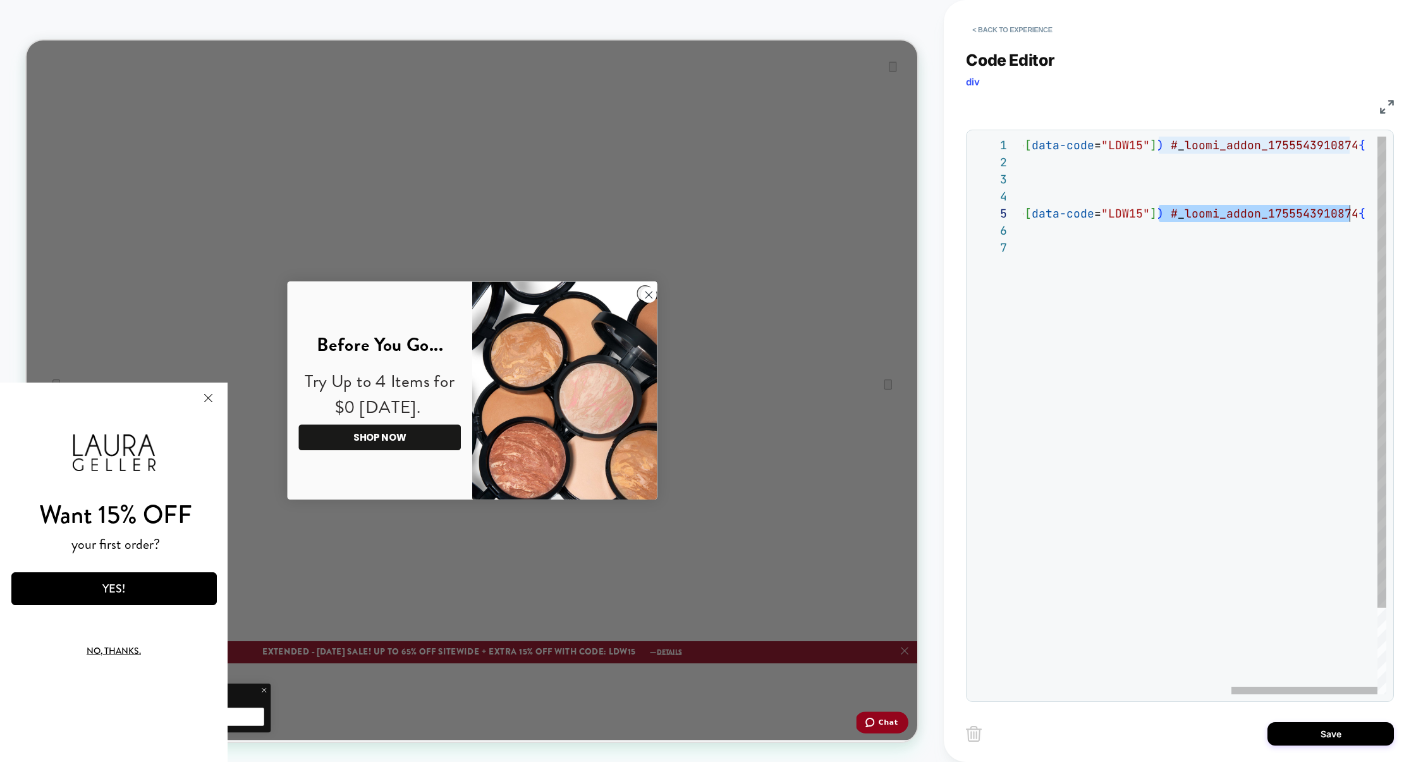
scroll to position [68, 833]
drag, startPoint x: 1159, startPoint y: 213, endPoint x: 1344, endPoint y: 212, distance: 185.3
click at [1344, 212] on div ".docapp-coupon-input:has ( .docapp-coupon-input--bean-container--bean-remove [ …" at bounding box center [948, 467] width 876 height 660
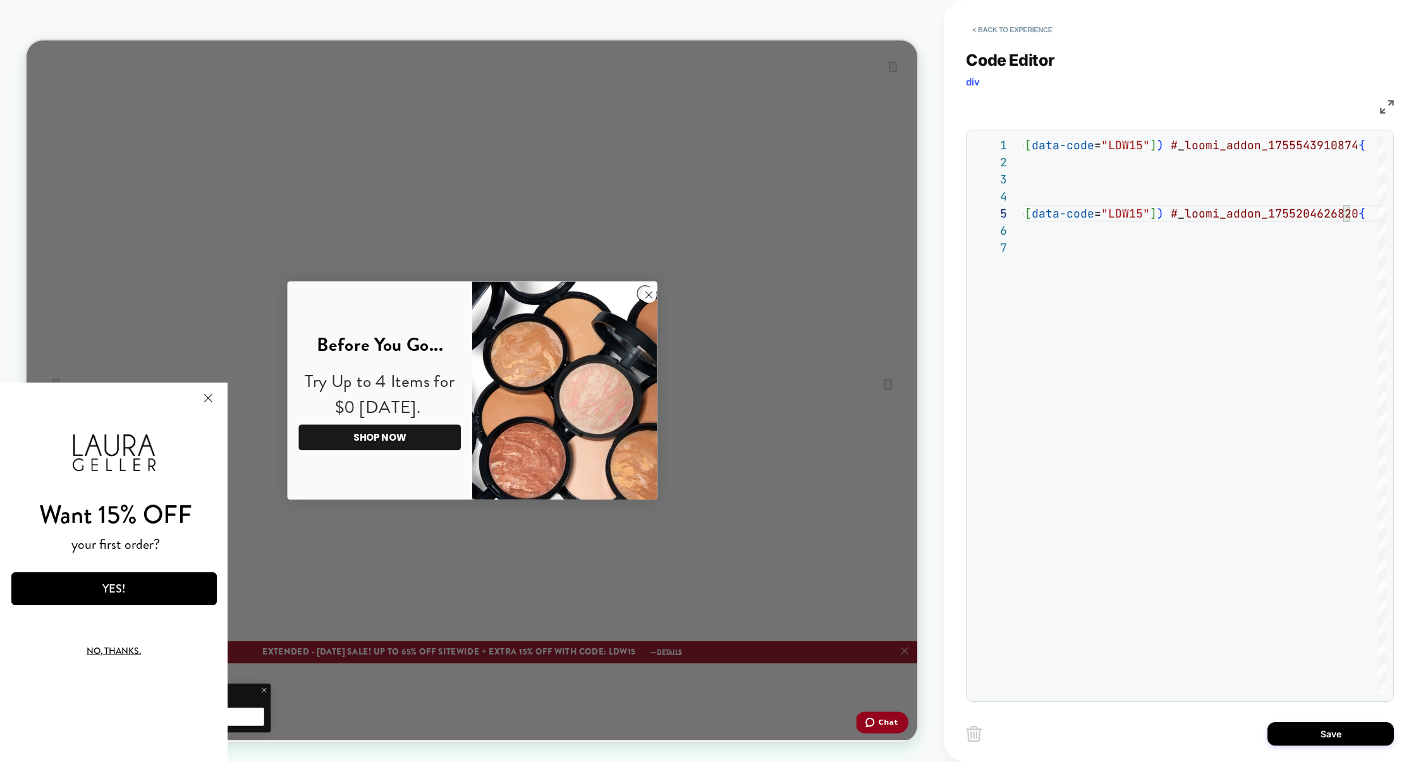
click at [1384, 106] on img at bounding box center [1387, 107] width 14 height 14
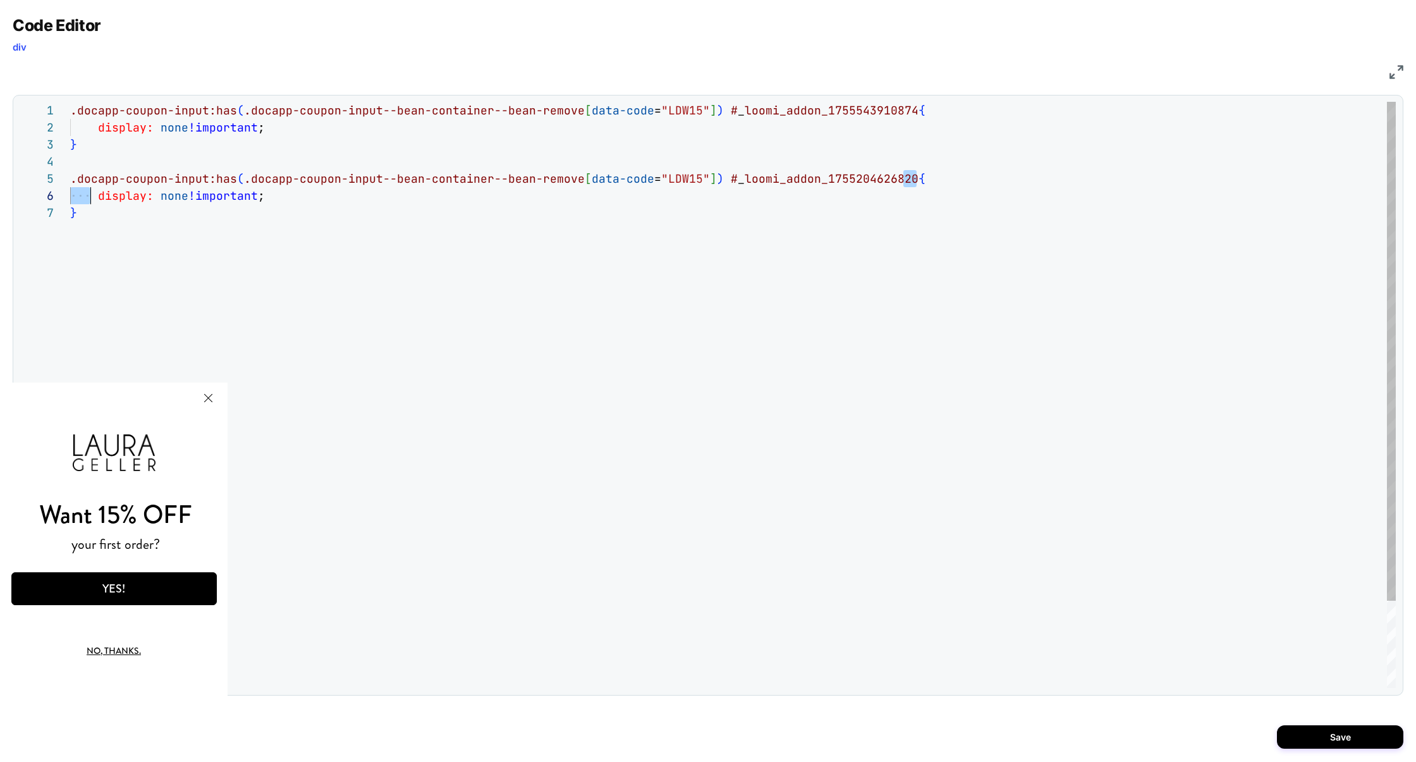
scroll to position [68, 0]
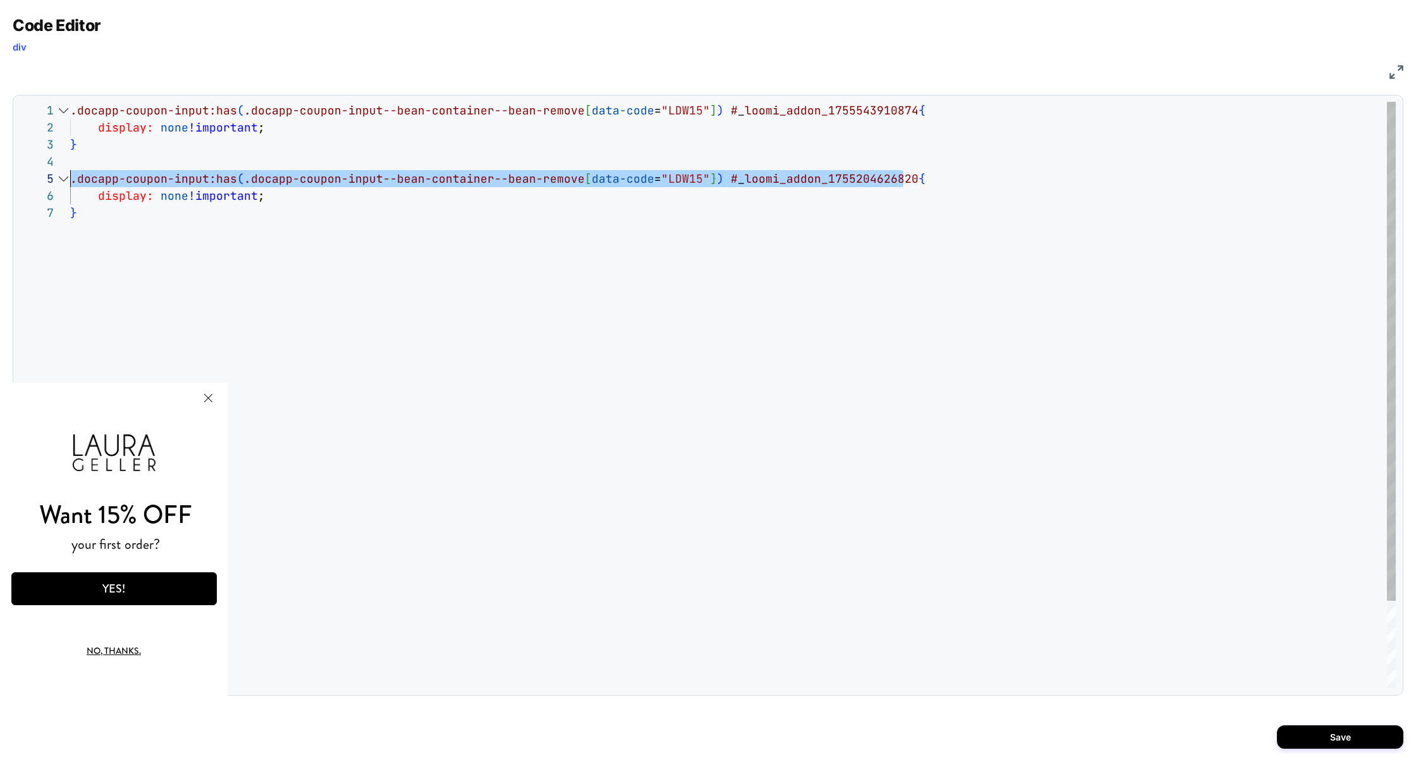
drag, startPoint x: 903, startPoint y: 183, endPoint x: 37, endPoint y: 188, distance: 866.3
click at [37, 187] on div "**********" at bounding box center [708, 395] width 1377 height 586
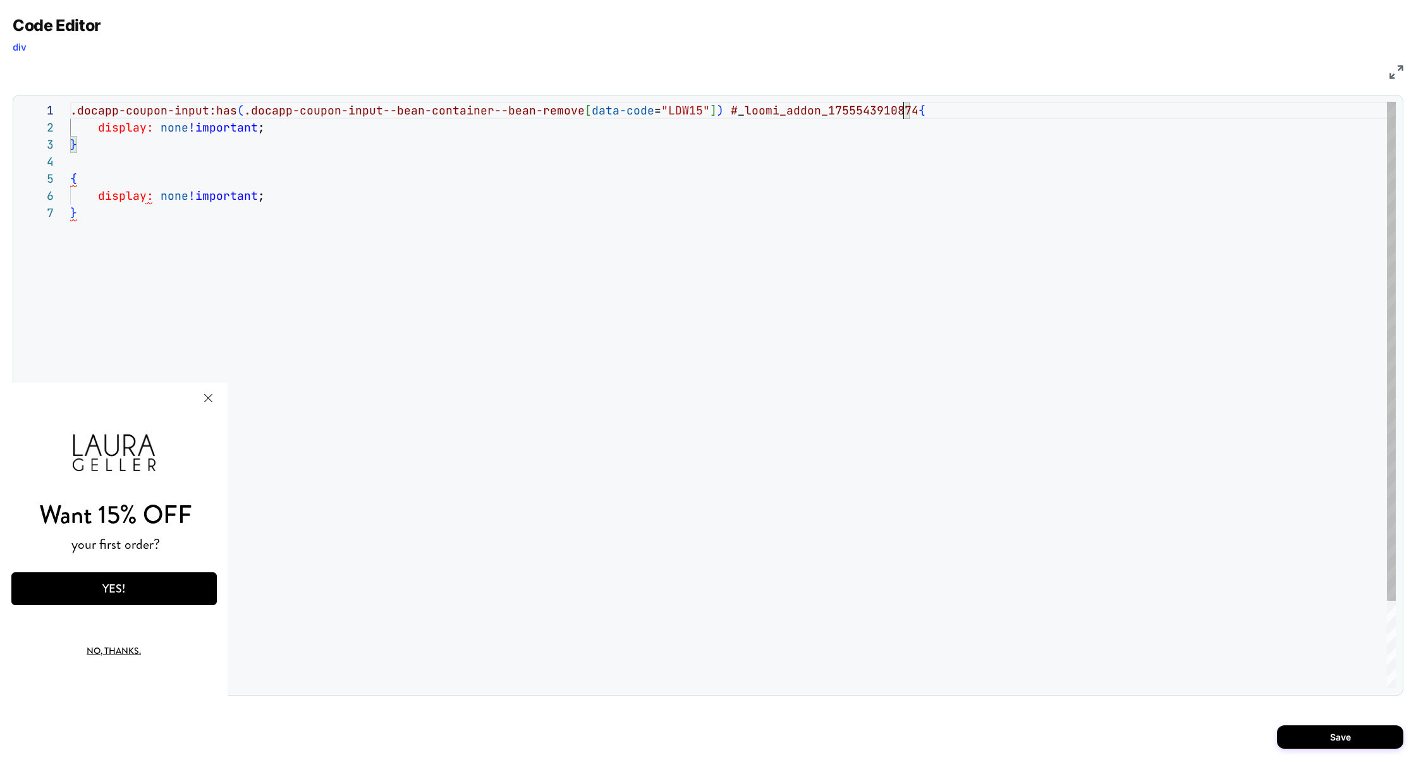
click at [902, 113] on div ".docapp-coupon-input:has ( .docapp-coupon-input--bean-container--bean-remove [ …" at bounding box center [733, 446] width 1326 height 689
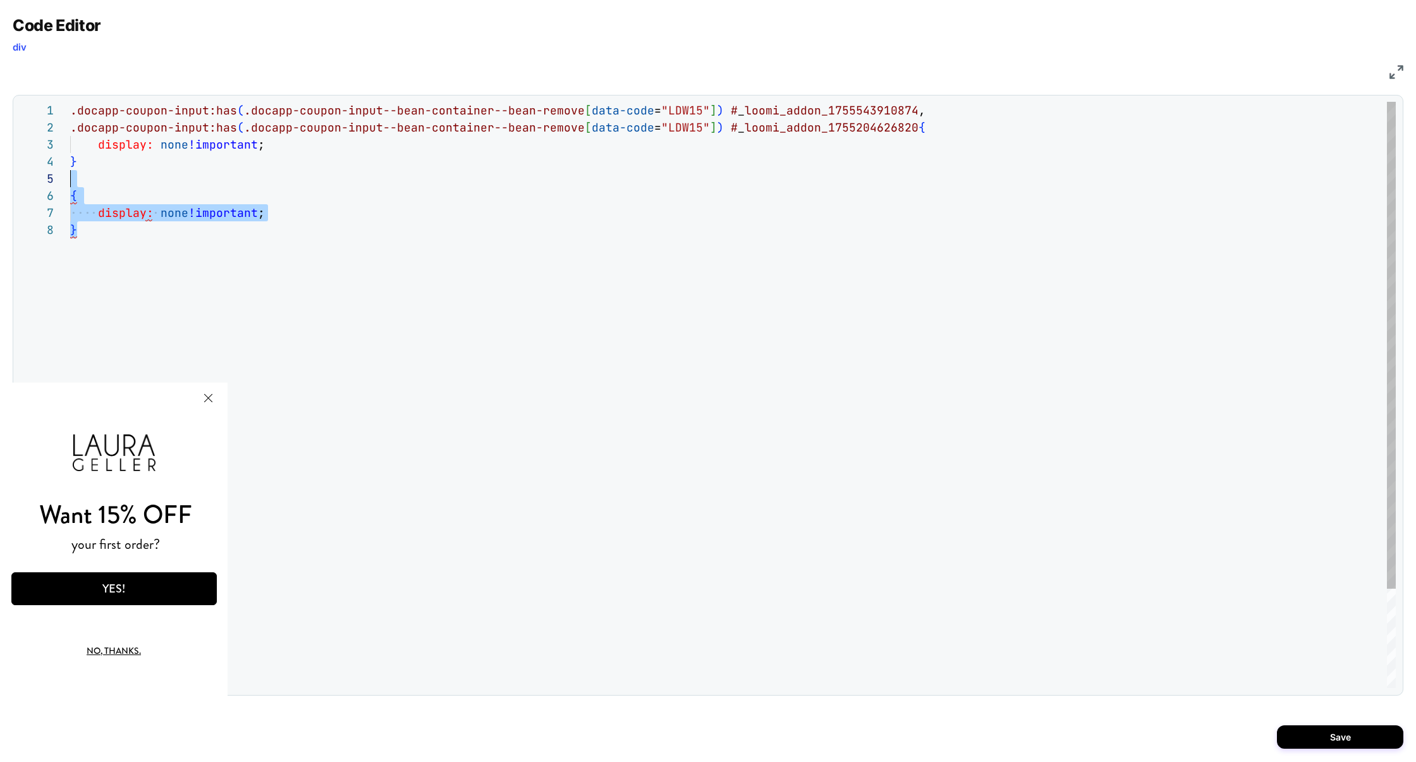
drag, startPoint x: 101, startPoint y: 244, endPoint x: 55, endPoint y: 184, distance: 75.8
click at [70, 184] on div ".docapp-coupon-input:has ( .docapp-coupon-input--bean-container--bean-remove [ …" at bounding box center [733, 455] width 1326 height 706
click at [674, 404] on div ".docapp-coupon-input:has ( .docapp-coupon-input--bean-container--bean-remove [ …" at bounding box center [733, 420] width 1326 height 637
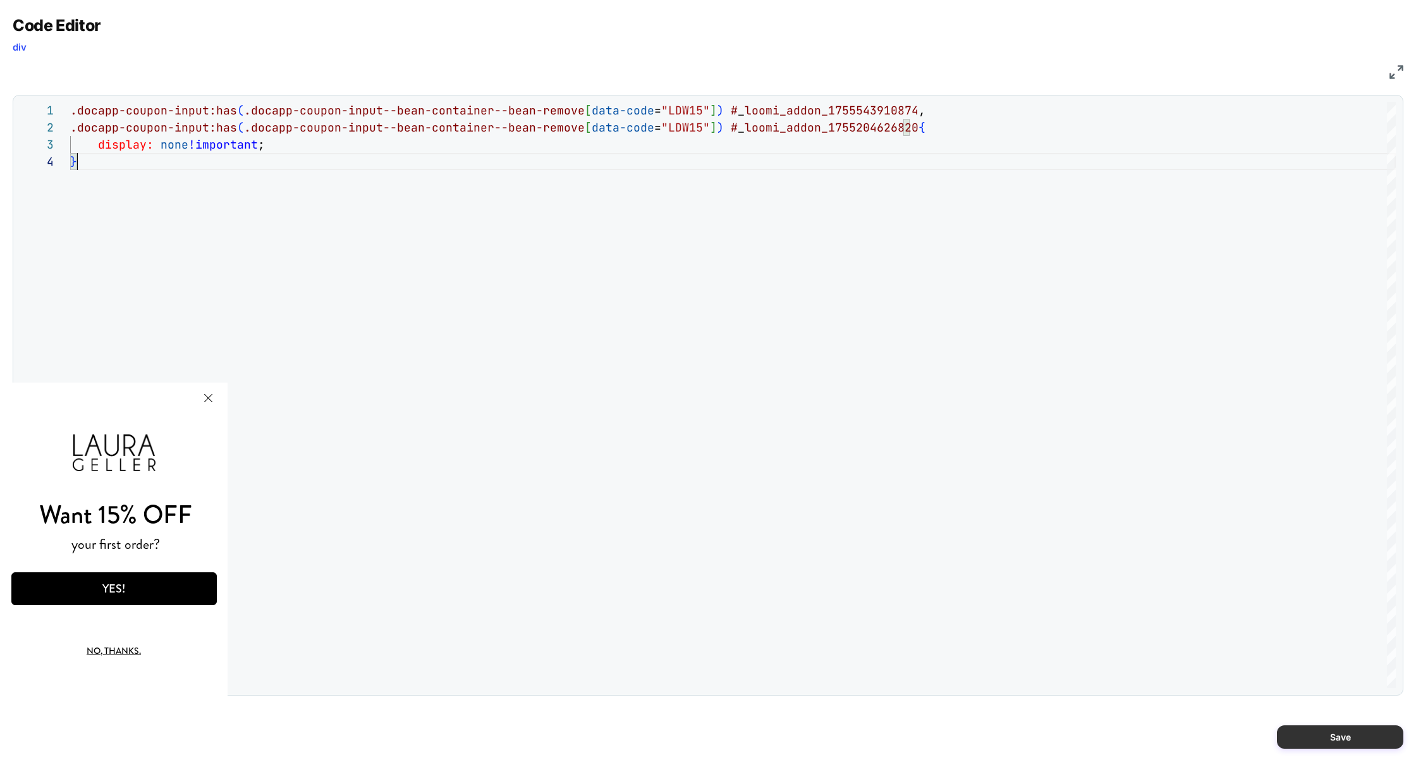
type textarea "**********"
click at [1337, 746] on button "Save" at bounding box center [1340, 736] width 126 height 23
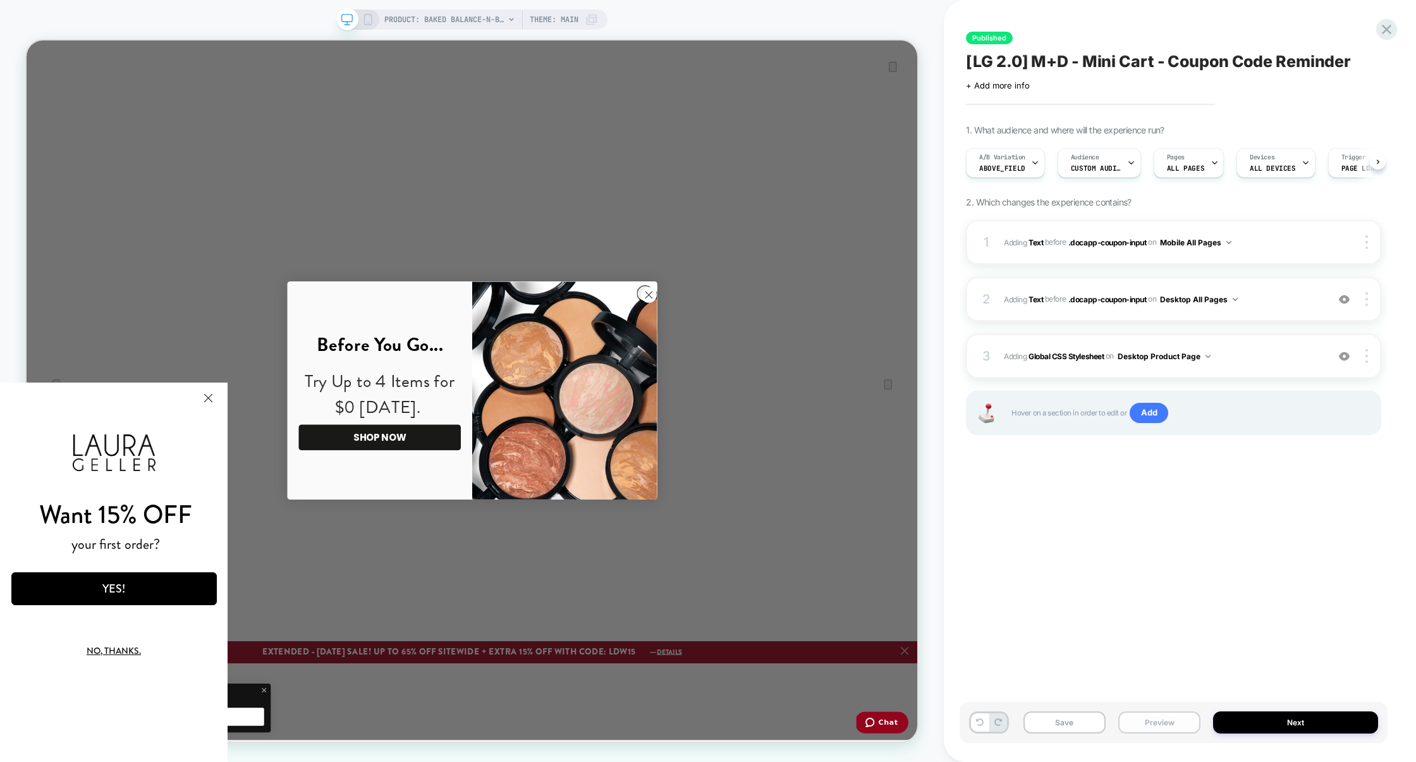
scroll to position [0, 1]
drag, startPoint x: 1163, startPoint y: 722, endPoint x: 1289, endPoint y: 419, distance: 328.0
click at [1289, 419] on div "Published [LG 2.0] M+D - Mini Cart - Coupon Code Reminder Click to edit experie…" at bounding box center [1180, 381] width 428 height 762
click at [1371, 353] on div at bounding box center [1369, 356] width 24 height 14
click at [1312, 394] on div "Target All Devices" at bounding box center [1292, 390] width 113 height 35
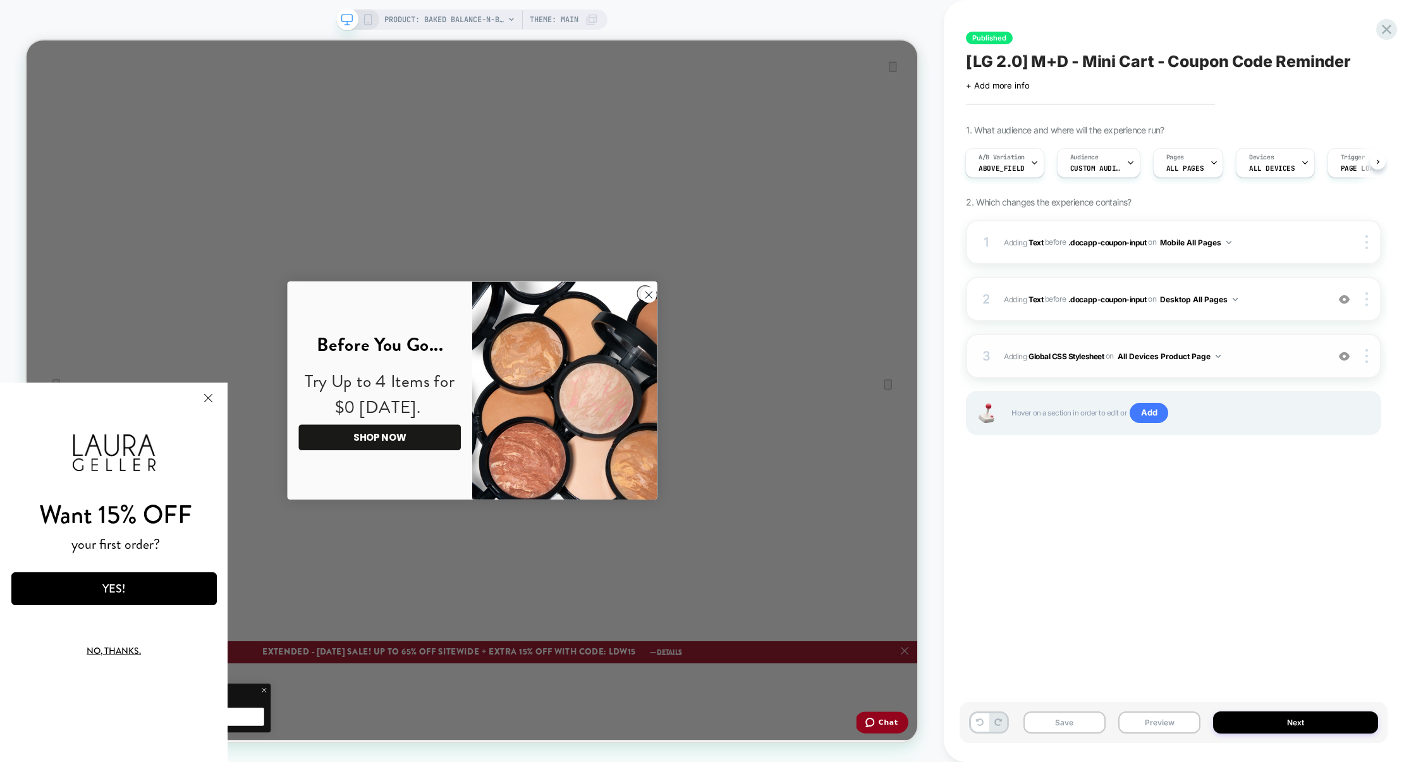
click at [1194, 353] on button "All Devices Product Page" at bounding box center [1169, 356] width 103 height 16
click at [1136, 544] on div "All Devices All Pages" at bounding box center [1170, 547] width 169 height 27
click at [1220, 561] on div "Published [LG 2.0] M+D - Mini Cart - Coupon Code Reminder Click to edit experie…" at bounding box center [1174, 381] width 428 height 737
click at [1163, 724] on button "Preview" at bounding box center [1160, 722] width 82 height 22
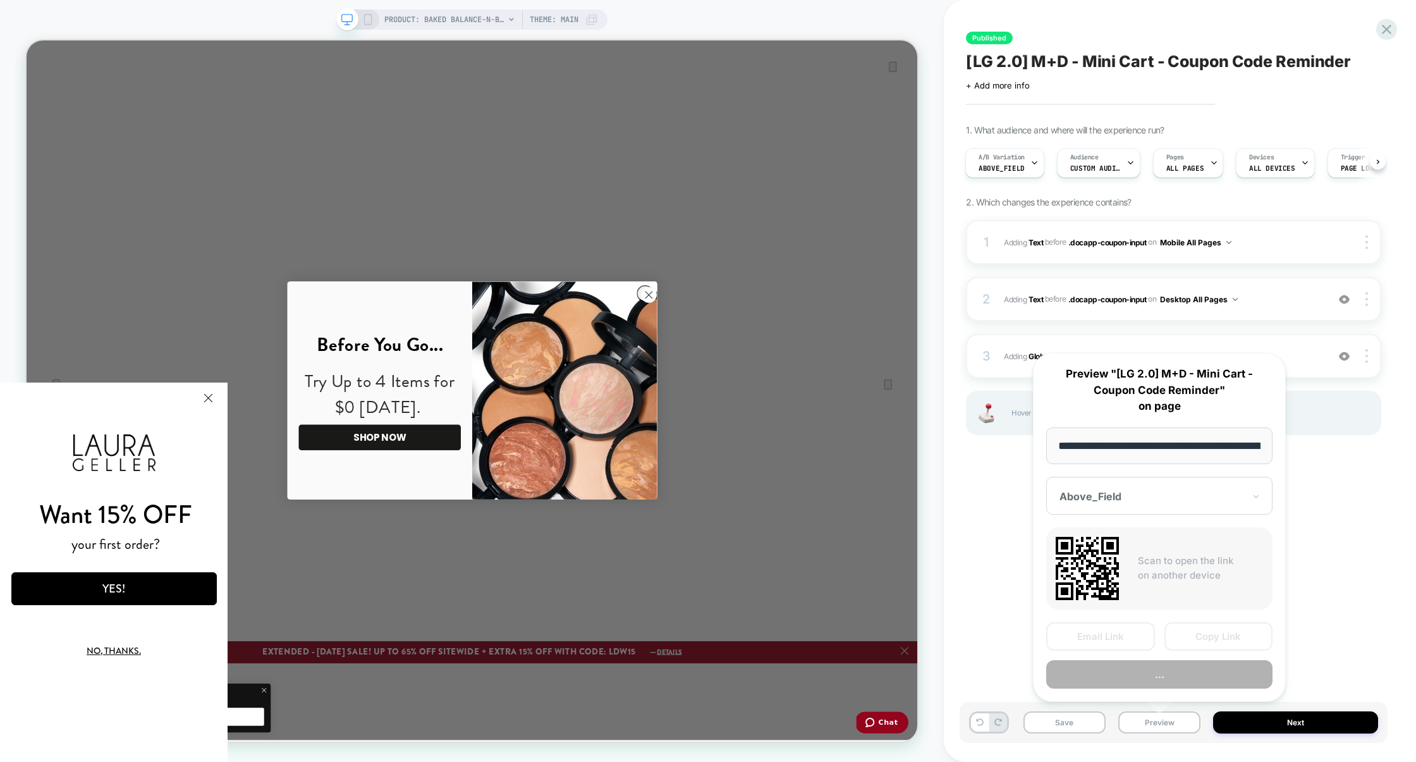
scroll to position [0, 362]
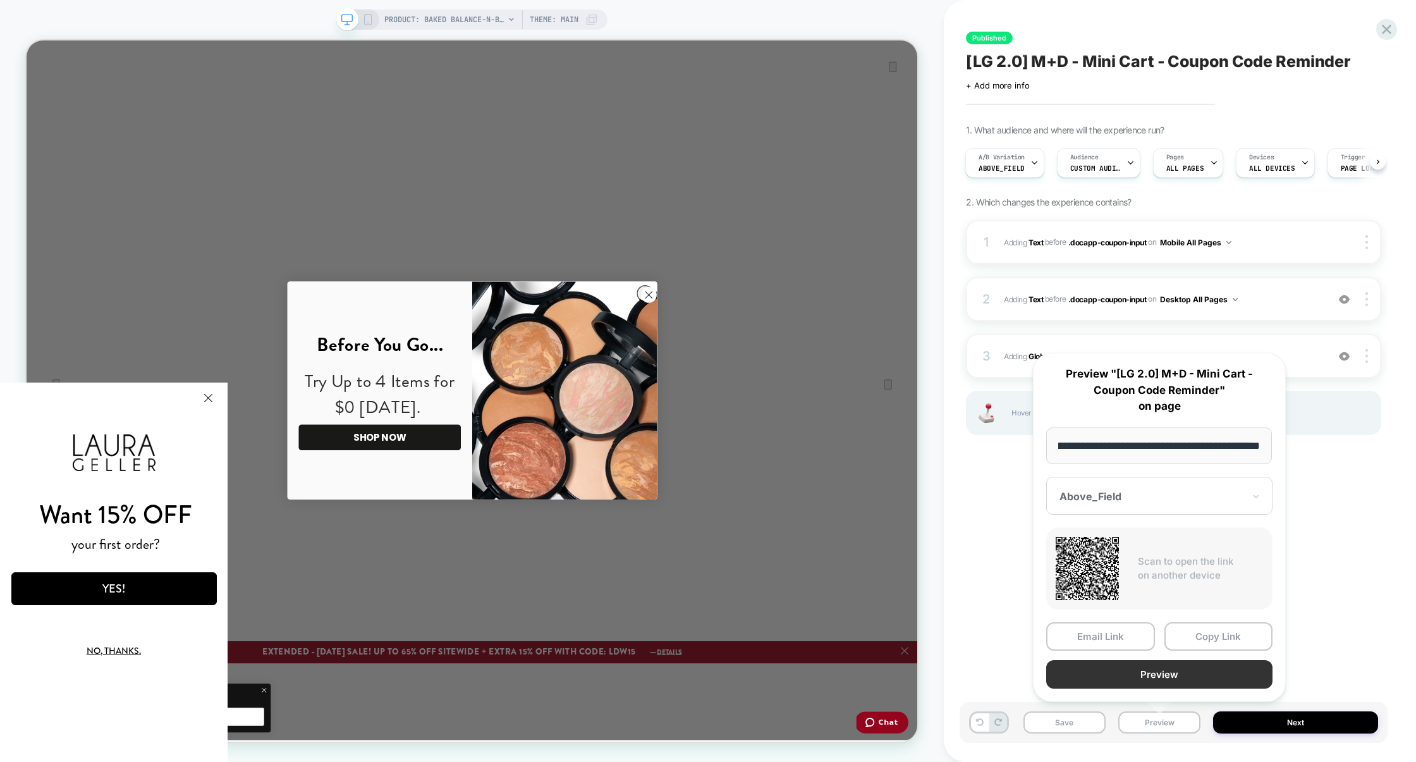
click at [1172, 680] on button "Preview" at bounding box center [1159, 674] width 226 height 28
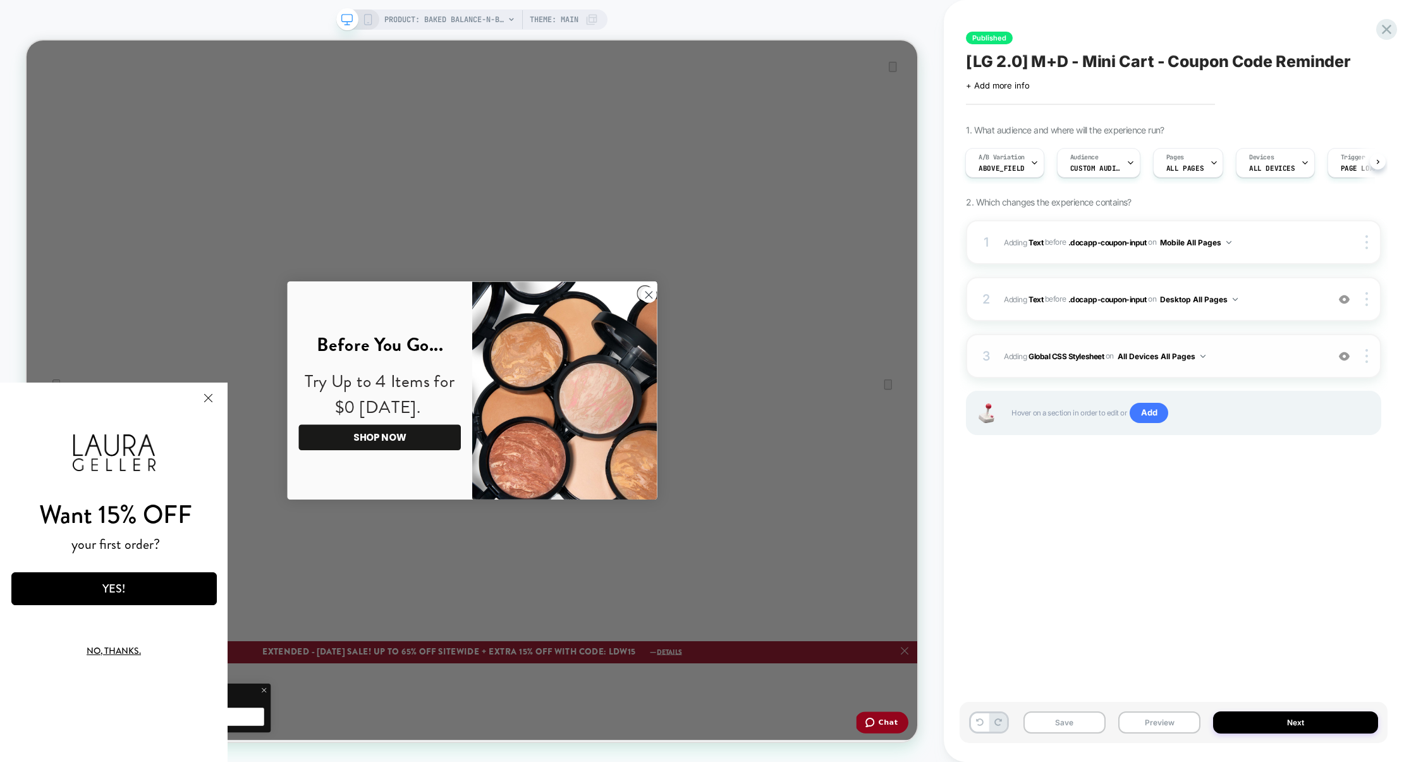
click at [1273, 370] on div "3 Adding Global CSS Stylesheet on All Devices All Pages Add Before Add After Ta…" at bounding box center [1173, 356] width 415 height 44
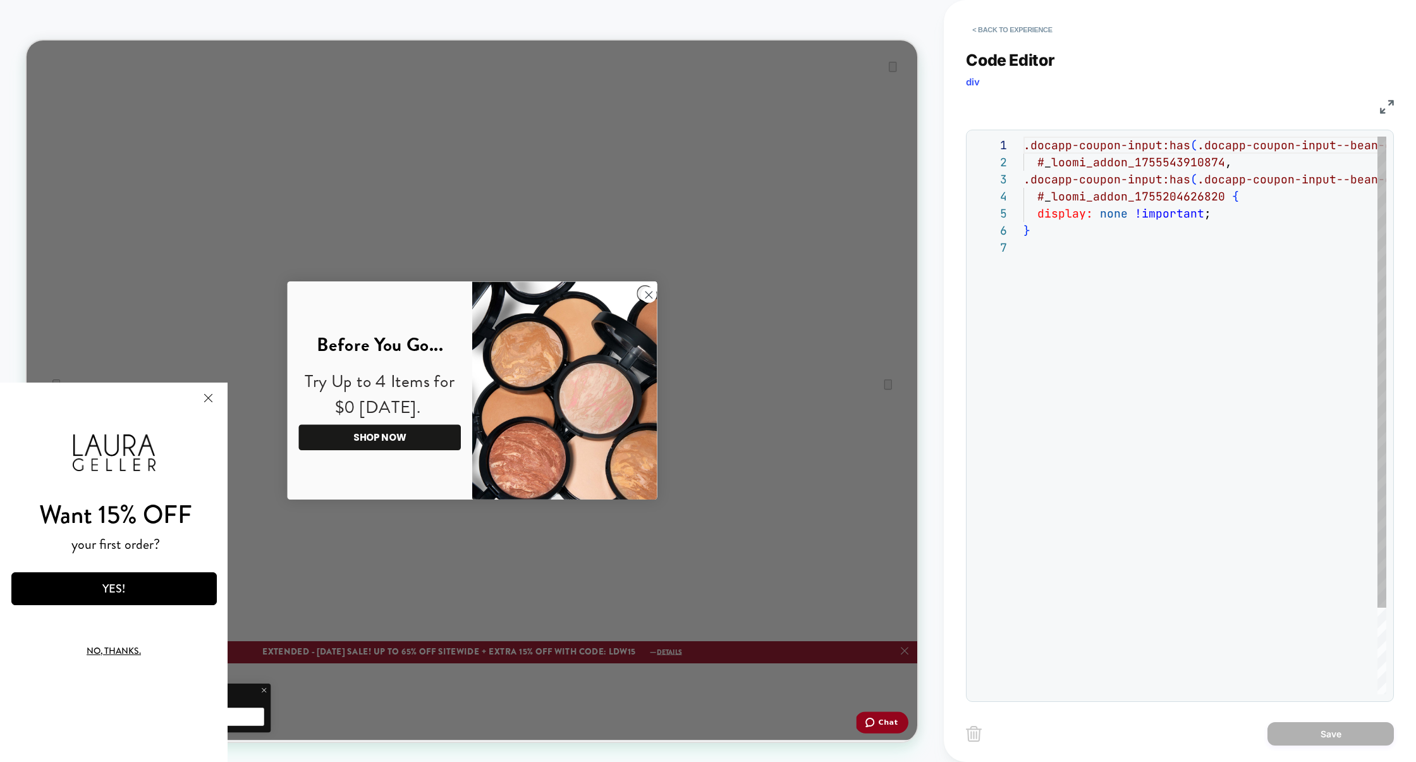
scroll to position [102, 0]
click at [1383, 103] on img at bounding box center [1387, 107] width 14 height 14
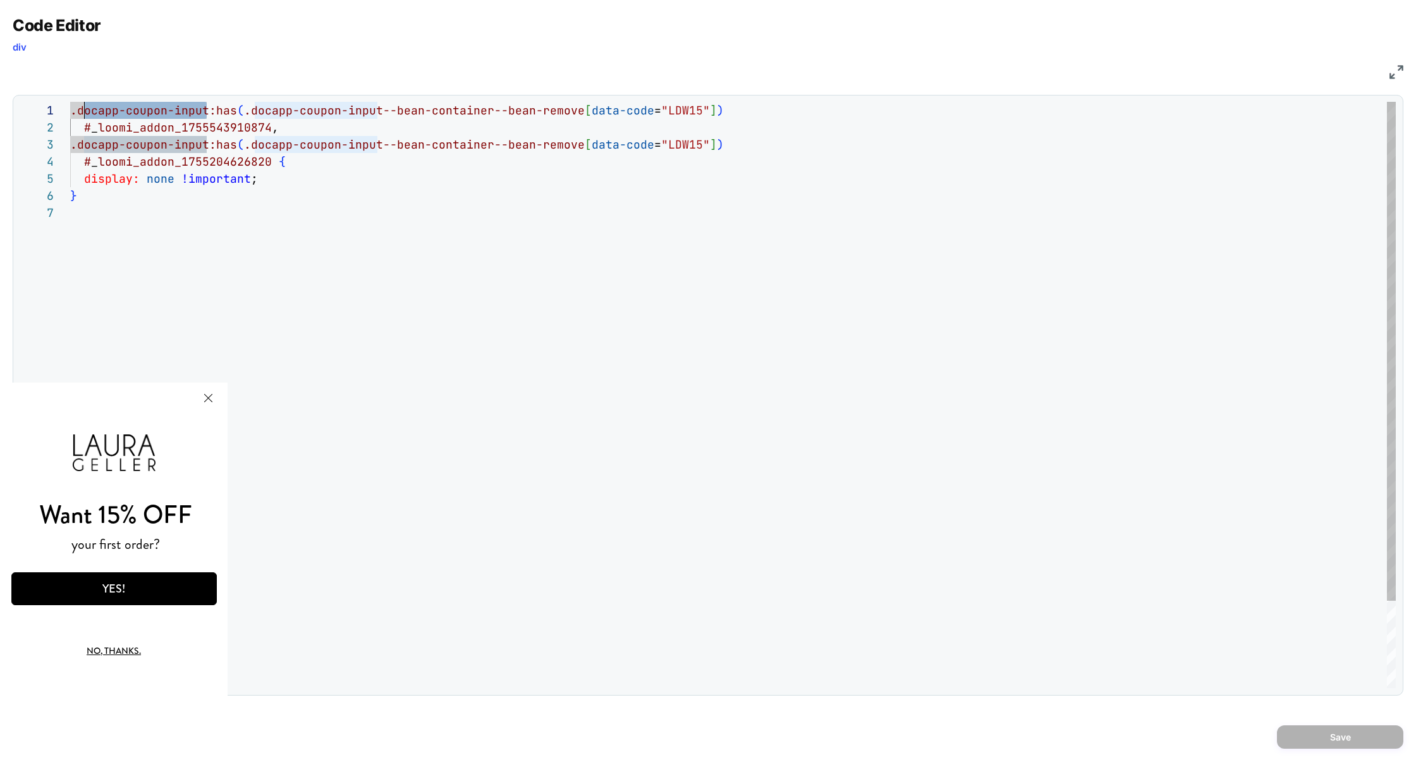
scroll to position [0, 6]
drag, startPoint x: 206, startPoint y: 110, endPoint x: 81, endPoint y: 112, distance: 125.2
click at [80, 113] on span ".docapp-coupon-input:has" at bounding box center [153, 110] width 167 height 15
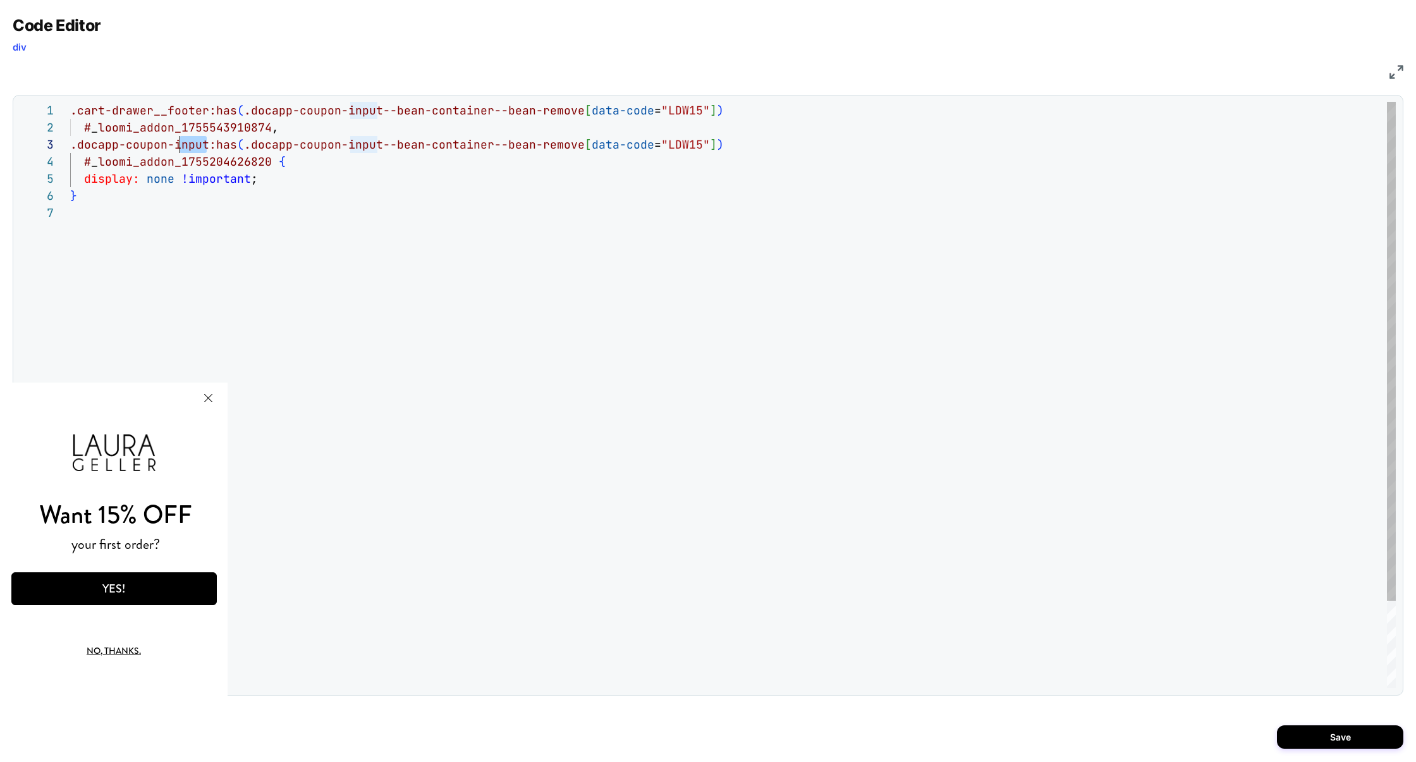
scroll to position [34, 0]
drag, startPoint x: 207, startPoint y: 146, endPoint x: 78, endPoint y: 147, distance: 129.0
click at [78, 147] on div ".cart-drawer__footer:has ( .docapp-coupon-input--bean-container--bean-remove [ …" at bounding box center [733, 446] width 1326 height 689
type textarea "**********"
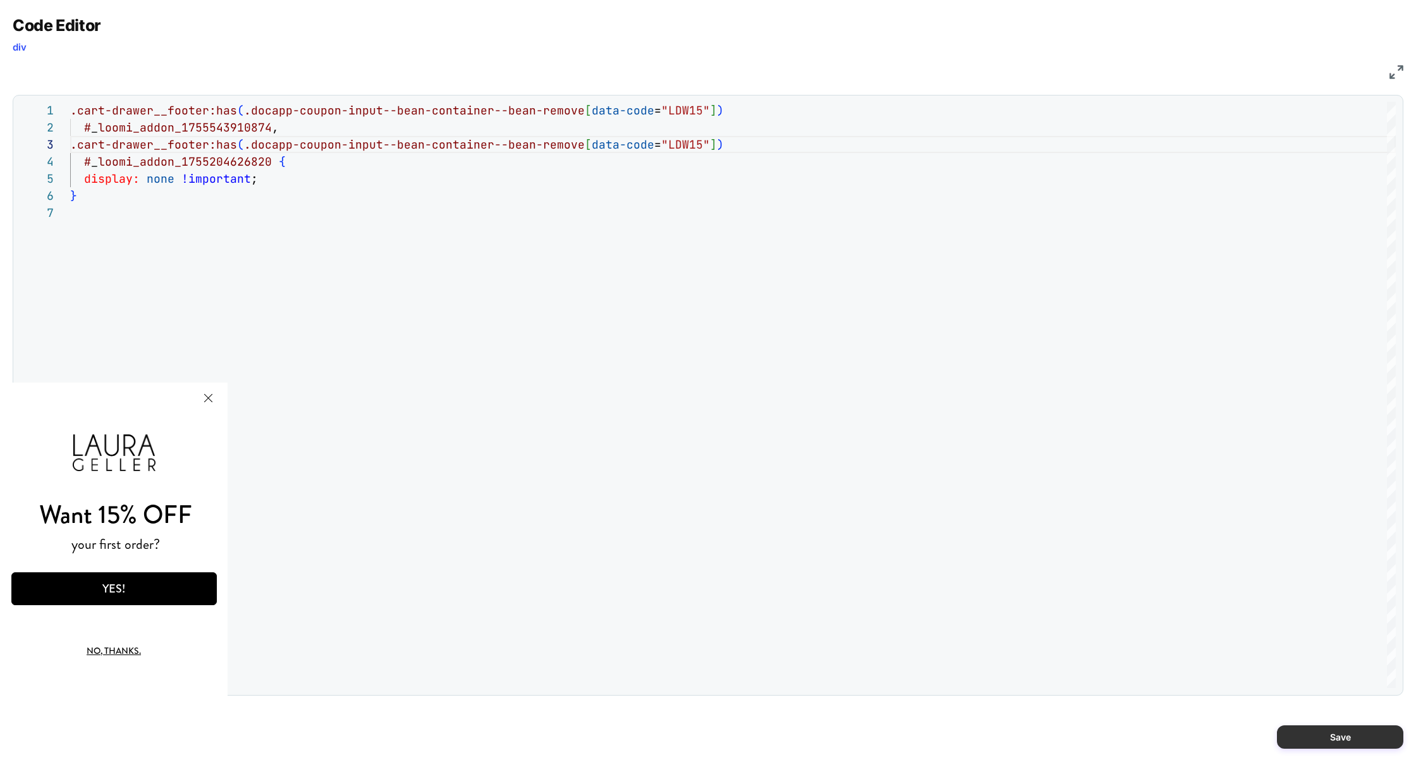
click at [1351, 737] on button "Save" at bounding box center [1340, 736] width 126 height 23
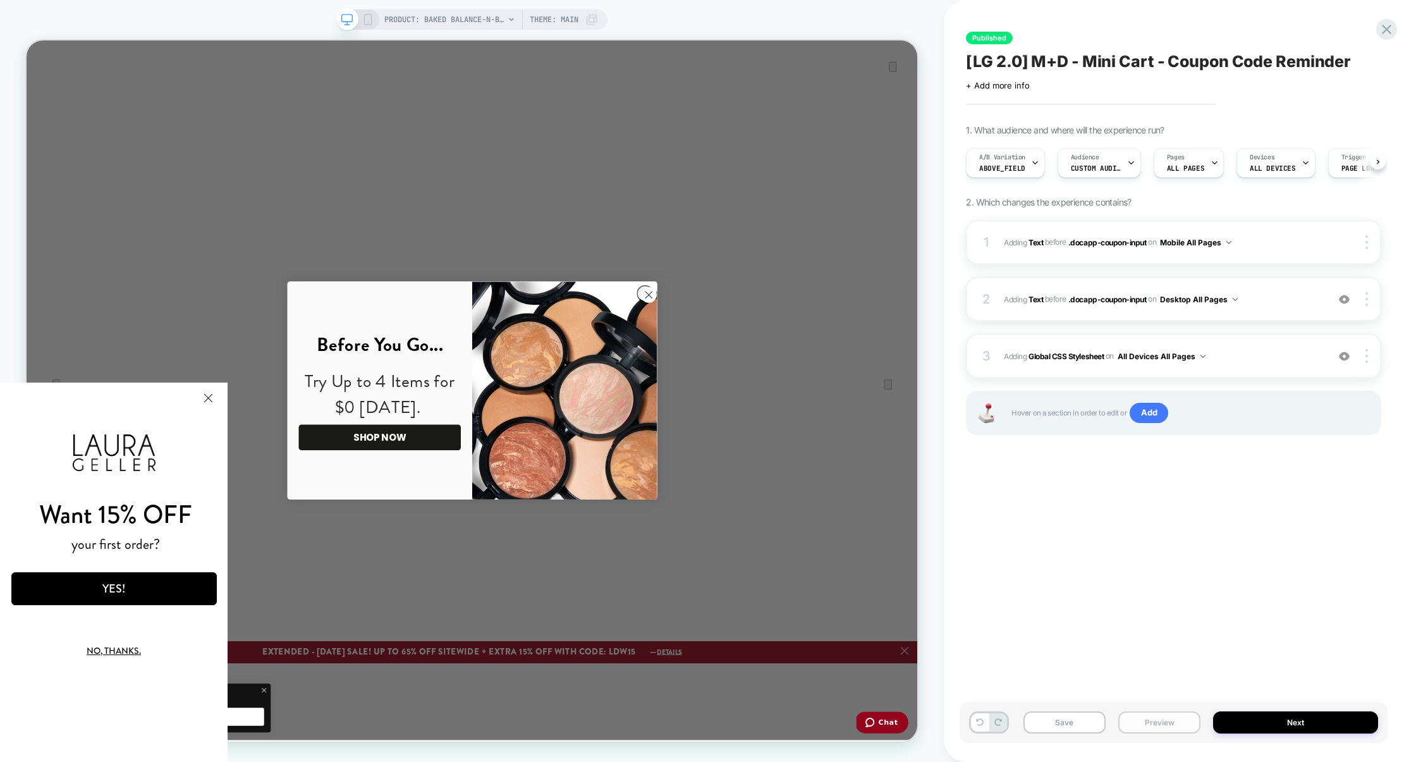
scroll to position [0, 1]
click at [1145, 720] on button "Preview" at bounding box center [1160, 722] width 82 height 22
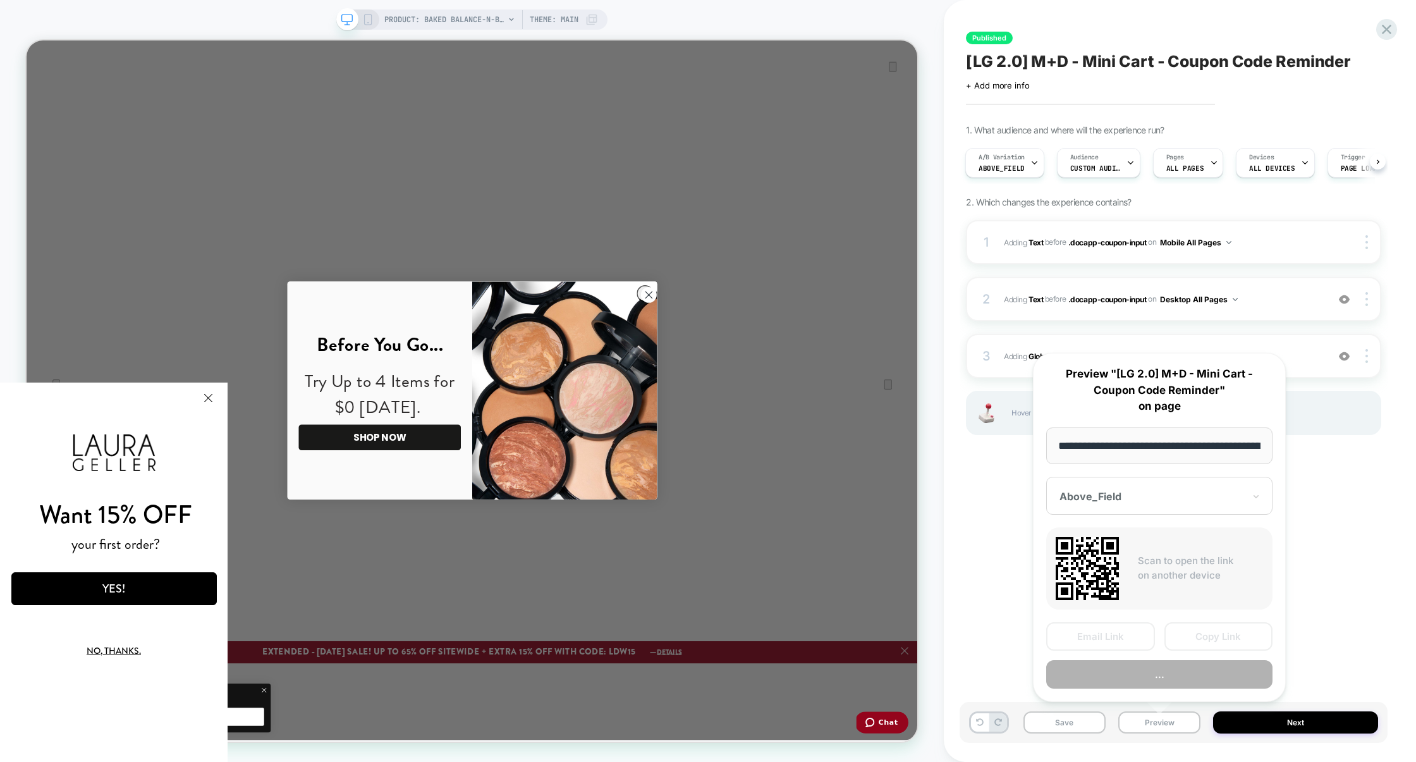
scroll to position [0, 362]
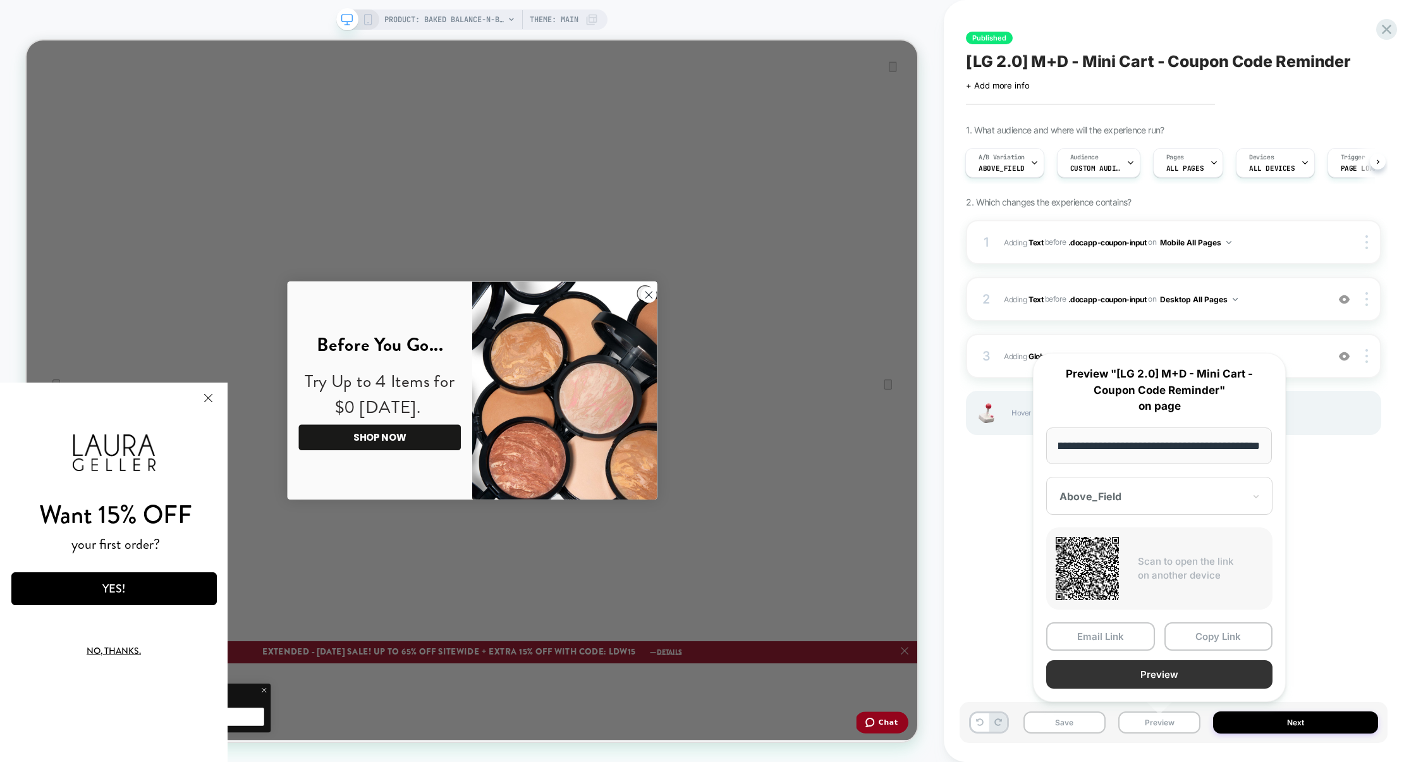
click at [1176, 681] on button "Preview" at bounding box center [1159, 674] width 226 height 28
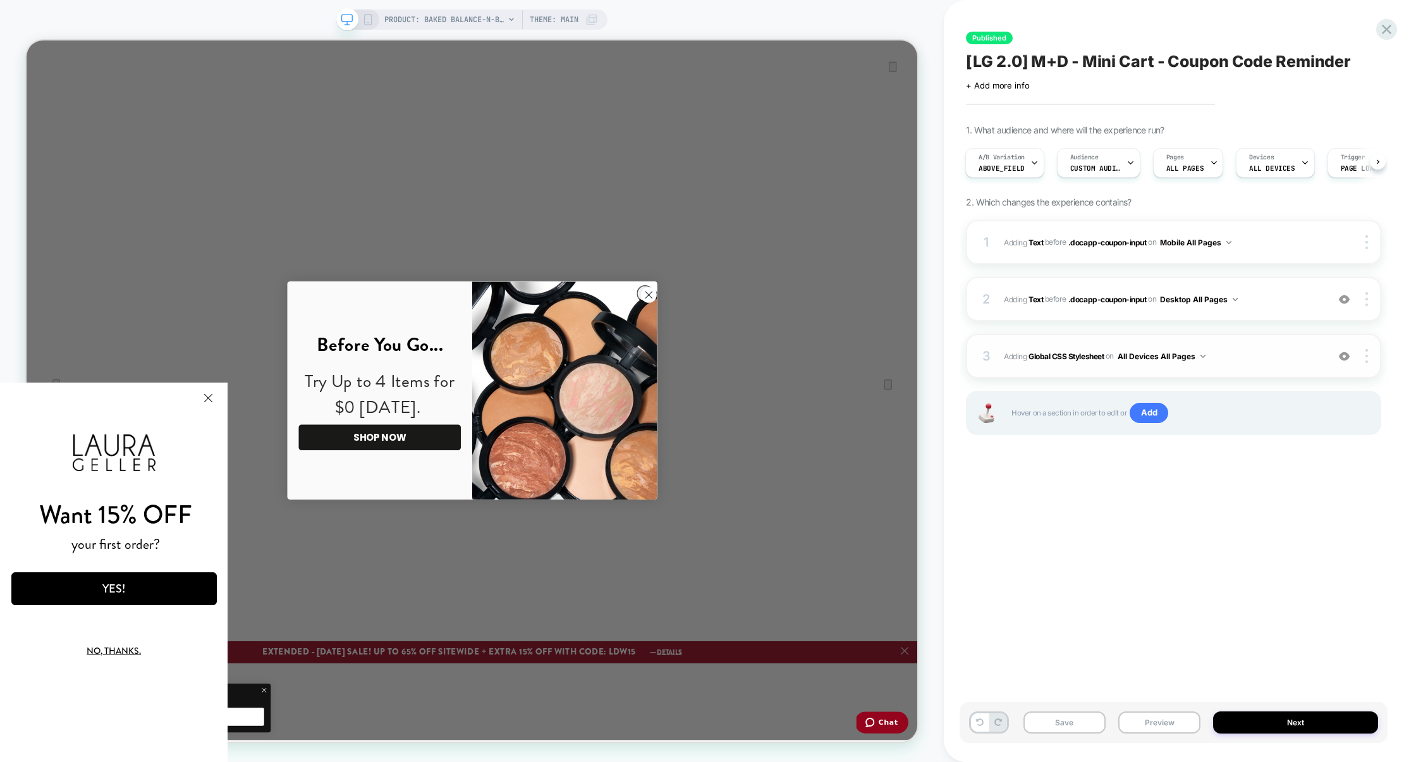
click at [1256, 365] on div "3 Adding Global CSS Stylesheet on All Devices All Pages Add Before Add After Ta…" at bounding box center [1173, 356] width 415 height 44
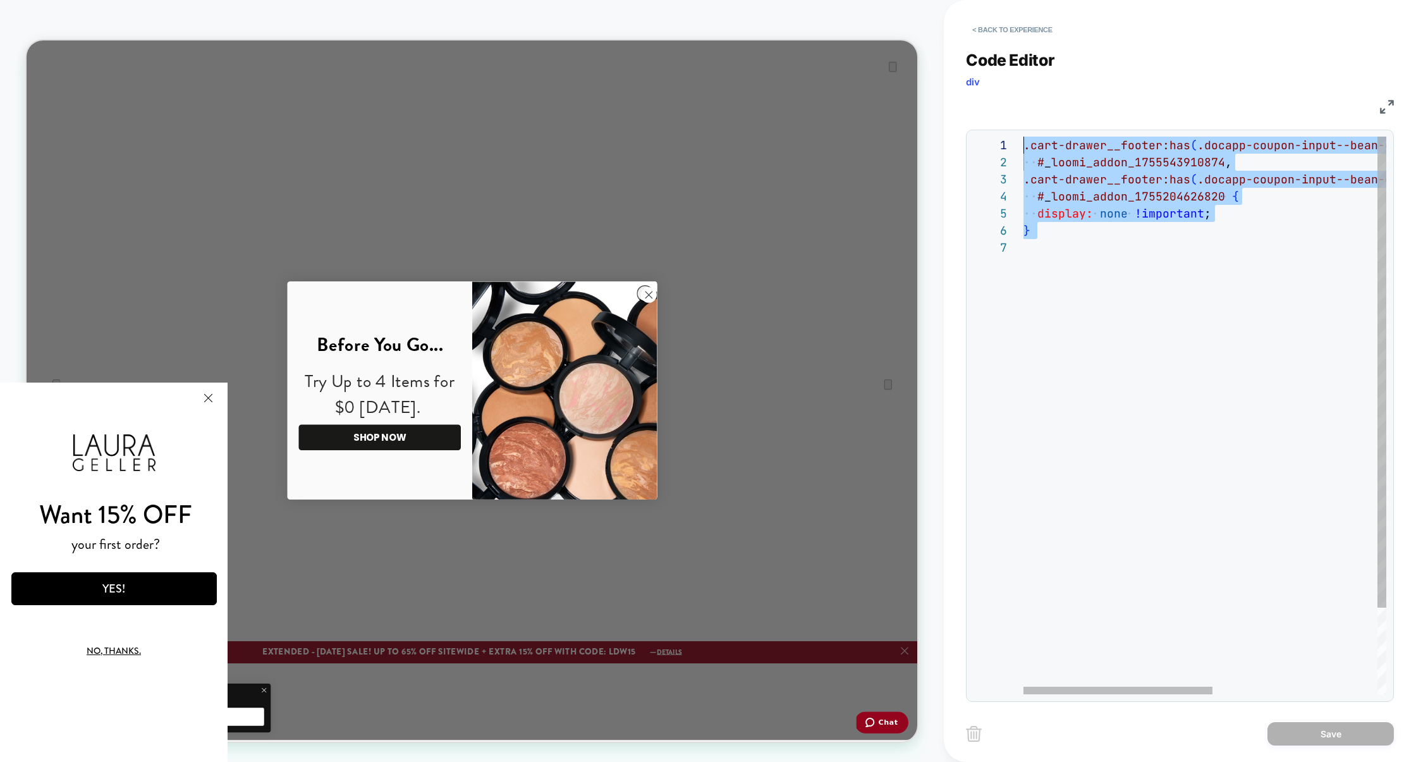
scroll to position [0, 0]
drag, startPoint x: 1170, startPoint y: 312, endPoint x: 869, endPoint y: 32, distance: 410.7
click at [869, 32] on div "**********" at bounding box center [708, 381] width 1416 height 762
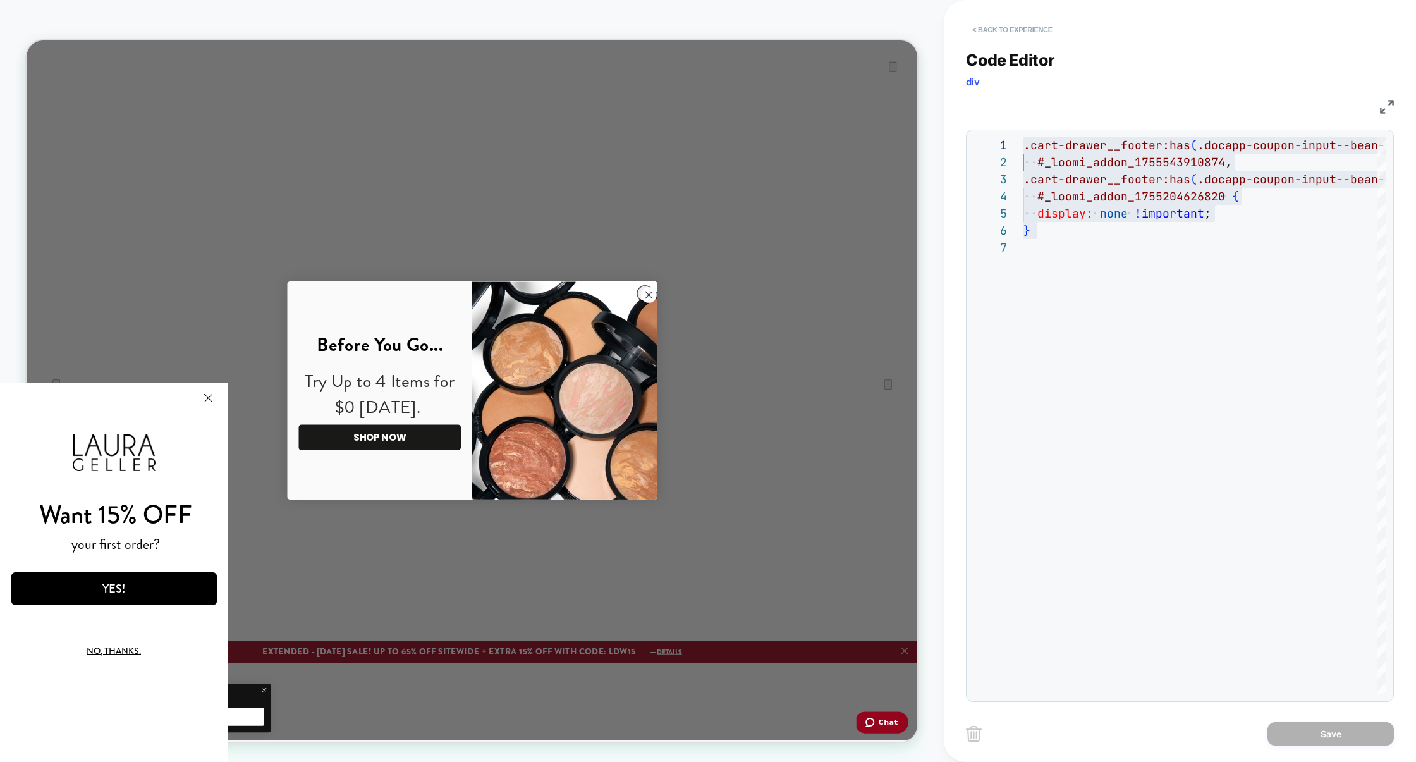
click at [1003, 35] on button "< Back to experience" at bounding box center [1012, 30] width 92 height 20
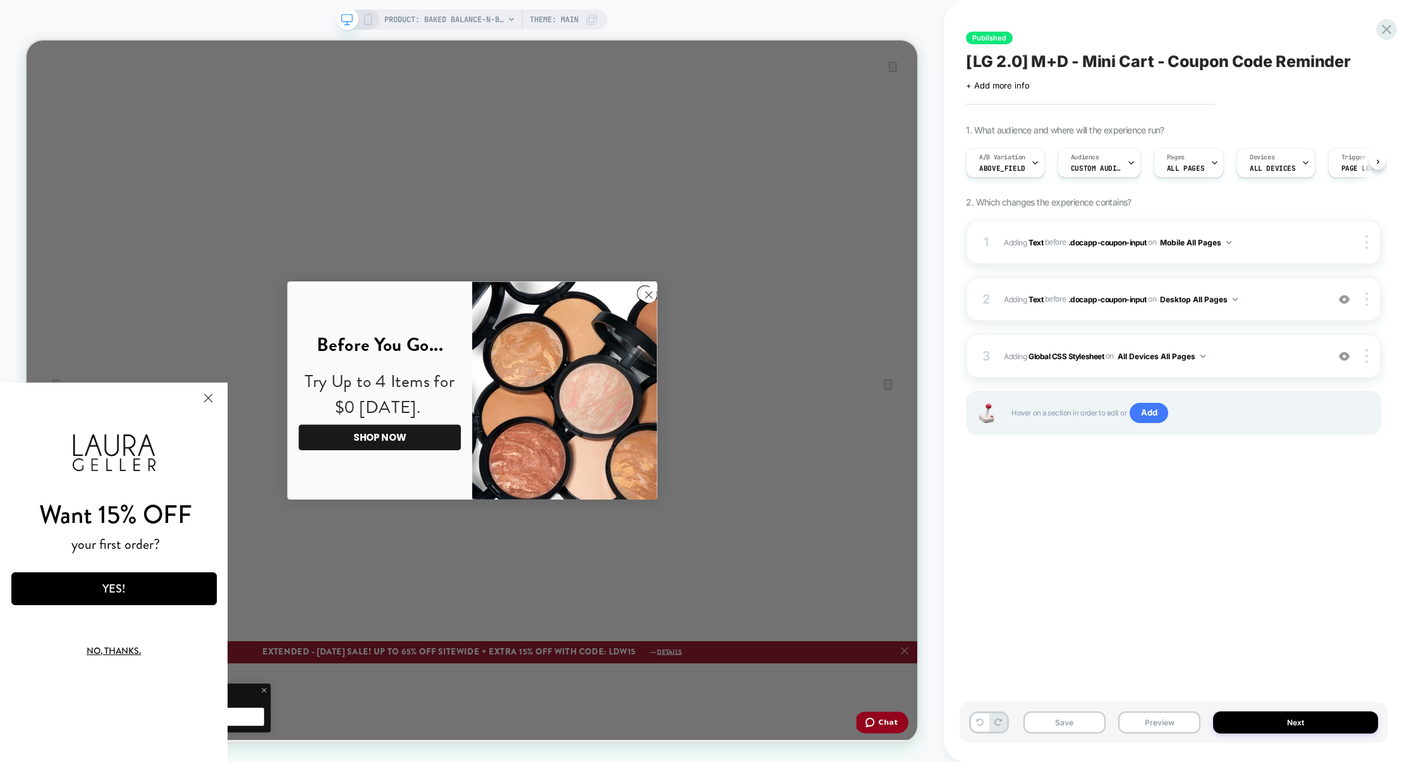
scroll to position [0, 1]
click at [1082, 721] on button "Save" at bounding box center [1065, 722] width 82 height 22
click at [1138, 721] on button "Preview" at bounding box center [1160, 722] width 82 height 22
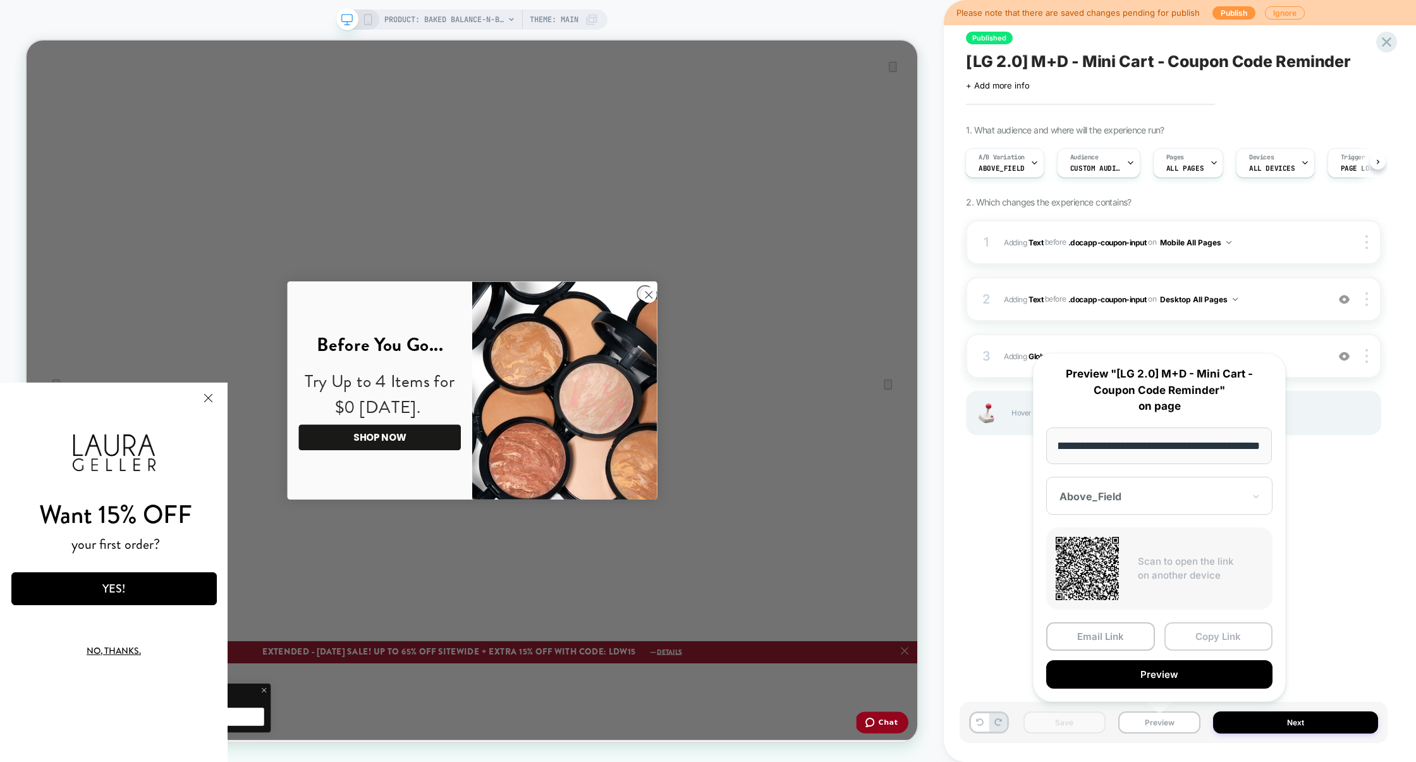
scroll to position [0, 0]
click at [1207, 631] on button "Copy Link" at bounding box center [1219, 636] width 109 height 28
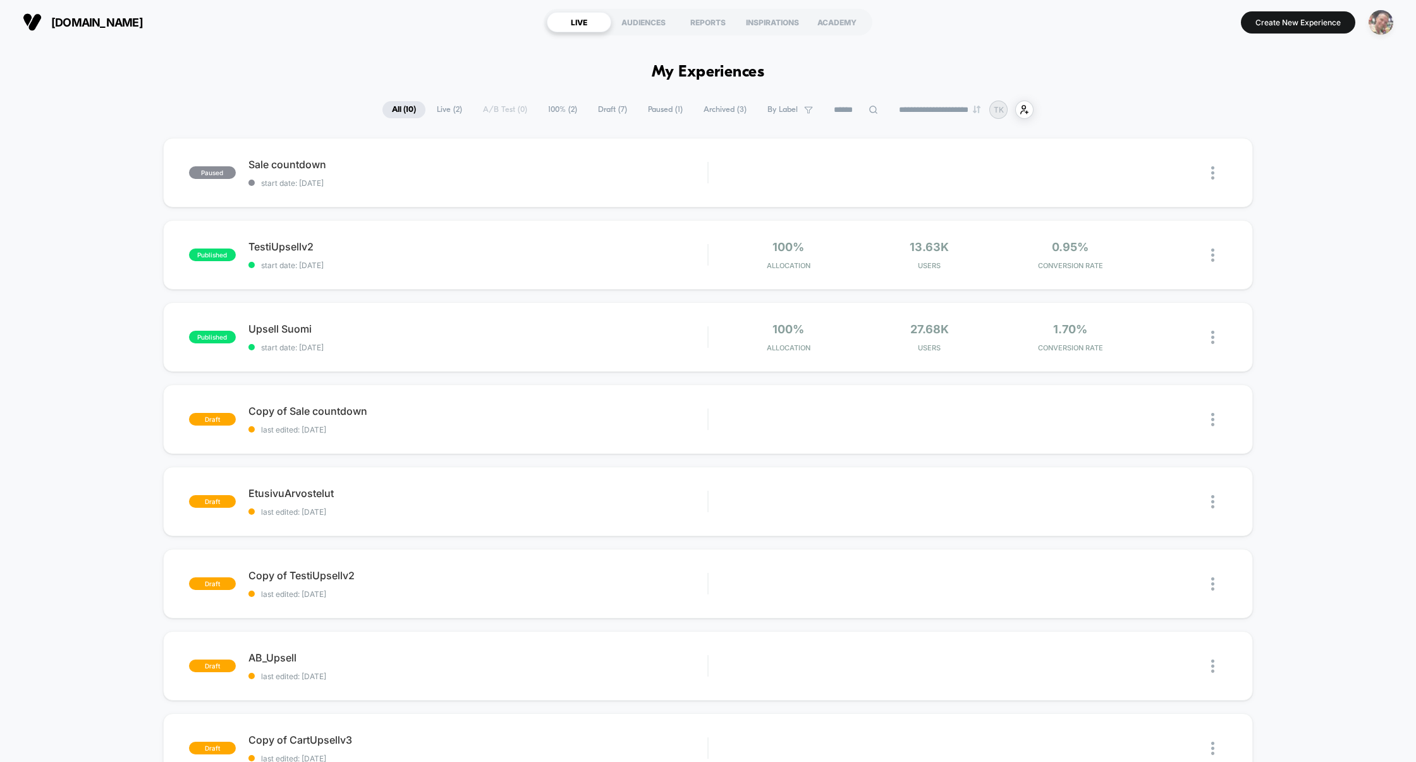
click at [1373, 21] on img "button" at bounding box center [1381, 22] width 25 height 25
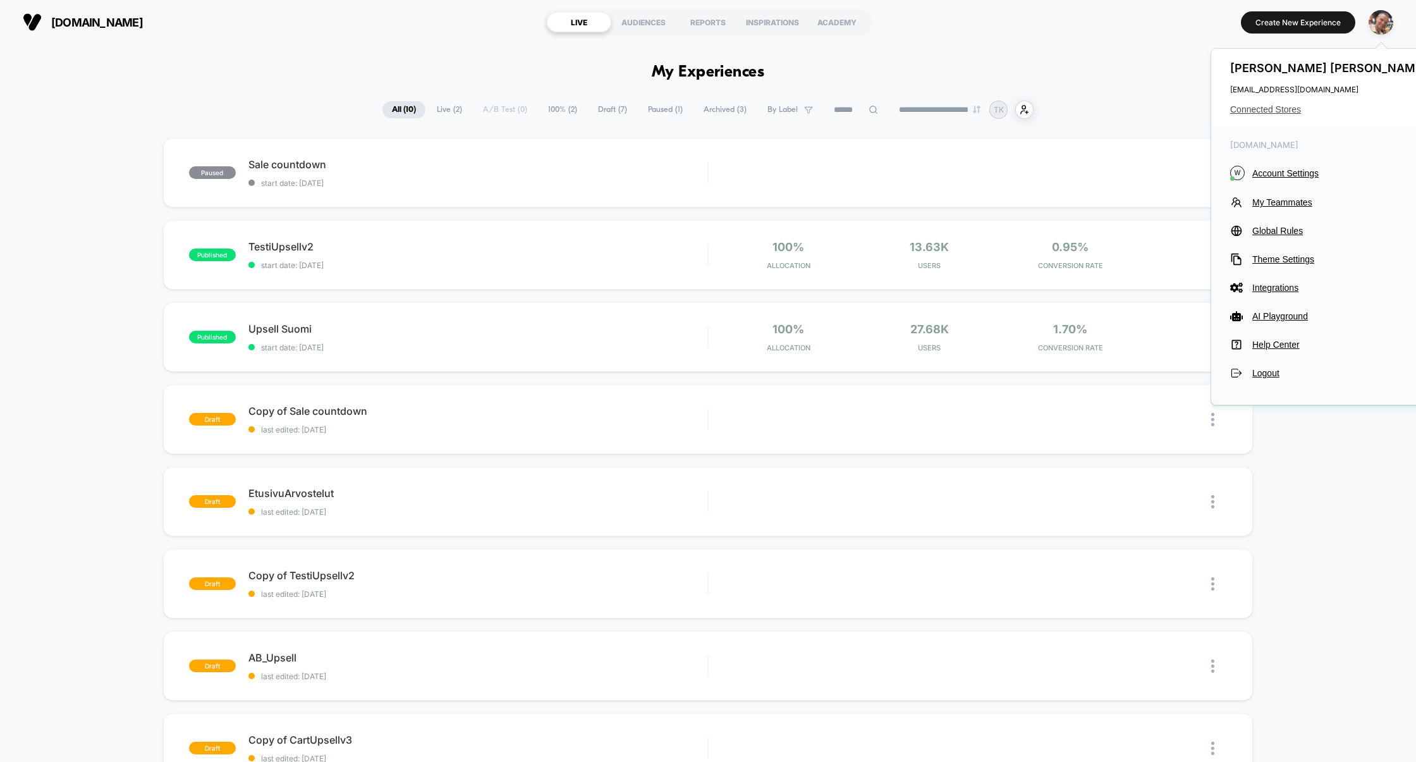
click at [1272, 107] on span "Connected Stores" at bounding box center [1330, 109] width 200 height 10
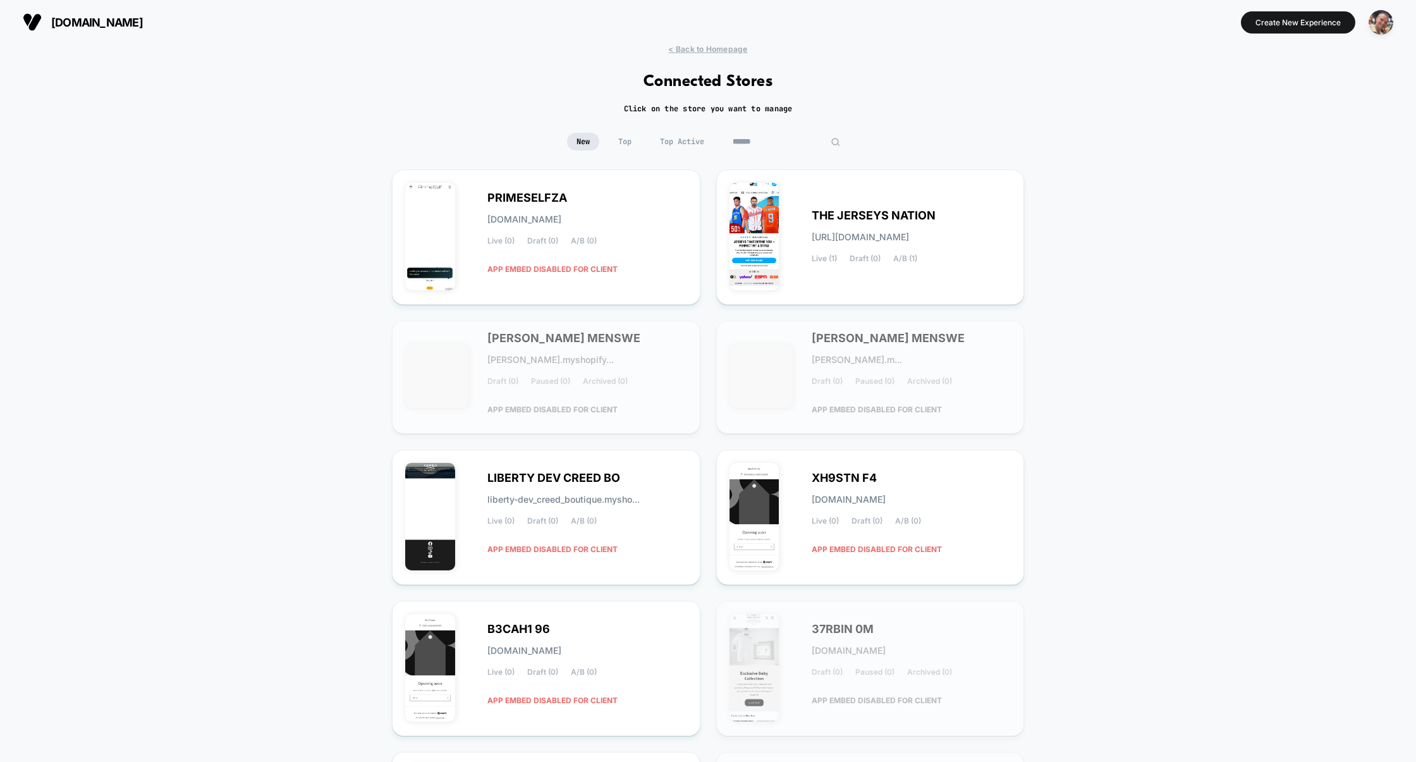
click at [788, 145] on input at bounding box center [786, 142] width 126 height 18
paste input "**********"
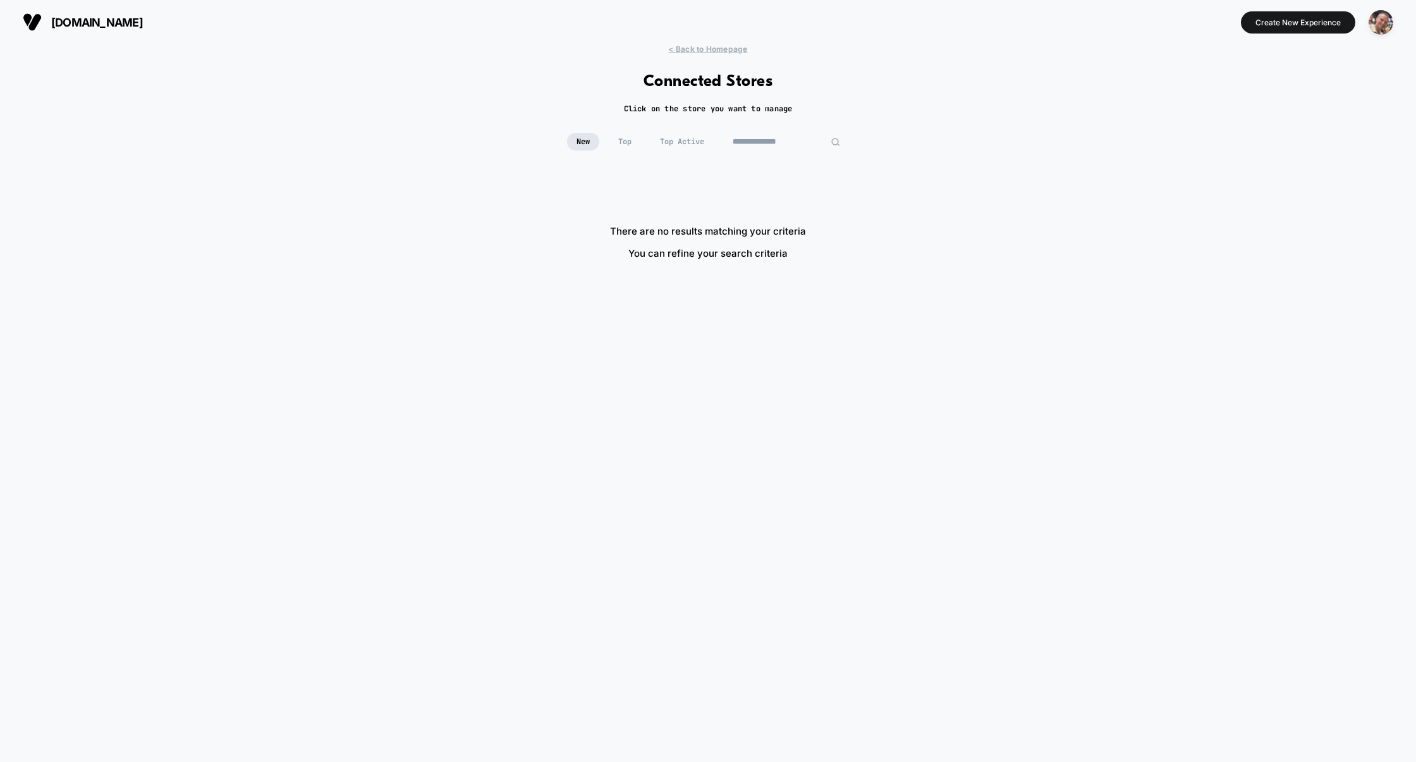
click at [780, 141] on input "**********" at bounding box center [786, 142] width 126 height 18
type input "**********"
